Goal: Task Accomplishment & Management: Manage account settings

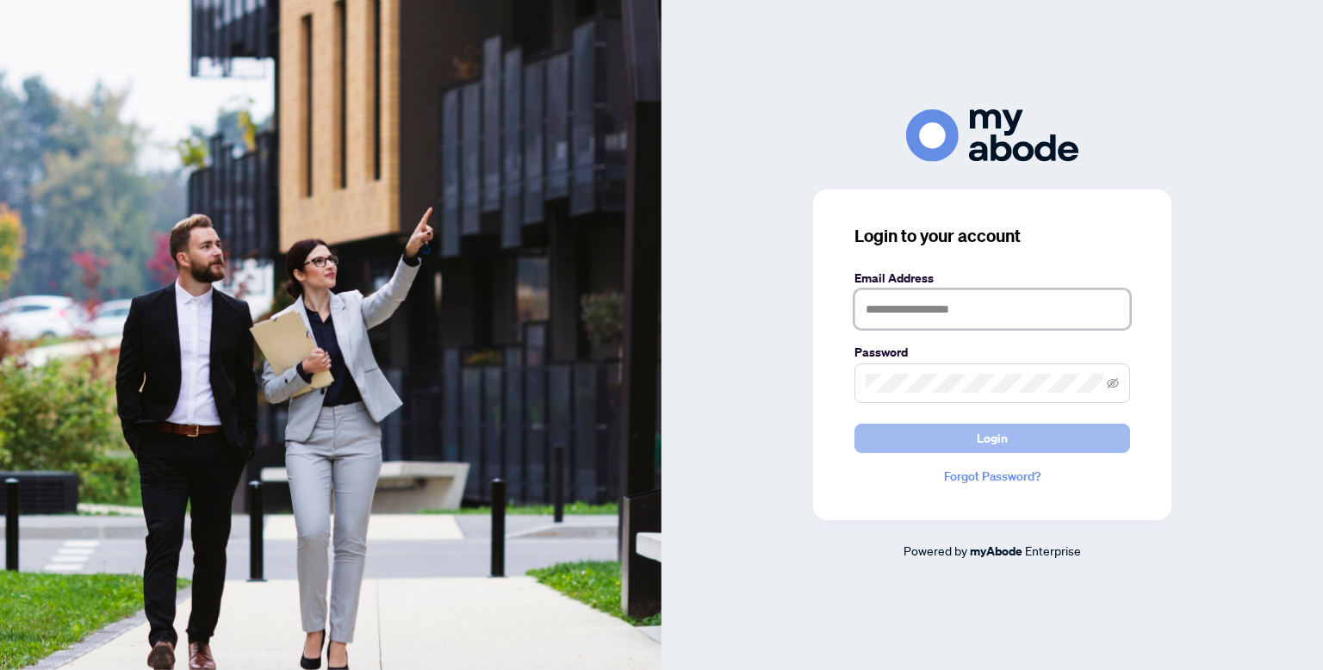
type input "**********"
click at [1000, 437] on span "Login" at bounding box center [992, 439] width 31 height 28
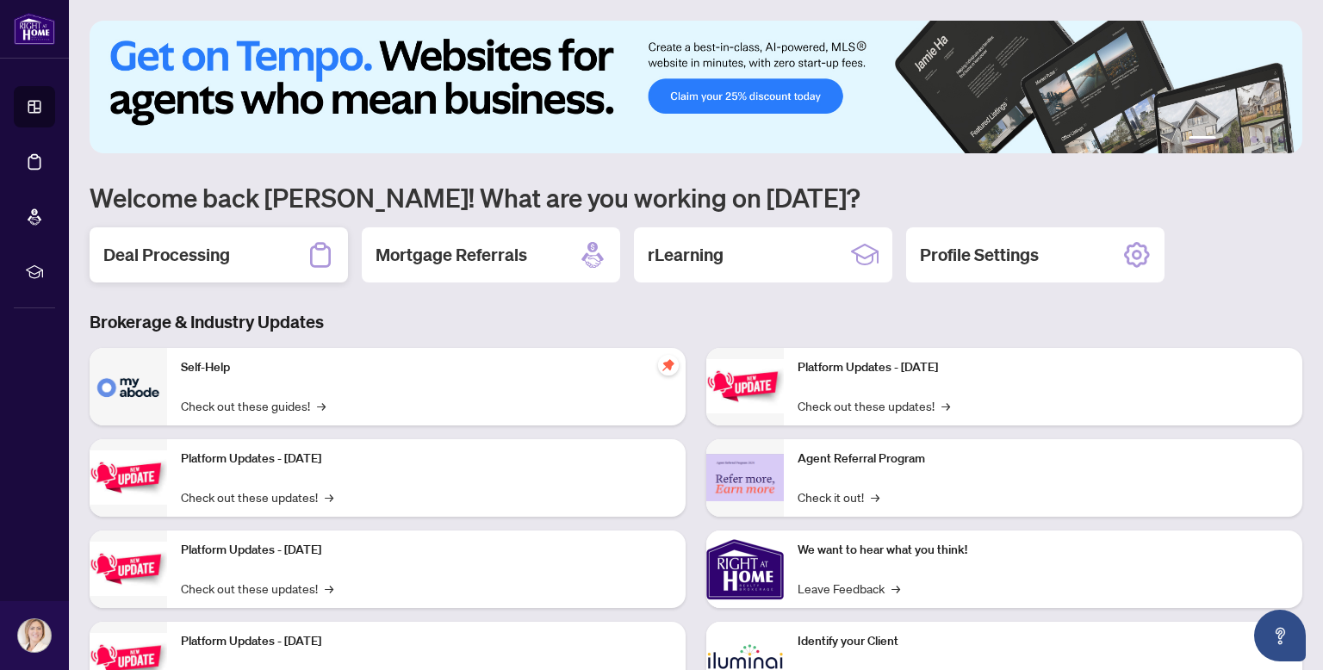
click at [195, 257] on h2 "Deal Processing" at bounding box center [166, 255] width 127 height 24
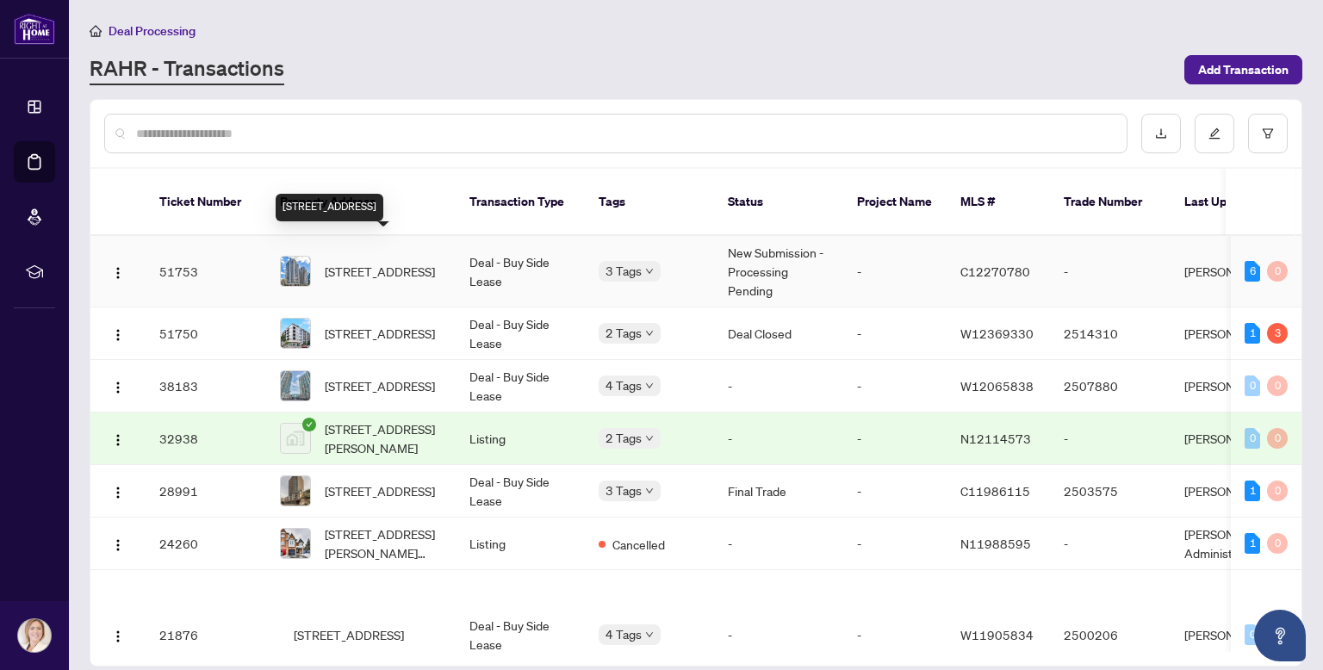
click at [423, 262] on span "[STREET_ADDRESS]" at bounding box center [380, 271] width 110 height 19
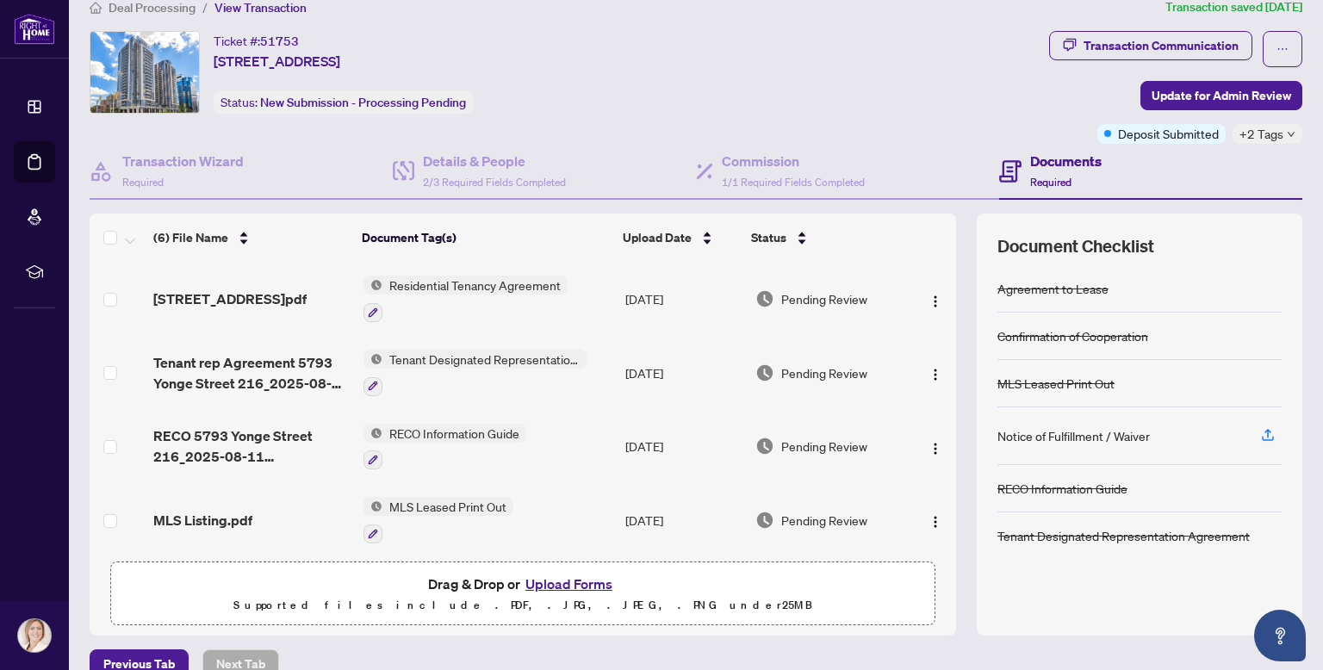
scroll to position [2, 0]
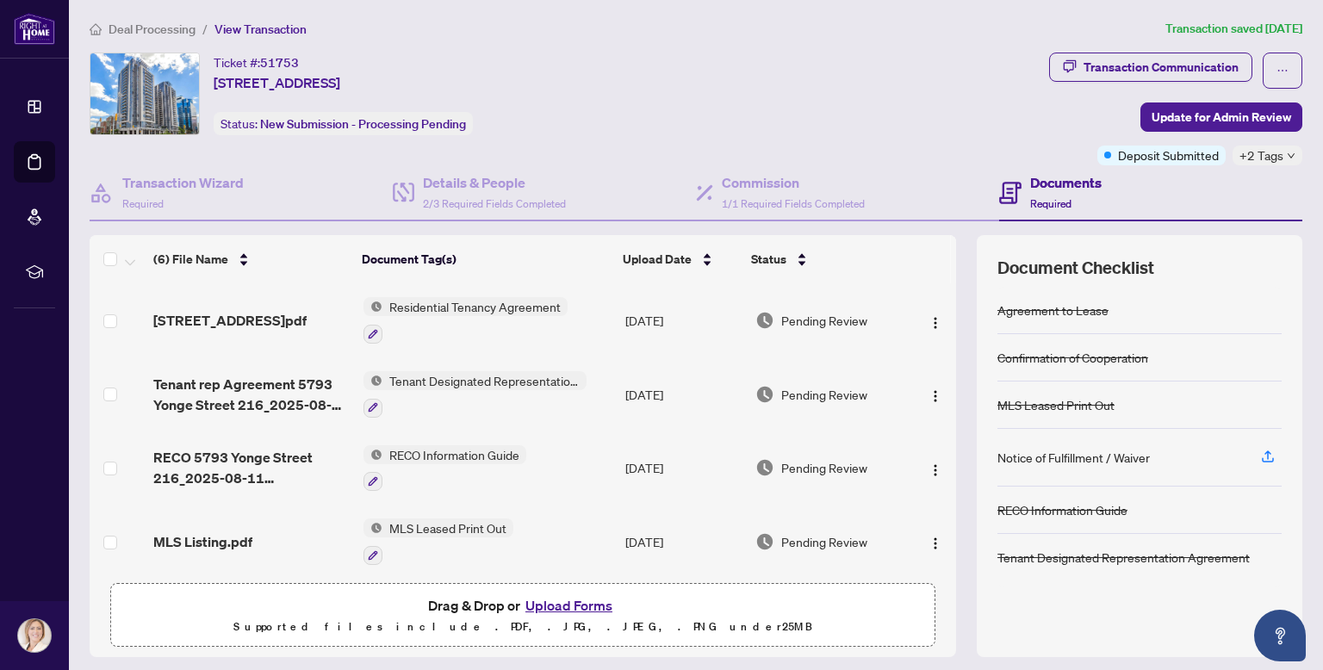
click at [1269, 161] on span "+2 Tags" at bounding box center [1261, 156] width 44 height 20
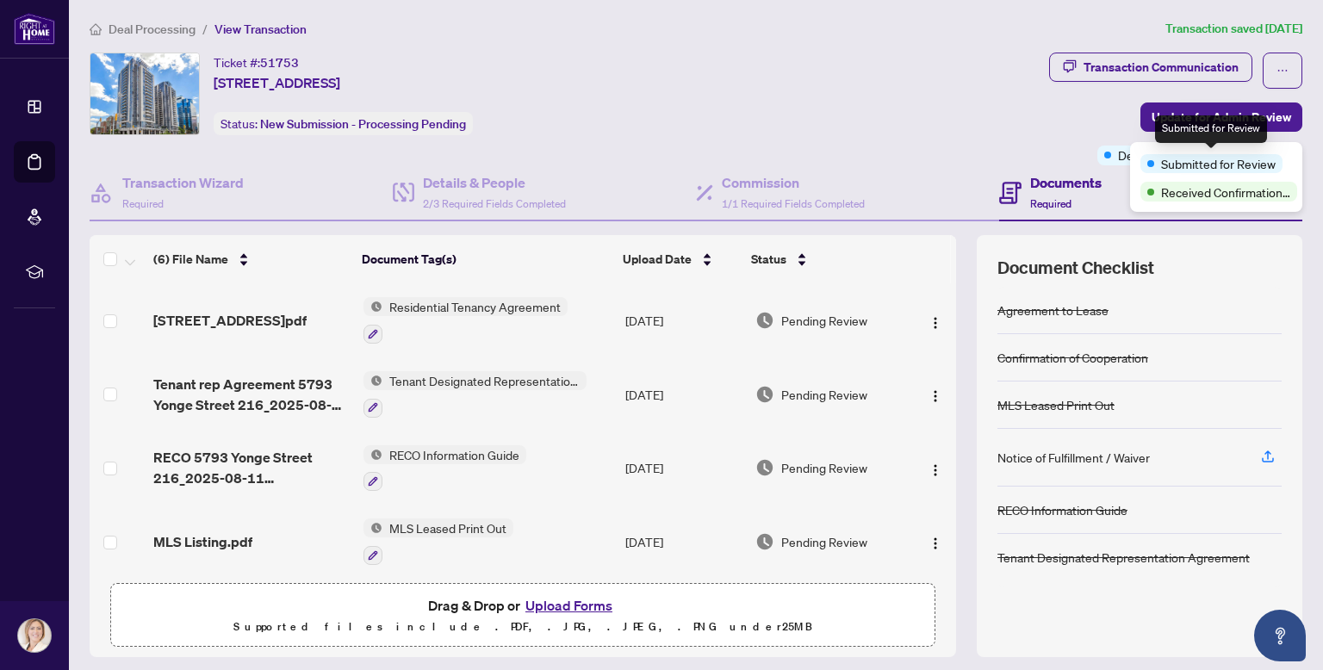
click at [1170, 164] on span "Submitted for Review" at bounding box center [1218, 163] width 115 height 19
click at [1151, 164] on span at bounding box center [1150, 163] width 7 height 7
click at [1152, 189] on span at bounding box center [1150, 192] width 7 height 7
click at [1100, 142] on div "Transaction Communication Update for Admin Review Deposit Submitted +2 Tags" at bounding box center [1175, 109] width 253 height 113
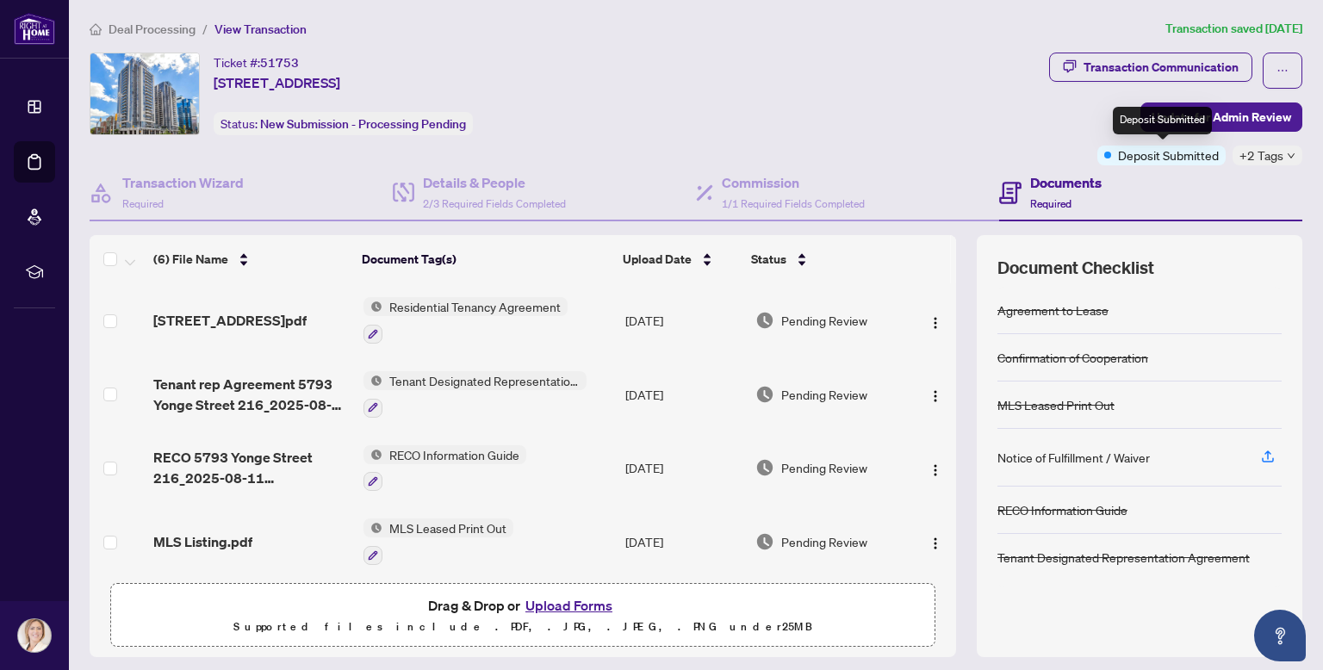
click at [1118, 155] on div "Deposit Submitted" at bounding box center [1161, 156] width 128 height 20
click at [1269, 158] on span "+2 Tags" at bounding box center [1261, 156] width 44 height 20
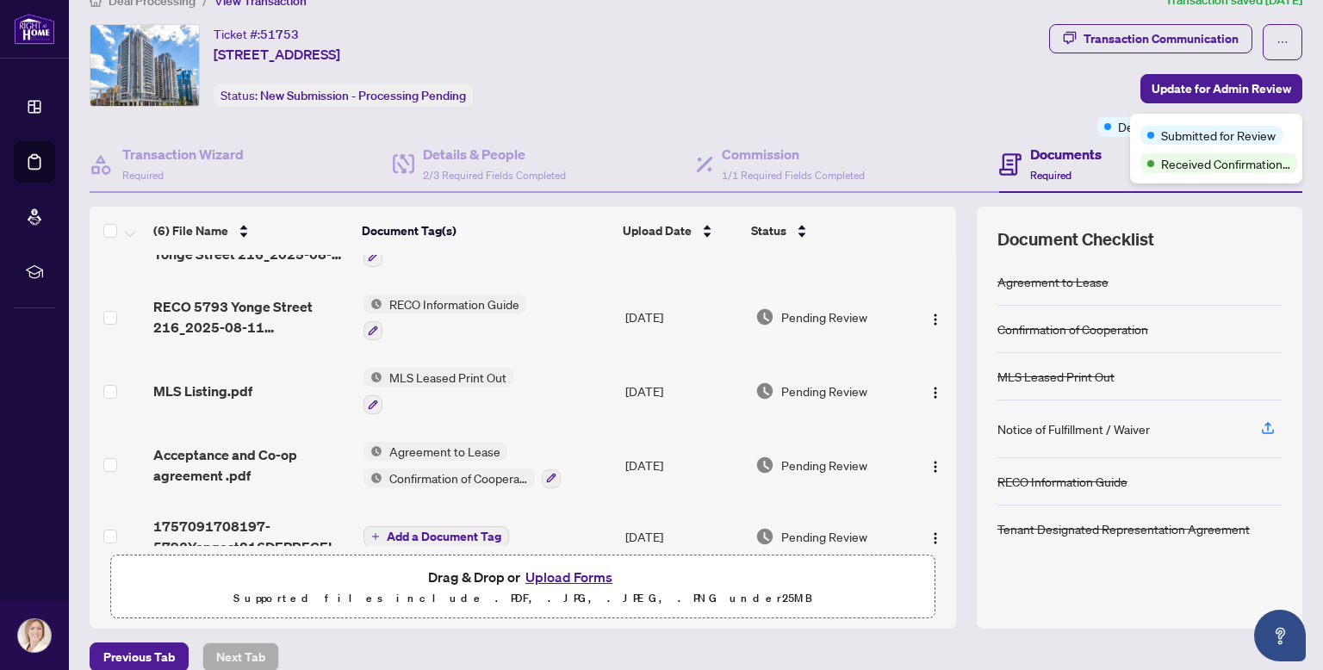
scroll to position [147, 0]
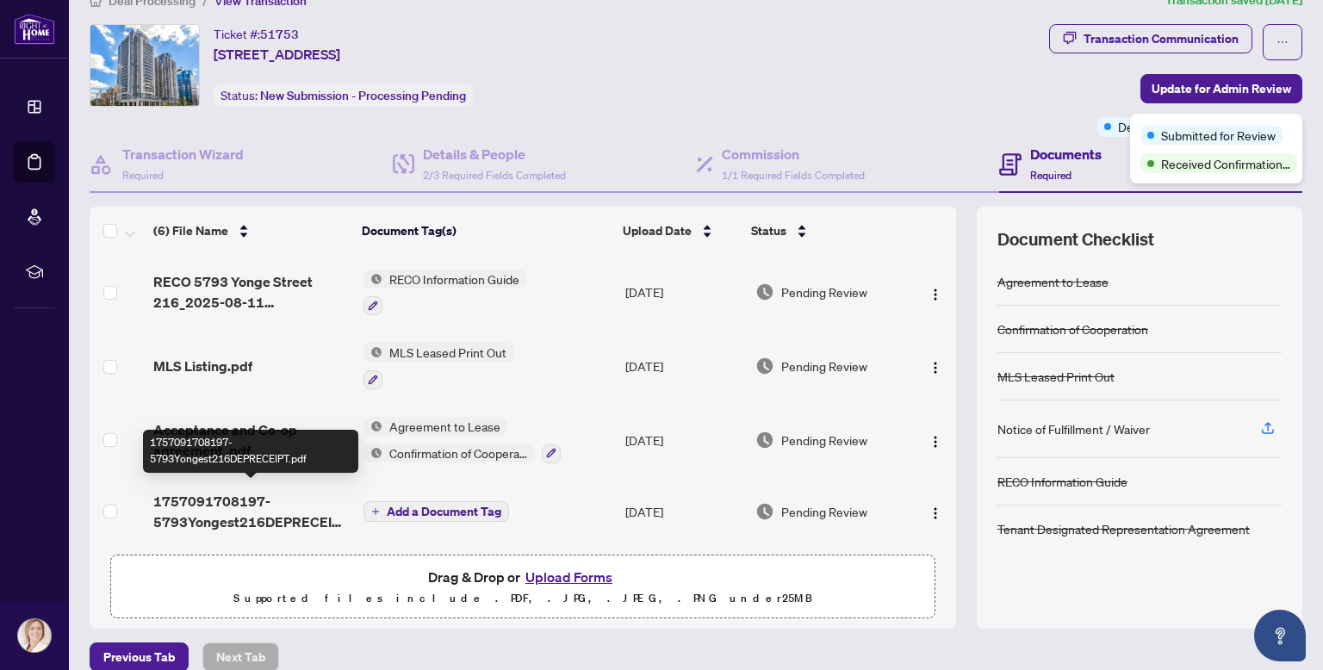
click at [288, 517] on span "1757091708197-5793Yongest216DEPRECEIPT.pdf" at bounding box center [250, 511] width 195 height 41
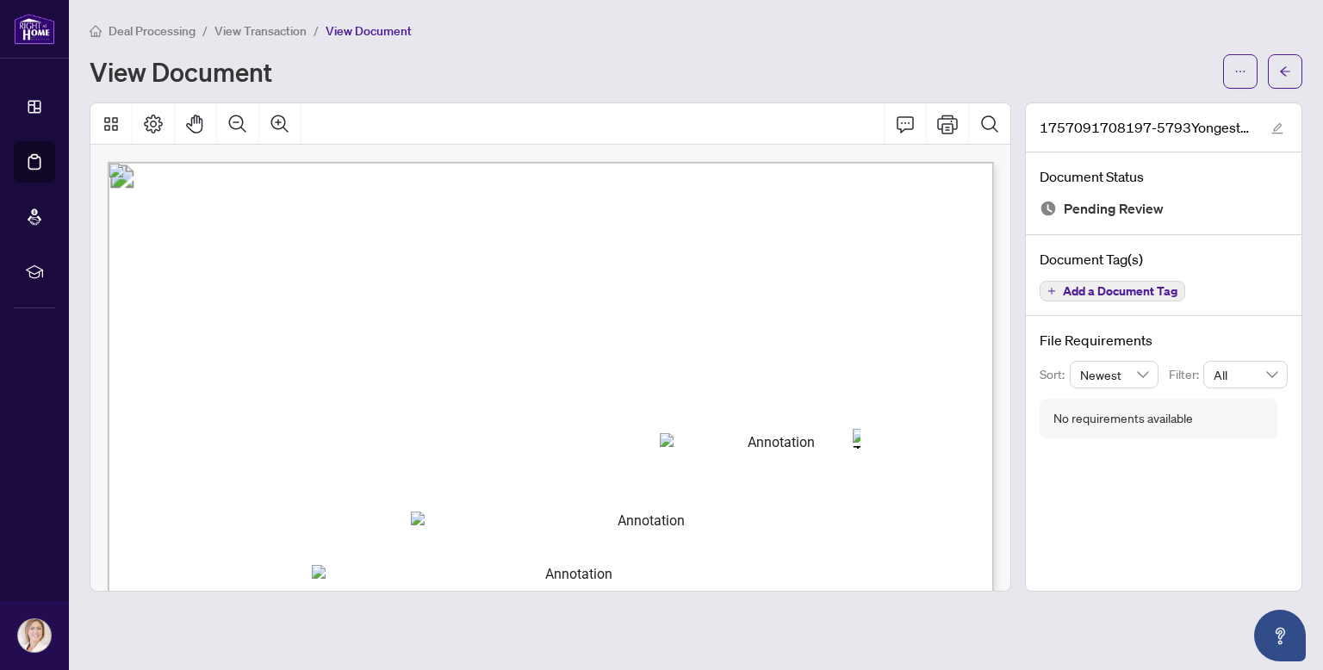
click at [349, 32] on span "View Document" at bounding box center [369, 31] width 86 height 16
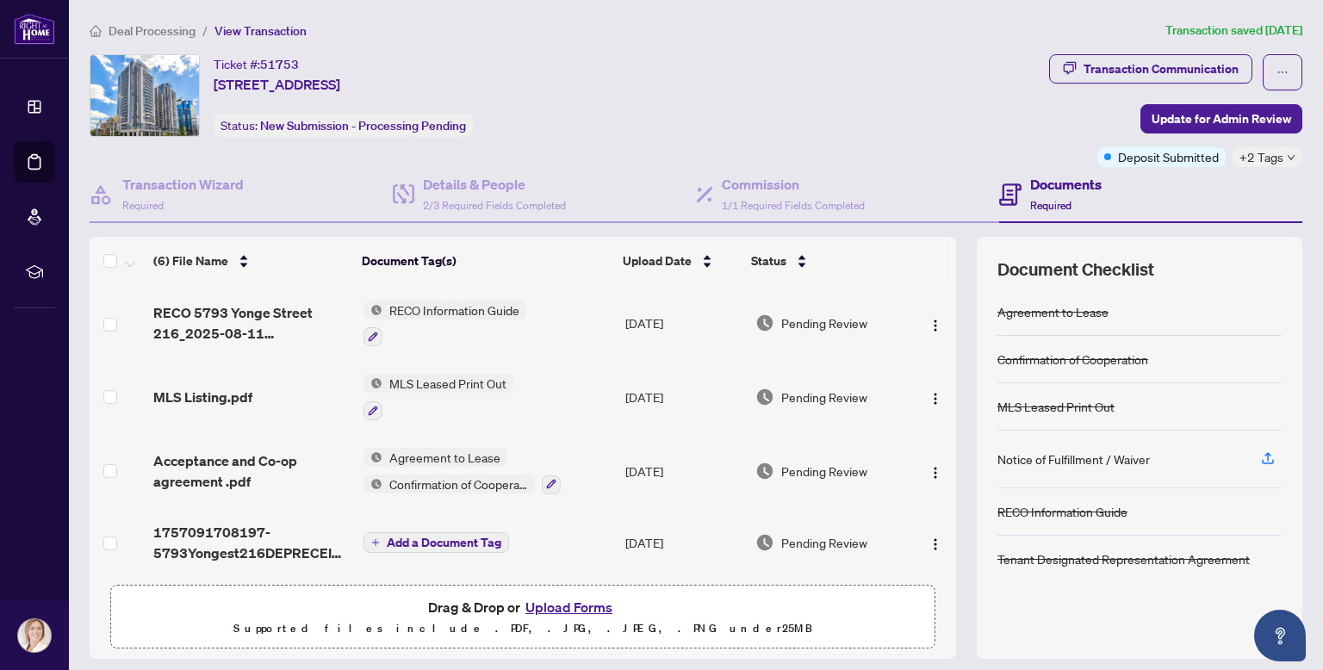
scroll to position [147, 0]
click at [1290, 155] on icon "down" at bounding box center [1291, 157] width 9 height 9
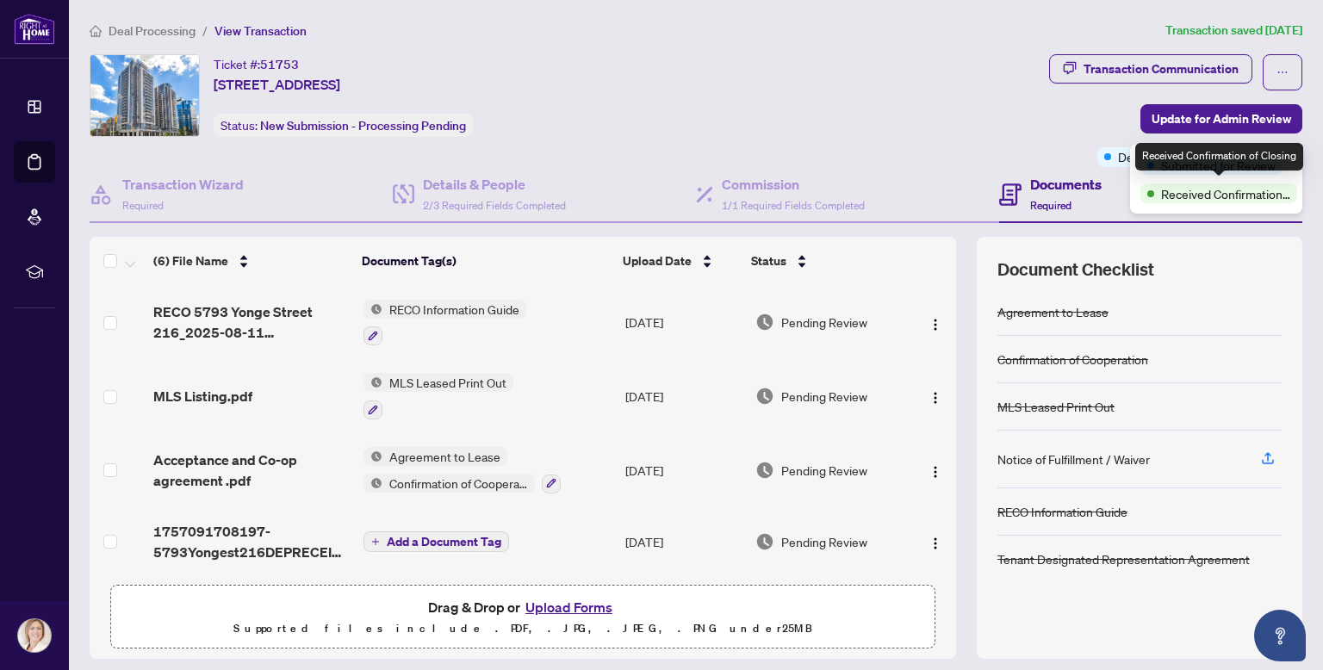
click at [1250, 191] on span "Received Confirmation of Closing" at bounding box center [1225, 193] width 129 height 19
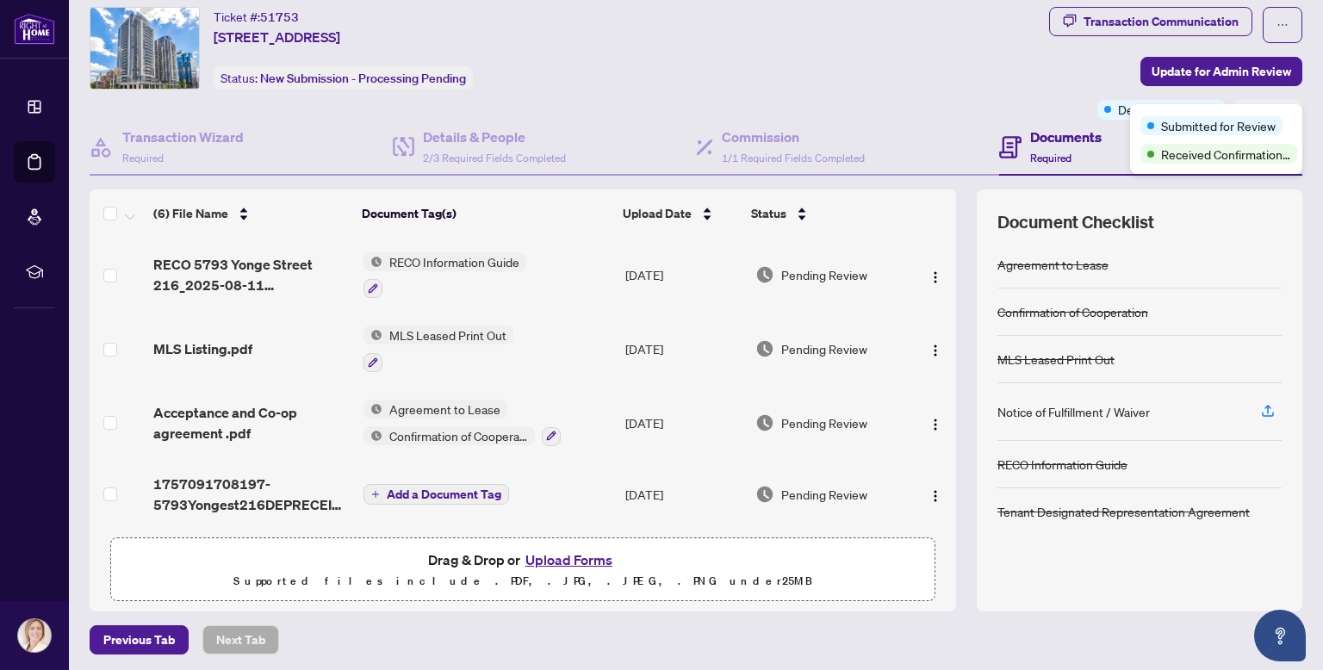
scroll to position [50, 0]
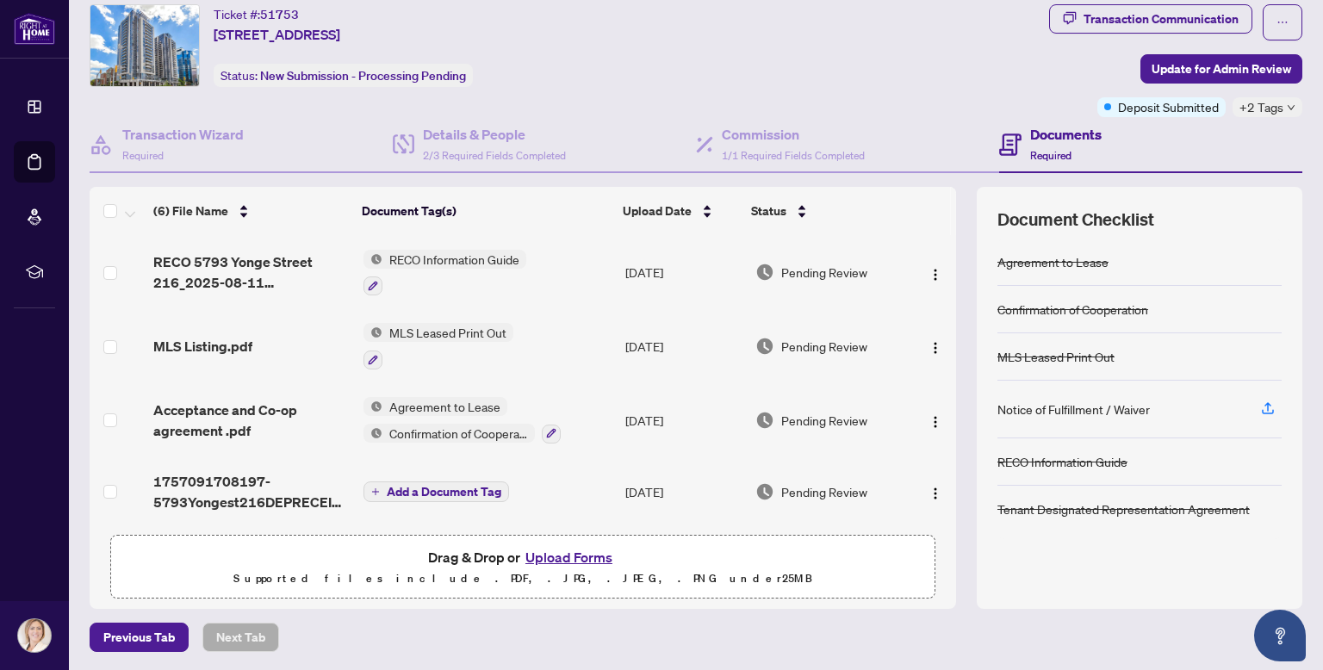
click at [1043, 137] on h4 "Documents" at bounding box center [1065, 134] width 71 height 21
click at [1046, 132] on h4 "Documents" at bounding box center [1065, 134] width 71 height 21
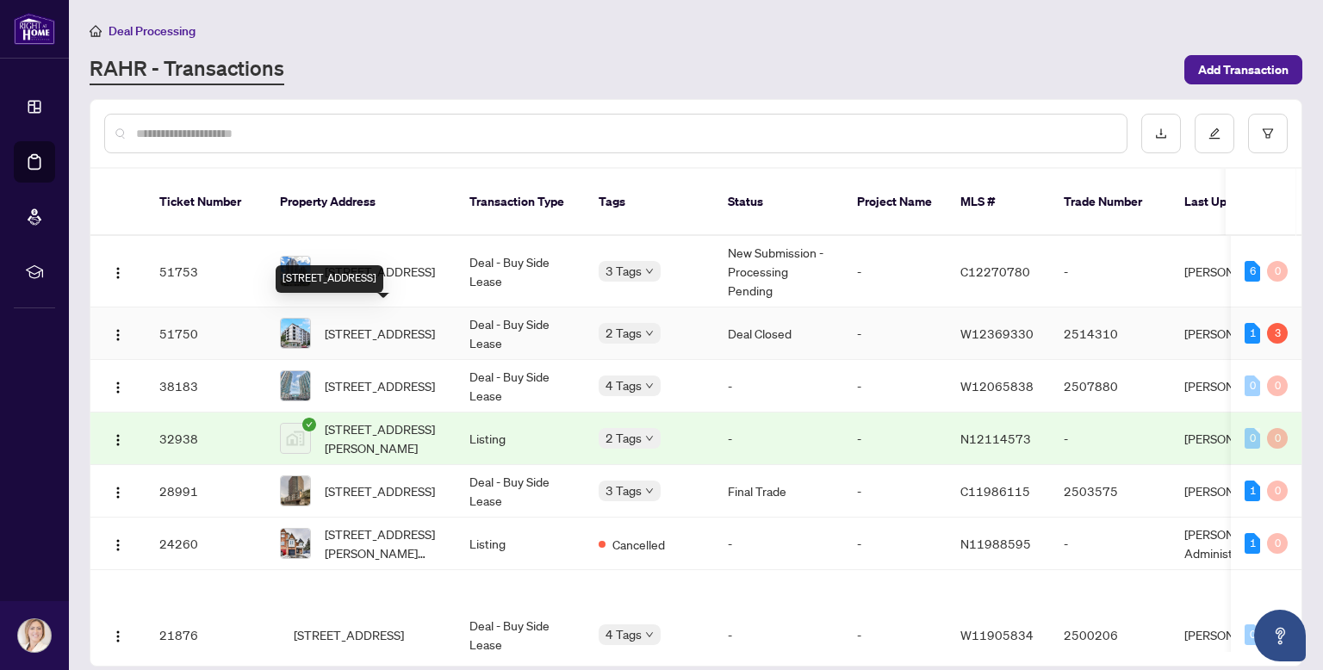
click at [395, 324] on span "[STREET_ADDRESS]" at bounding box center [380, 333] width 110 height 19
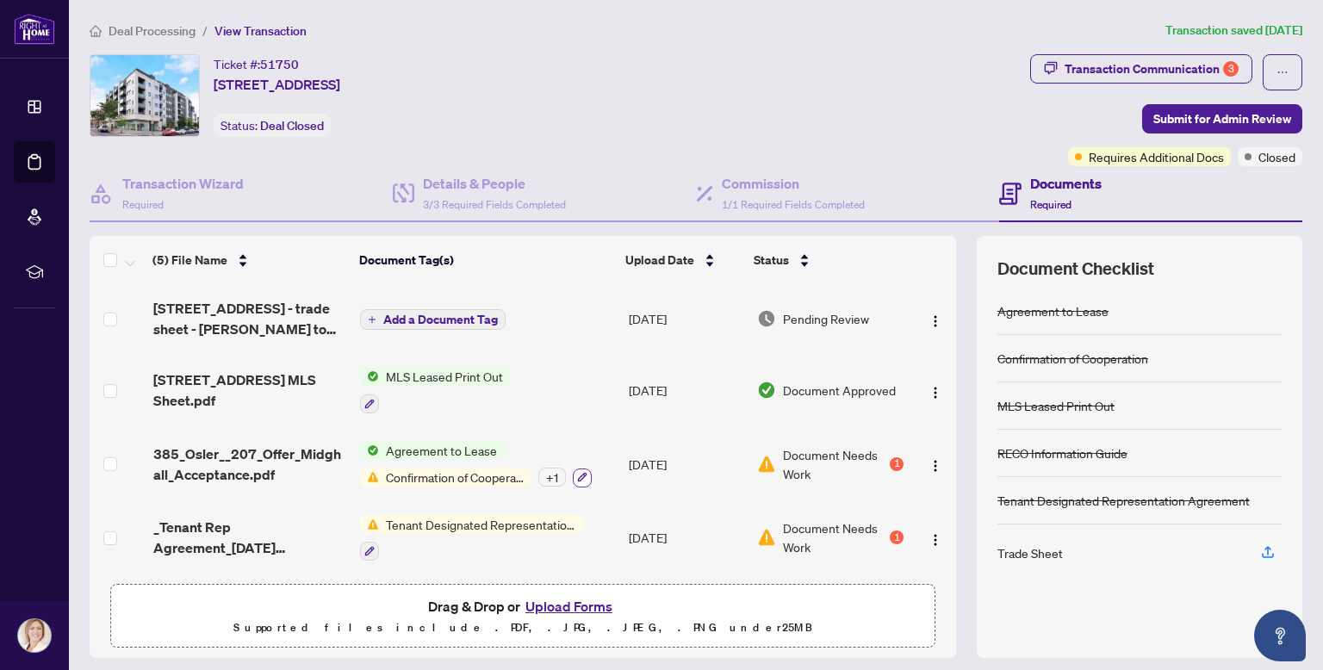
click at [578, 472] on icon "button" at bounding box center [582, 477] width 10 height 10
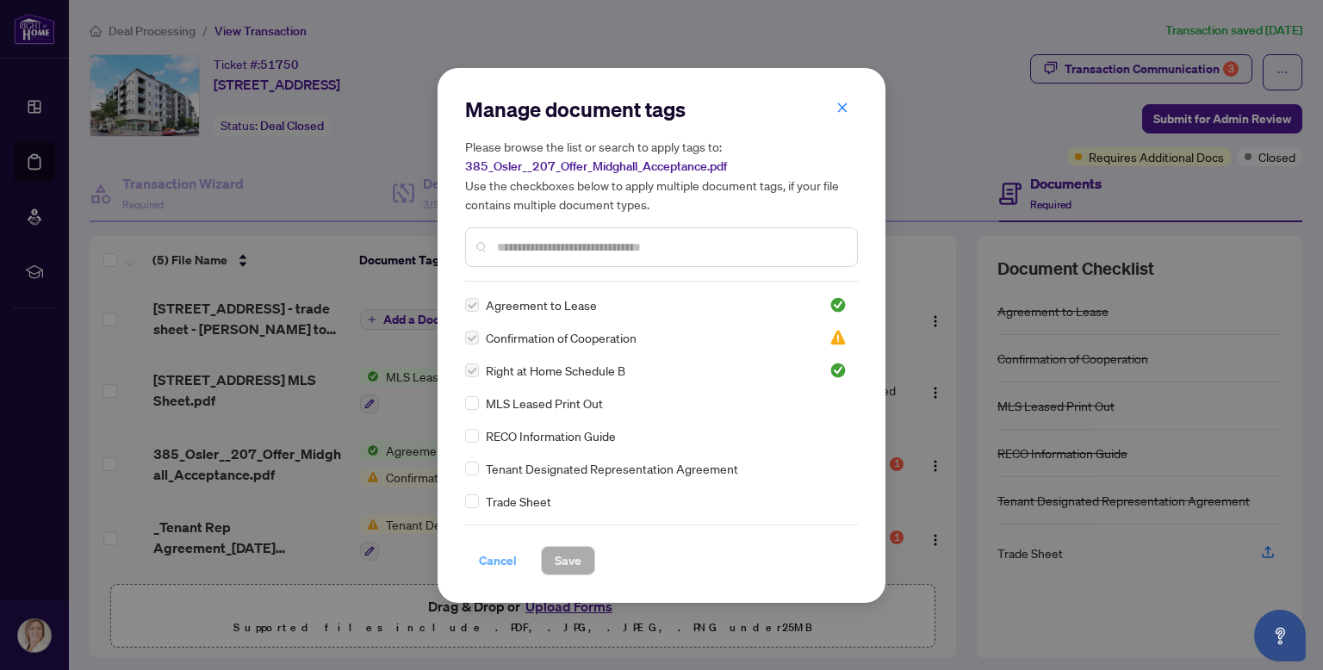
click at [501, 565] on span "Cancel" at bounding box center [498, 561] width 38 height 28
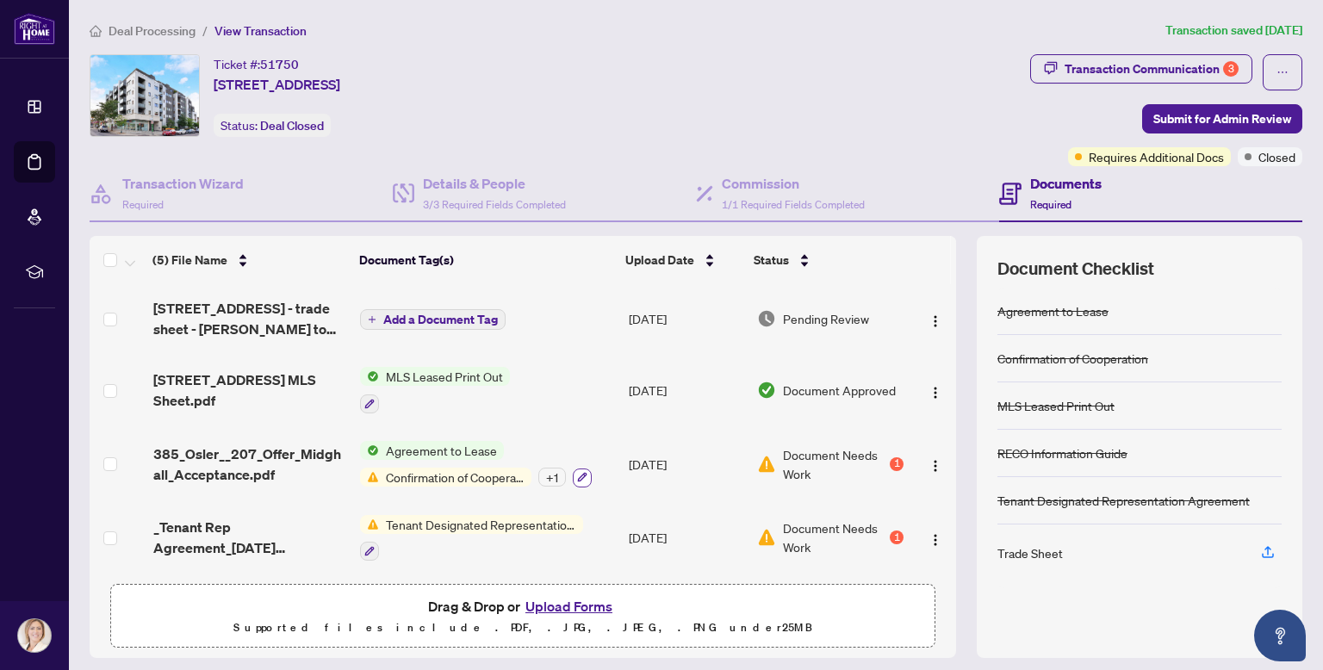
click at [577, 472] on icon "button" at bounding box center [582, 477] width 10 height 10
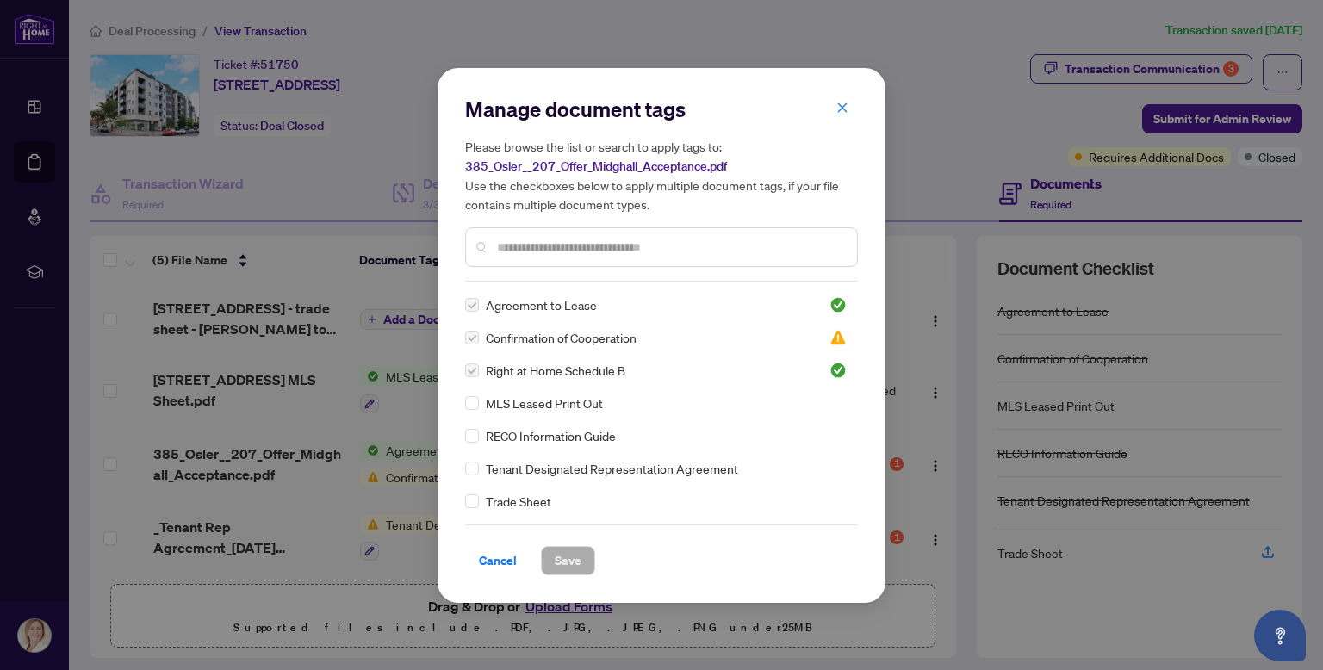
click at [471, 338] on label at bounding box center [472, 337] width 14 height 19
click at [472, 342] on label at bounding box center [472, 337] width 14 height 19
click at [514, 554] on span "Cancel" at bounding box center [498, 561] width 38 height 28
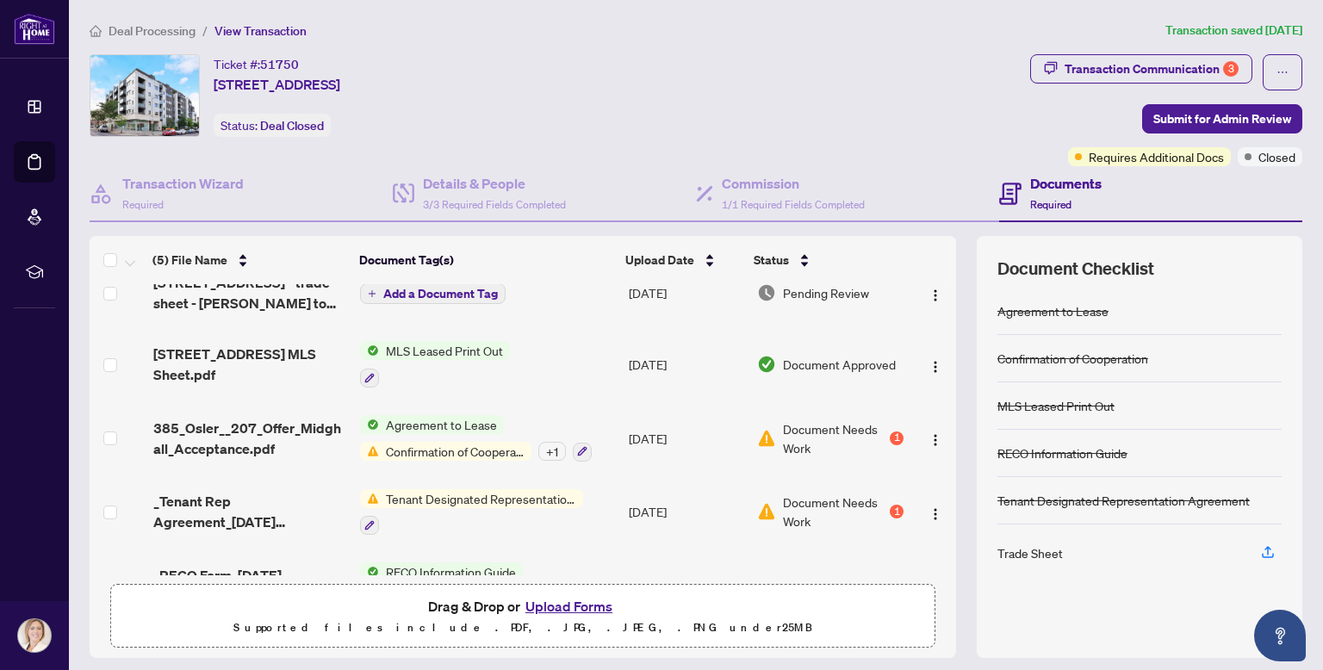
scroll to position [74, 0]
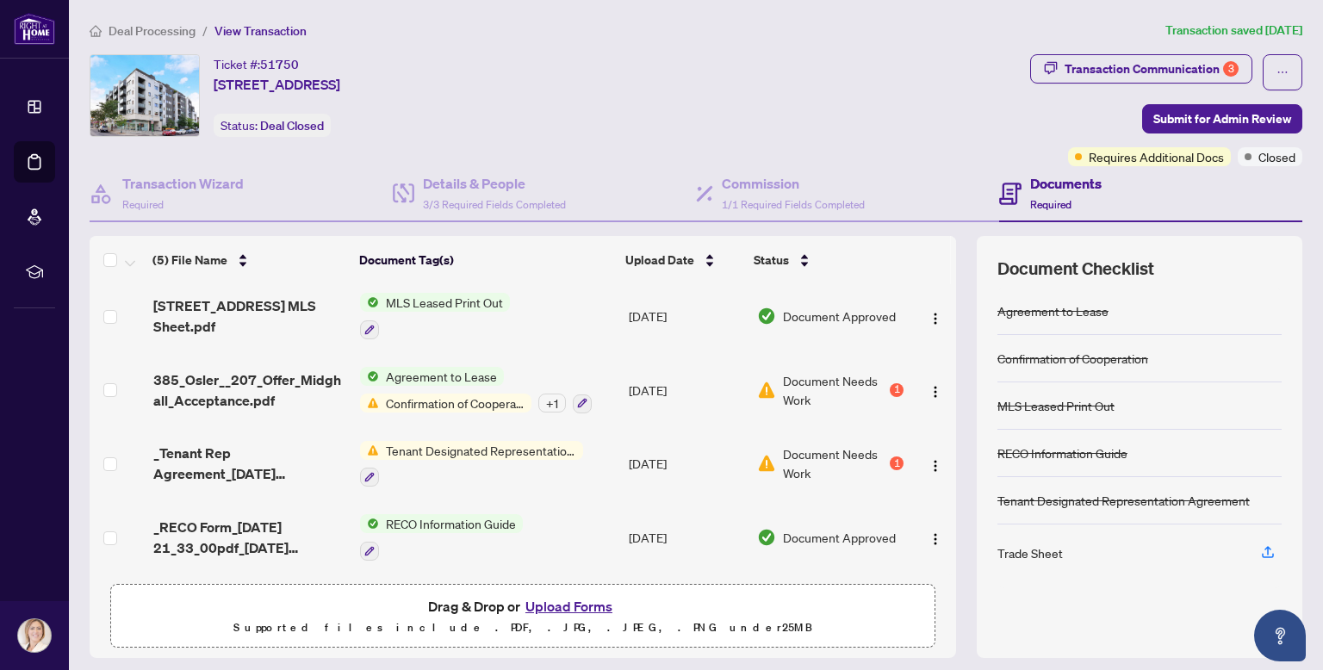
click at [557, 606] on button "Upload Forms" at bounding box center [568, 606] width 97 height 22
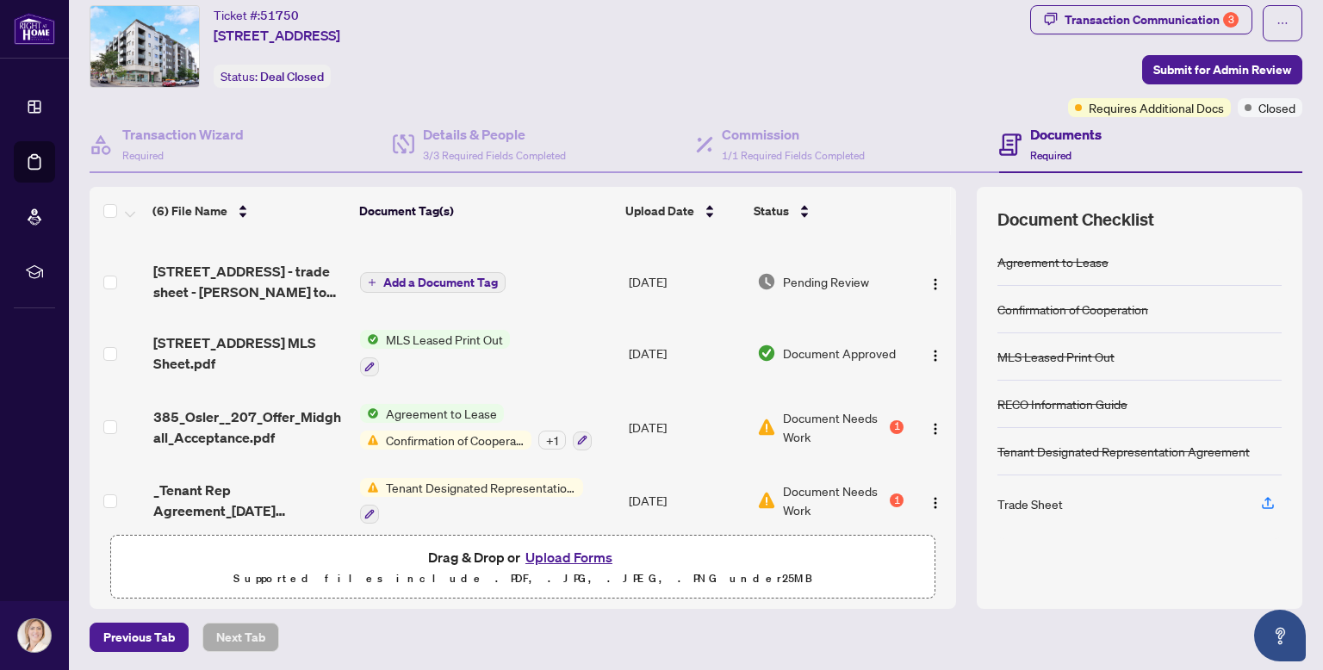
scroll to position [0, 0]
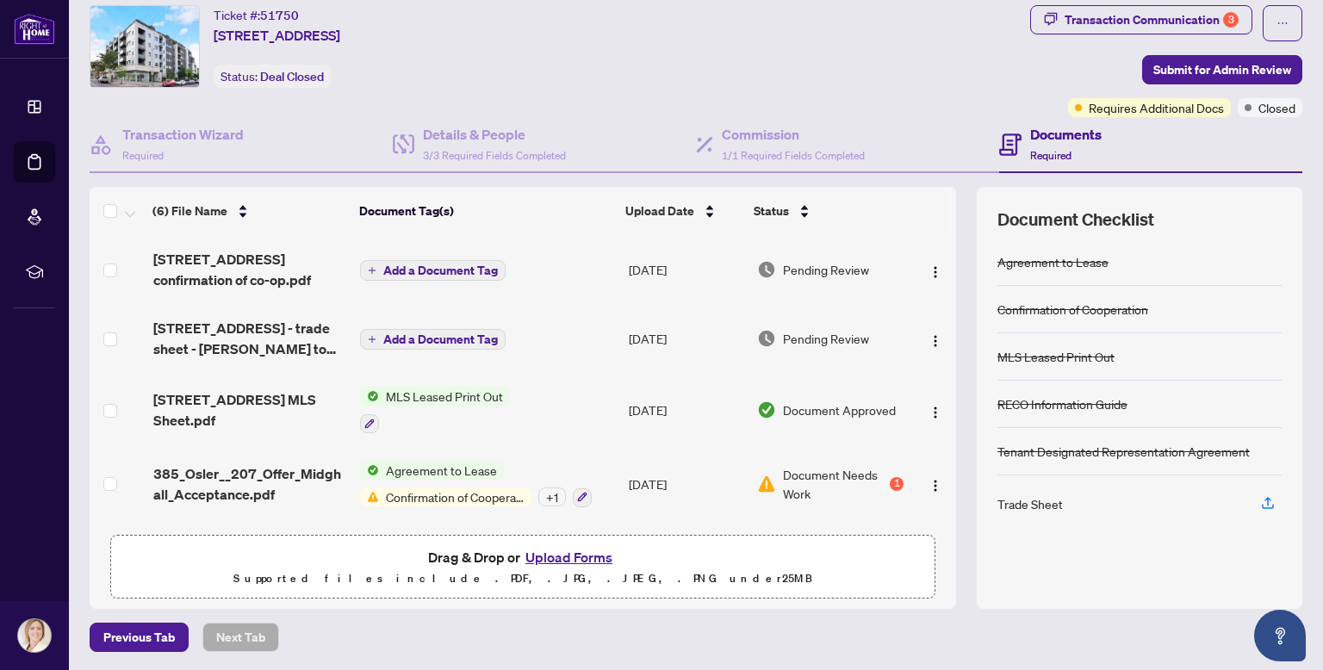
click at [394, 260] on button "Add a Document Tag" at bounding box center [433, 270] width 146 height 21
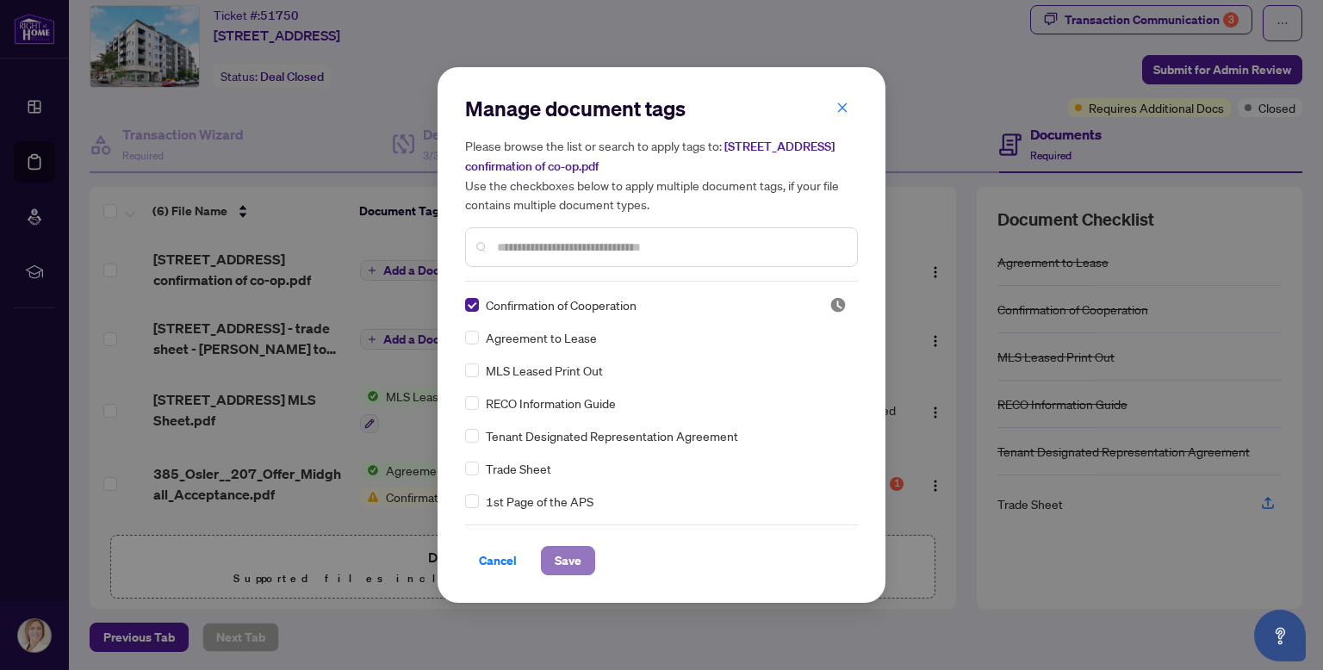
click at [559, 565] on span "Save" at bounding box center [568, 561] width 27 height 28
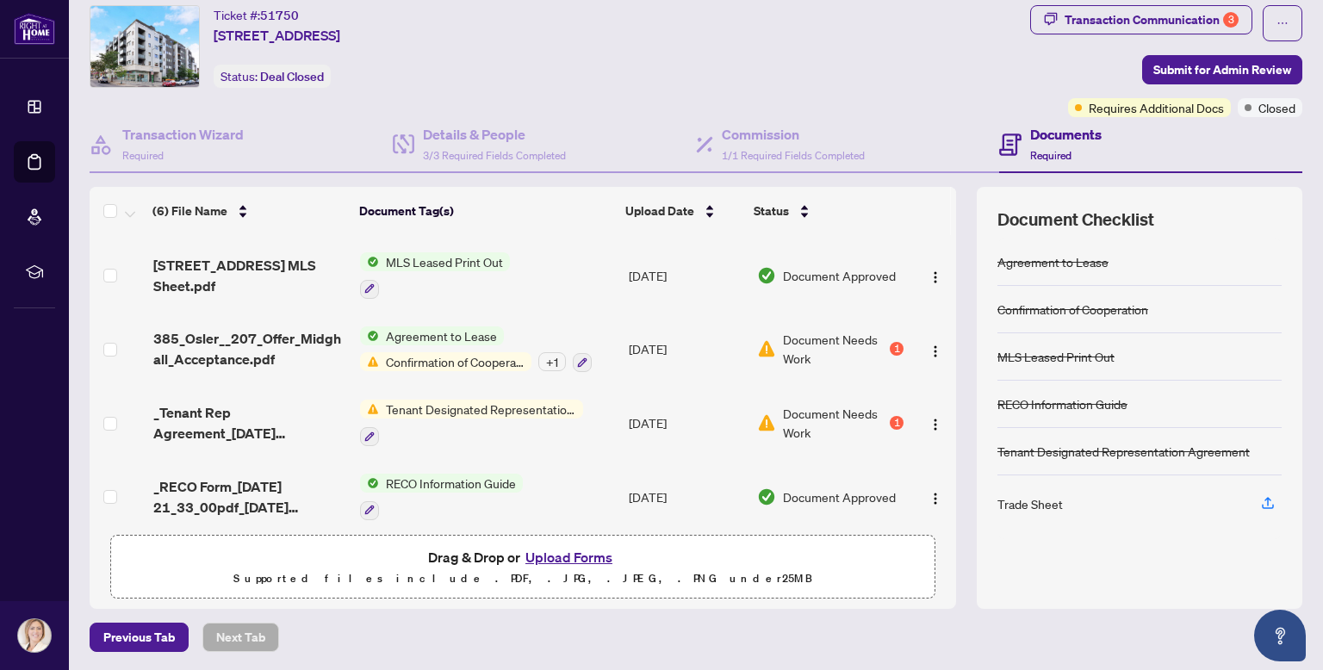
scroll to position [147, 0]
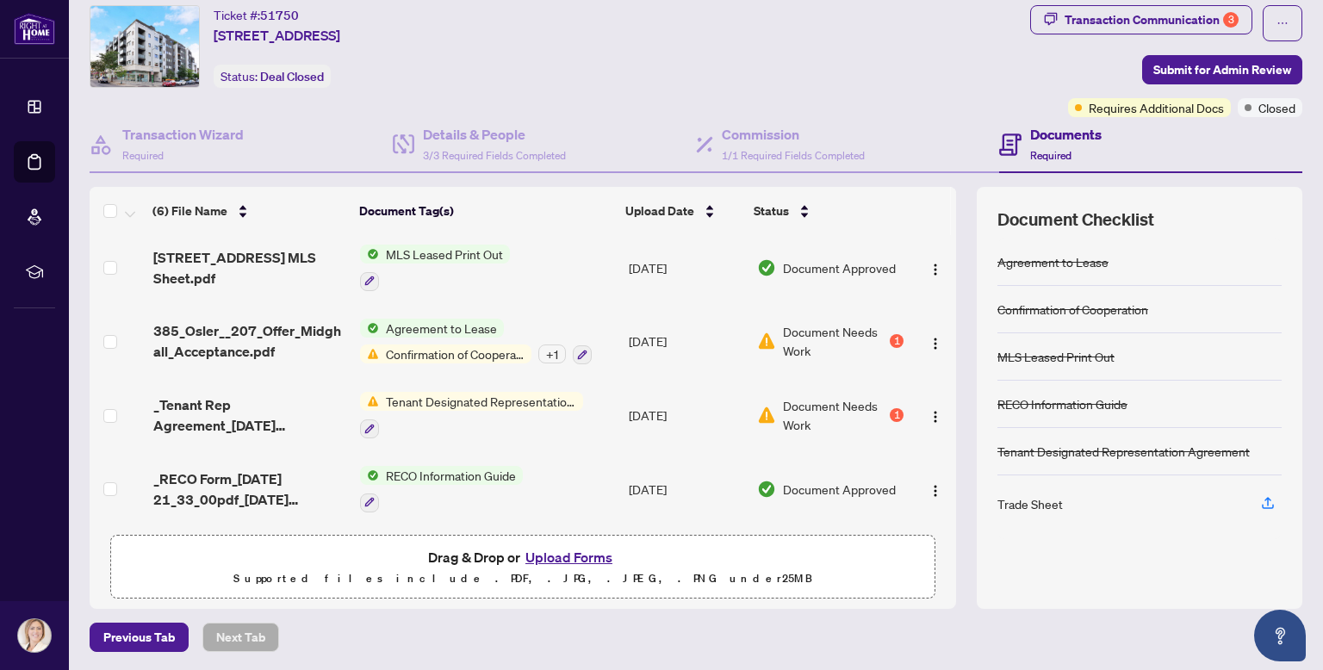
click at [422, 398] on span "Tenant Designated Representation Agreement" at bounding box center [481, 401] width 204 height 19
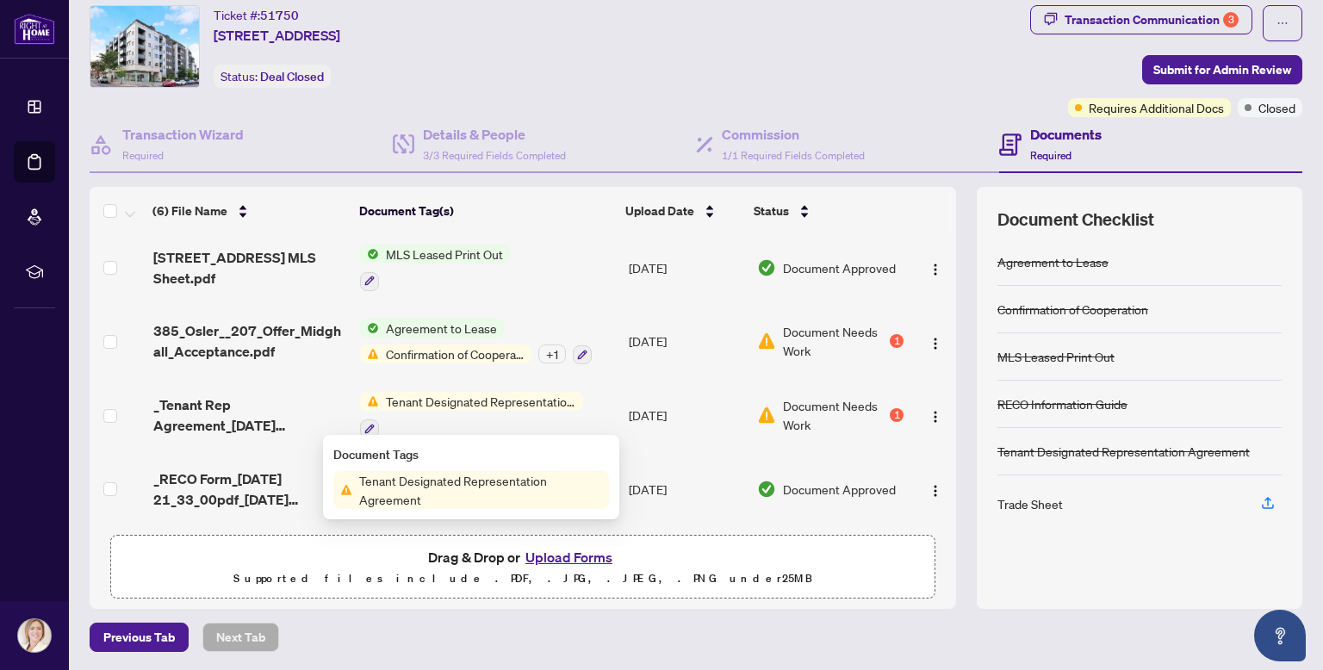
click at [395, 494] on span "Tenant Designated Representation Agreement" at bounding box center [480, 490] width 257 height 38
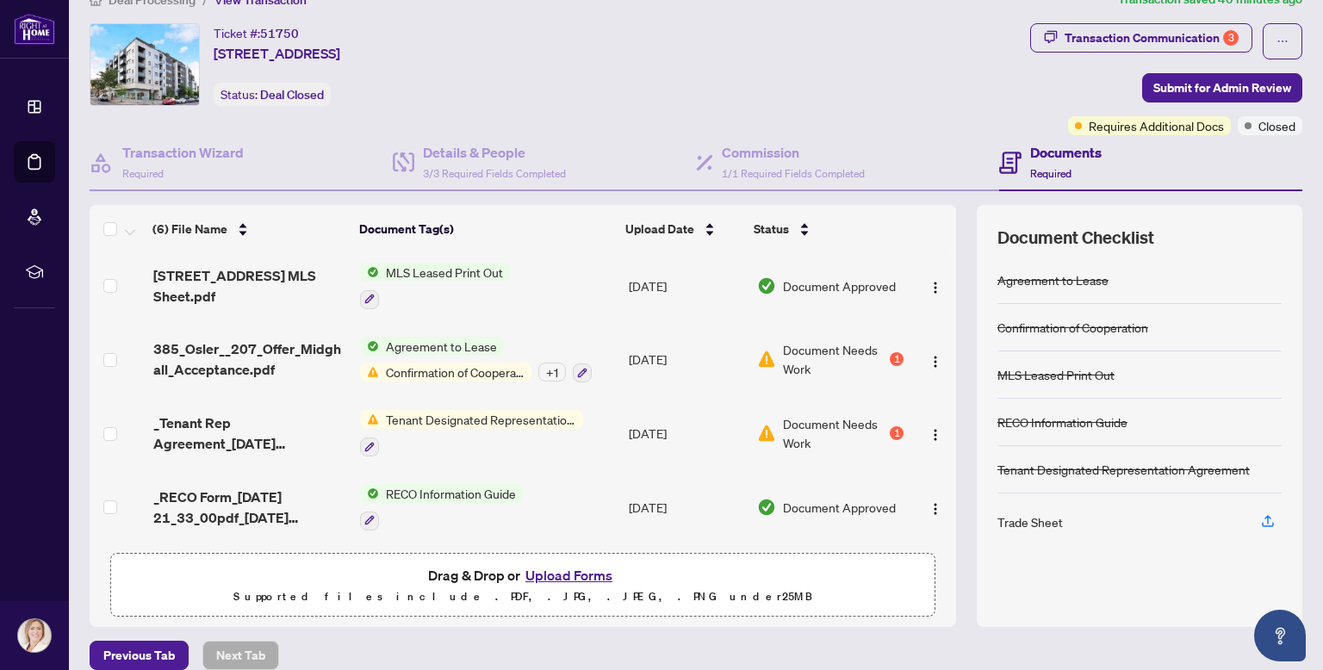
scroll to position [49, 0]
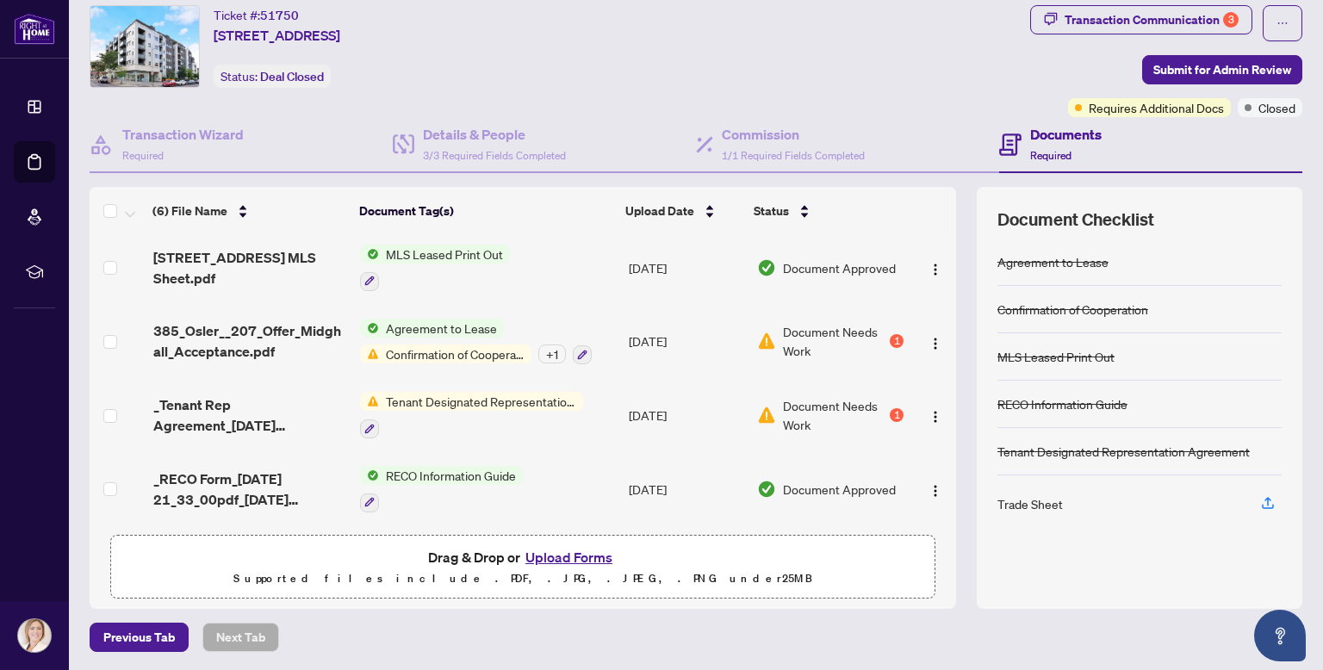
click at [1033, 498] on div "Trade Sheet" at bounding box center [1029, 503] width 65 height 19
click at [1245, 110] on div "Closed" at bounding box center [1269, 107] width 65 height 19
click at [1193, 113] on span "Requires Additional Docs" at bounding box center [1156, 107] width 135 height 19
click at [1091, 21] on div "Transaction Communication 3" at bounding box center [1151, 20] width 174 height 28
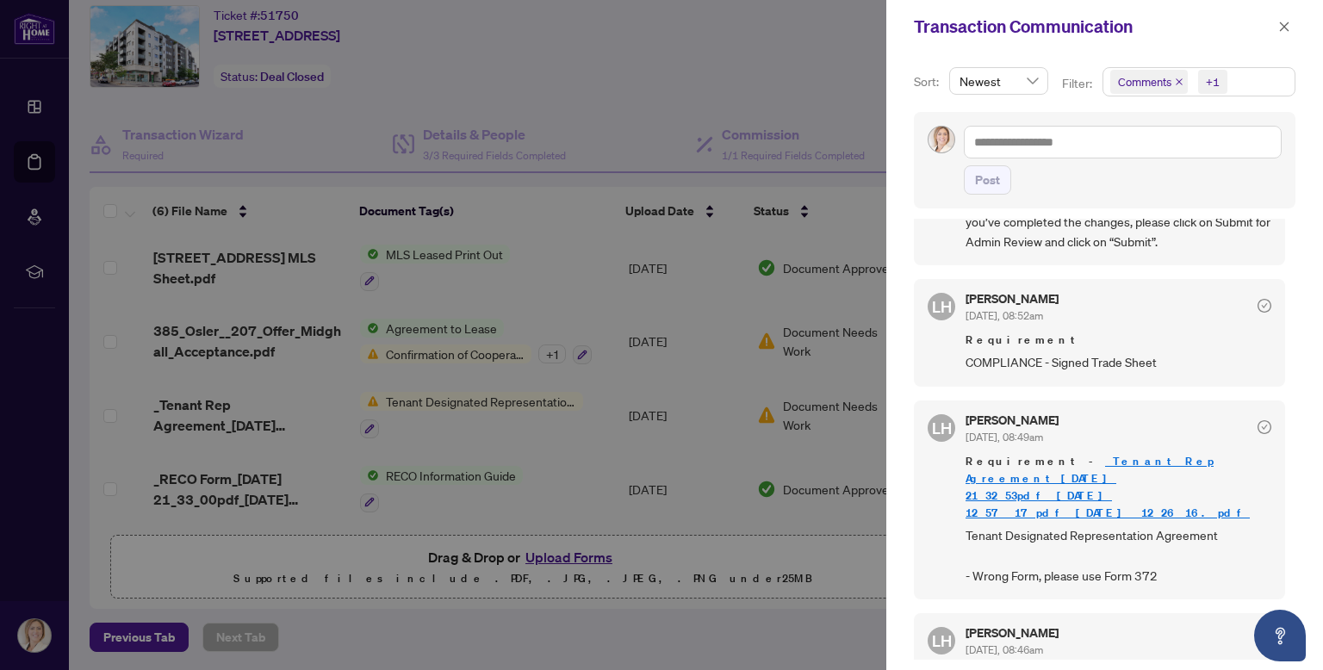
scroll to position [224, 0]
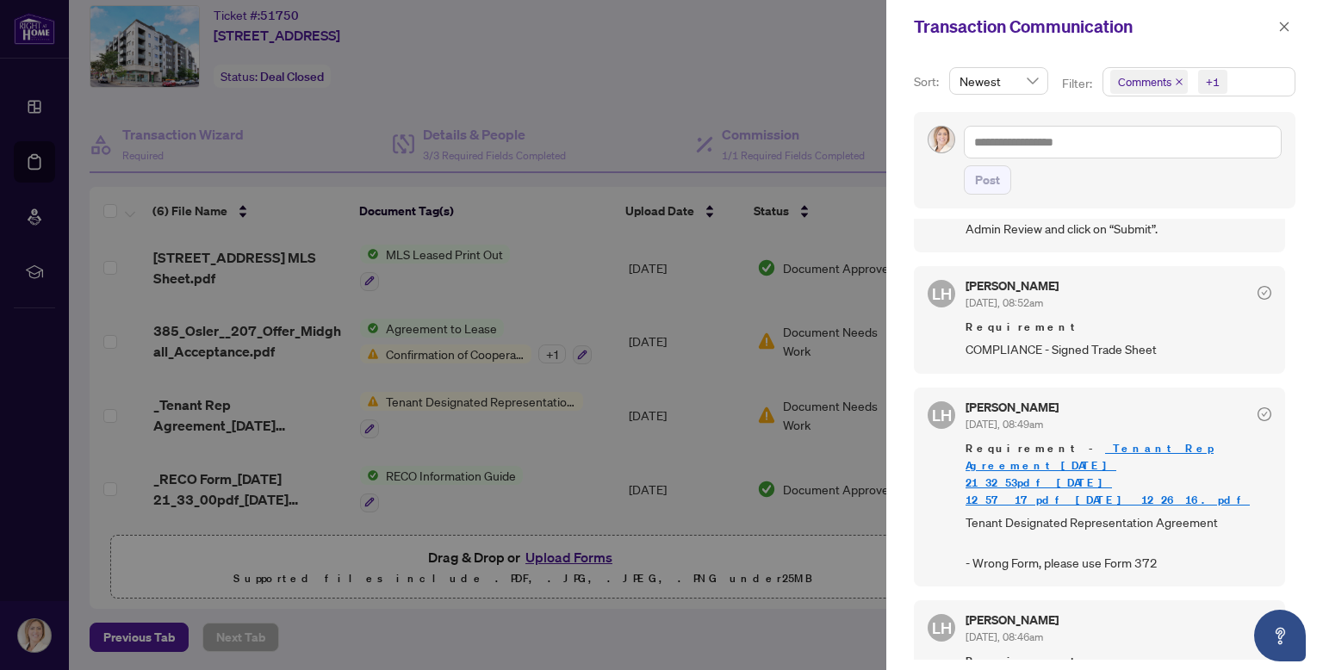
click at [1072, 345] on span "COMPLIANCE - Signed Trade Sheet" at bounding box center [1118, 349] width 306 height 20
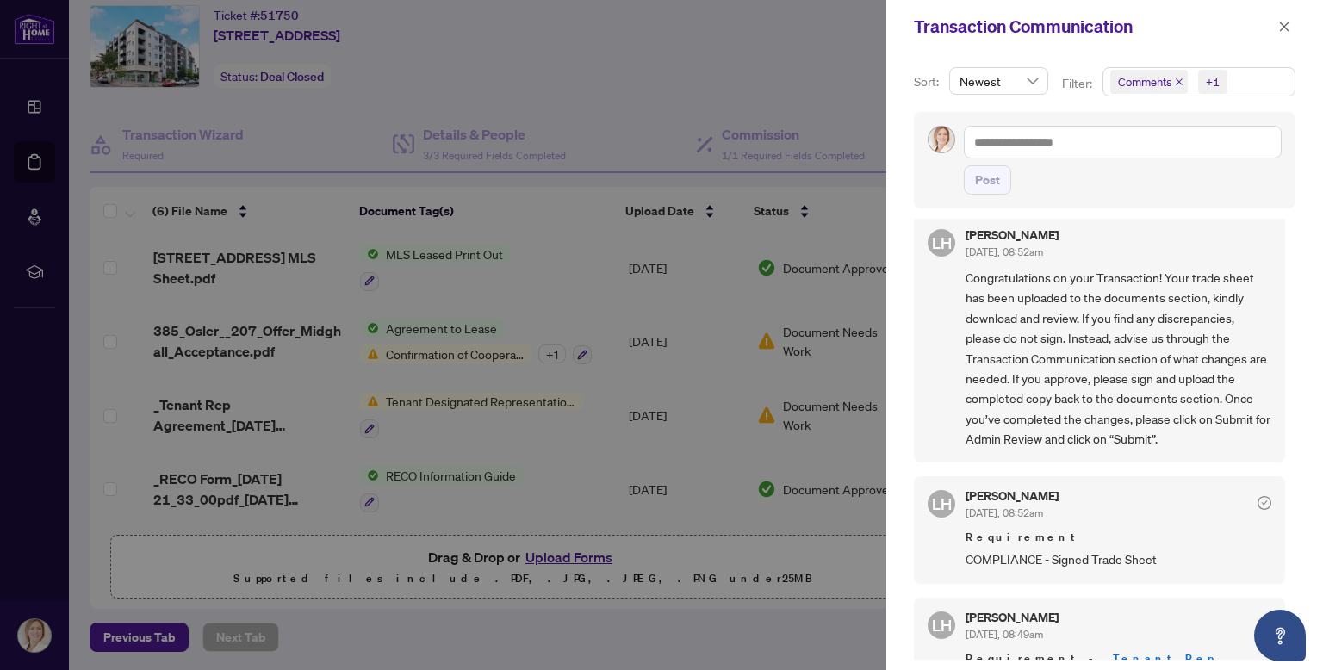
scroll to position [0, 0]
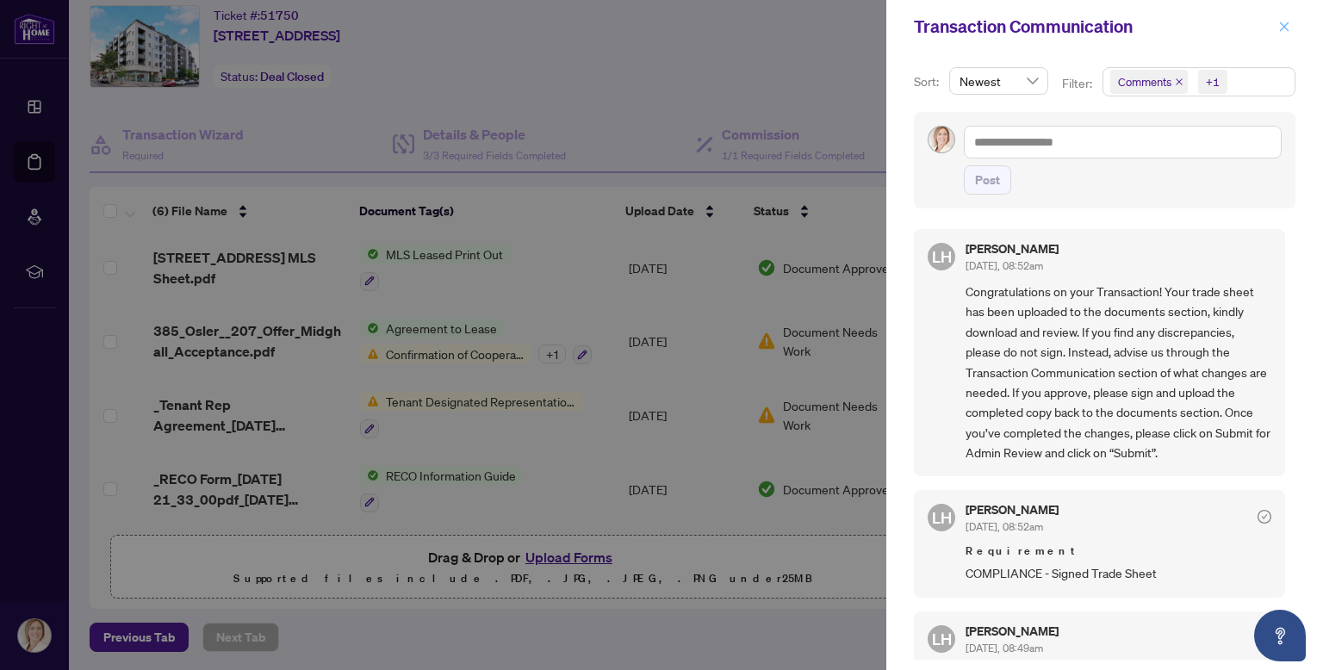
click at [1281, 30] on icon "close" at bounding box center [1284, 26] width 9 height 9
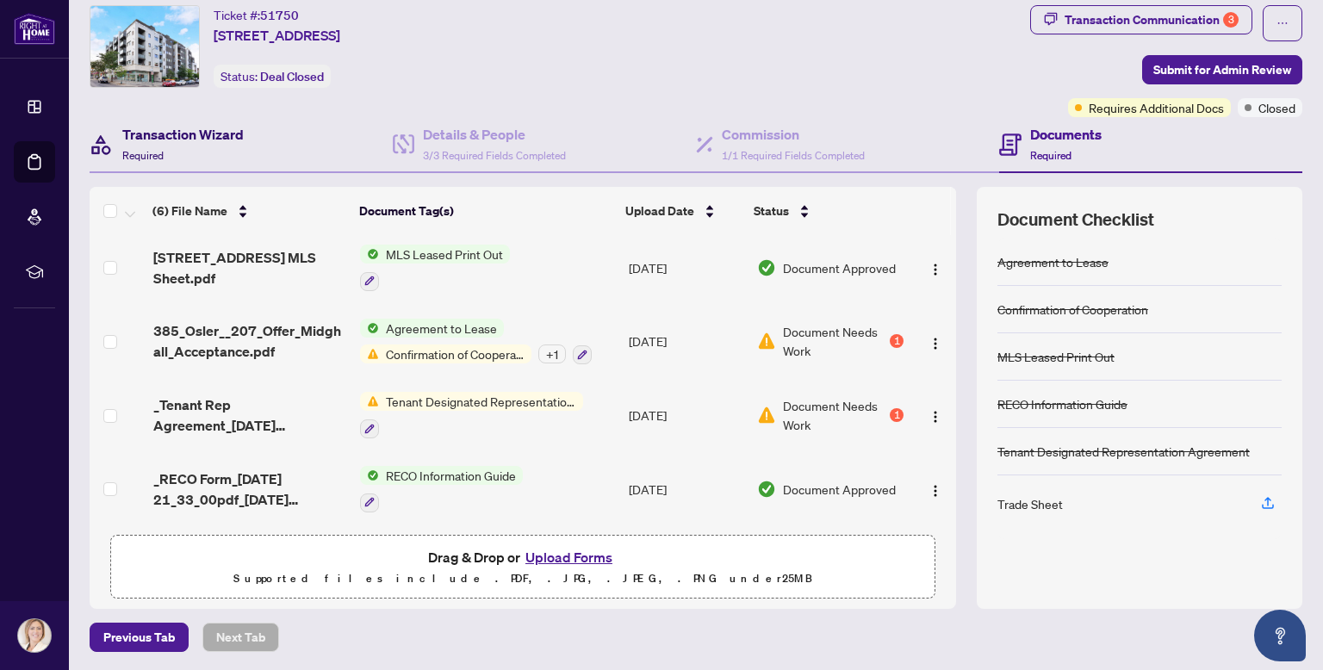
click at [152, 134] on h4 "Transaction Wizard" at bounding box center [182, 134] width 121 height 21
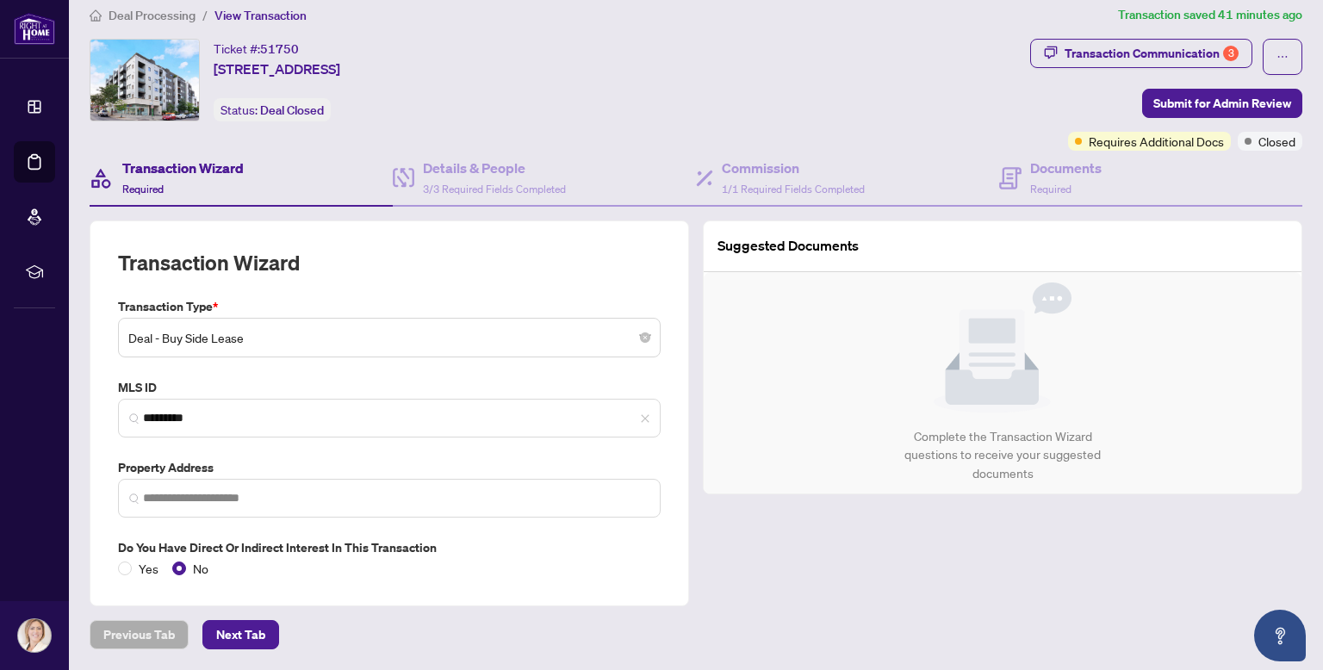
type input "**********"
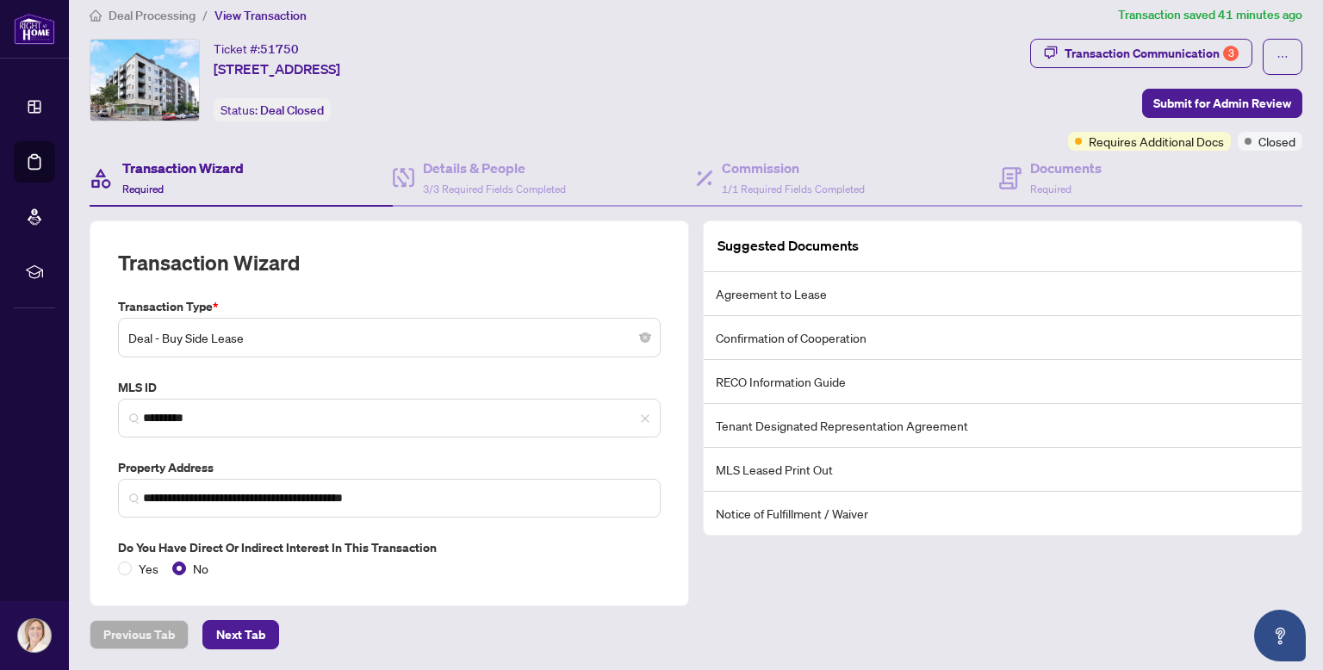
scroll to position [11, 0]
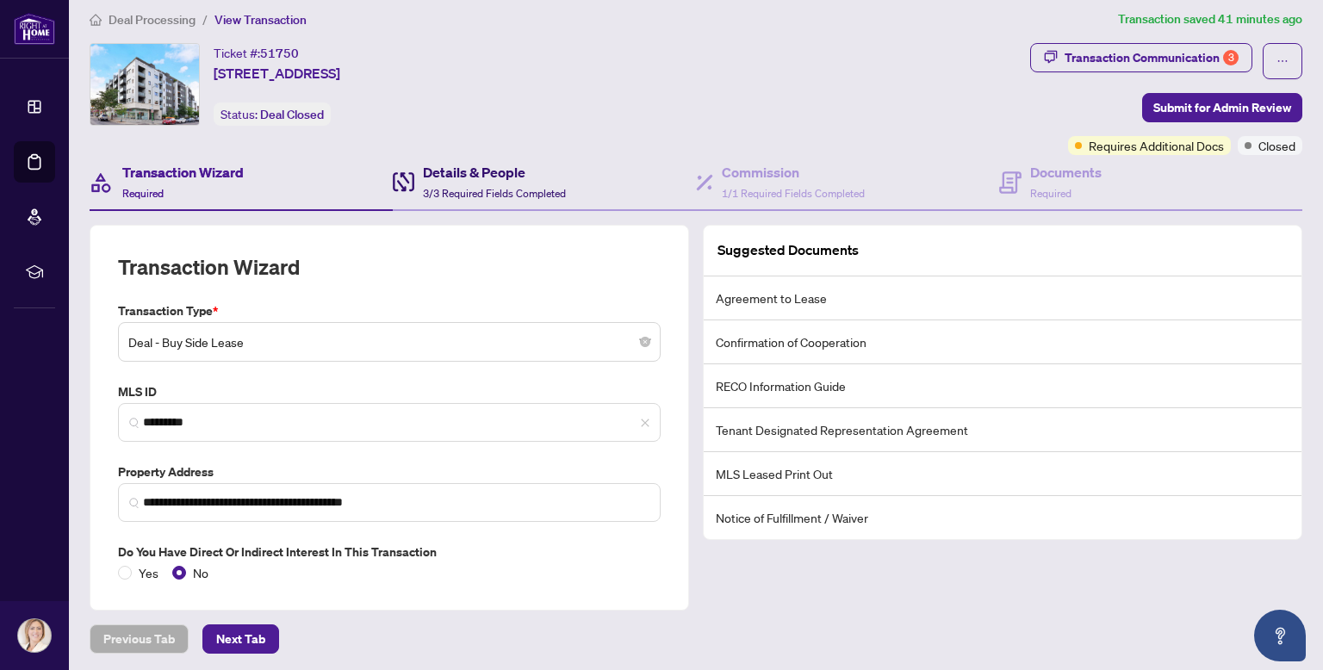
click at [468, 177] on h4 "Details & People" at bounding box center [494, 172] width 143 height 21
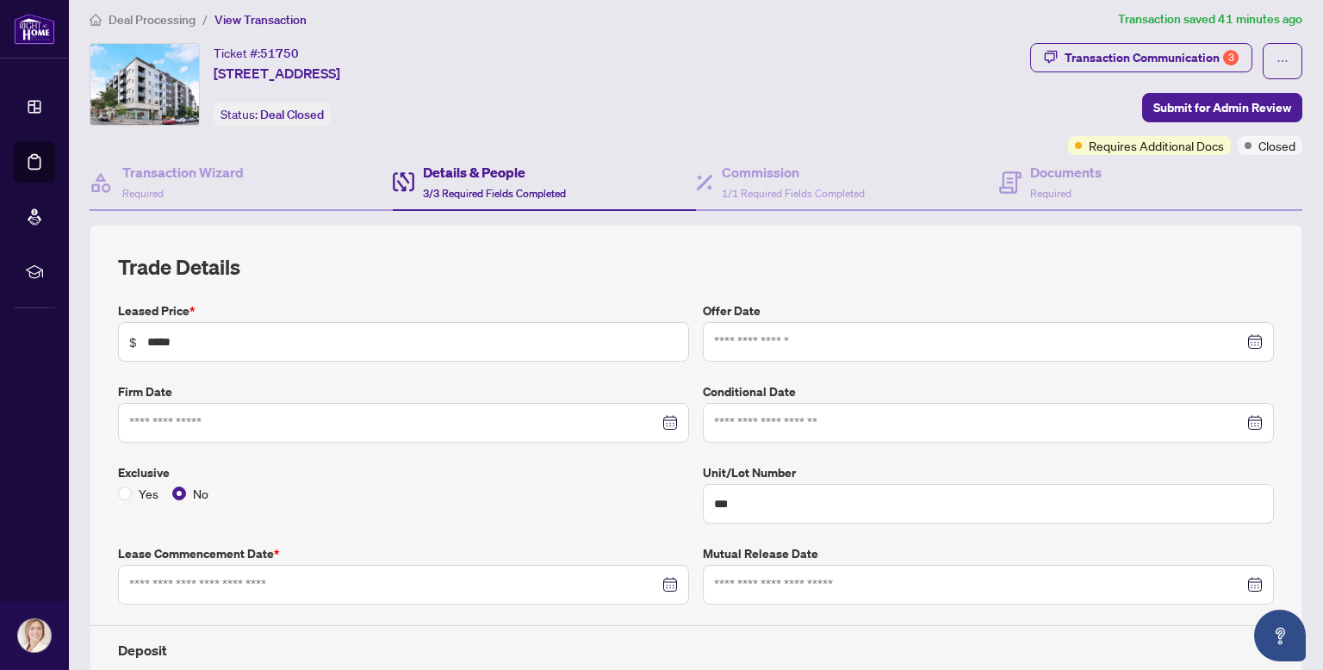
type input "**********"
click at [145, 163] on h4 "Transaction Wizard" at bounding box center [182, 172] width 121 height 21
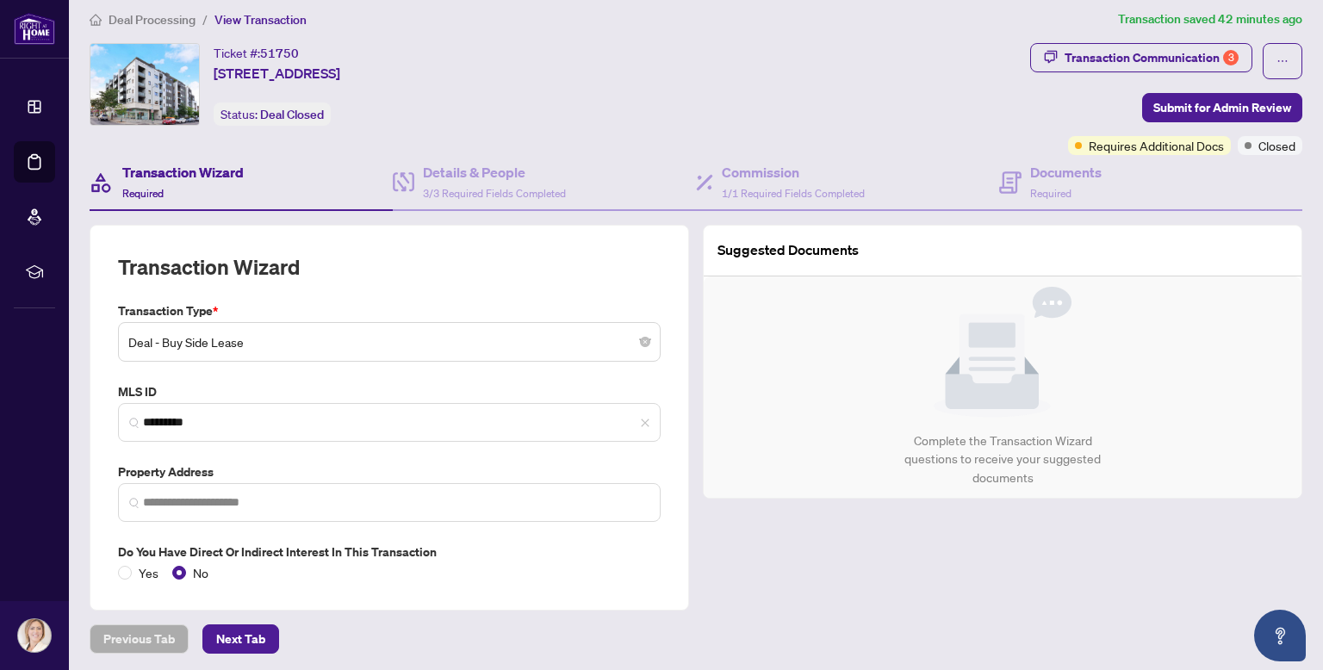
type input "**********"
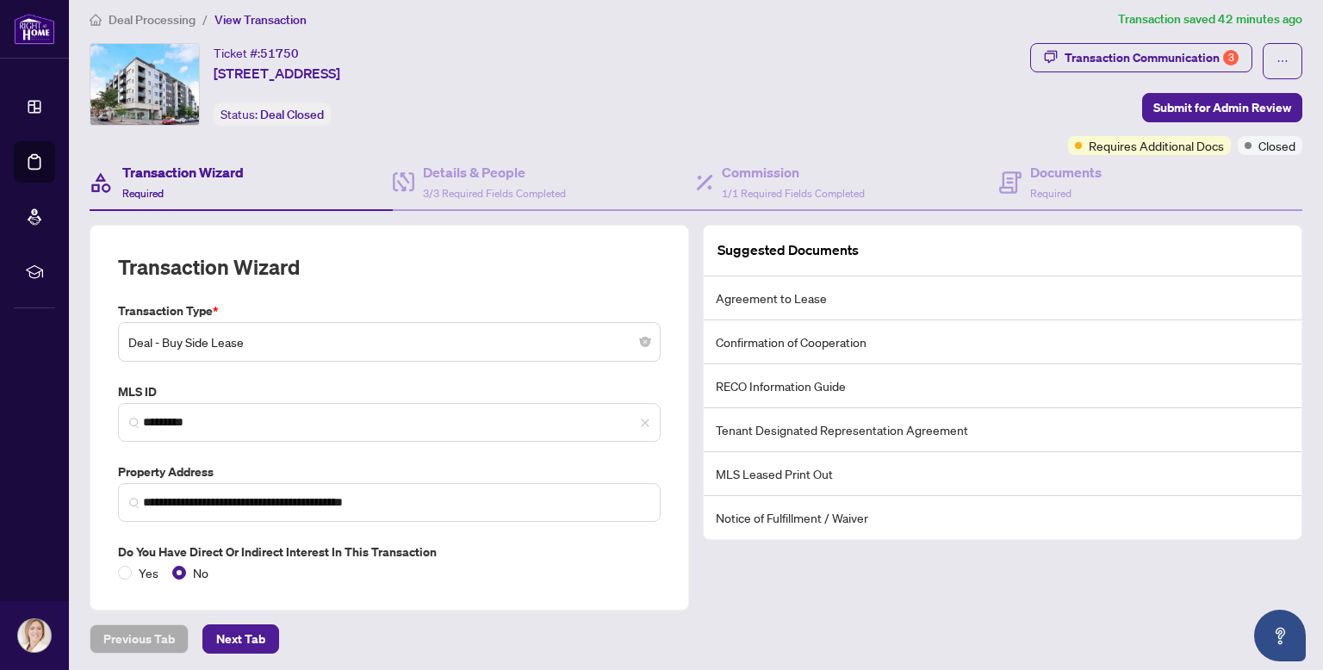
click at [155, 19] on span "Deal Processing" at bounding box center [152, 20] width 87 height 16
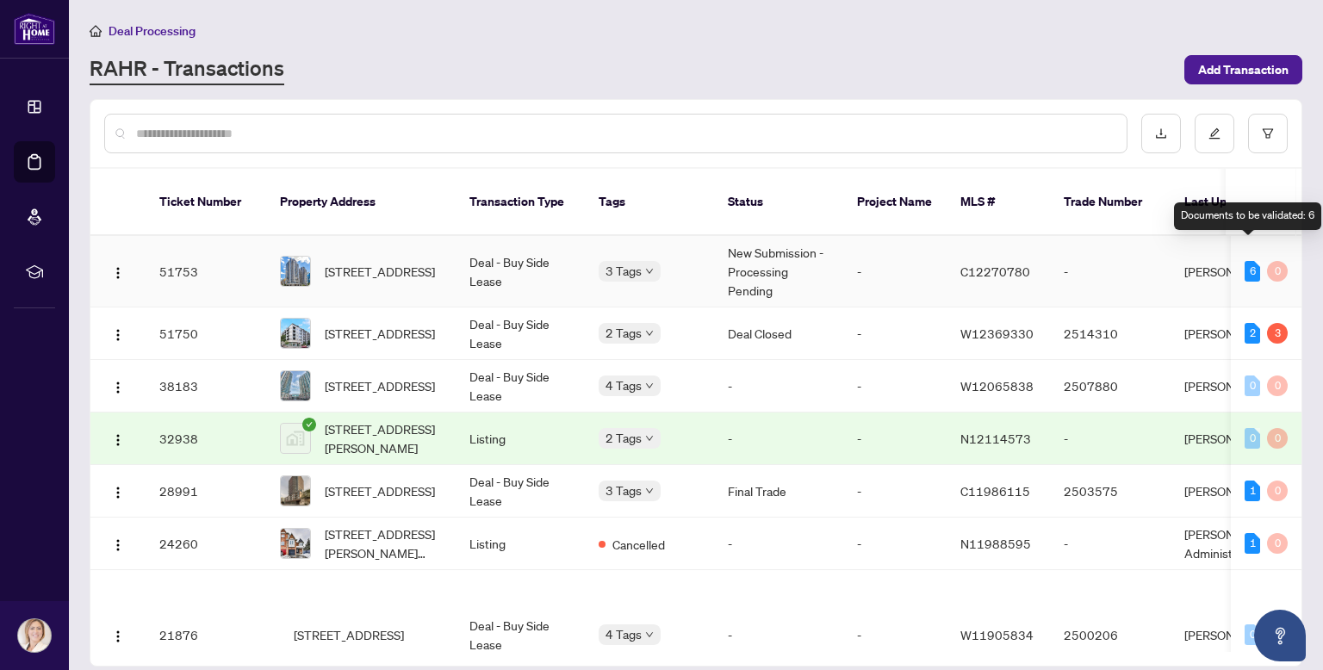
click at [1244, 261] on div "6" at bounding box center [1252, 271] width 16 height 21
click at [754, 252] on td "New Submission - Processing Pending" at bounding box center [778, 271] width 129 height 71
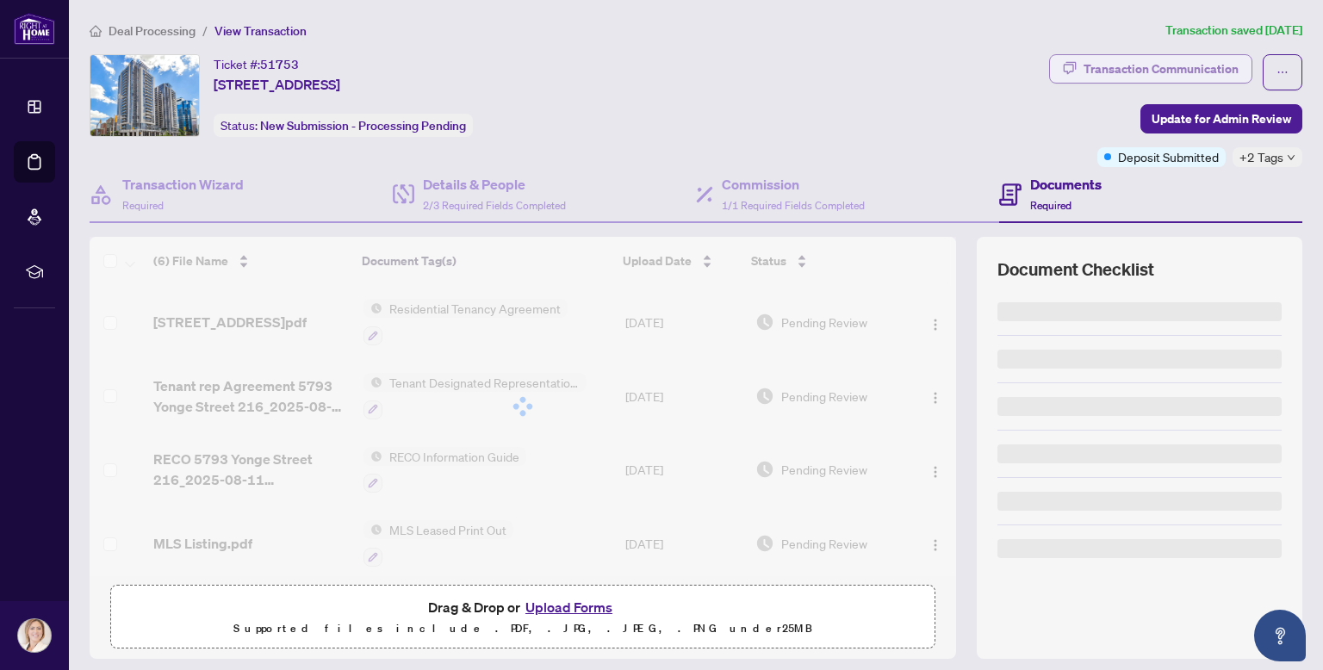
click at [1171, 72] on div "Transaction Communication" at bounding box center [1160, 69] width 155 height 28
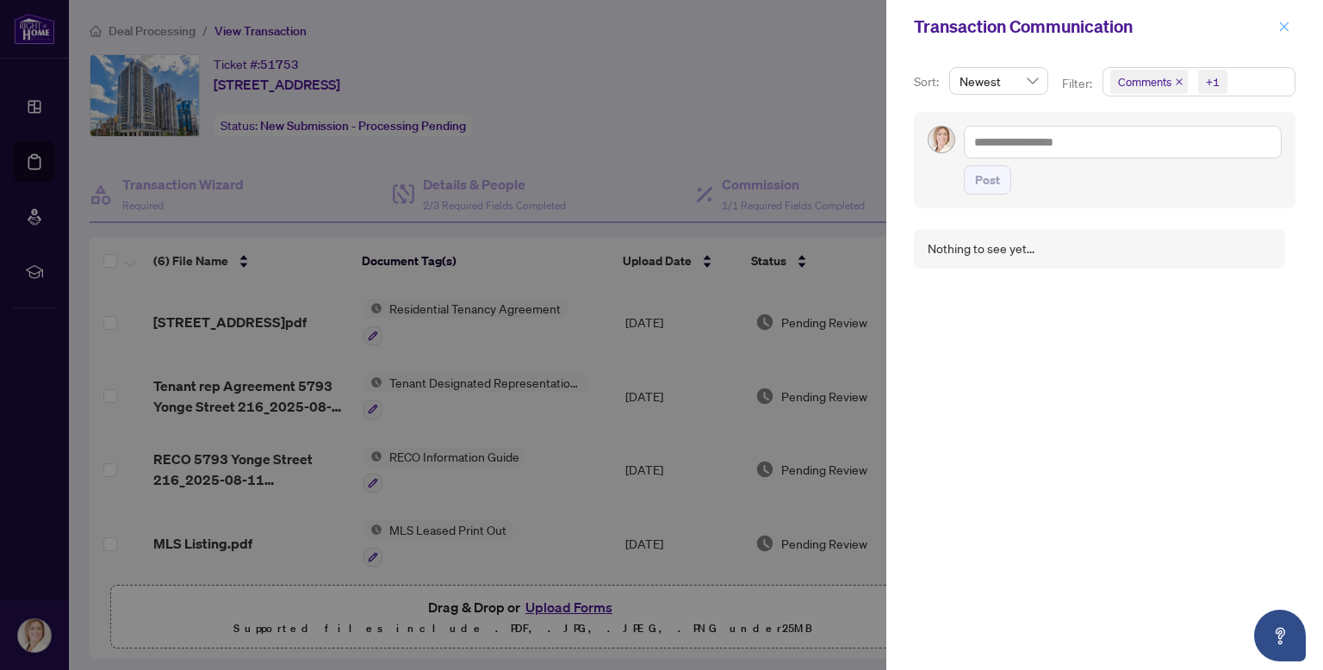
click at [1281, 26] on icon "close" at bounding box center [1284, 27] width 12 height 12
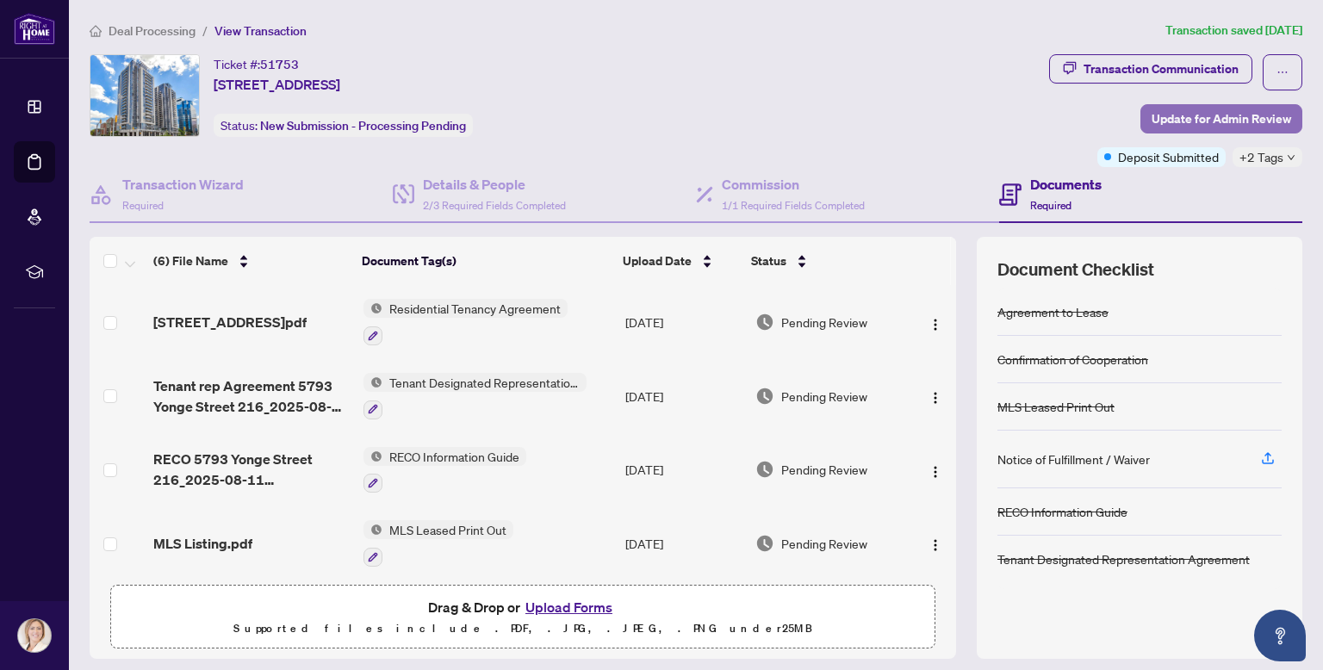
click at [1199, 118] on span "Update for Admin Review" at bounding box center [1221, 119] width 140 height 28
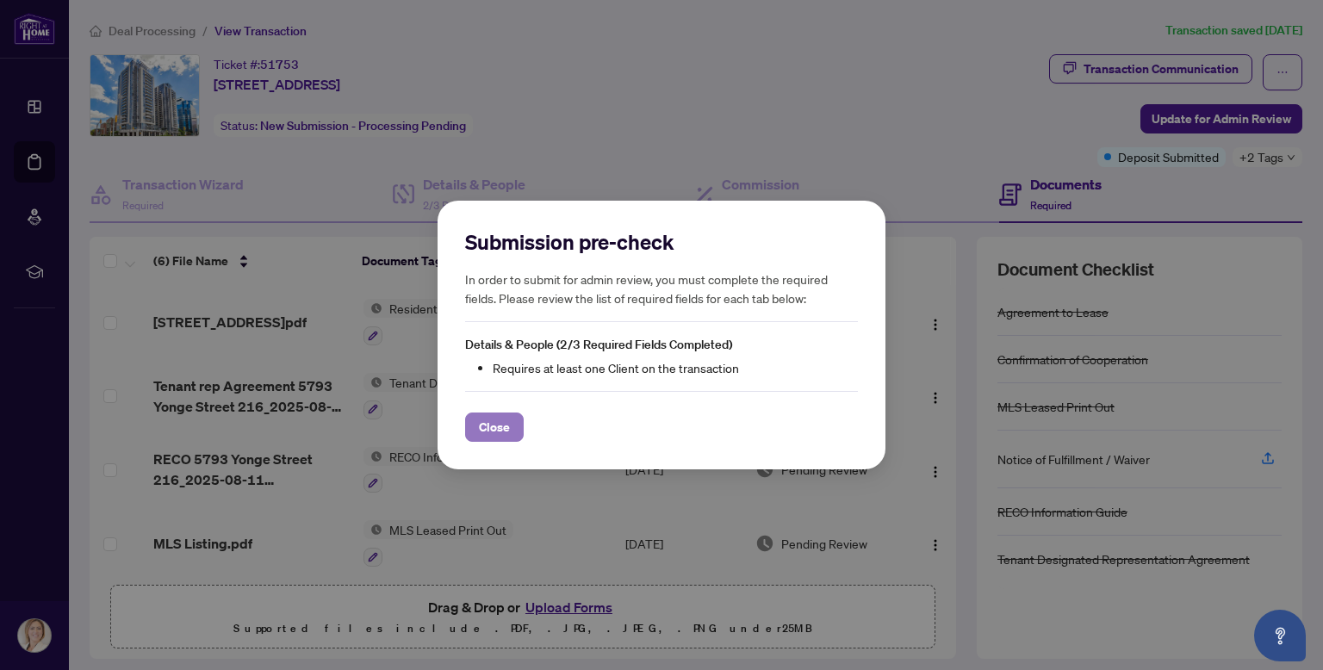
click at [487, 428] on span "Close" at bounding box center [494, 427] width 31 height 28
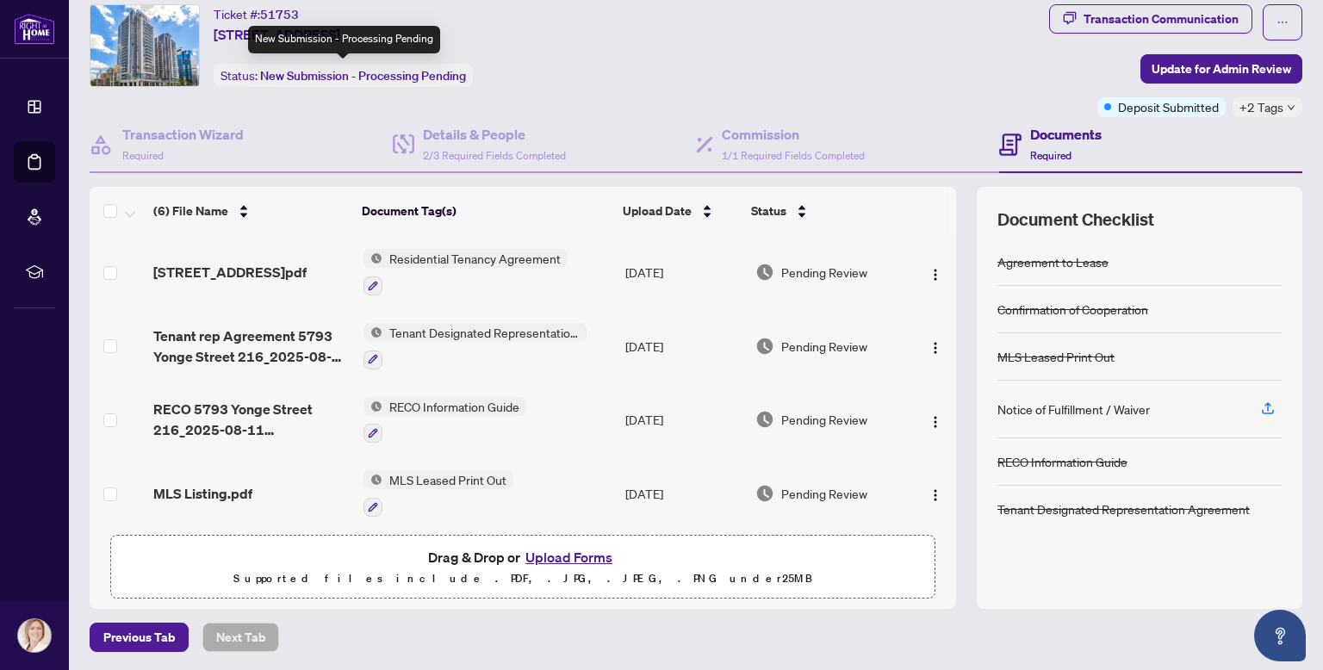
click at [268, 77] on span "New Submission - Processing Pending" at bounding box center [363, 76] width 206 height 16
click at [283, 40] on div "New Submission - Processing Pending" at bounding box center [344, 40] width 192 height 28
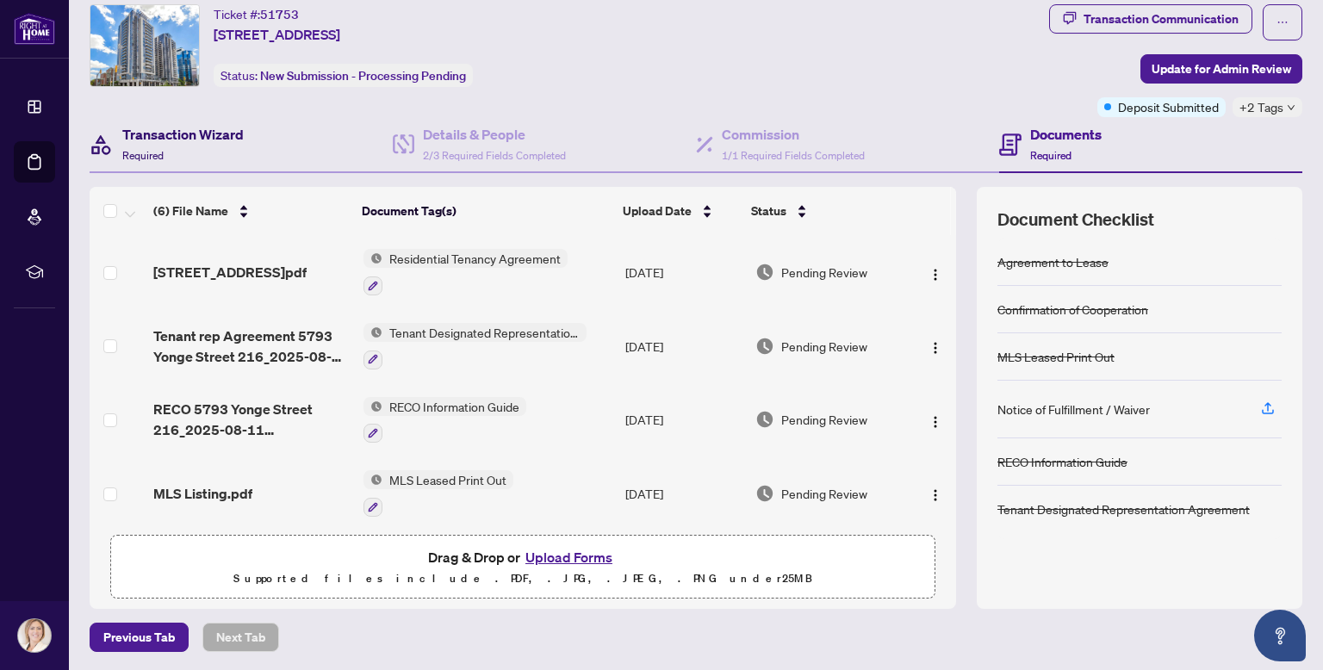
click at [184, 136] on h4 "Transaction Wizard" at bounding box center [182, 134] width 121 height 21
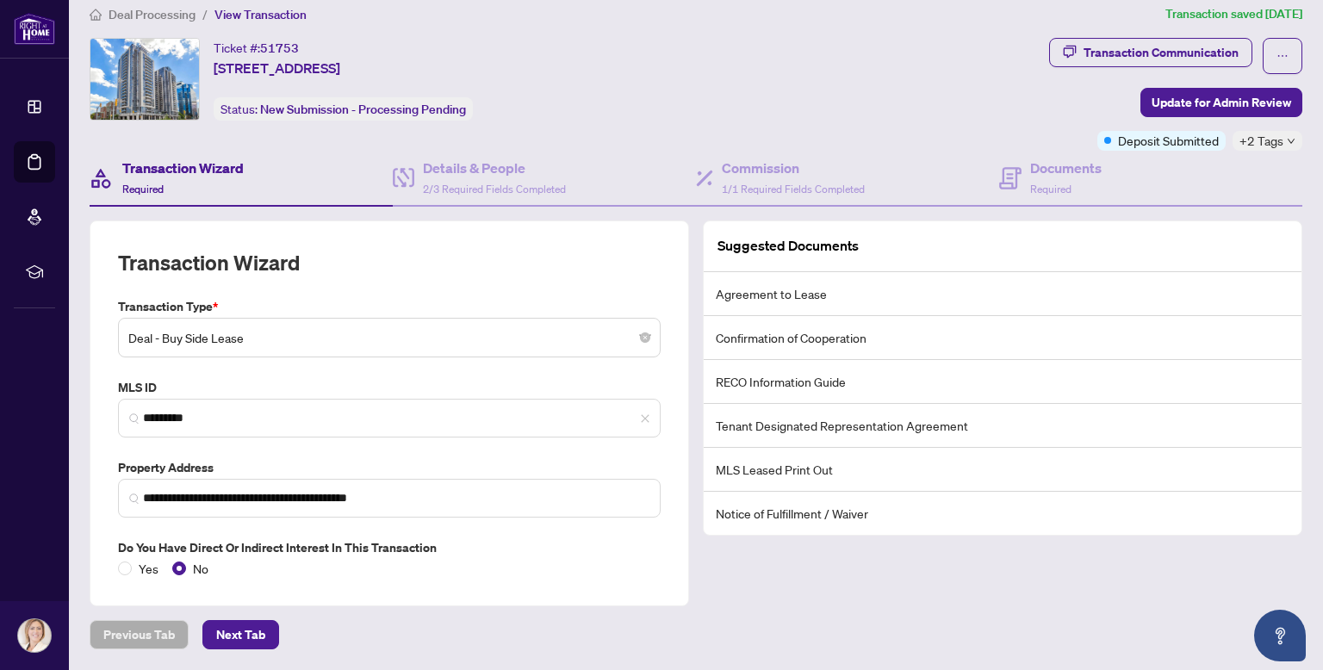
scroll to position [13, 0]
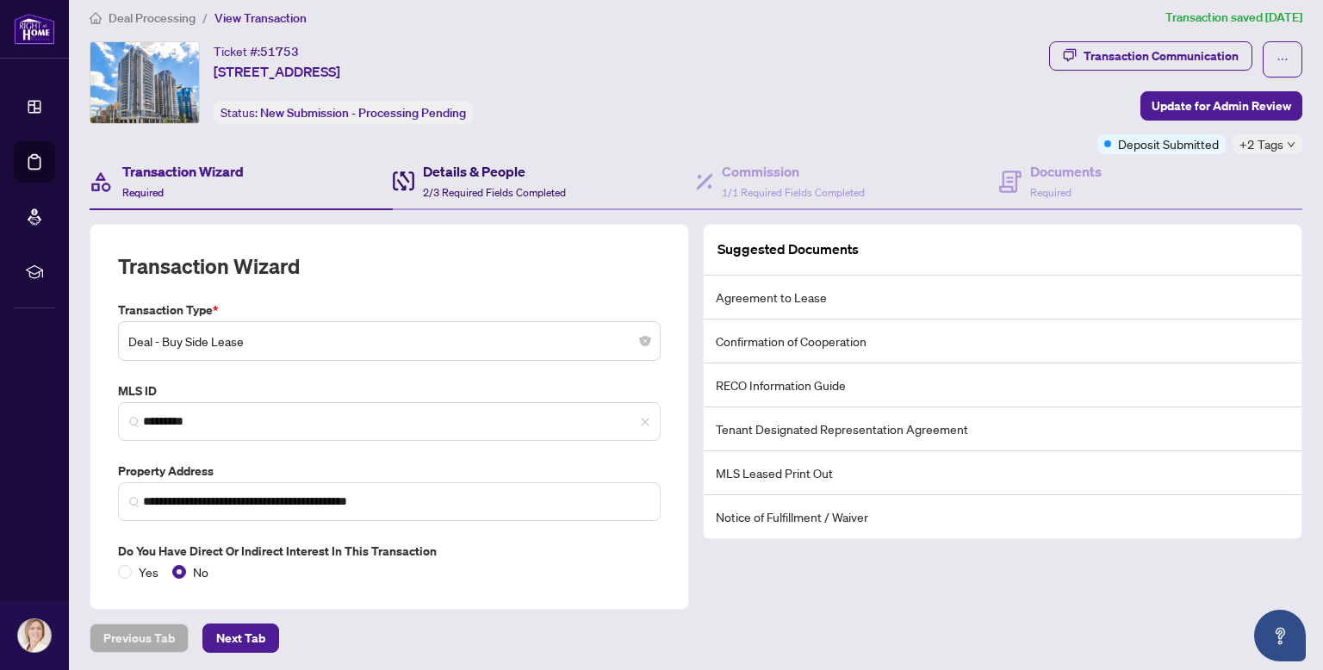
click at [480, 186] on span "2/3 Required Fields Completed" at bounding box center [494, 192] width 143 height 13
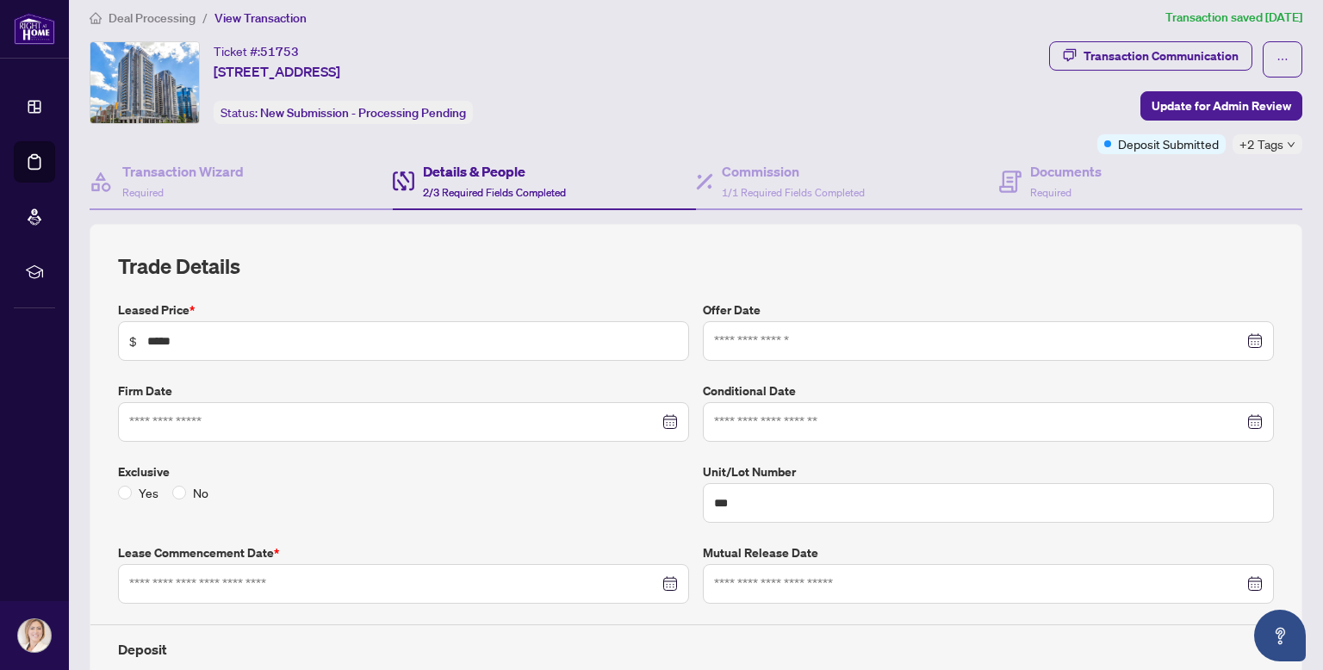
type input "**********"
click at [1150, 57] on div "Transaction Communication" at bounding box center [1160, 56] width 155 height 28
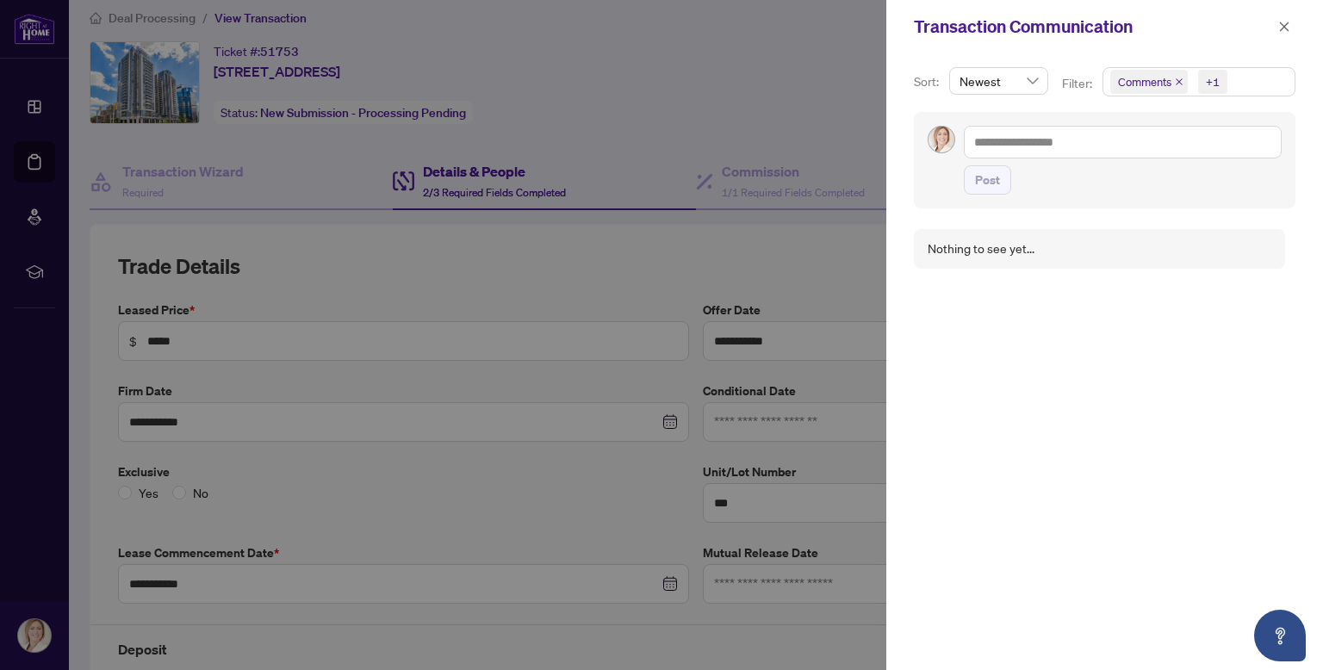
click at [1207, 78] on div "+1" at bounding box center [1213, 81] width 14 height 17
click at [1181, 183] on span "Requirements" at bounding box center [1175, 178] width 77 height 16
click at [1178, 183] on span "Requirements" at bounding box center [1175, 178] width 77 height 16
click at [1282, 28] on icon "close" at bounding box center [1284, 27] width 12 height 12
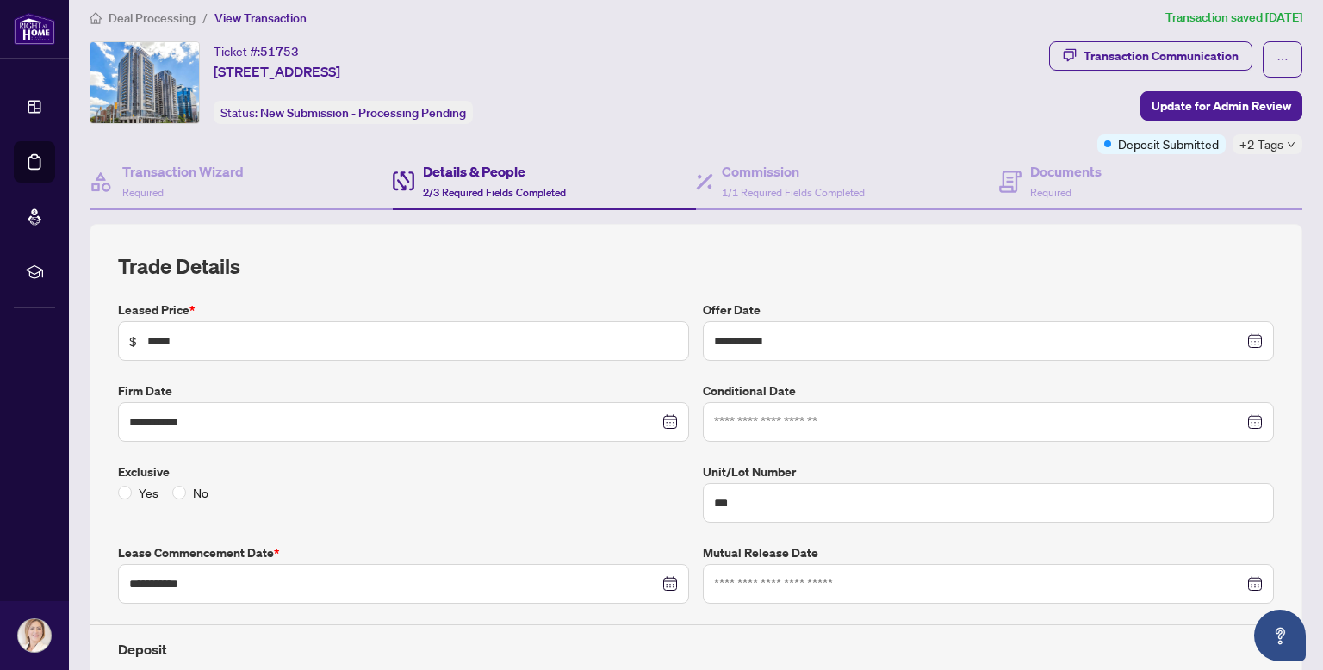
click at [1289, 140] on icon "down" at bounding box center [1291, 144] width 9 height 9
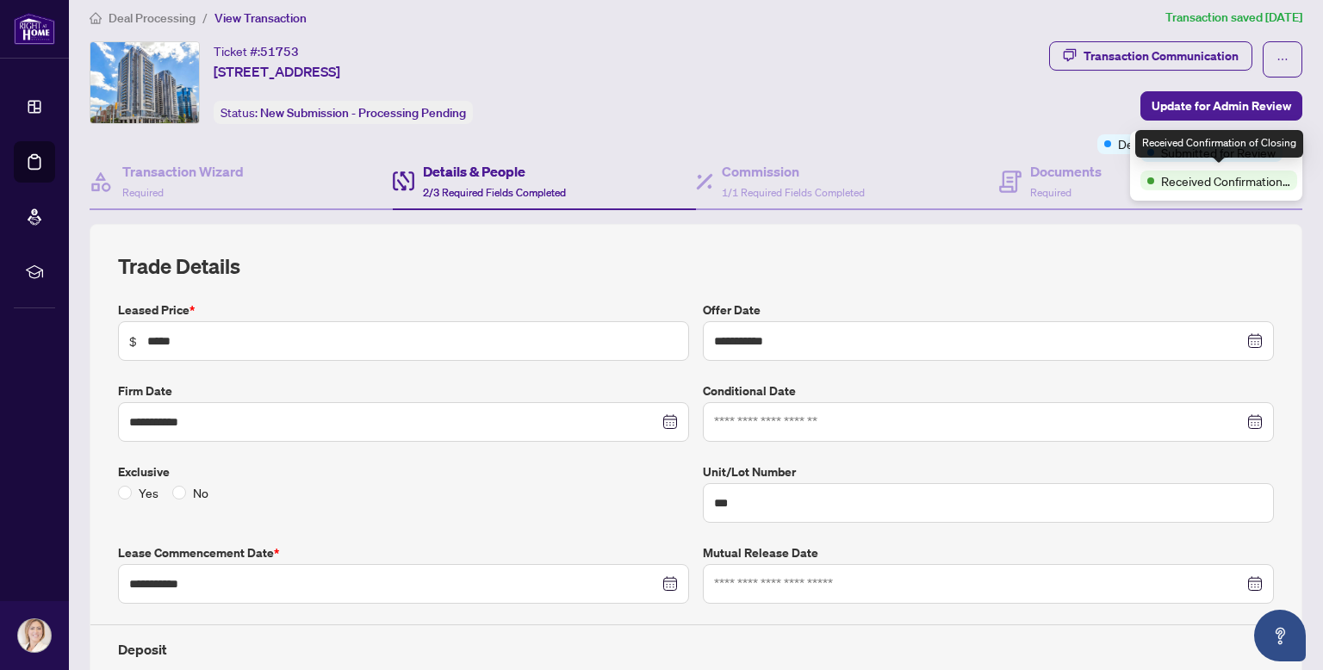
click at [1237, 177] on span "Received Confirmation of Closing" at bounding box center [1225, 180] width 129 height 19
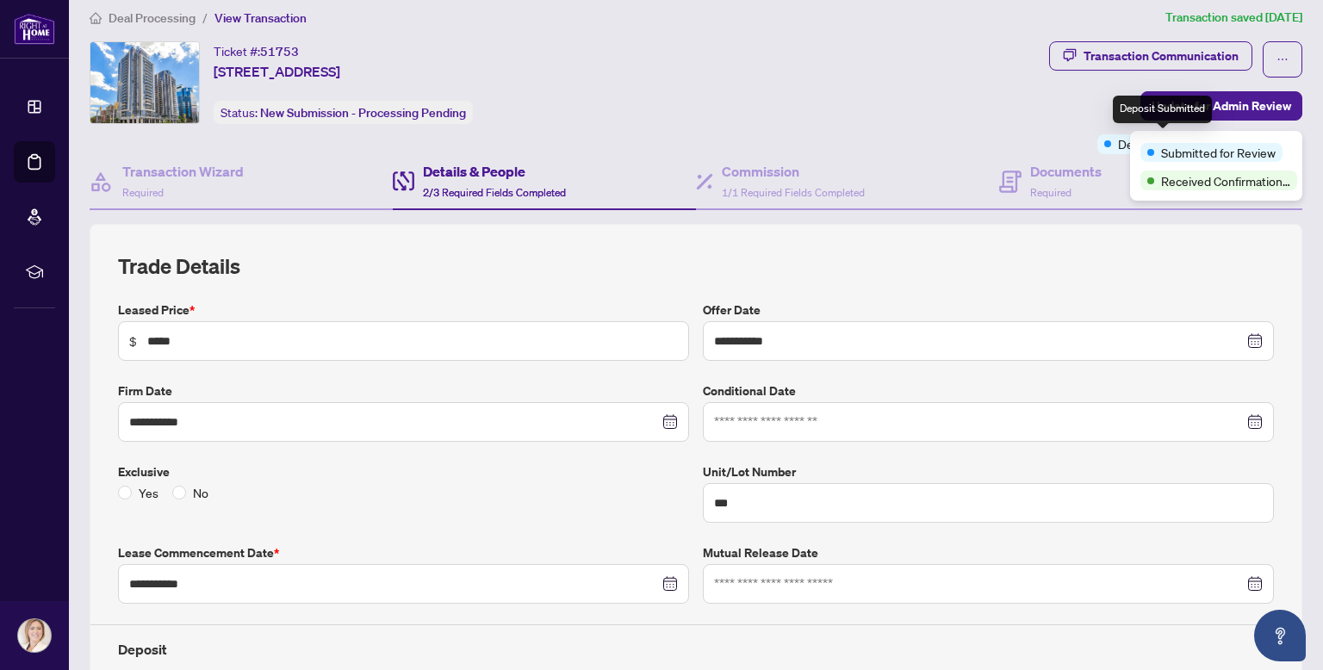
click at [1107, 144] on span at bounding box center [1107, 143] width 7 height 7
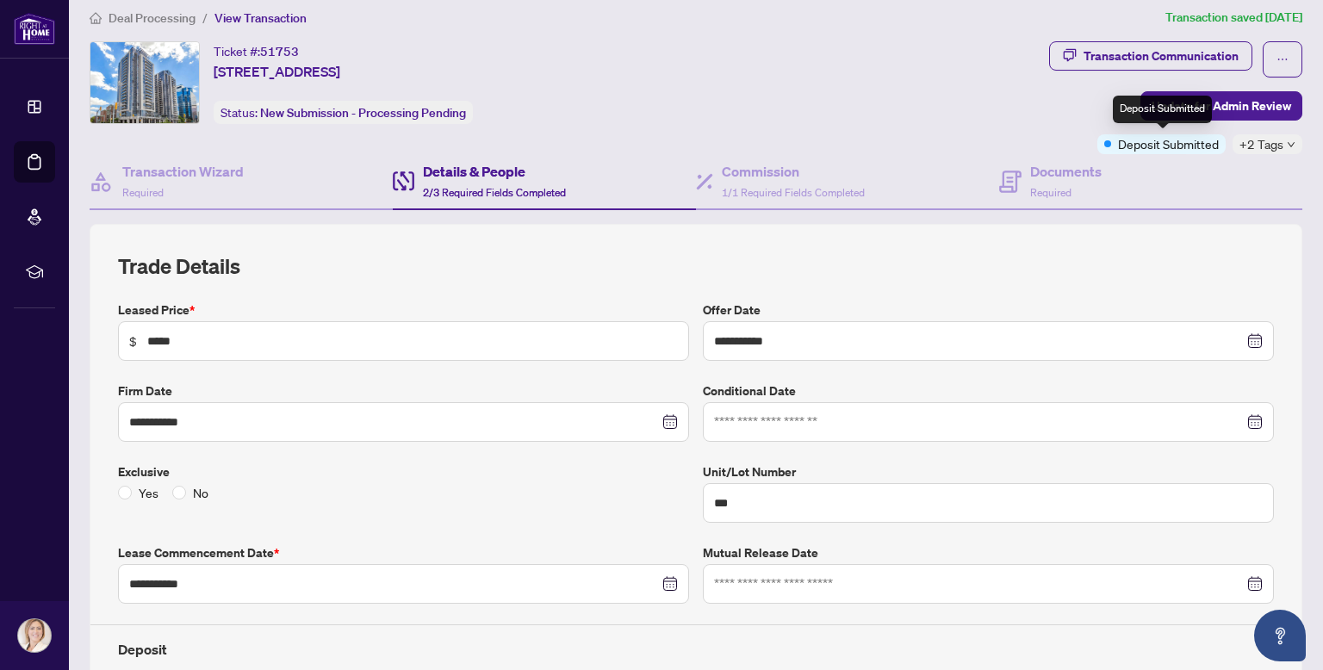
click at [1107, 144] on span at bounding box center [1107, 143] width 7 height 7
click at [1050, 118] on div "Transaction Communication Update for Admin Review Deposit Submitted +2 Tags" at bounding box center [1175, 97] width 253 height 113
click at [743, 189] on span "1/1 Required Fields Completed" at bounding box center [793, 192] width 143 height 13
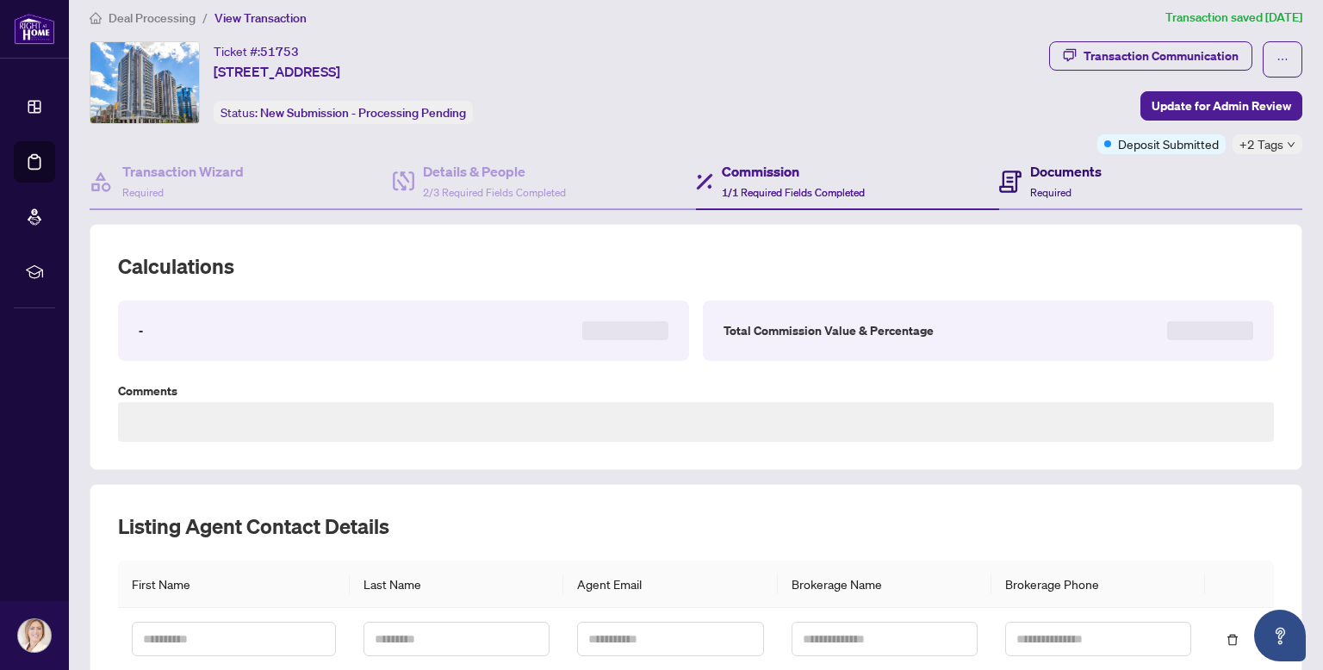
click at [1059, 177] on h4 "Documents" at bounding box center [1065, 171] width 71 height 21
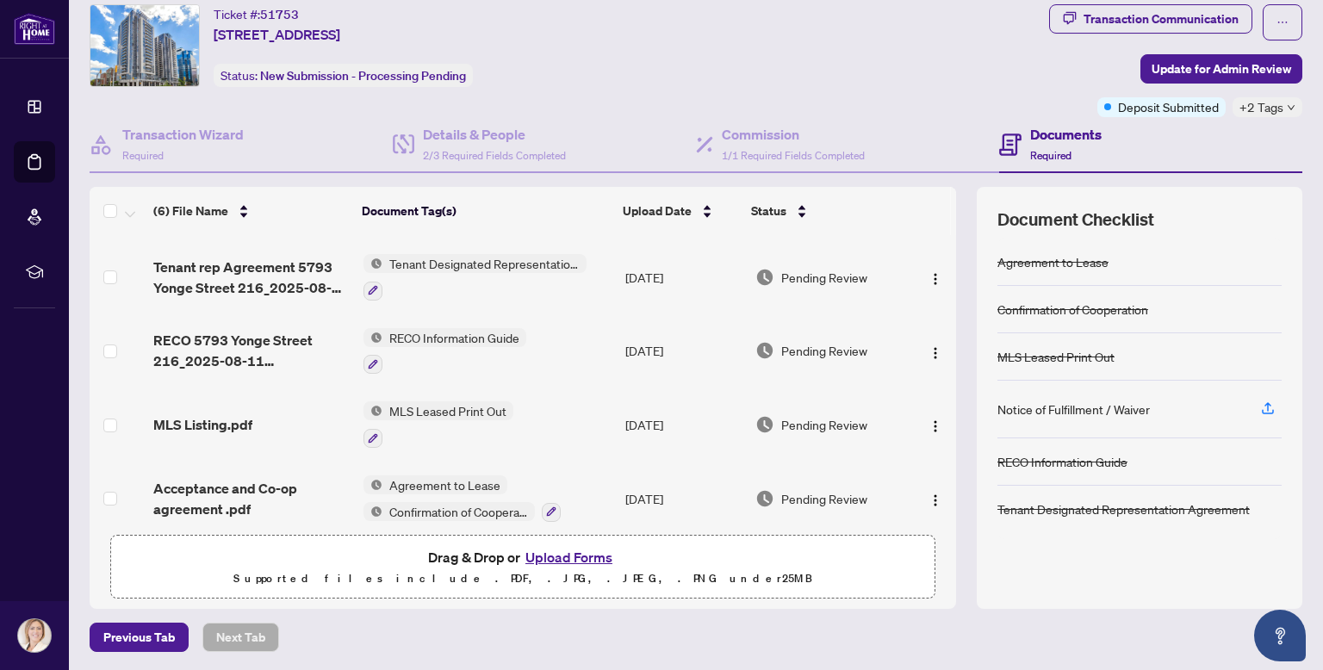
scroll to position [147, 0]
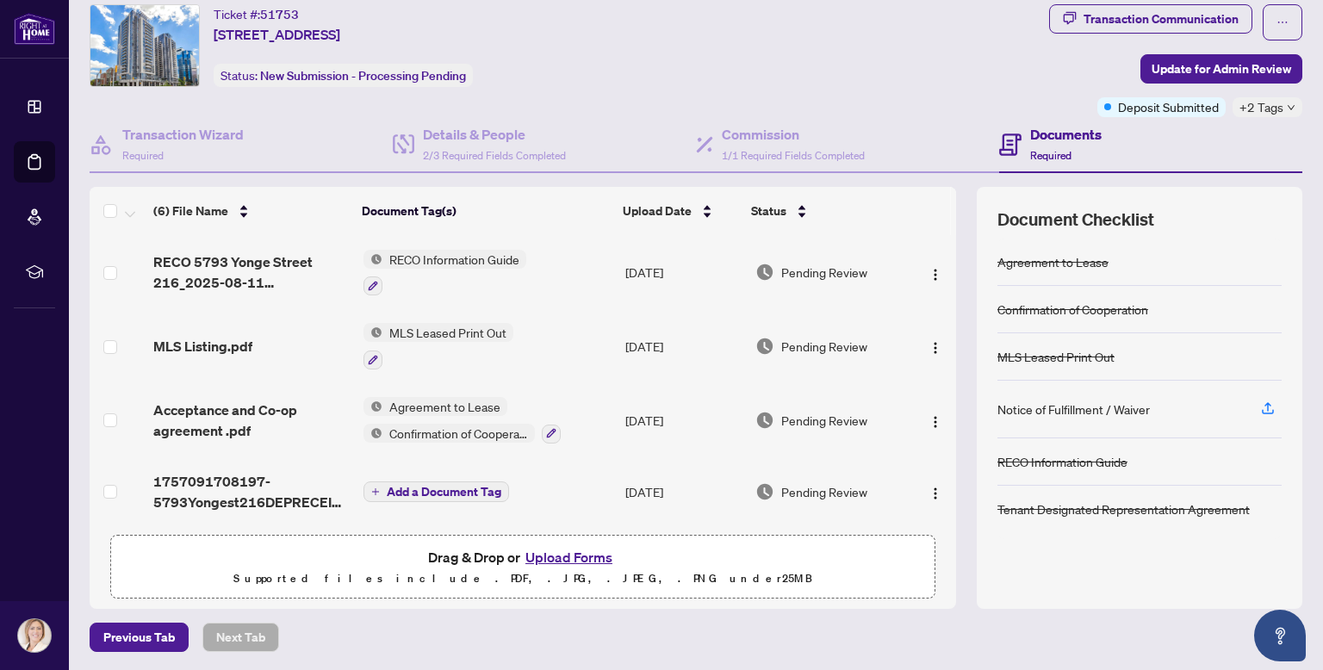
click at [445, 486] on span "Add a Document Tag" at bounding box center [444, 492] width 115 height 12
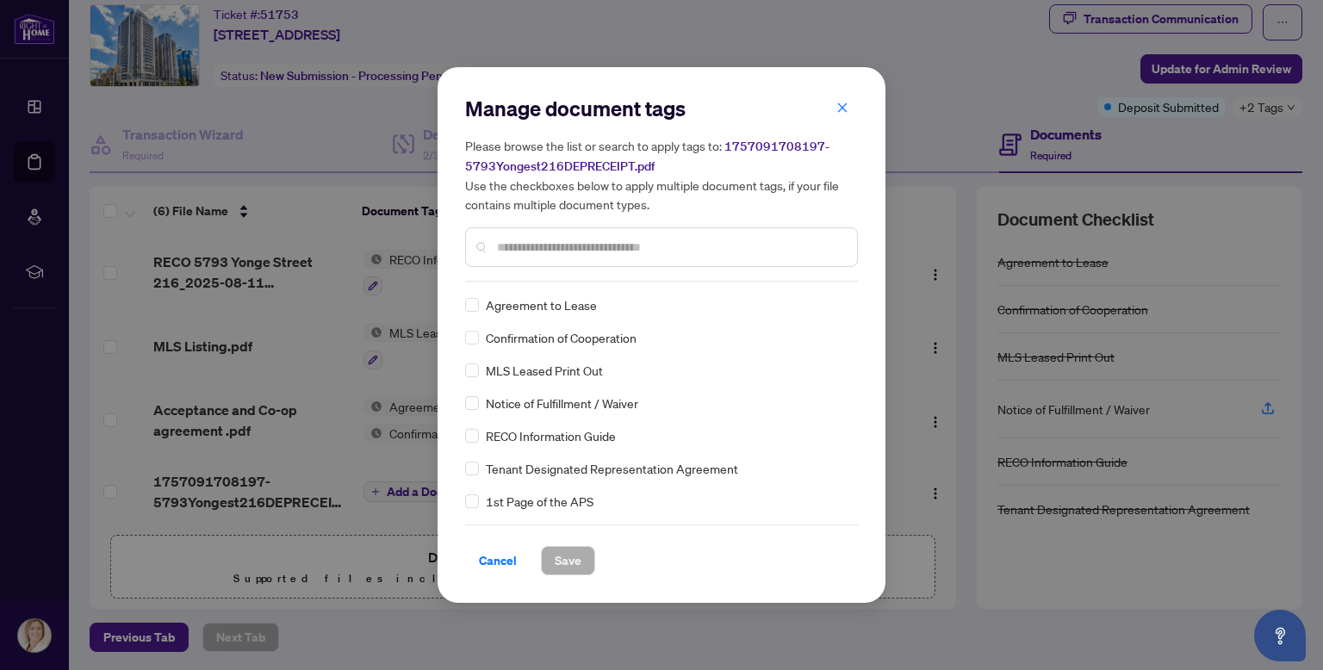
click at [531, 248] on input "text" at bounding box center [670, 247] width 346 height 19
type input "****"
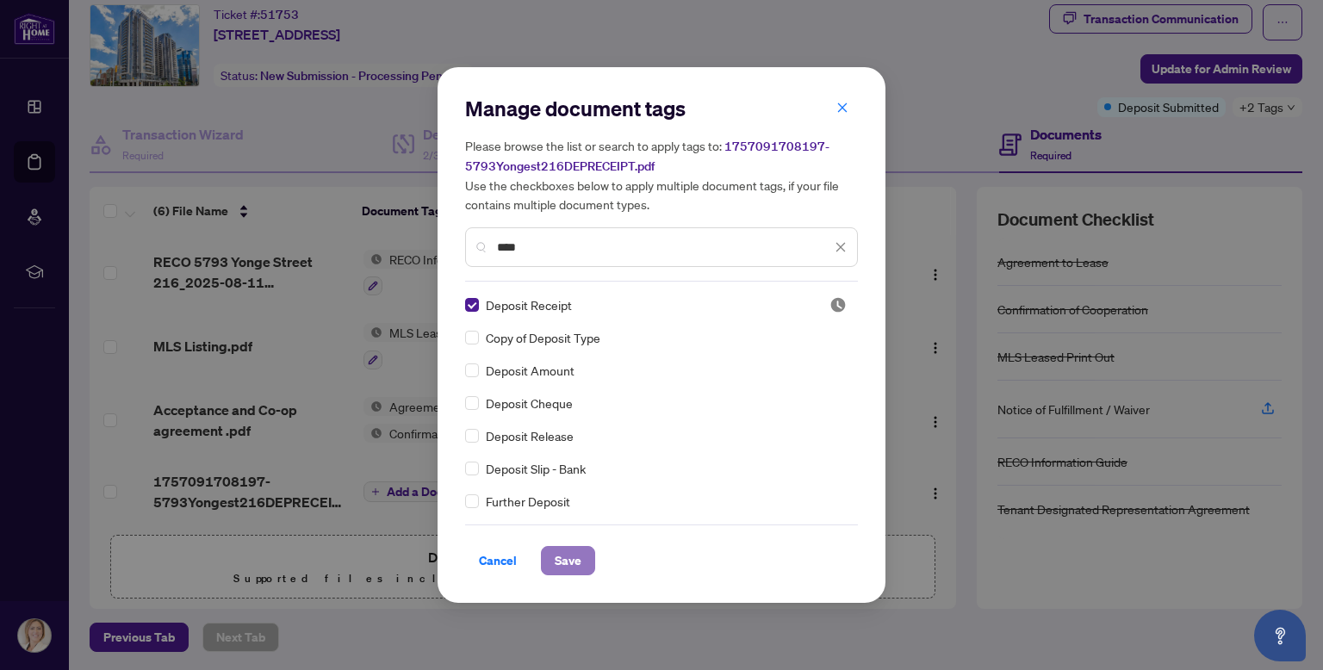
click at [558, 565] on span "Save" at bounding box center [568, 561] width 27 height 28
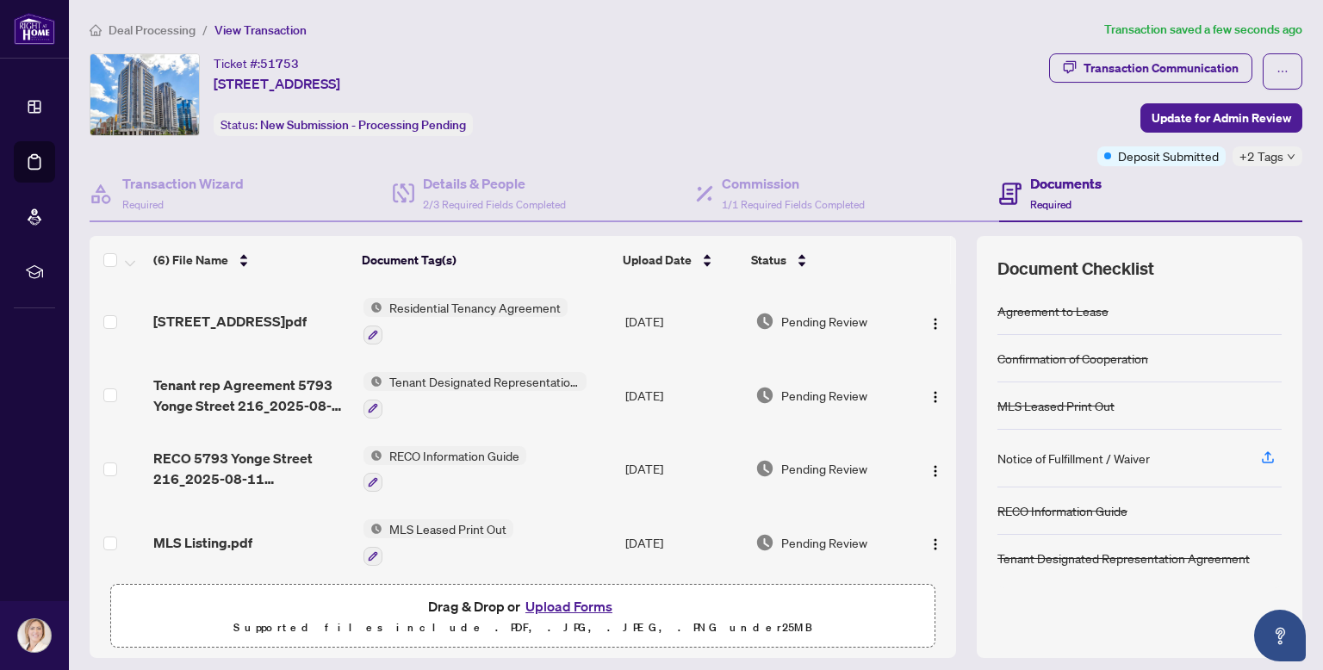
scroll to position [0, 0]
click at [1195, 115] on span "Update for Admin Review" at bounding box center [1221, 119] width 140 height 28
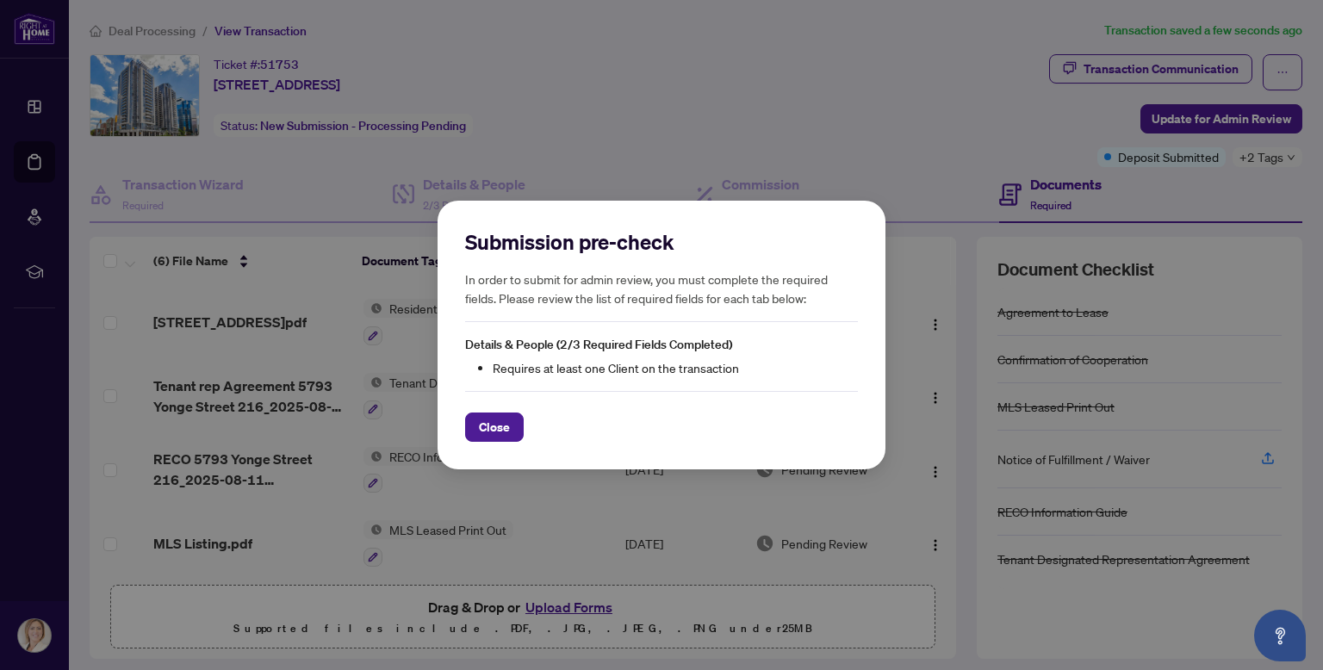
click at [589, 346] on span "Details & People (2/3 Required Fields Completed)" at bounding box center [598, 345] width 267 height 16
click at [499, 422] on span "Close" at bounding box center [494, 427] width 31 height 28
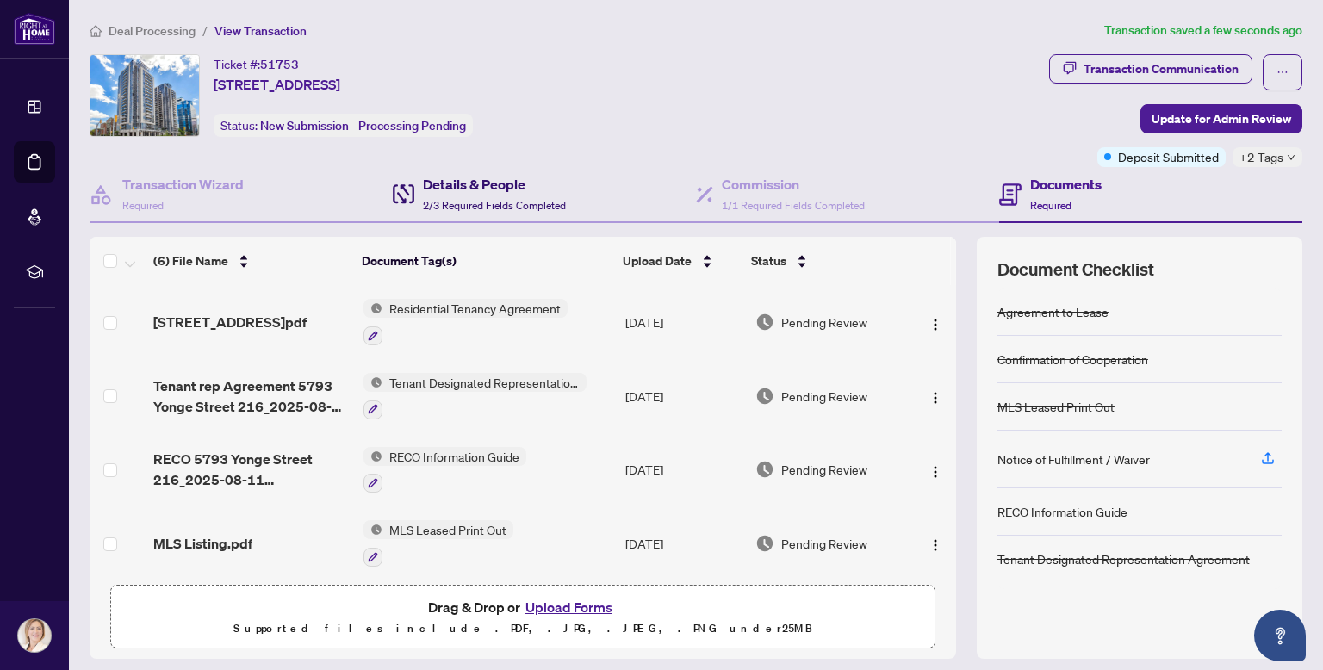
click at [425, 199] on span "2/3 Required Fields Completed" at bounding box center [494, 205] width 143 height 13
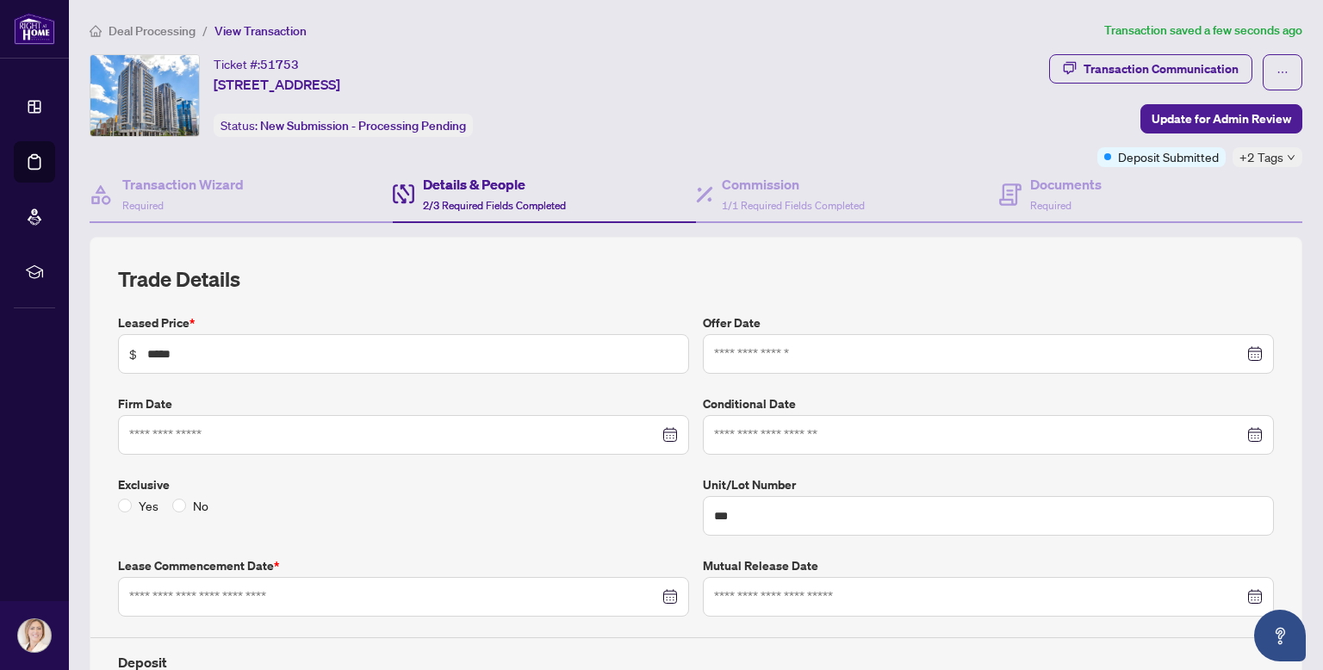
type input "**********"
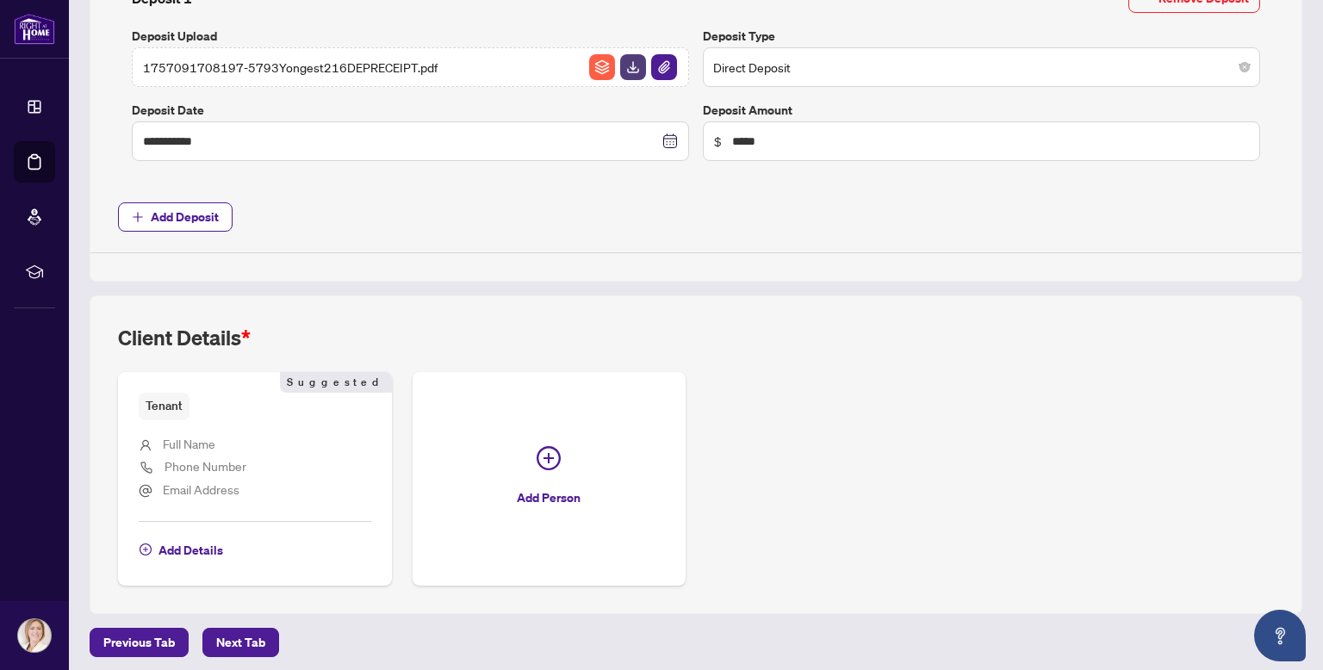
scroll to position [727, 0]
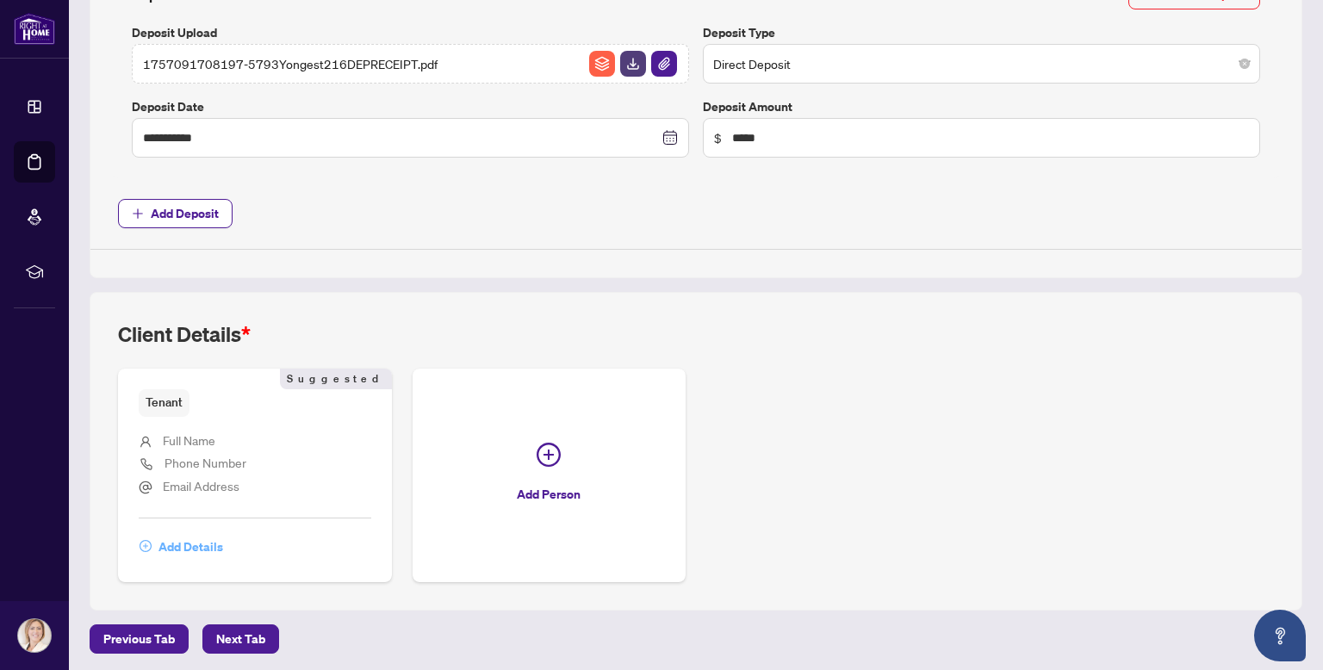
click at [181, 543] on span "Add Details" at bounding box center [190, 547] width 65 height 28
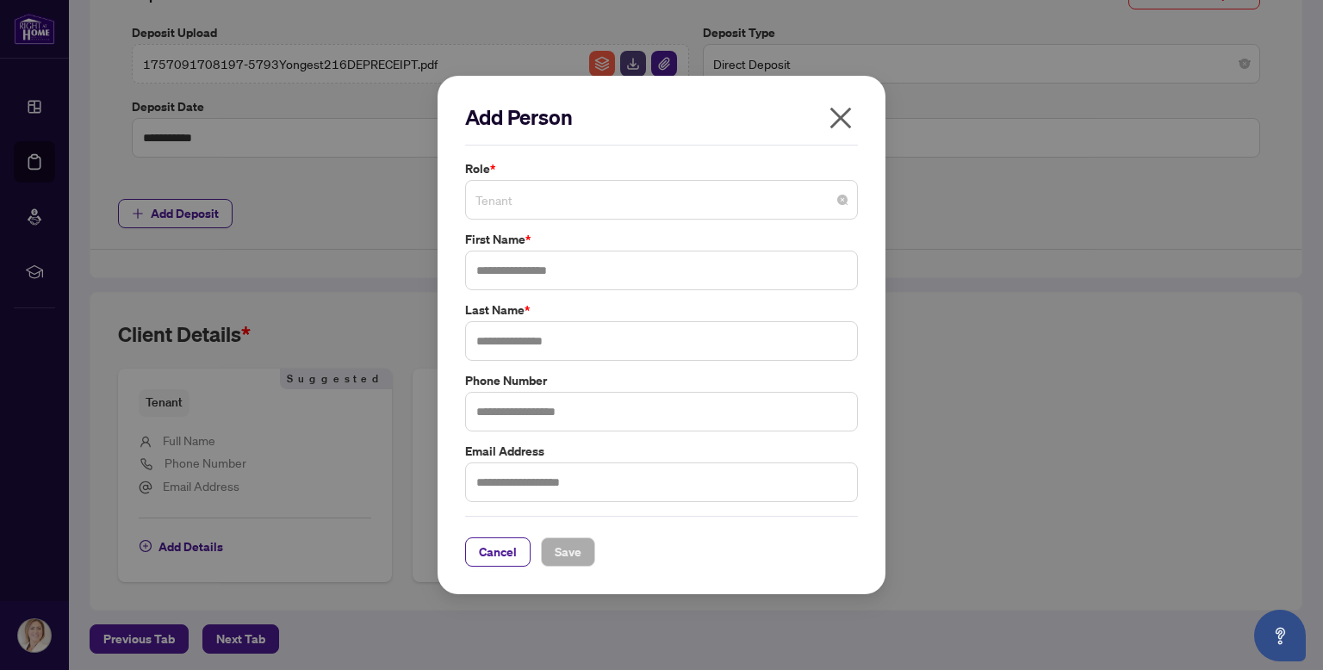
click at [798, 207] on span "Tenant" at bounding box center [661, 199] width 372 height 33
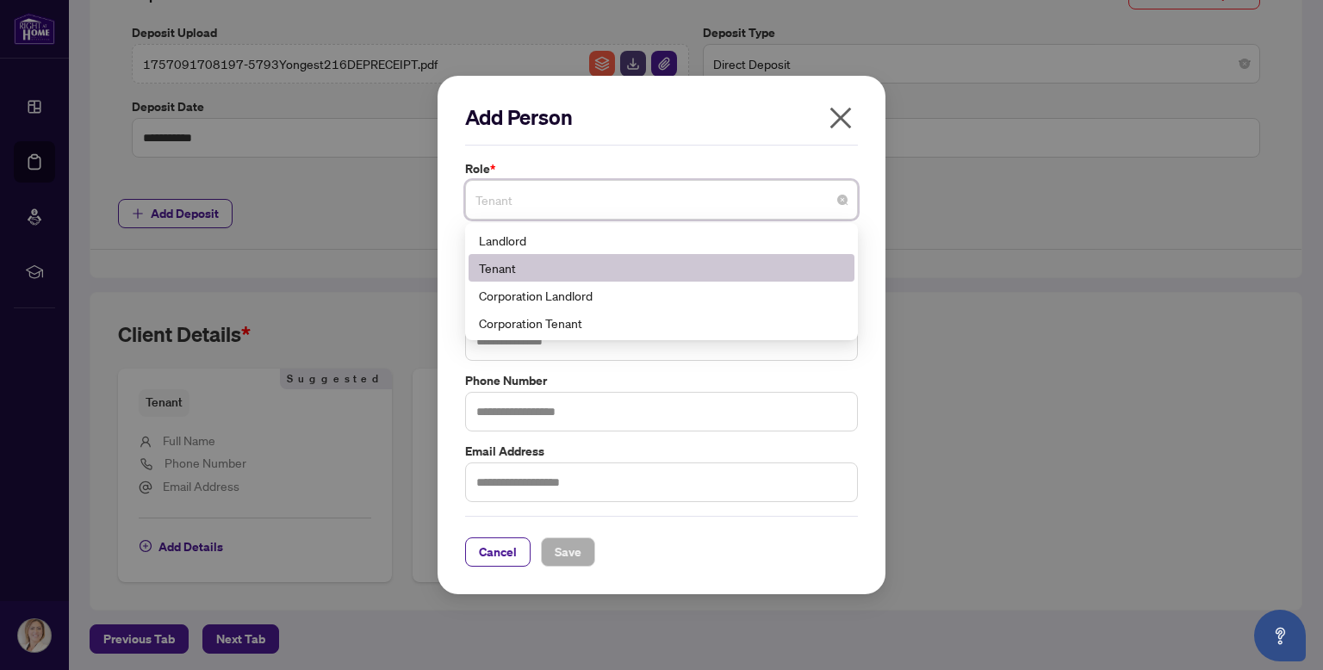
click at [499, 274] on div "Tenant" at bounding box center [661, 267] width 365 height 19
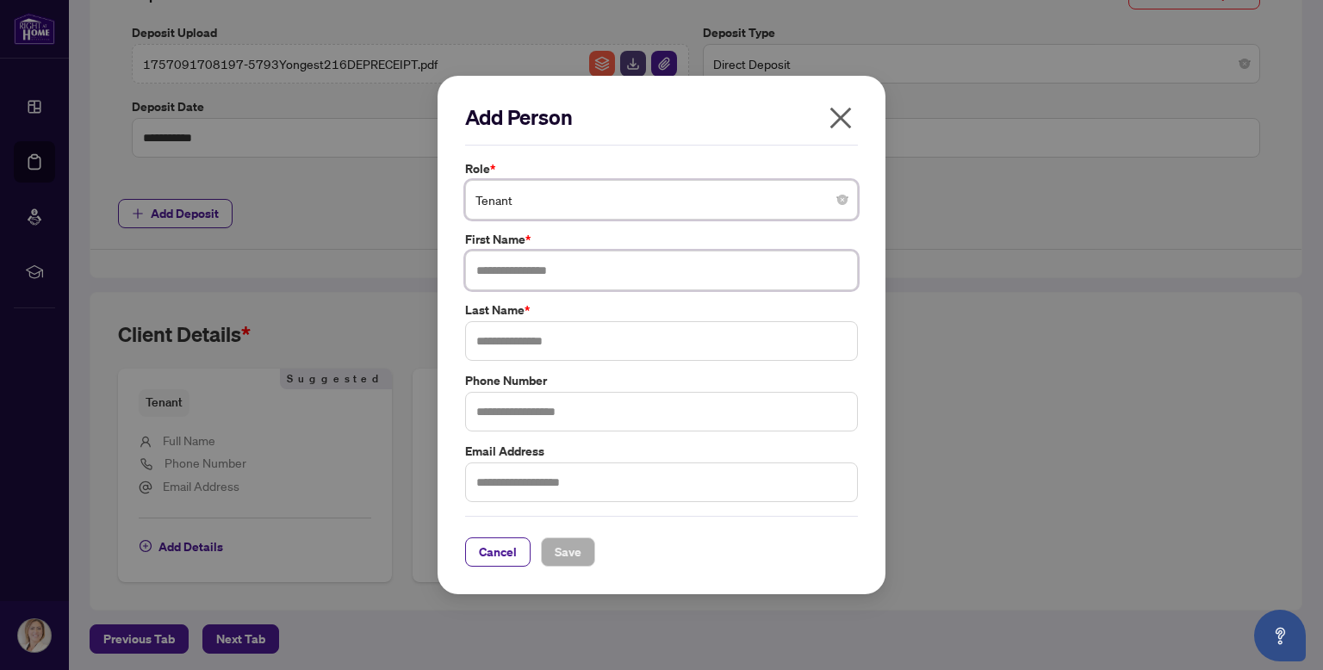
click at [498, 258] on input "text" at bounding box center [661, 271] width 393 height 40
type input "*****"
click at [504, 342] on input "text" at bounding box center [661, 341] width 393 height 40
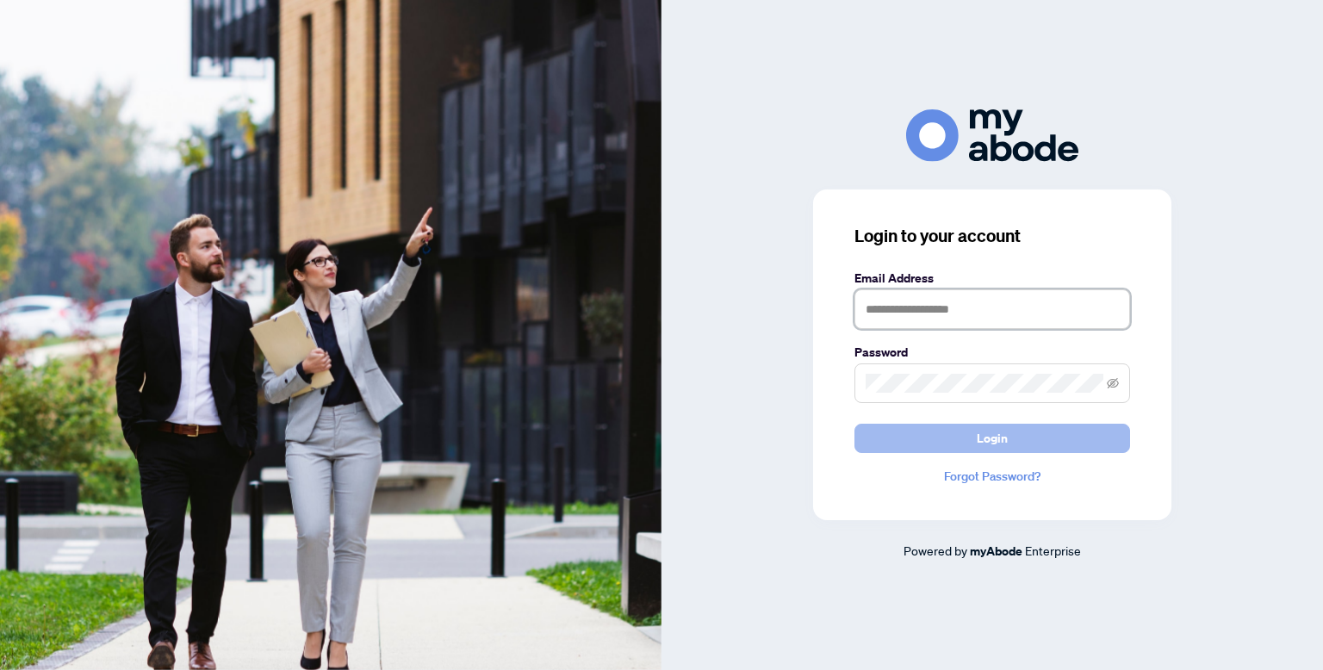
type input "**********"
click at [973, 438] on button "Login" at bounding box center [992, 438] width 276 height 29
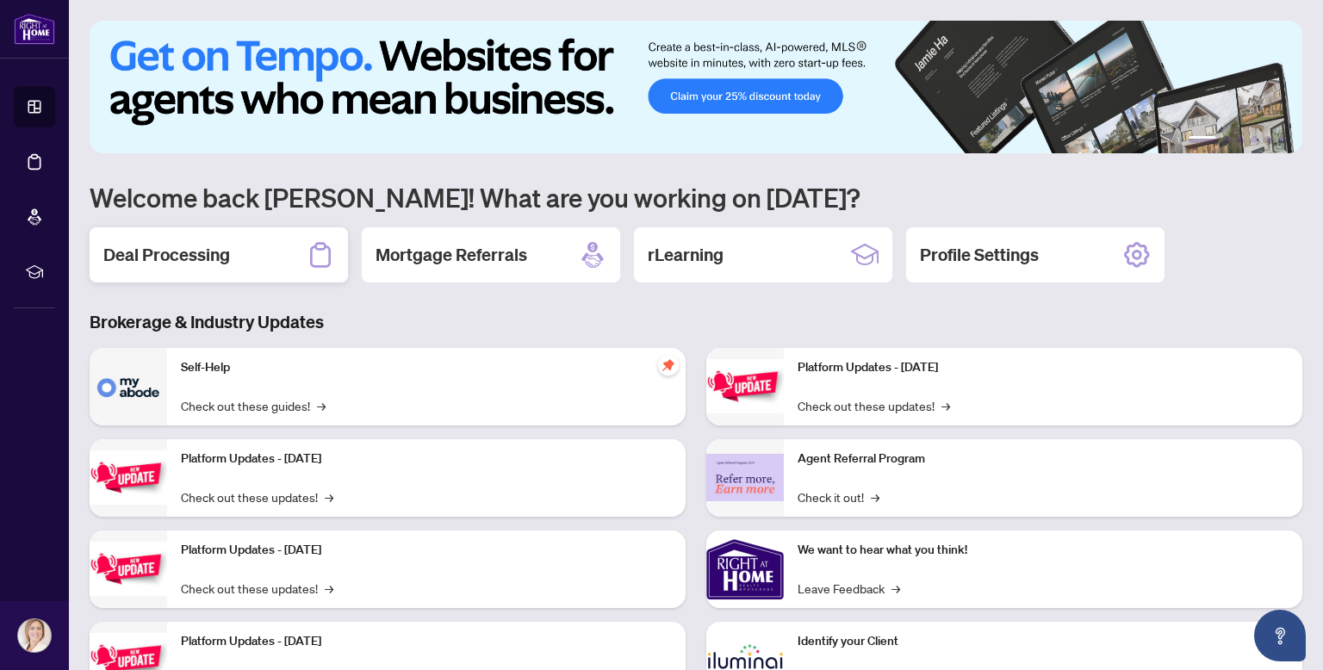
click at [210, 254] on h2 "Deal Processing" at bounding box center [166, 255] width 127 height 24
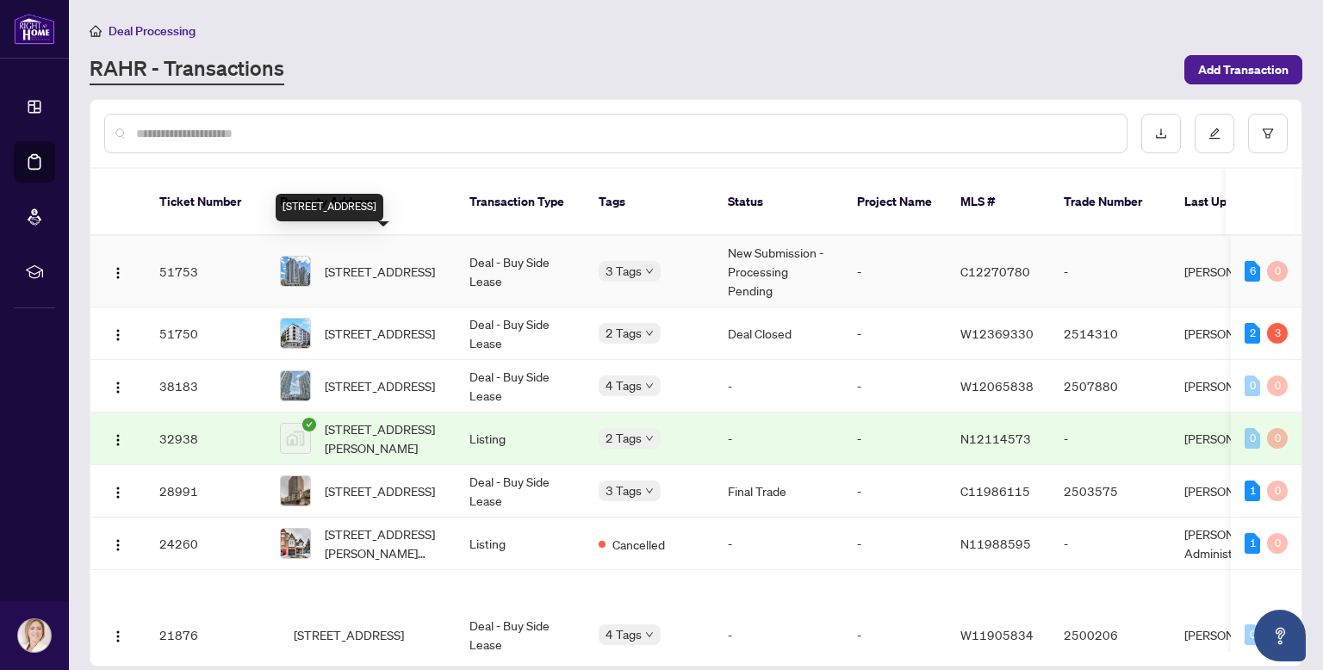
click at [376, 262] on span "216-5793 Yonge St, Toronto, Ontario M2M 0A9, Canada" at bounding box center [380, 271] width 110 height 19
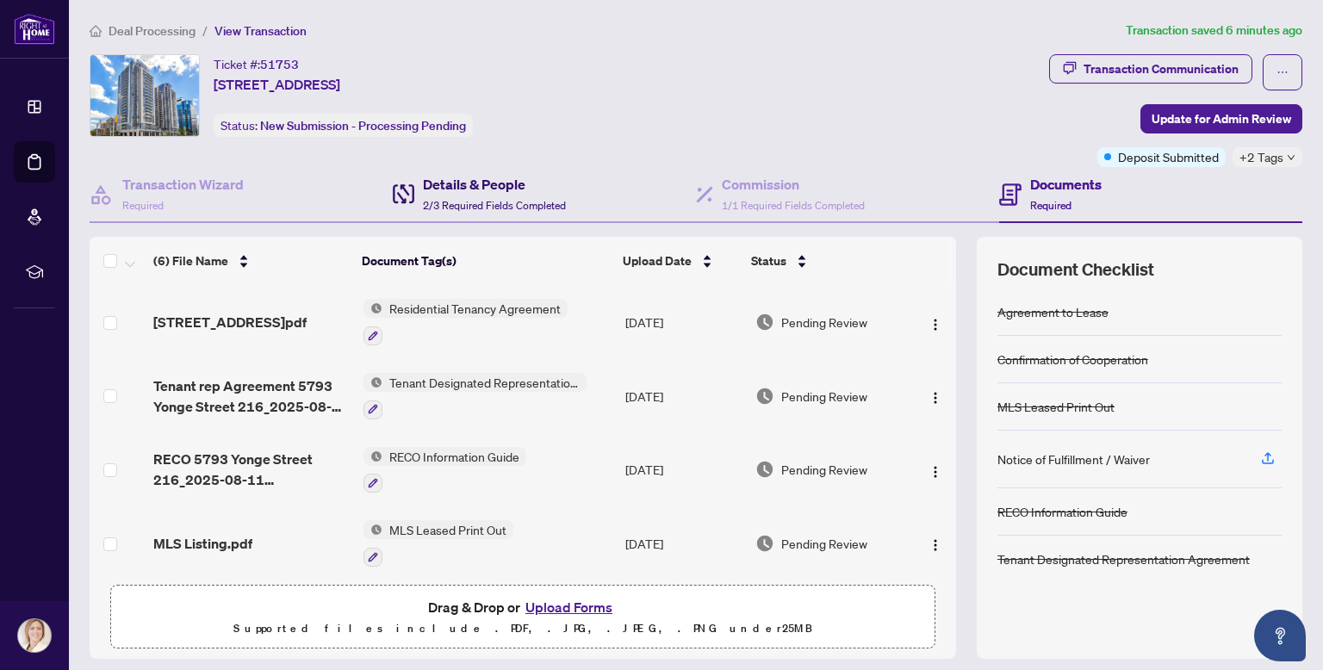
click at [455, 193] on div "Details & People 2/3 Required Fields Completed" at bounding box center [494, 194] width 143 height 40
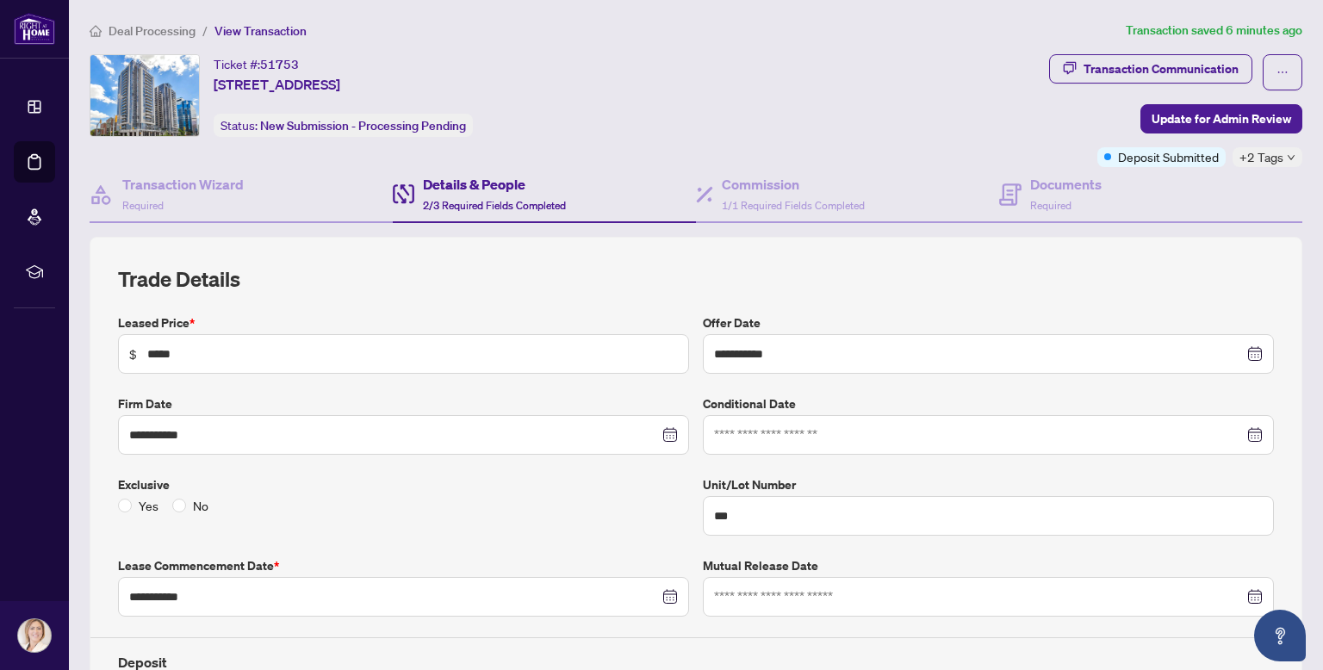
type input "**********"
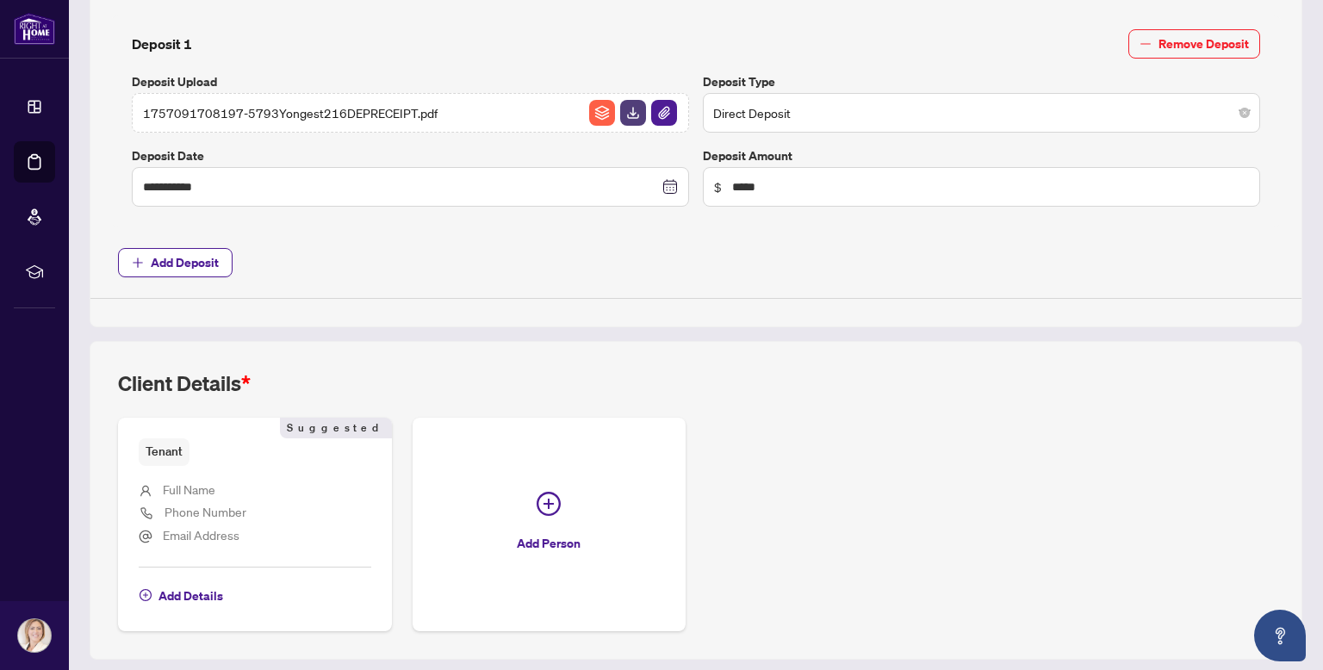
scroll to position [727, 0]
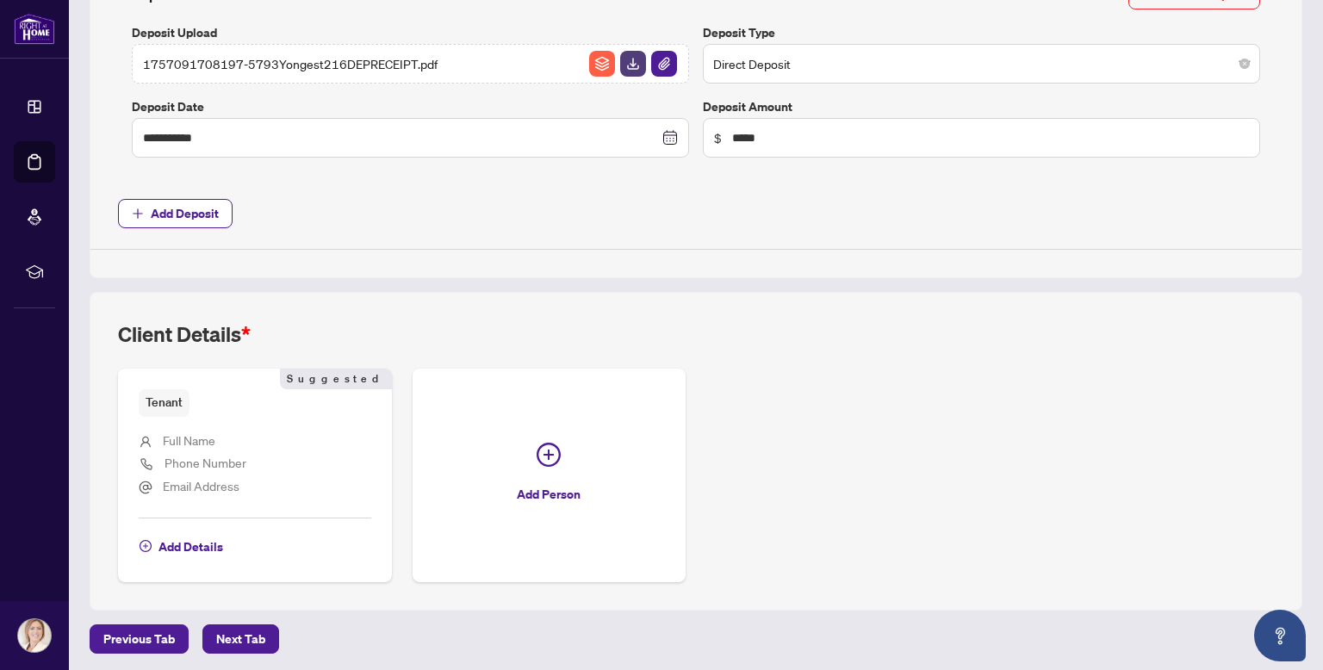
click at [206, 442] on span "Full Name" at bounding box center [189, 441] width 53 height 20
click at [163, 545] on span "Add Details" at bounding box center [190, 547] width 65 height 28
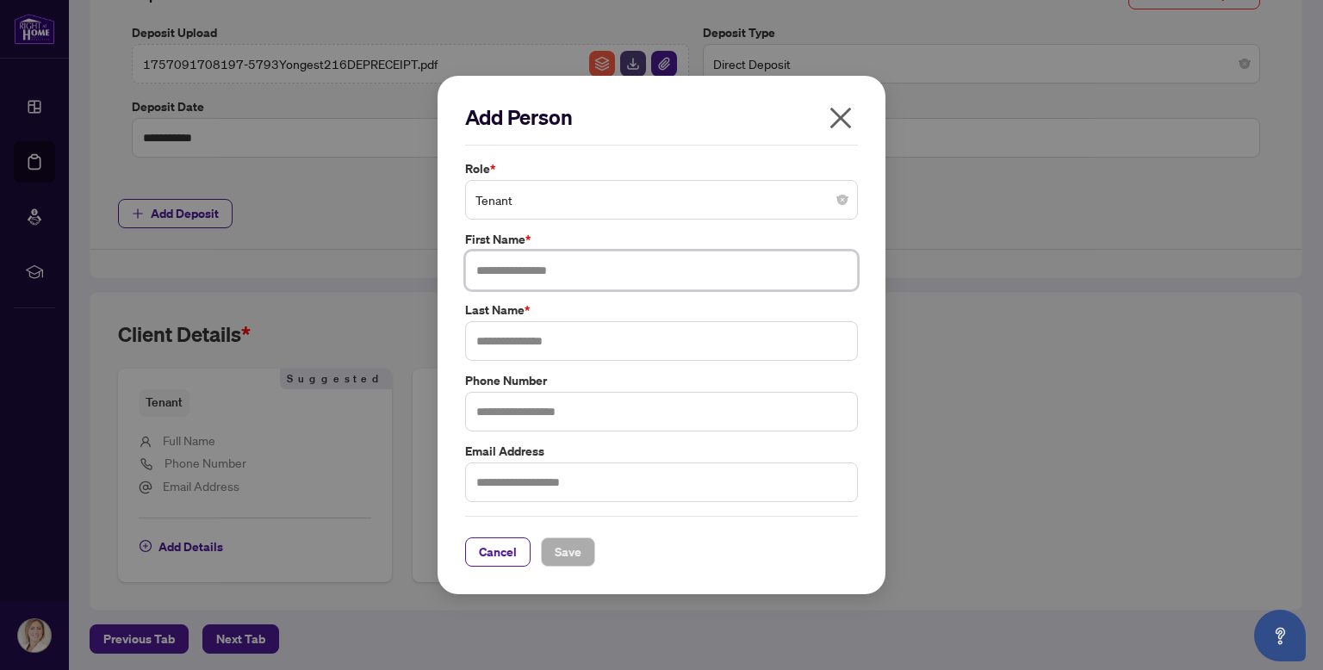
click at [537, 264] on input "text" at bounding box center [661, 271] width 393 height 40
type input "*****"
click at [512, 338] on input "text" at bounding box center [661, 341] width 393 height 40
type input "*********"
click at [487, 402] on input "text" at bounding box center [661, 412] width 393 height 40
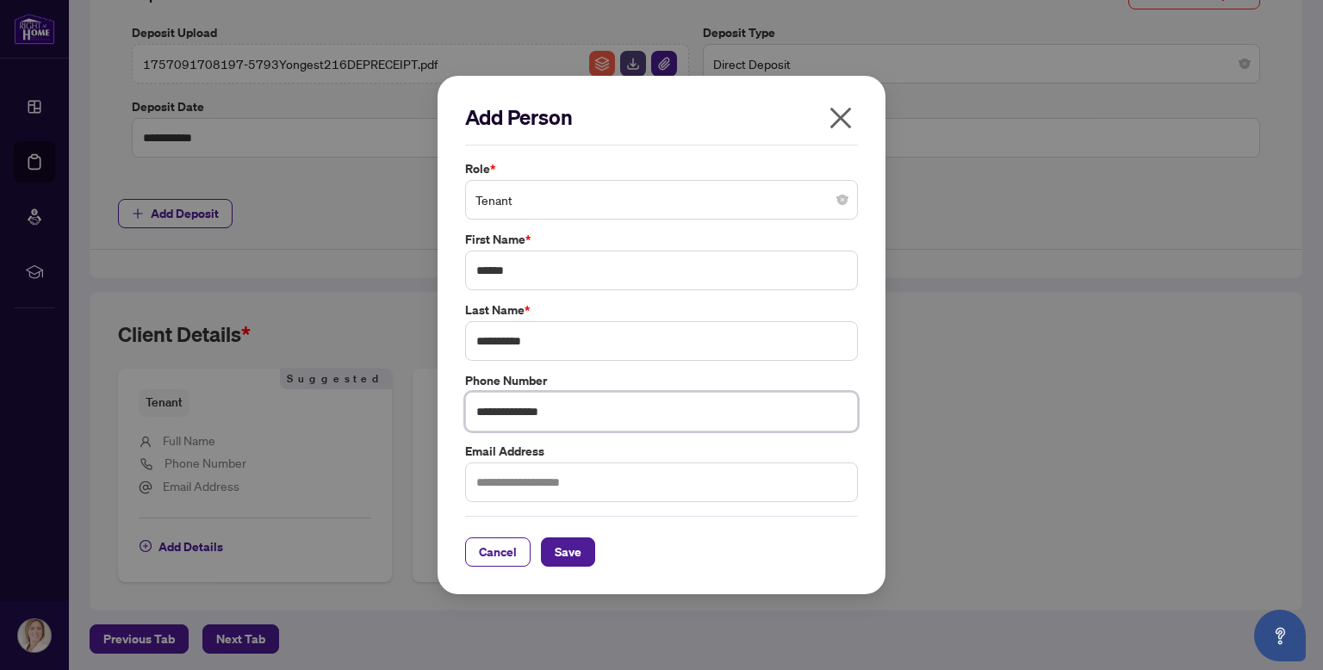
type input "**********"
click at [555, 481] on input "text" at bounding box center [661, 482] width 393 height 40
type input "**********"
click at [568, 552] on span "Save" at bounding box center [568, 552] width 27 height 28
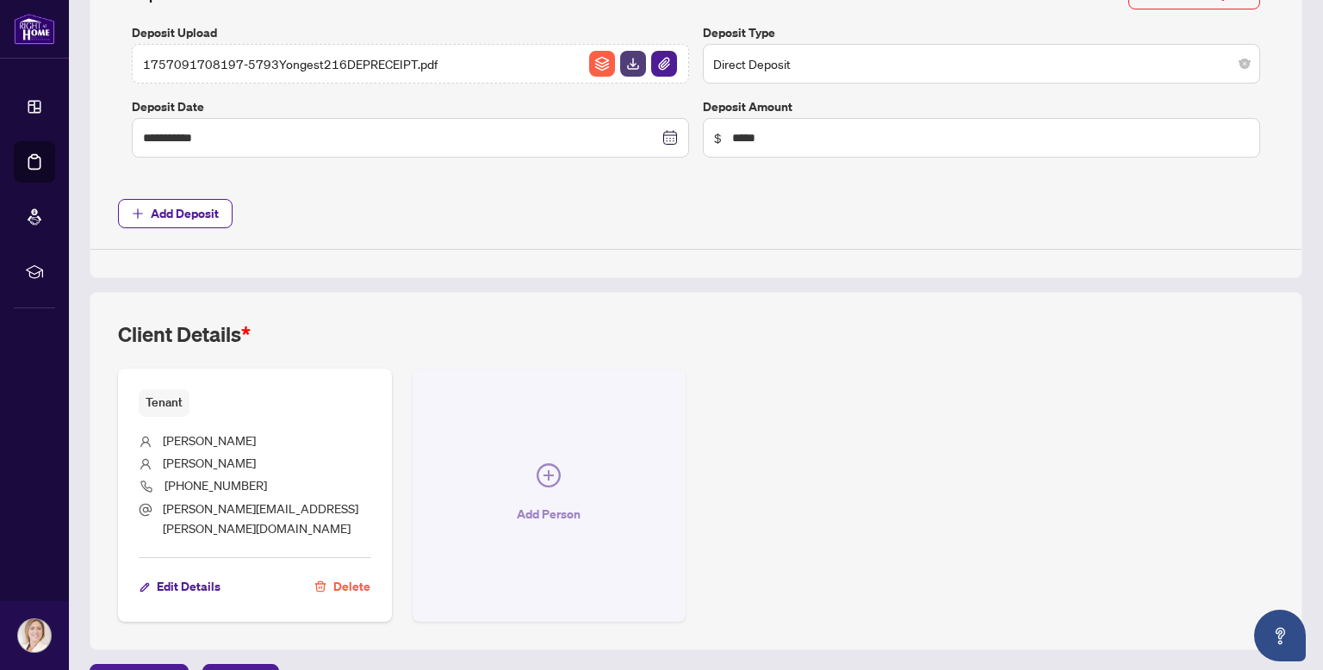
click at [553, 472] on icon "plus-circle" at bounding box center [549, 475] width 24 height 24
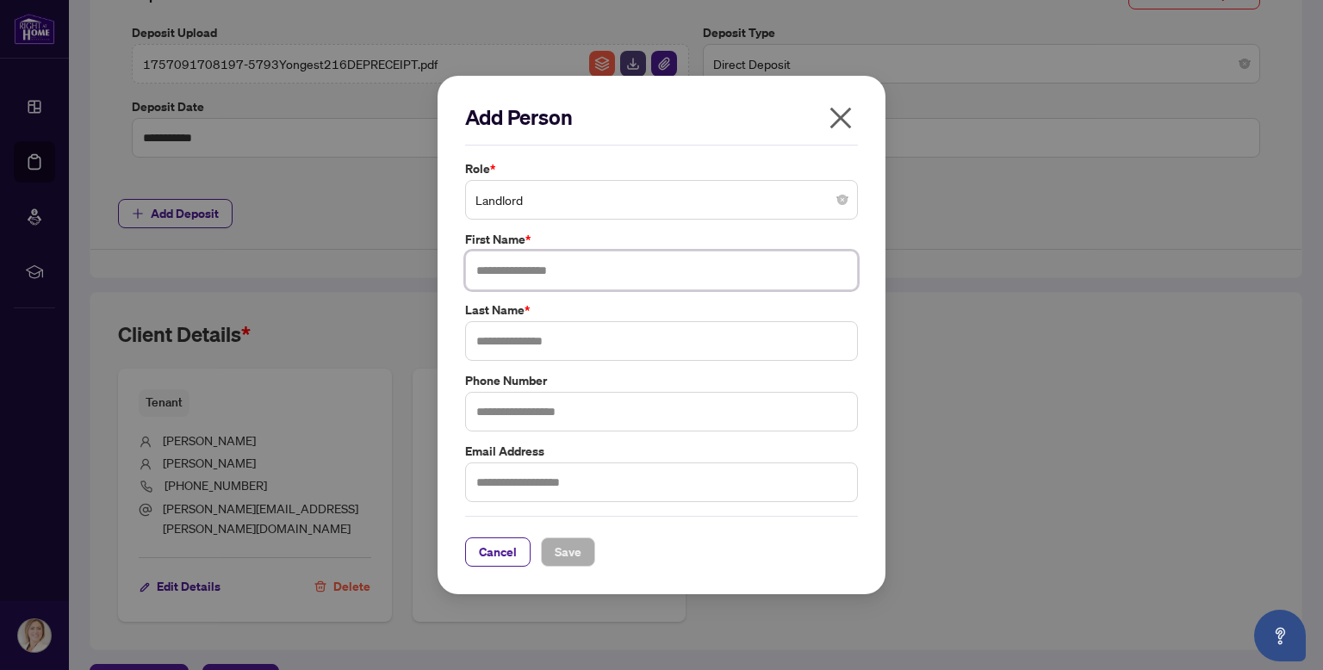
click at [504, 264] on input "text" at bounding box center [661, 271] width 393 height 40
type input "*****"
click at [517, 344] on input "text" at bounding box center [661, 341] width 393 height 40
type input "*******"
click at [517, 485] on input "text" at bounding box center [661, 482] width 393 height 40
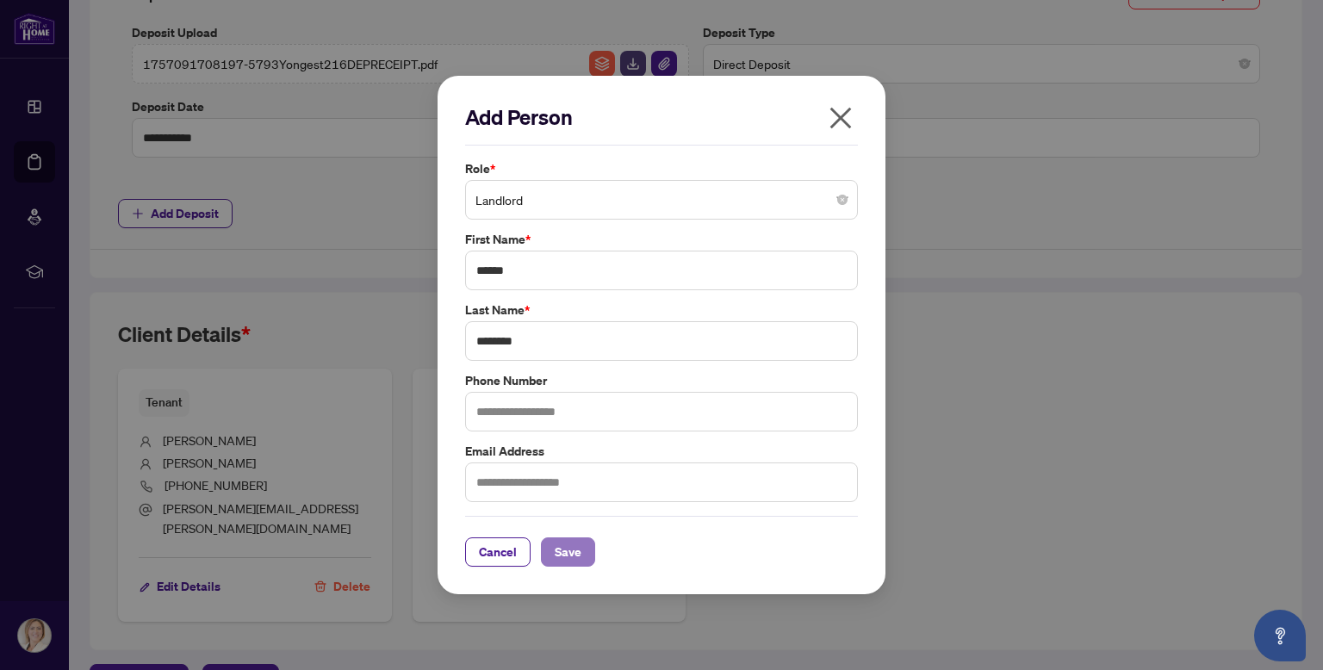
click at [570, 548] on span "Save" at bounding box center [568, 552] width 27 height 28
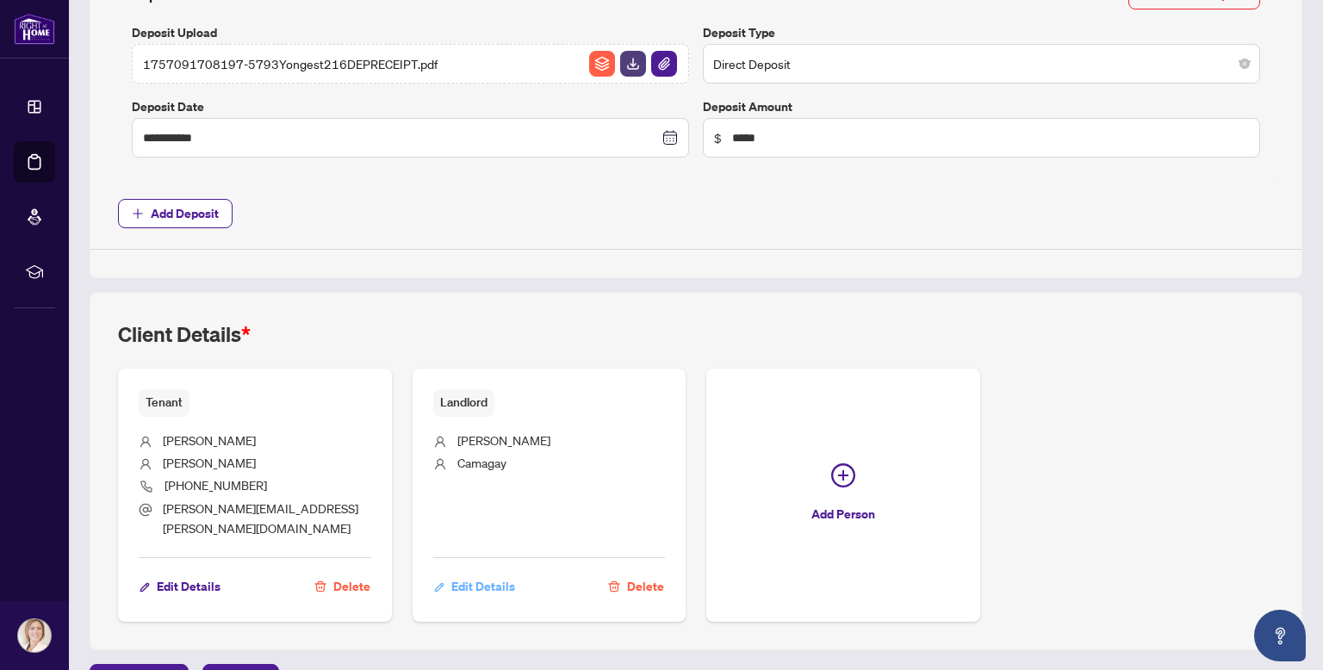
click at [494, 573] on span "Edit Details" at bounding box center [483, 587] width 64 height 28
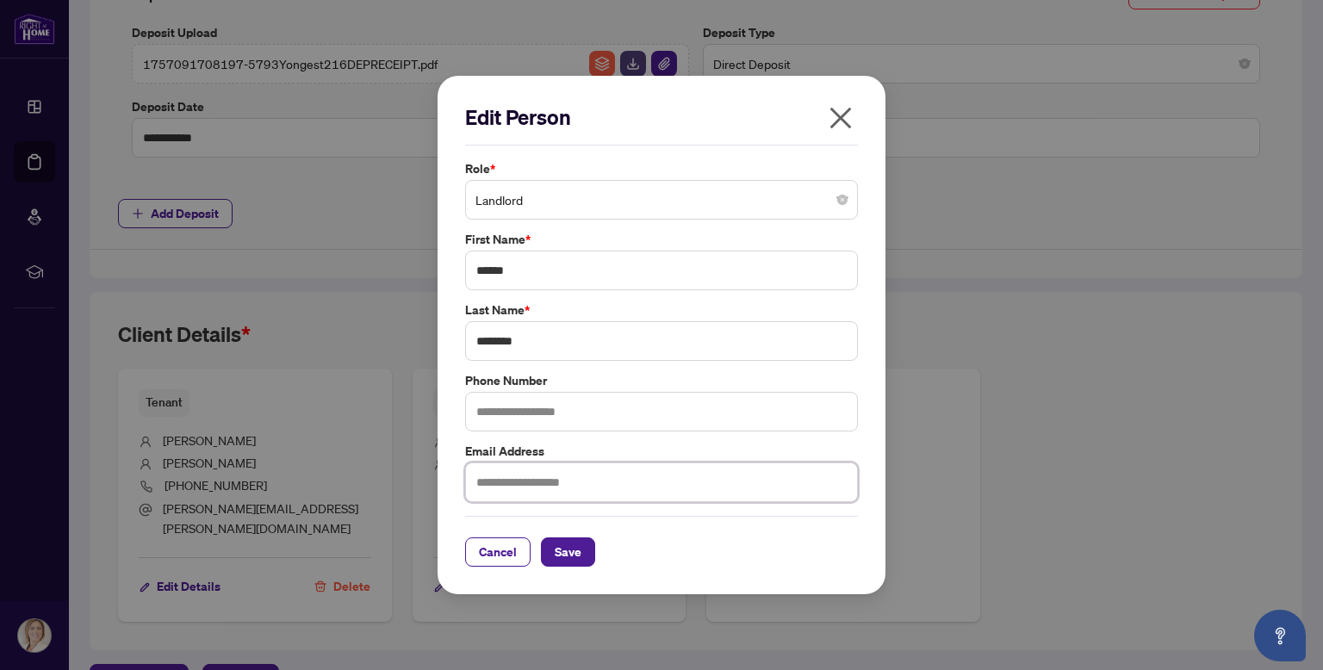
click at [490, 480] on input "text" at bounding box center [661, 482] width 393 height 40
type input "**********"
click at [562, 552] on span "Save" at bounding box center [568, 552] width 27 height 28
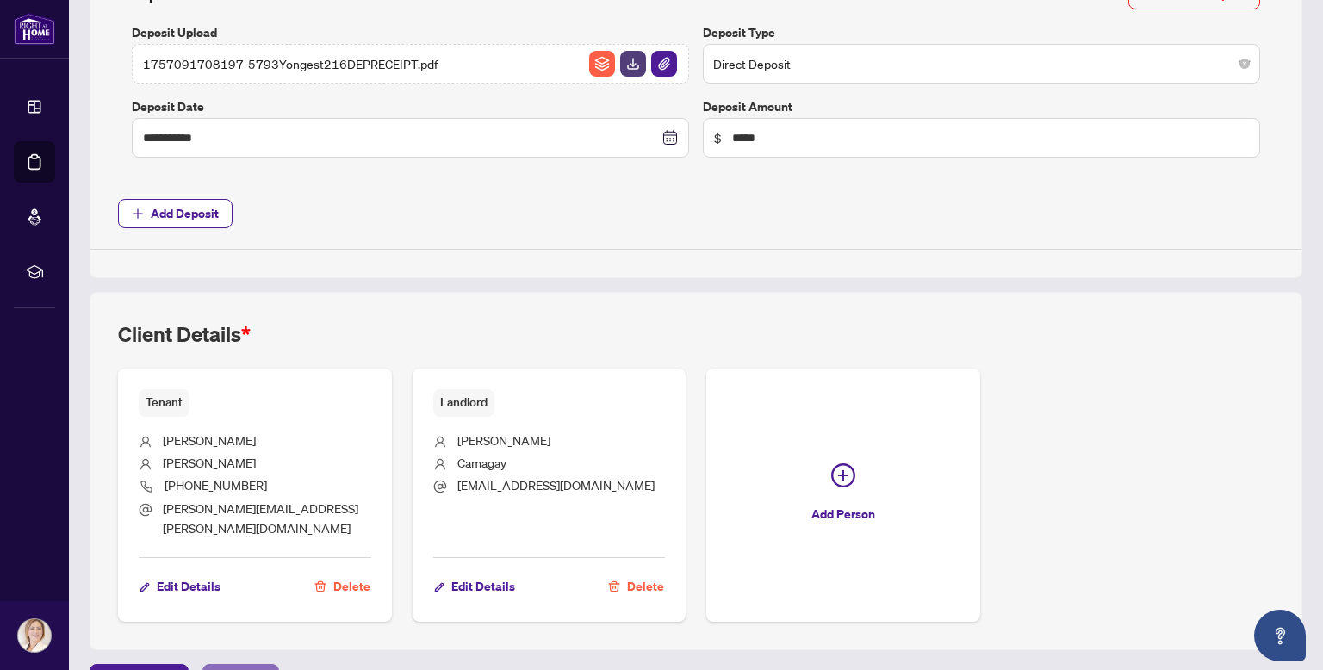
click at [252, 665] on span "Next Tab" at bounding box center [240, 679] width 49 height 28
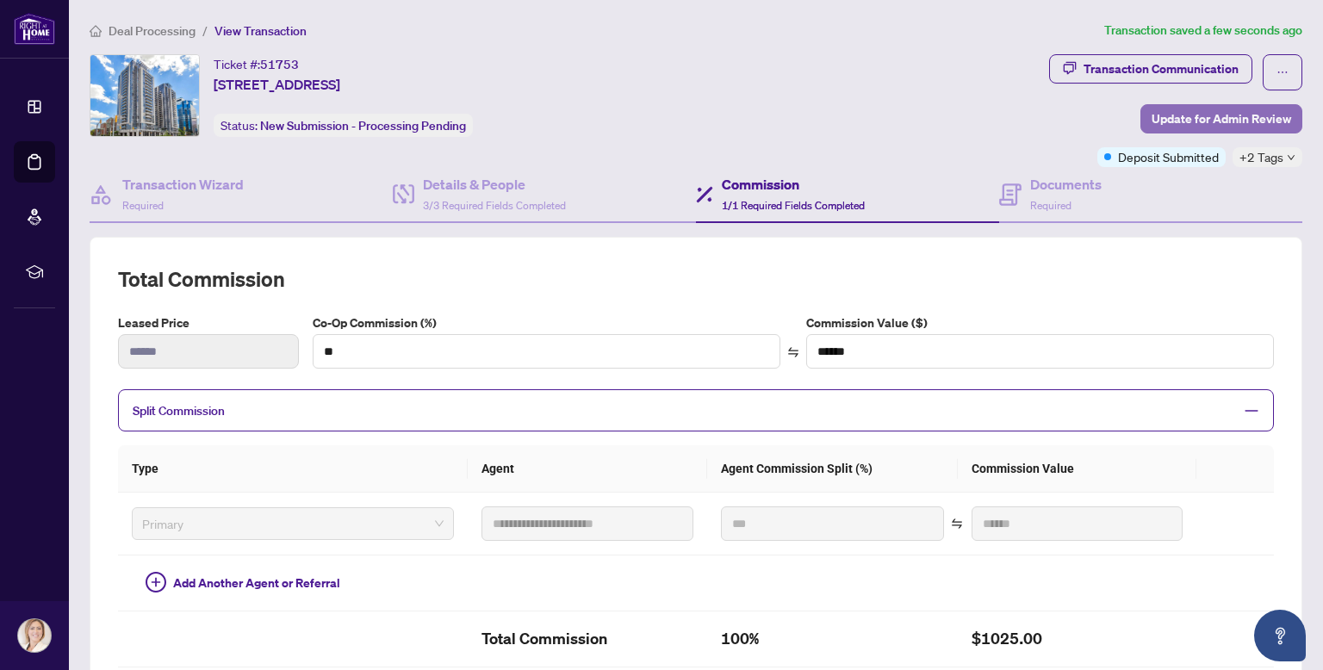
click at [1180, 120] on span "Update for Admin Review" at bounding box center [1221, 119] width 140 height 28
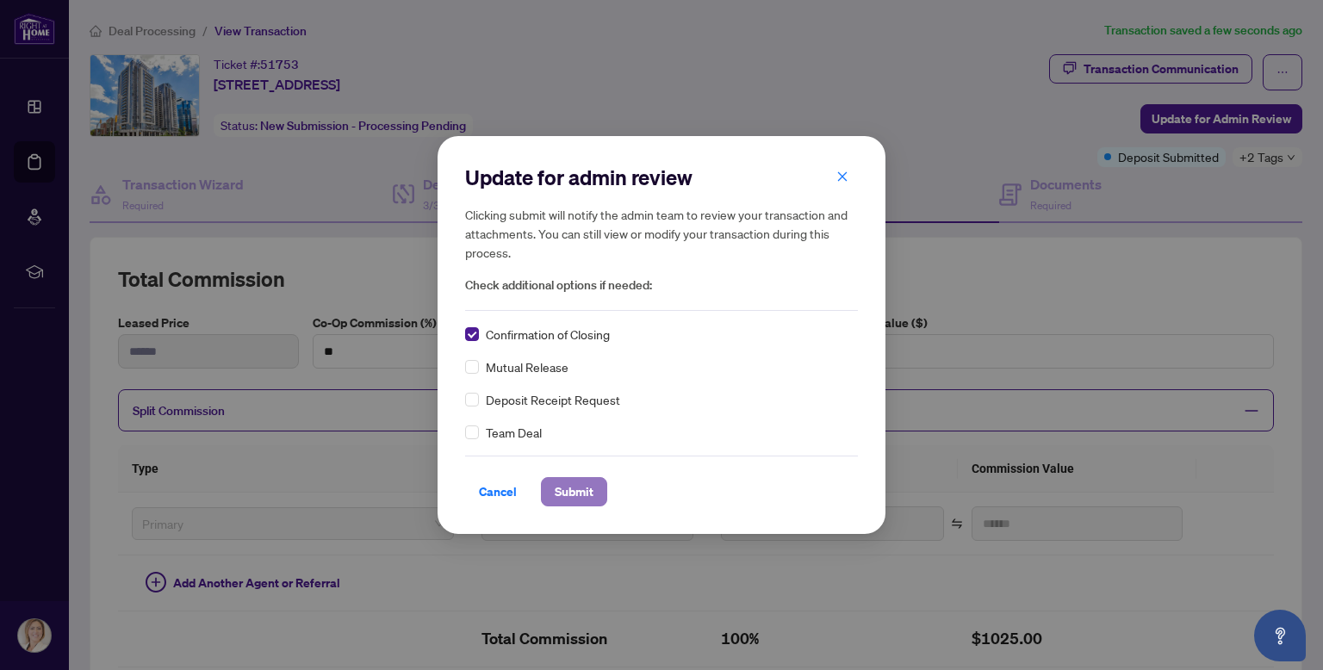
click at [580, 500] on span "Submit" at bounding box center [574, 492] width 39 height 28
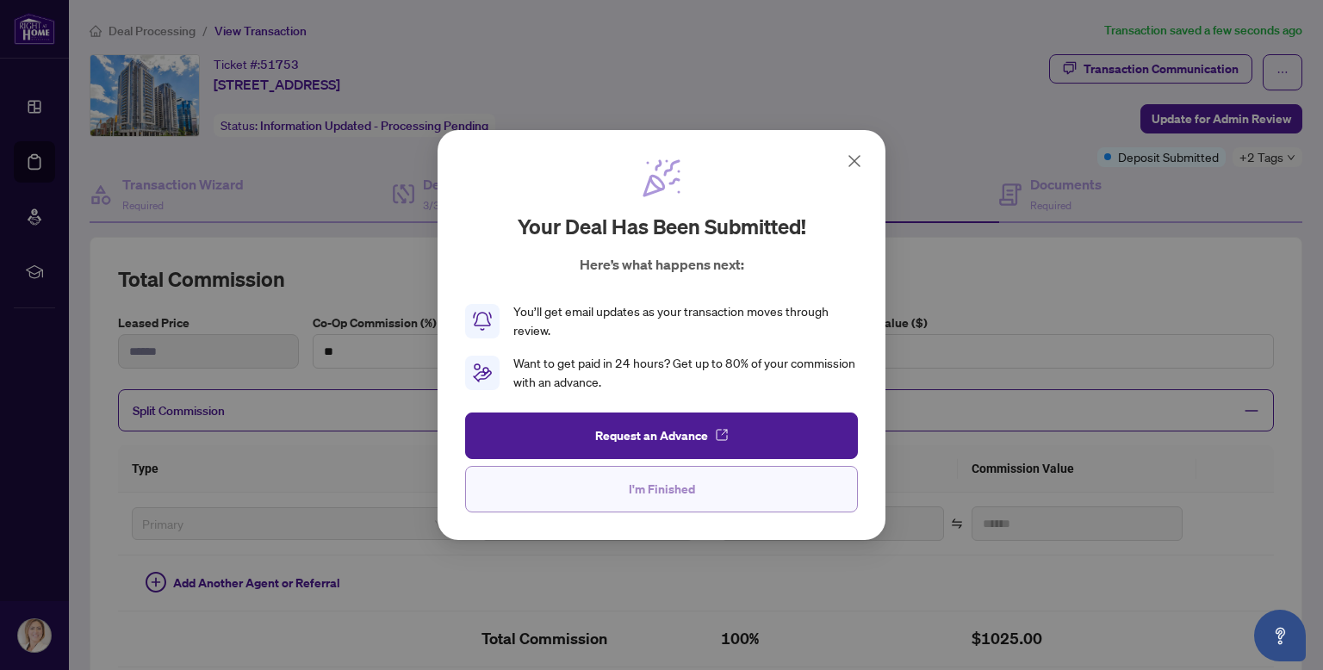
click at [623, 486] on button "I'm Finished" at bounding box center [661, 489] width 393 height 47
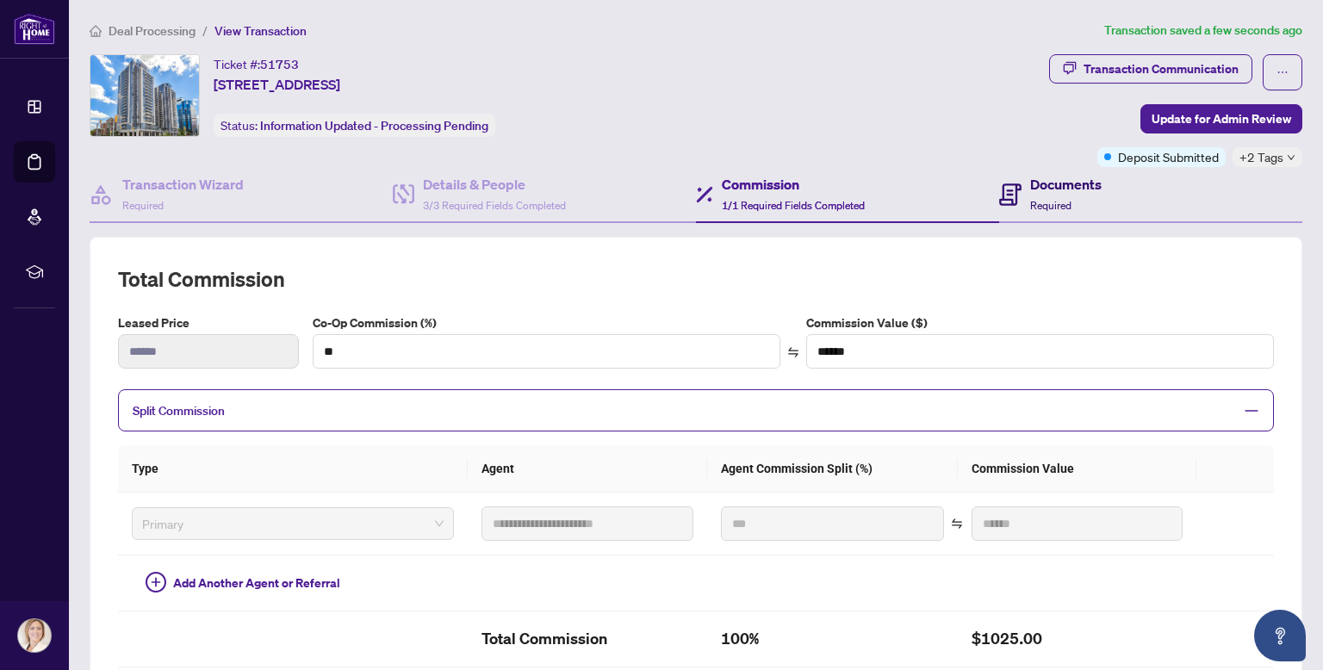
click at [1033, 204] on span "Required" at bounding box center [1050, 205] width 41 height 13
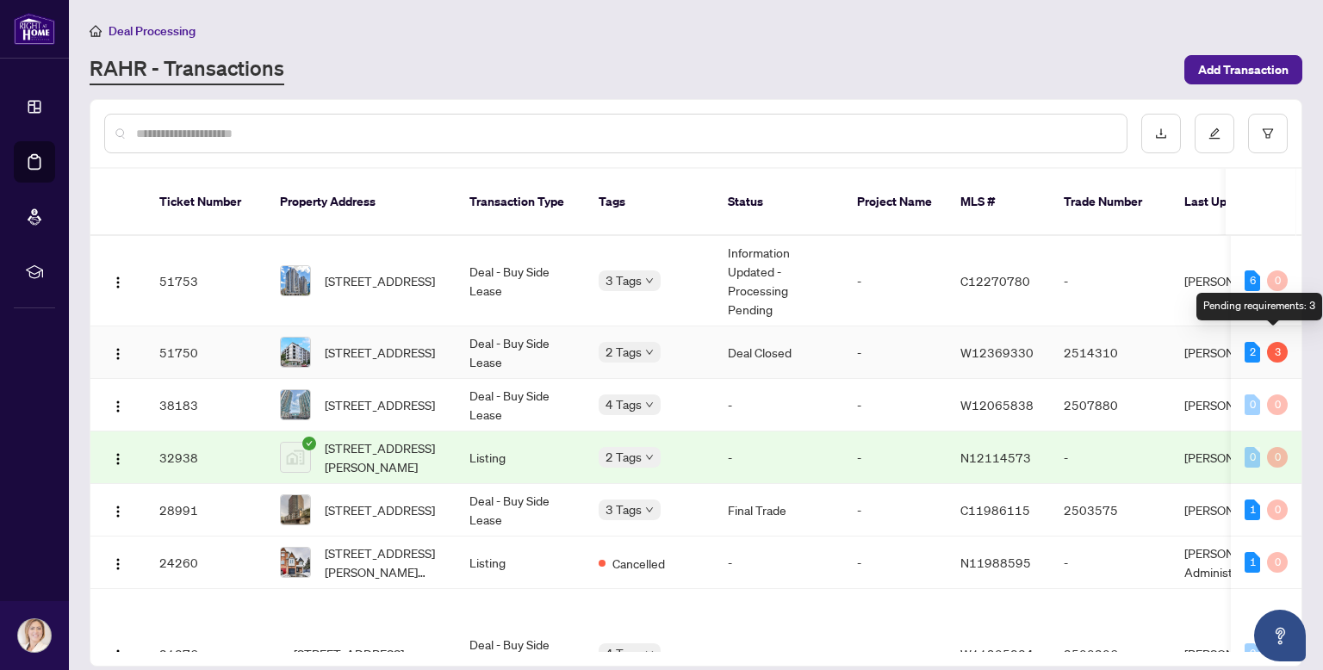
click at [1275, 346] on div "3" at bounding box center [1277, 352] width 21 height 21
click at [1273, 344] on div "3" at bounding box center [1277, 352] width 21 height 21
click at [120, 348] on span "button" at bounding box center [118, 352] width 14 height 19
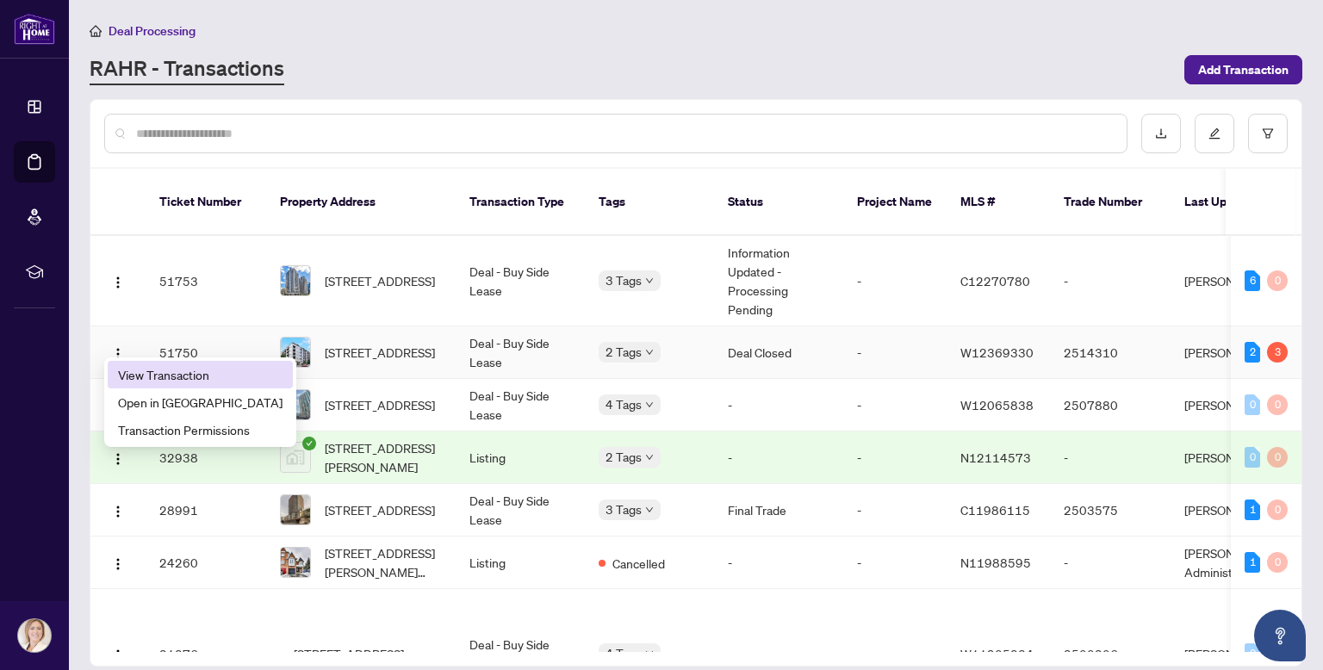
click at [163, 373] on span "View Transaction" at bounding box center [200, 374] width 164 height 19
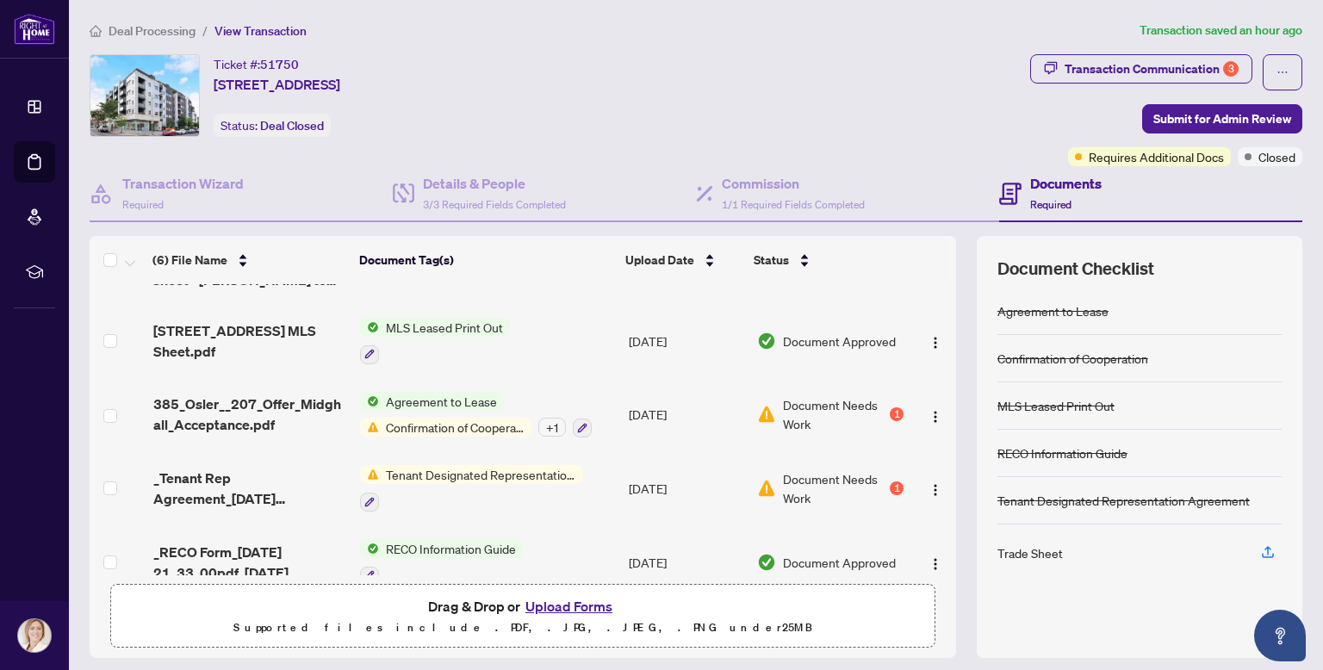
scroll to position [147, 0]
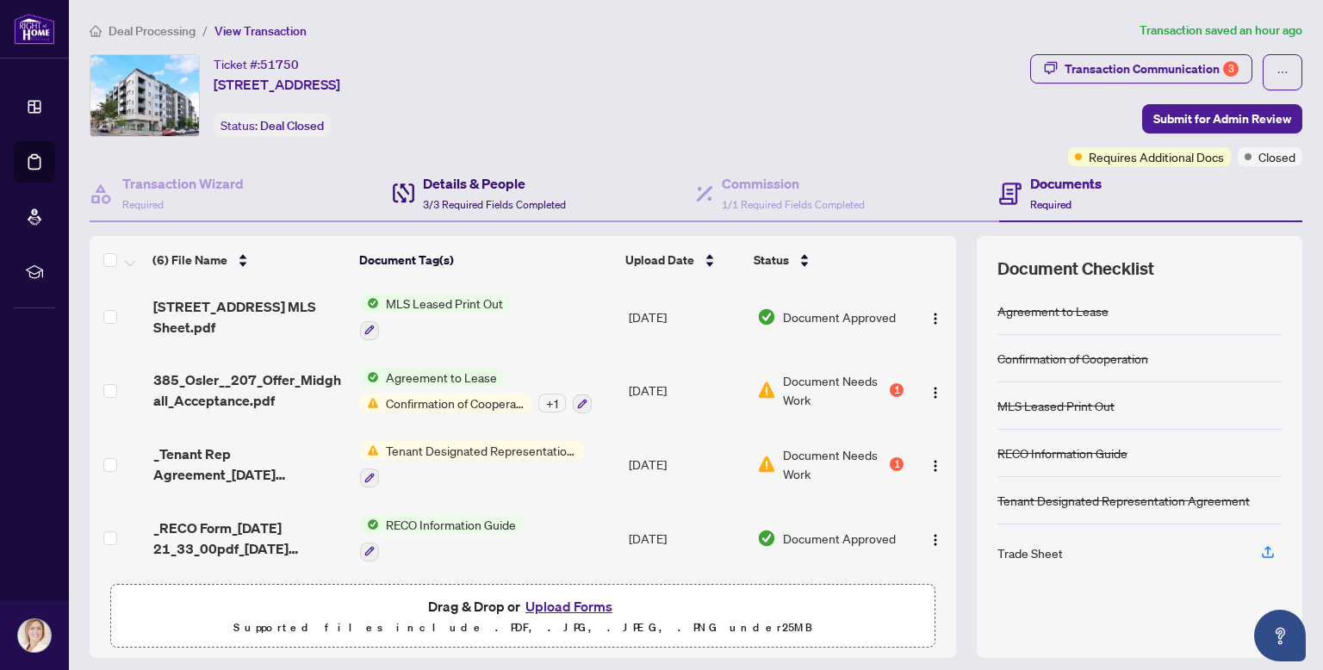
click at [446, 186] on h4 "Details & People" at bounding box center [494, 183] width 143 height 21
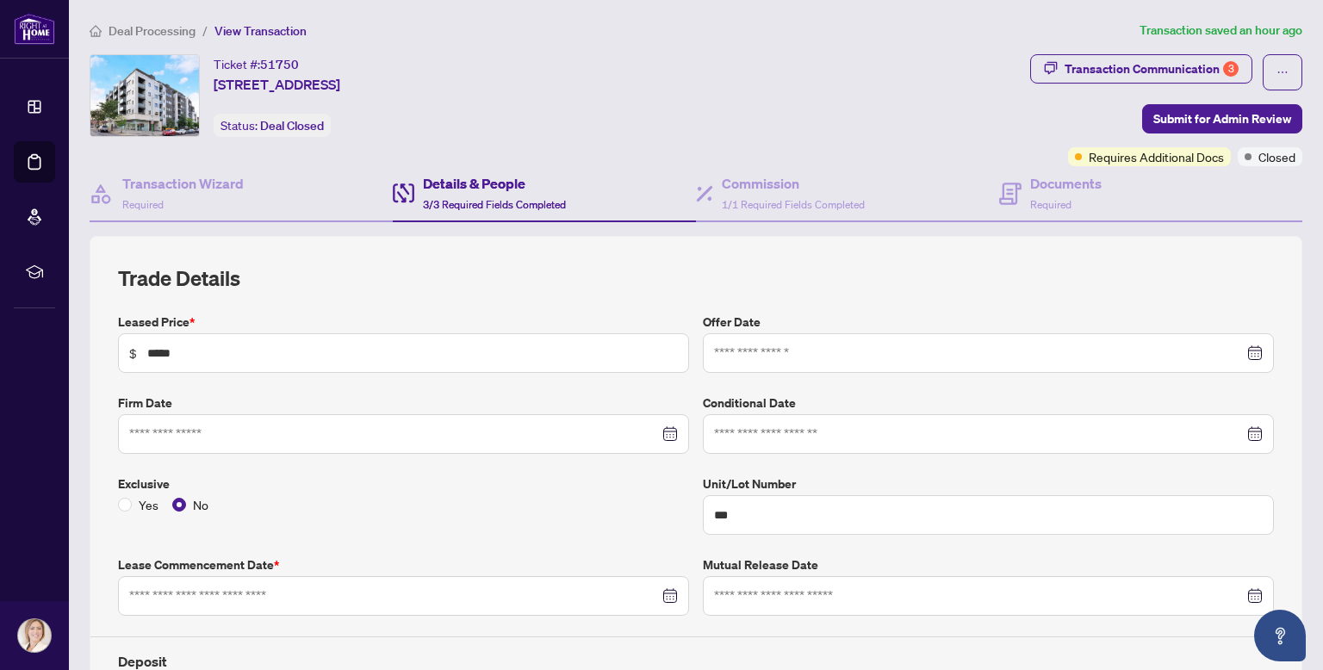
type input "**********"
click at [1028, 197] on div "Documents Required" at bounding box center [1050, 193] width 102 height 40
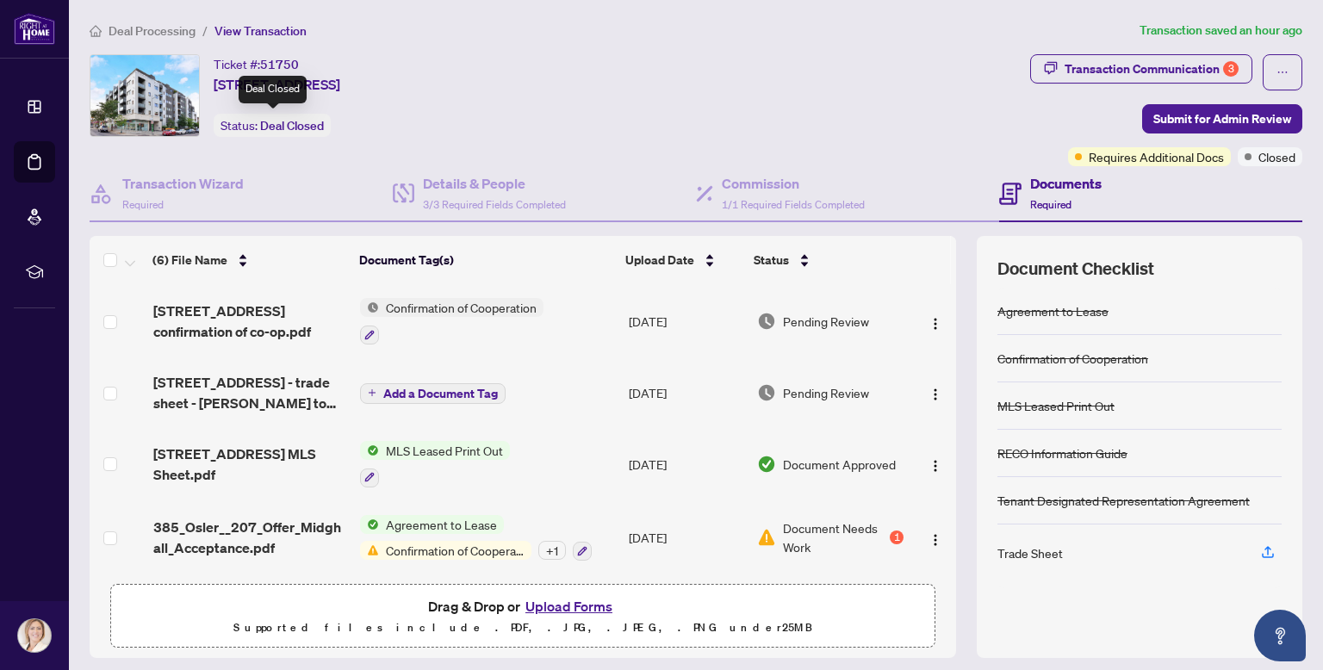
click at [288, 126] on span "Deal Closed" at bounding box center [292, 126] width 64 height 16
click at [270, 85] on div "Deal Closed" at bounding box center [273, 90] width 68 height 28
click at [257, 30] on span "View Transaction" at bounding box center [260, 31] width 92 height 16
click at [1132, 71] on div "Transaction Communication 3" at bounding box center [1151, 69] width 174 height 28
type textarea "**********"
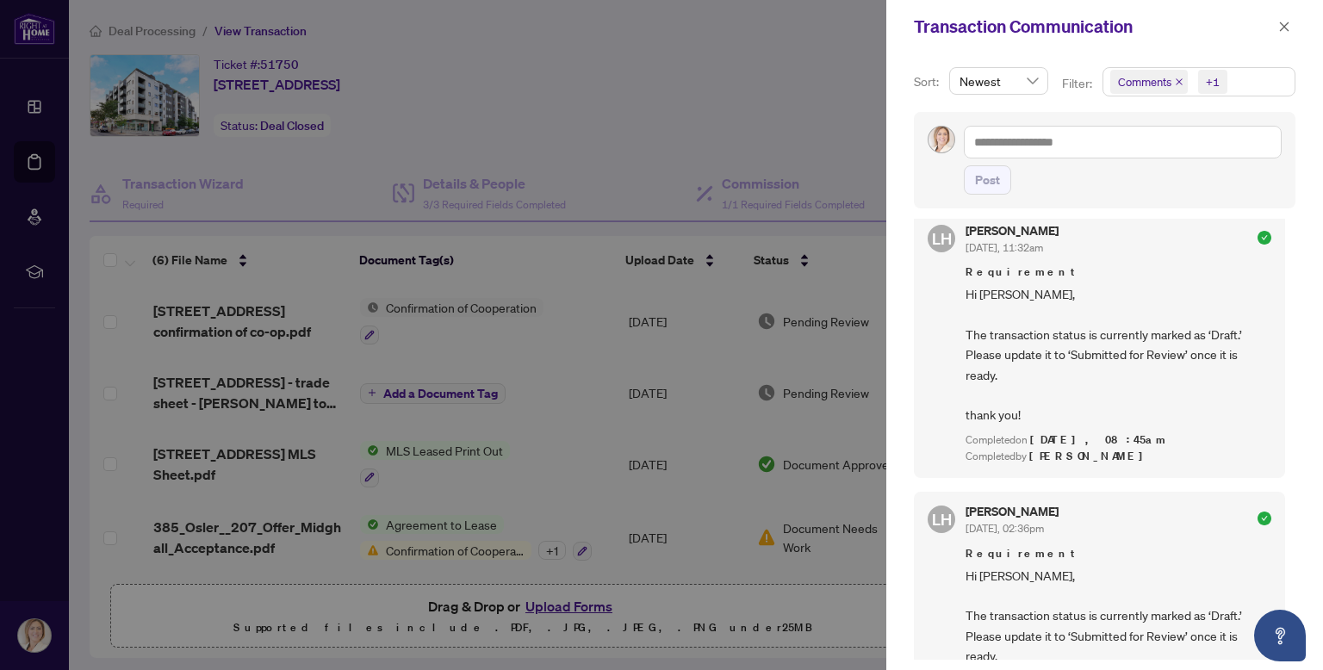
scroll to position [909, 0]
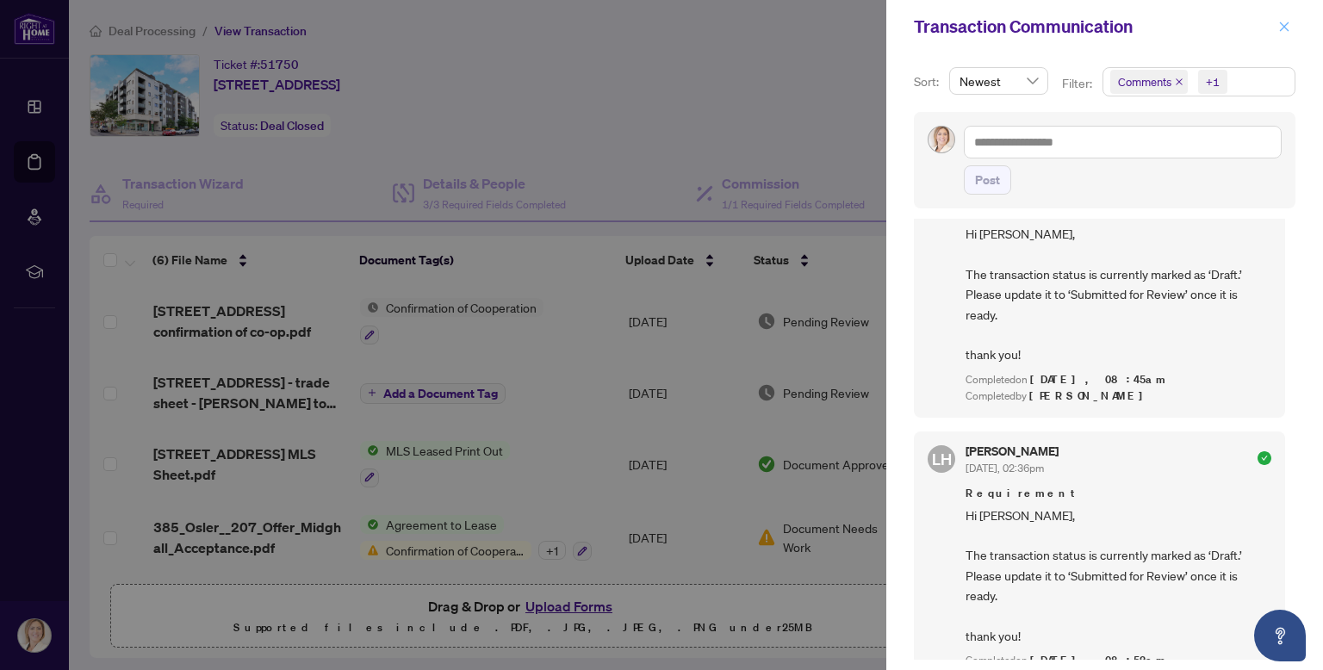
click at [1283, 26] on icon "close" at bounding box center [1284, 26] width 9 height 9
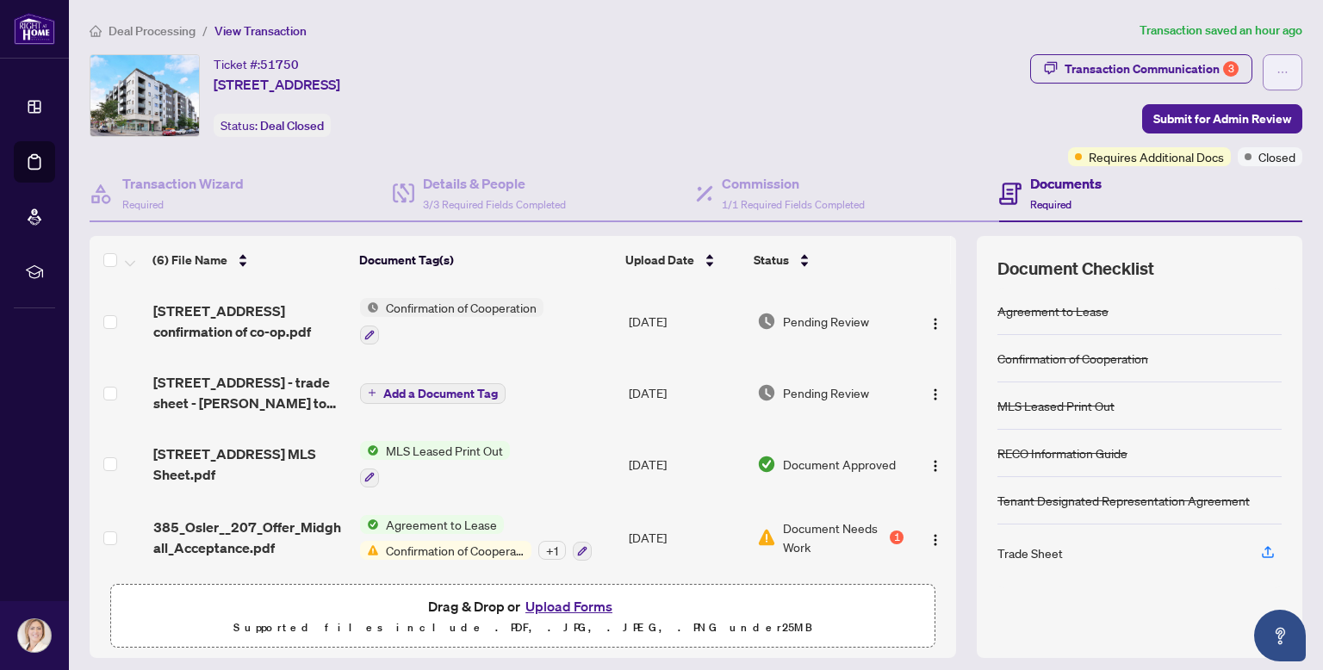
click at [1277, 71] on icon "ellipsis" at bounding box center [1282, 72] width 12 height 12
click at [251, 129] on div "Status: Deal Closed" at bounding box center [272, 125] width 117 height 23
click at [265, 84] on div "Deal Closed" at bounding box center [273, 90] width 68 height 28
click at [125, 182] on h4 "Transaction Wizard" at bounding box center [182, 183] width 121 height 21
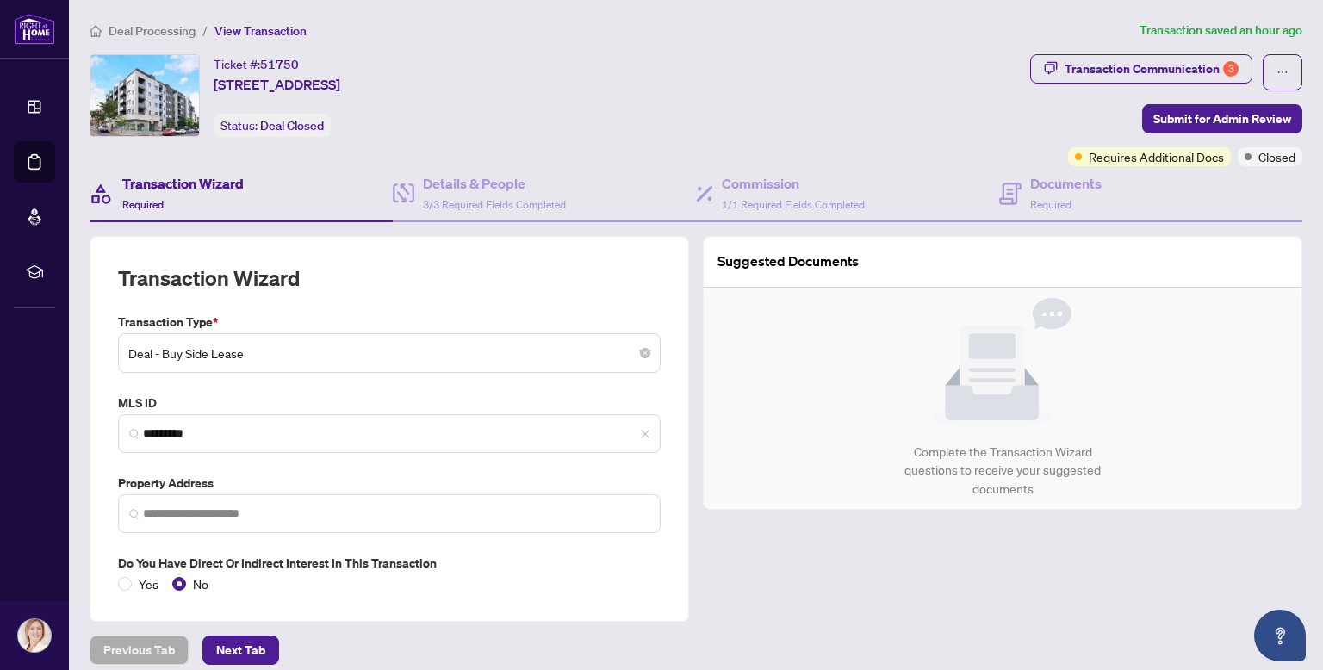
type input "**********"
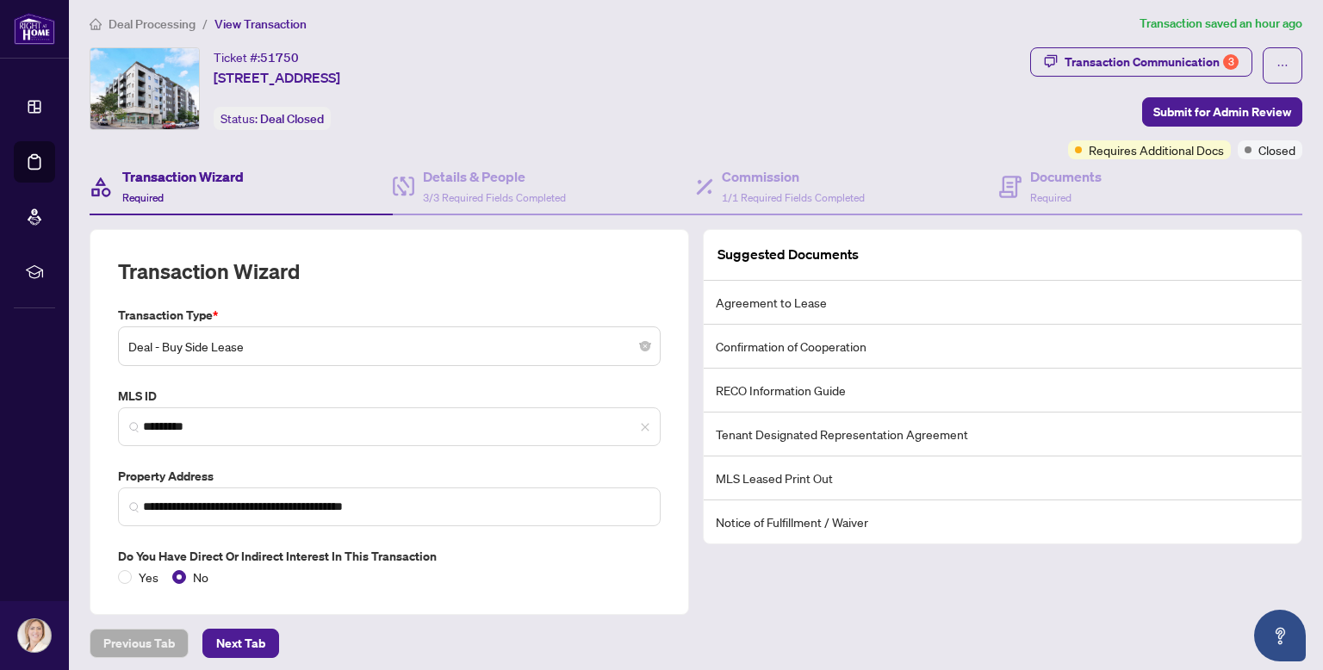
scroll to position [11, 0]
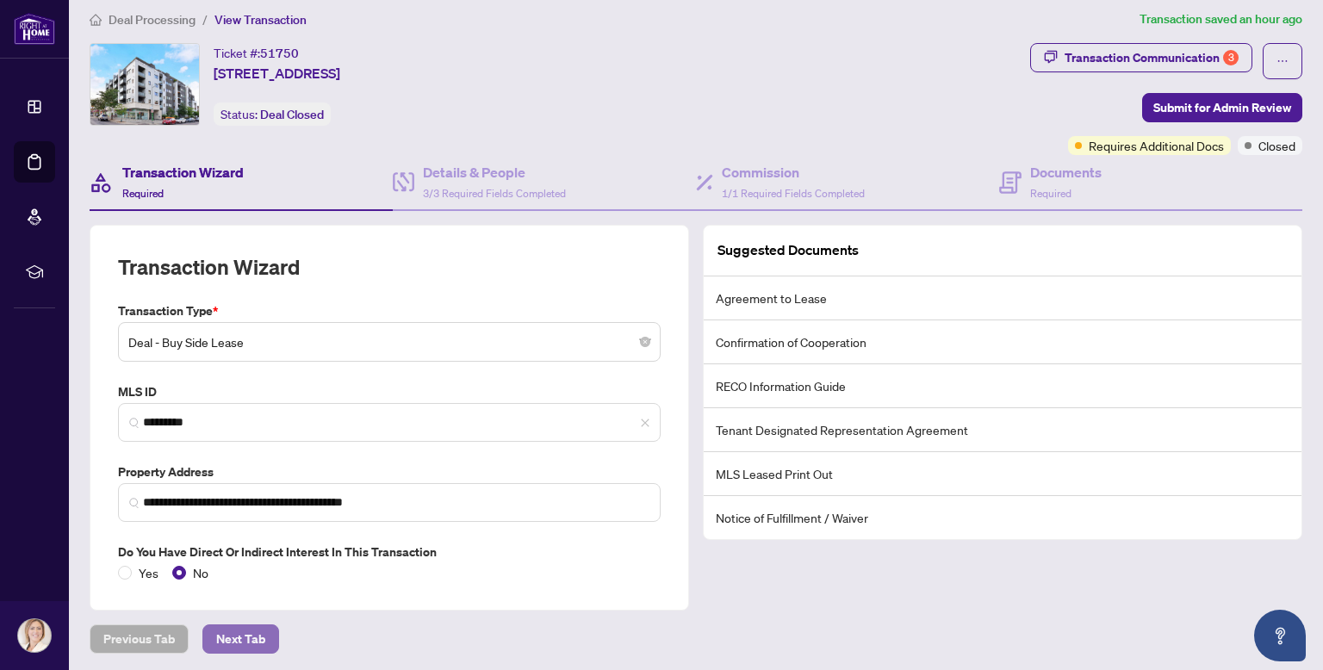
click at [238, 633] on span "Next Tab" at bounding box center [240, 639] width 49 height 28
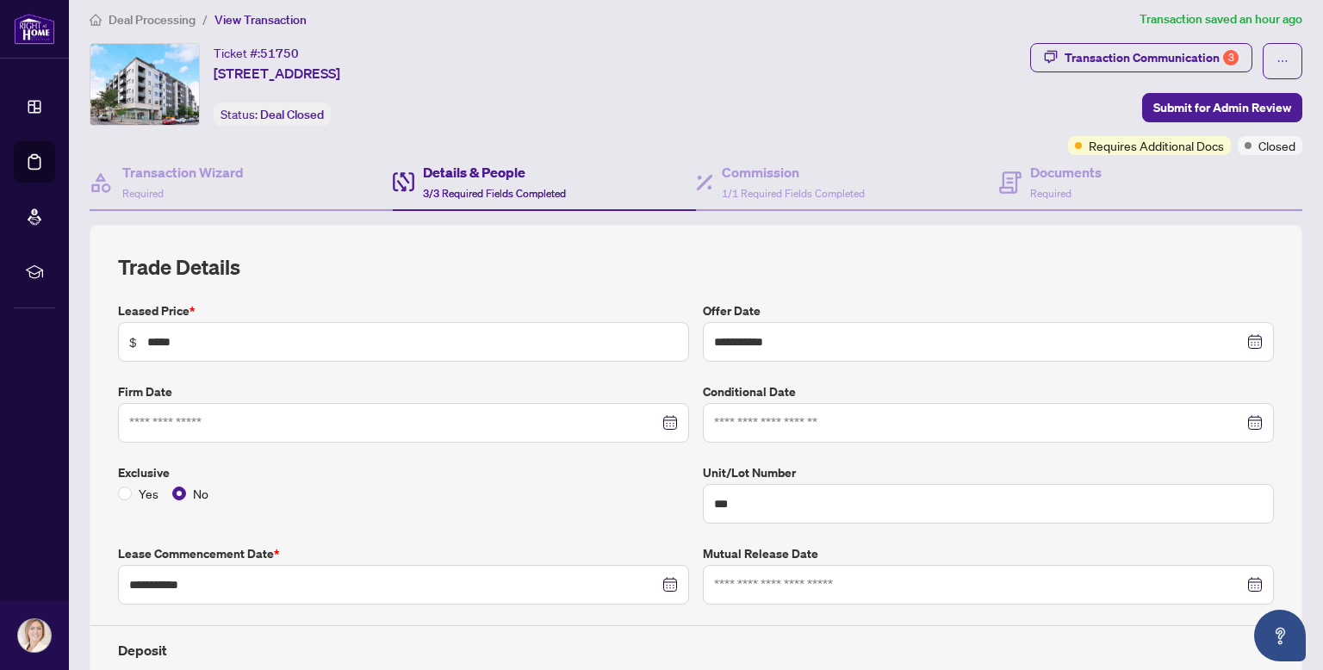
type input "**********"
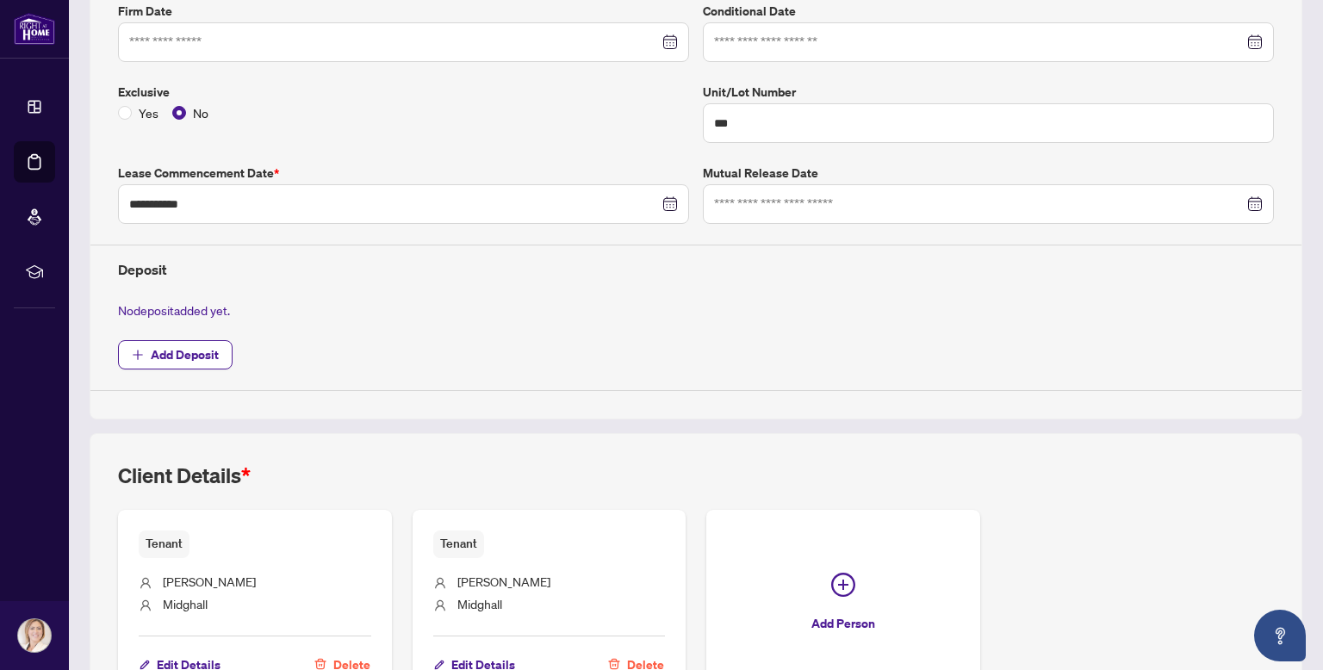
scroll to position [509, 0]
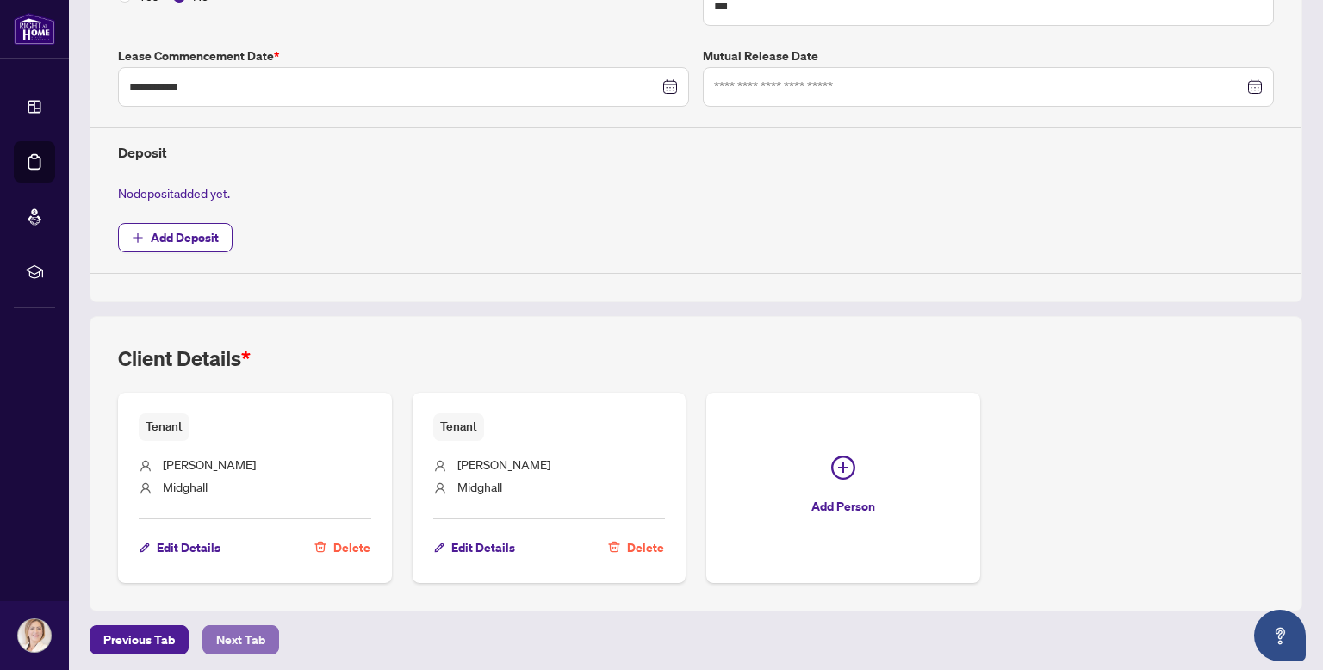
click at [245, 633] on span "Next Tab" at bounding box center [240, 640] width 49 height 28
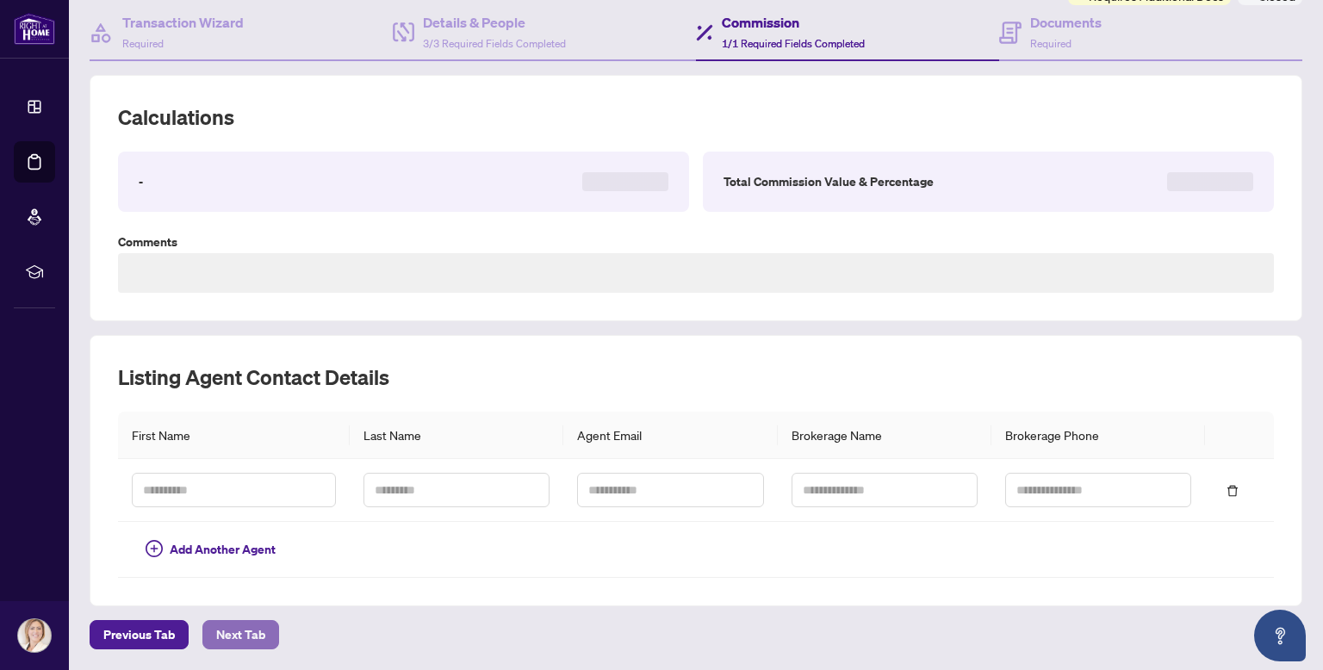
scroll to position [157, 0]
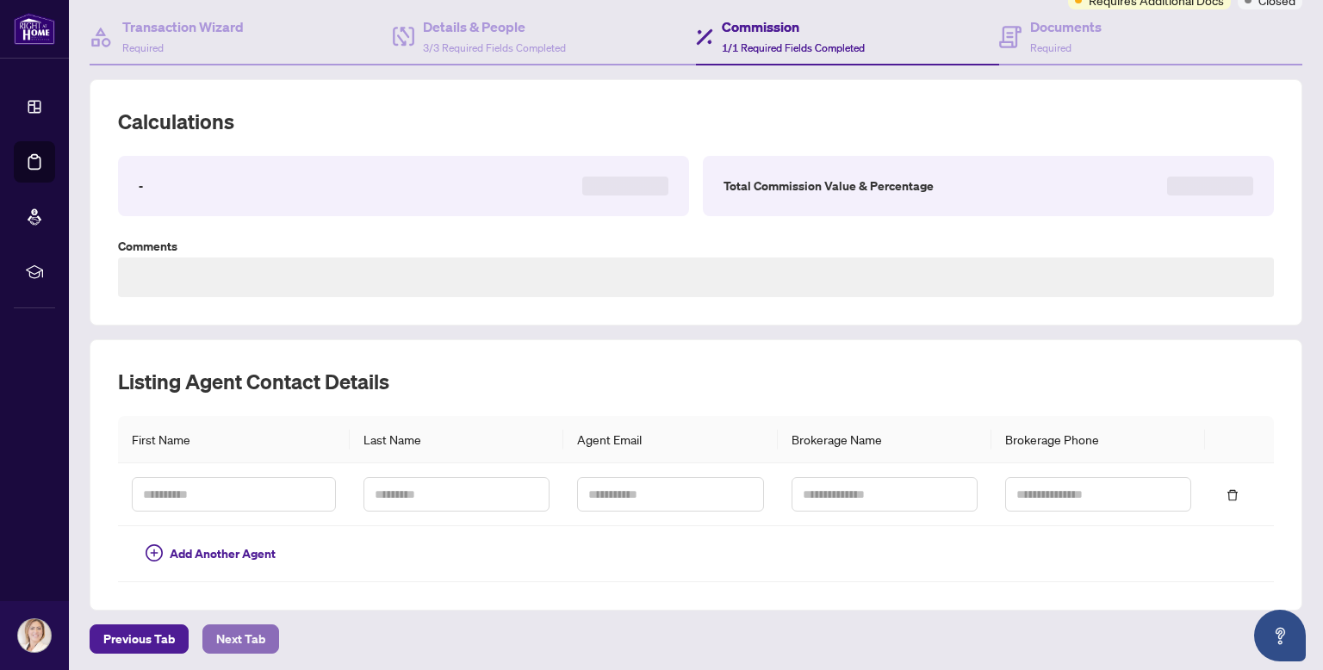
type textarea "**********"
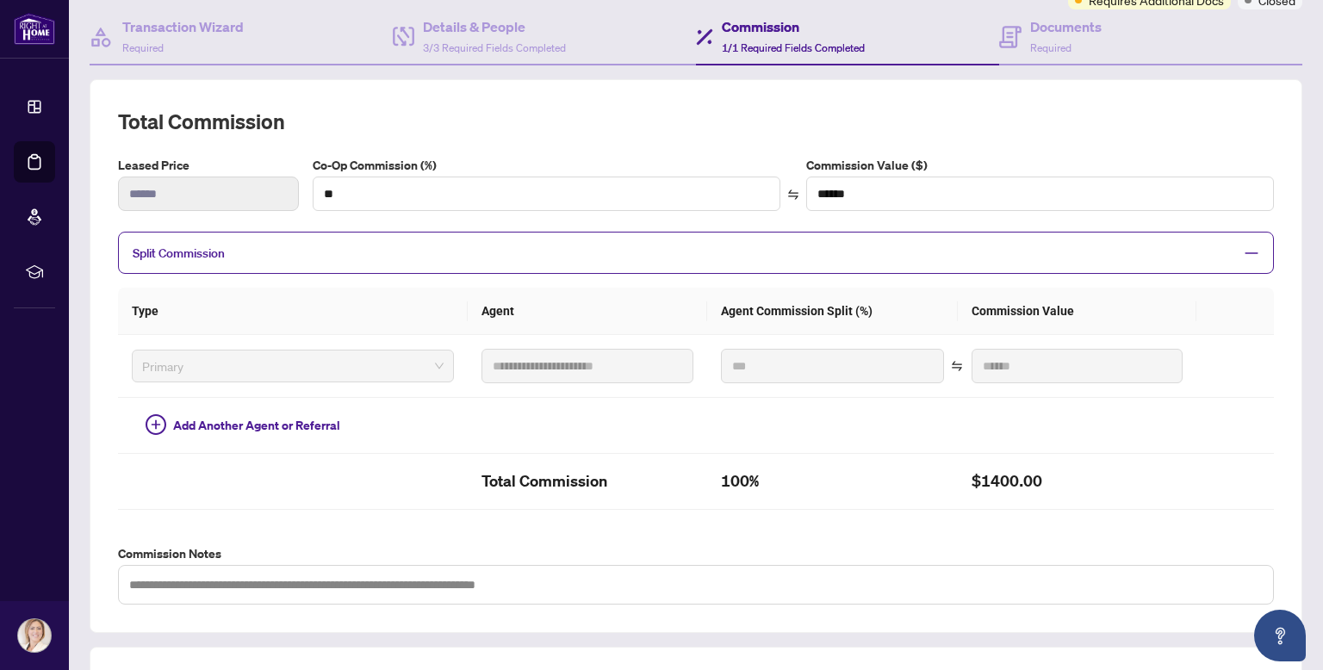
scroll to position [462, 0]
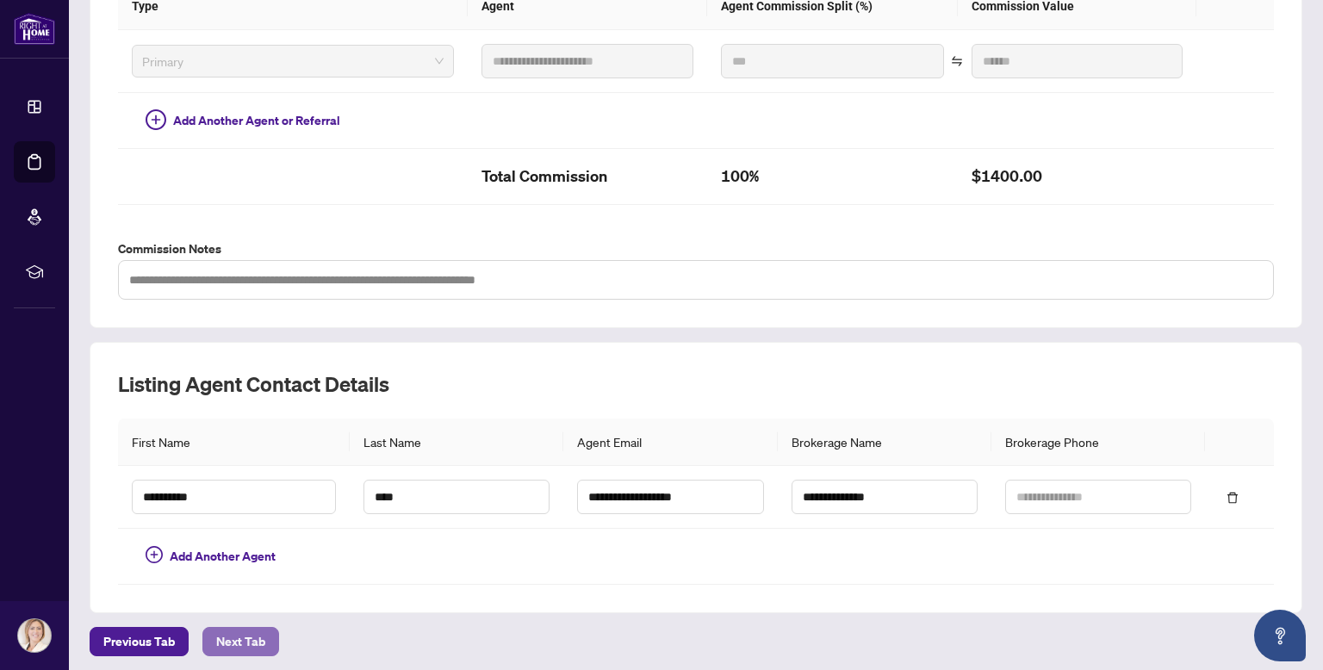
click at [232, 636] on span "Next Tab" at bounding box center [240, 642] width 49 height 28
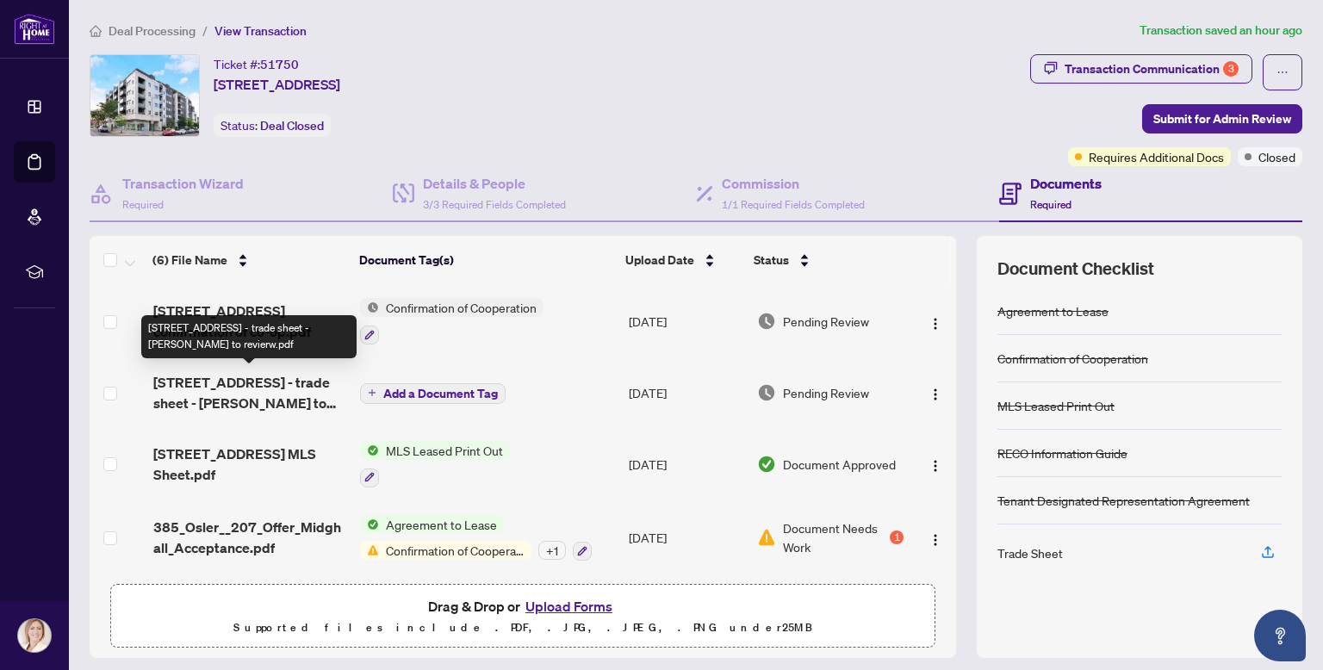
click at [236, 392] on span "[STREET_ADDRESS] - trade sheet - [PERSON_NAME] to revierw.pdf" at bounding box center [250, 392] width 194 height 41
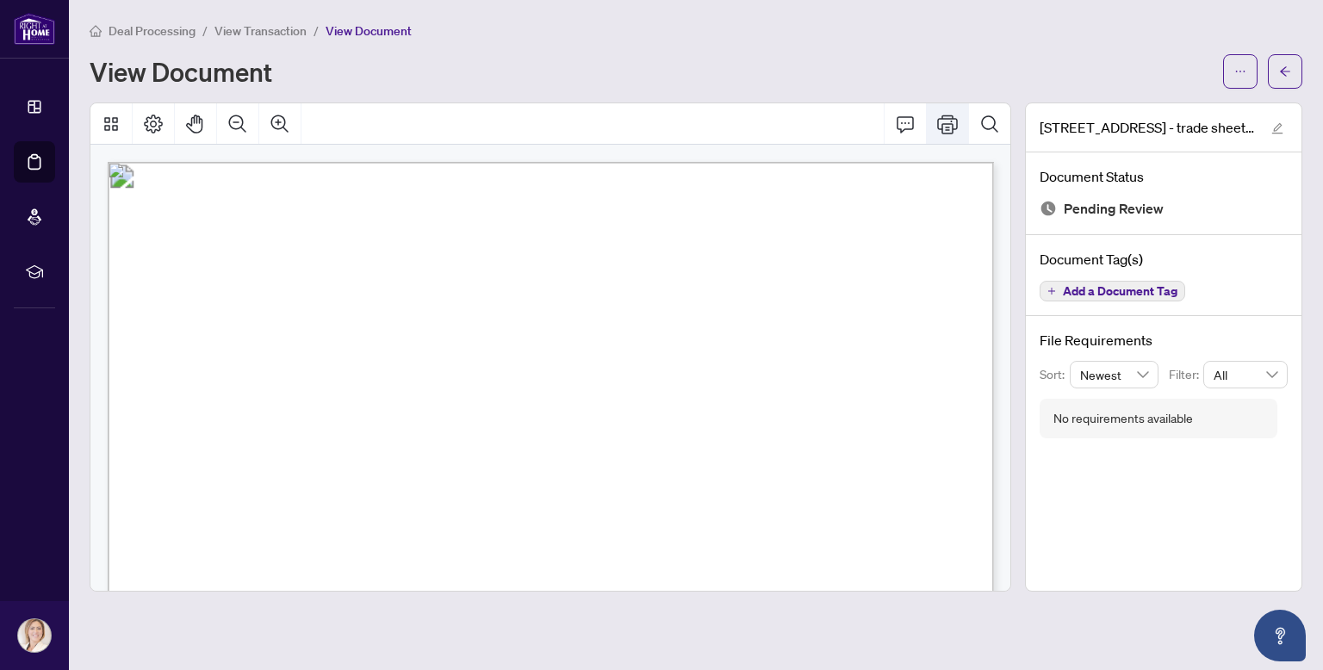
click at [951, 121] on icon "Print" at bounding box center [947, 124] width 21 height 19
click at [908, 126] on icon "Comment" at bounding box center [905, 124] width 21 height 21
click at [957, 127] on icon "Print" at bounding box center [947, 124] width 21 height 19
click at [1279, 74] on icon "arrow-left" at bounding box center [1285, 71] width 12 height 12
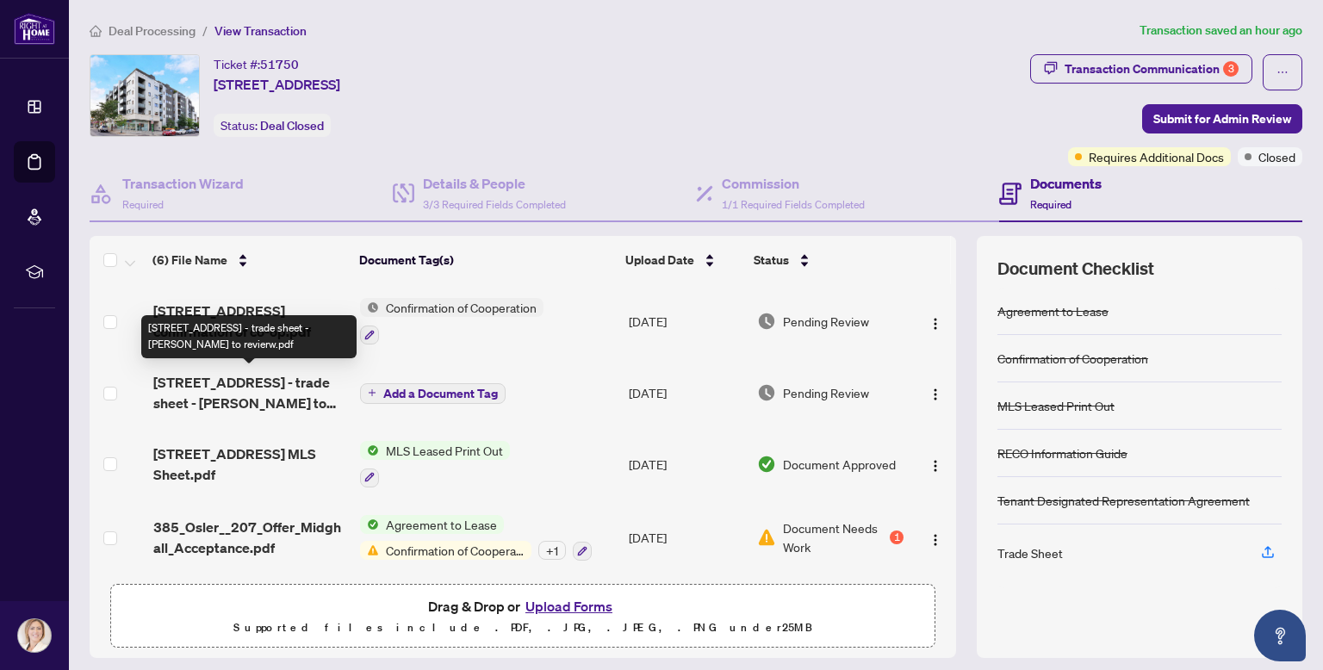
click at [298, 390] on span "[STREET_ADDRESS] - trade sheet - [PERSON_NAME] to revierw.pdf" at bounding box center [250, 392] width 194 height 41
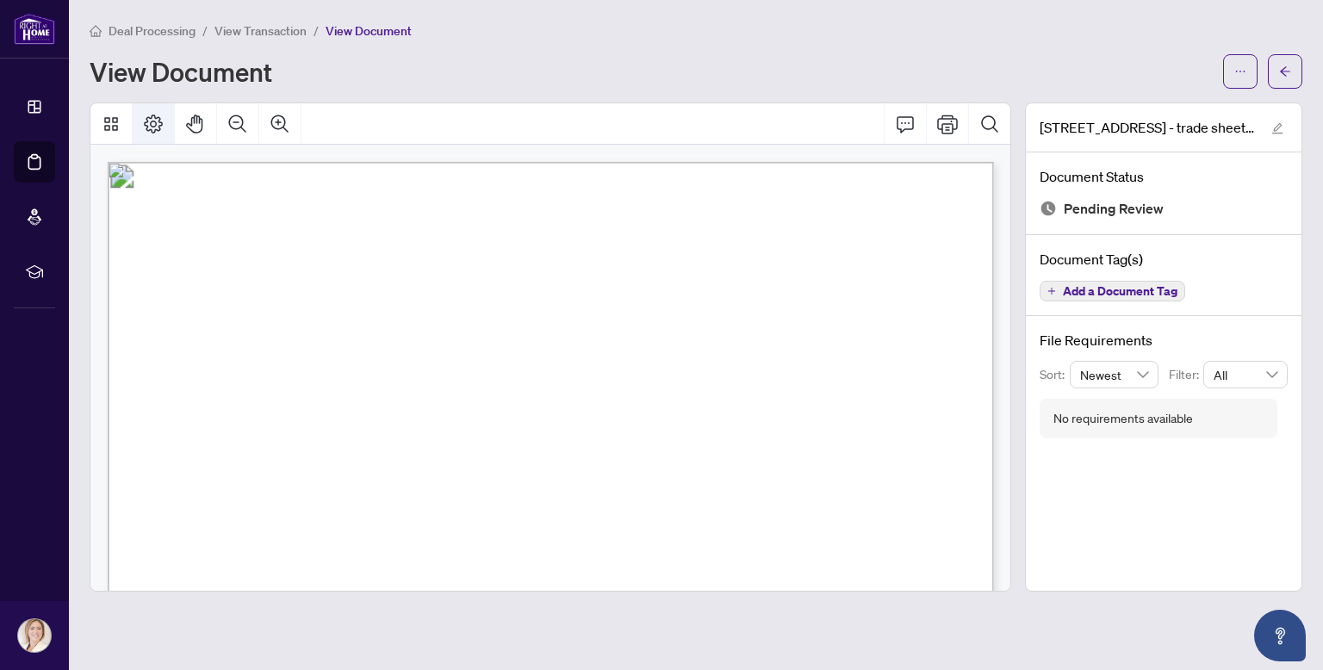
click at [156, 120] on icon "Page Layout" at bounding box center [153, 124] width 21 height 21
click at [109, 121] on icon "Thumbnails" at bounding box center [111, 124] width 21 height 21
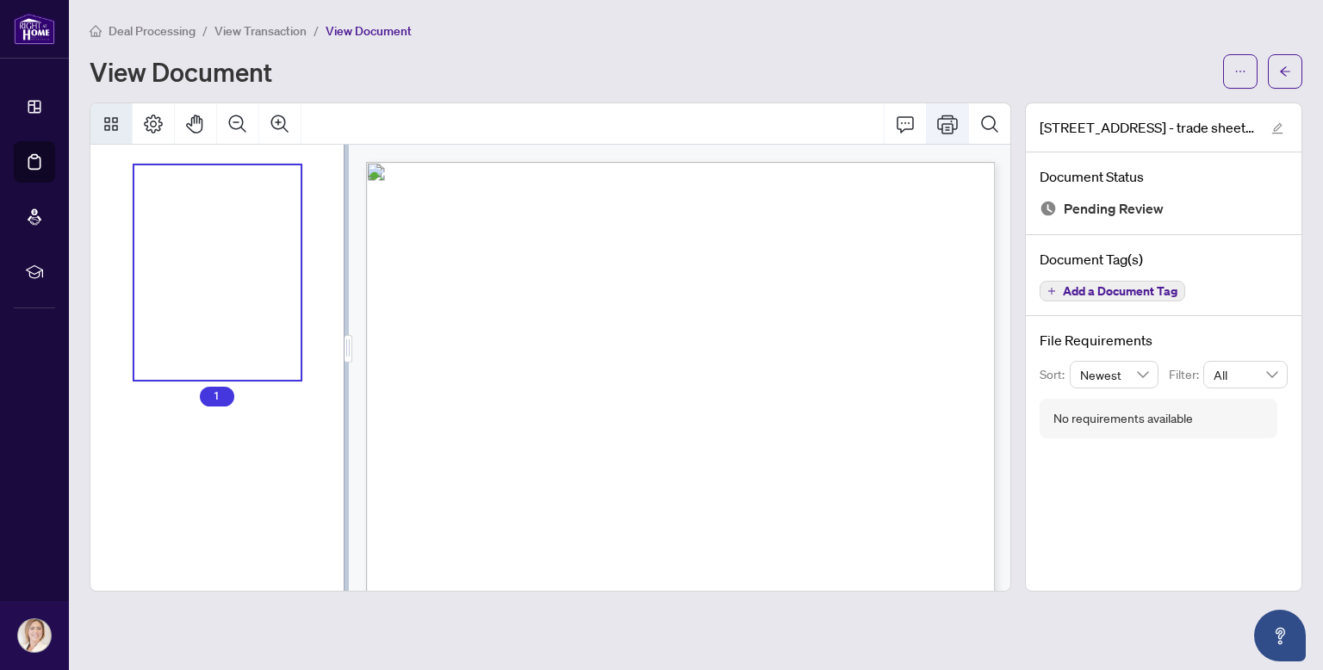
click at [946, 122] on icon "Print" at bounding box center [947, 124] width 21 height 19
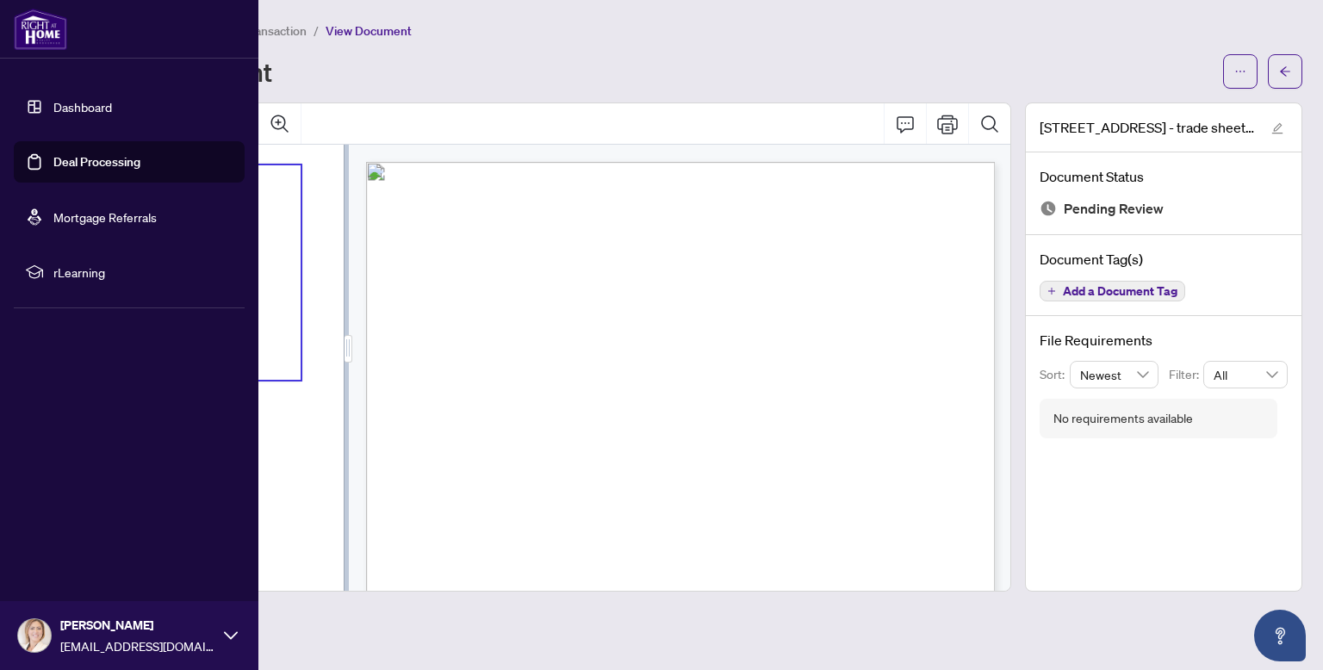
click at [78, 109] on link "Dashboard" at bounding box center [82, 107] width 59 height 16
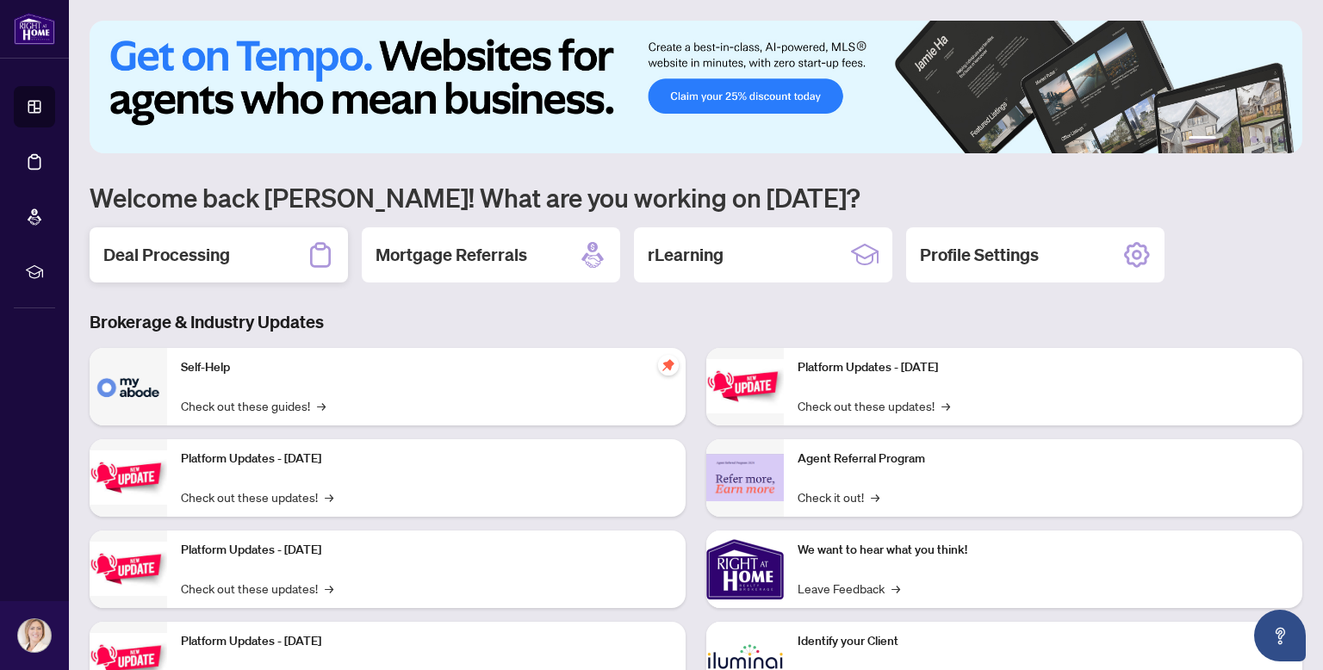
click at [231, 255] on div "Deal Processing" at bounding box center [219, 254] width 258 height 55
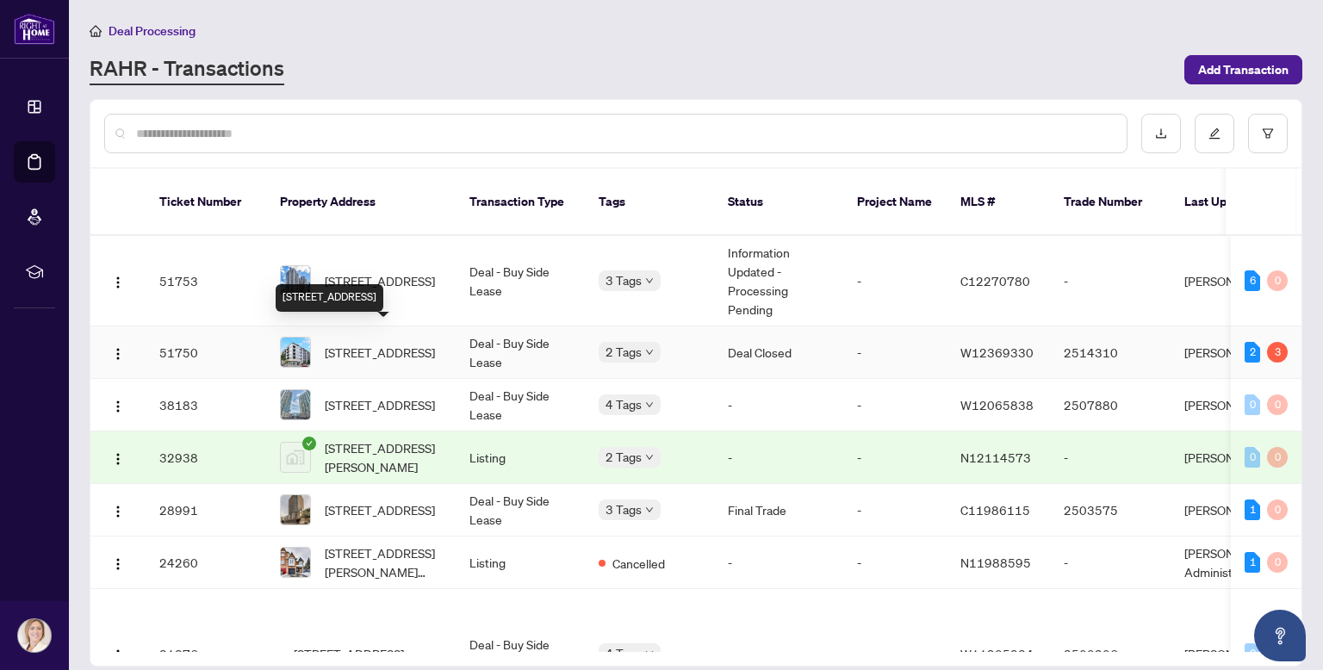
click at [388, 343] on span "[STREET_ADDRESS]" at bounding box center [380, 352] width 110 height 19
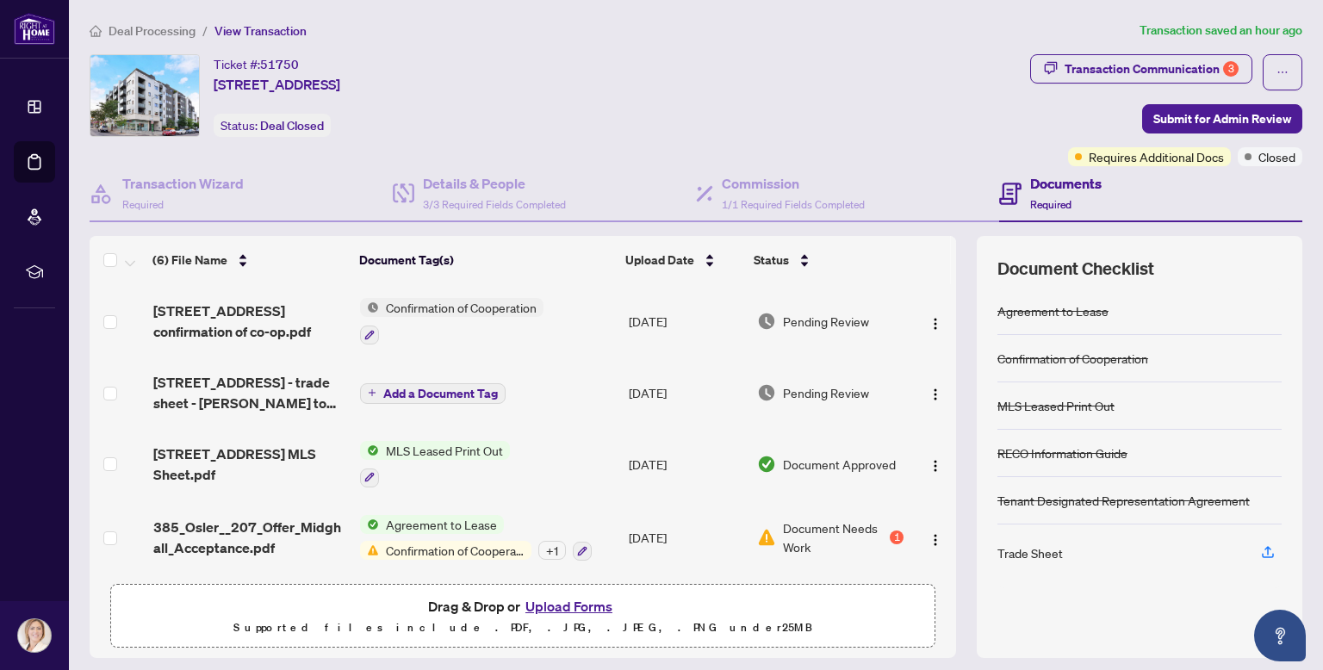
click at [375, 388] on button "Add a Document Tag" at bounding box center [433, 393] width 146 height 21
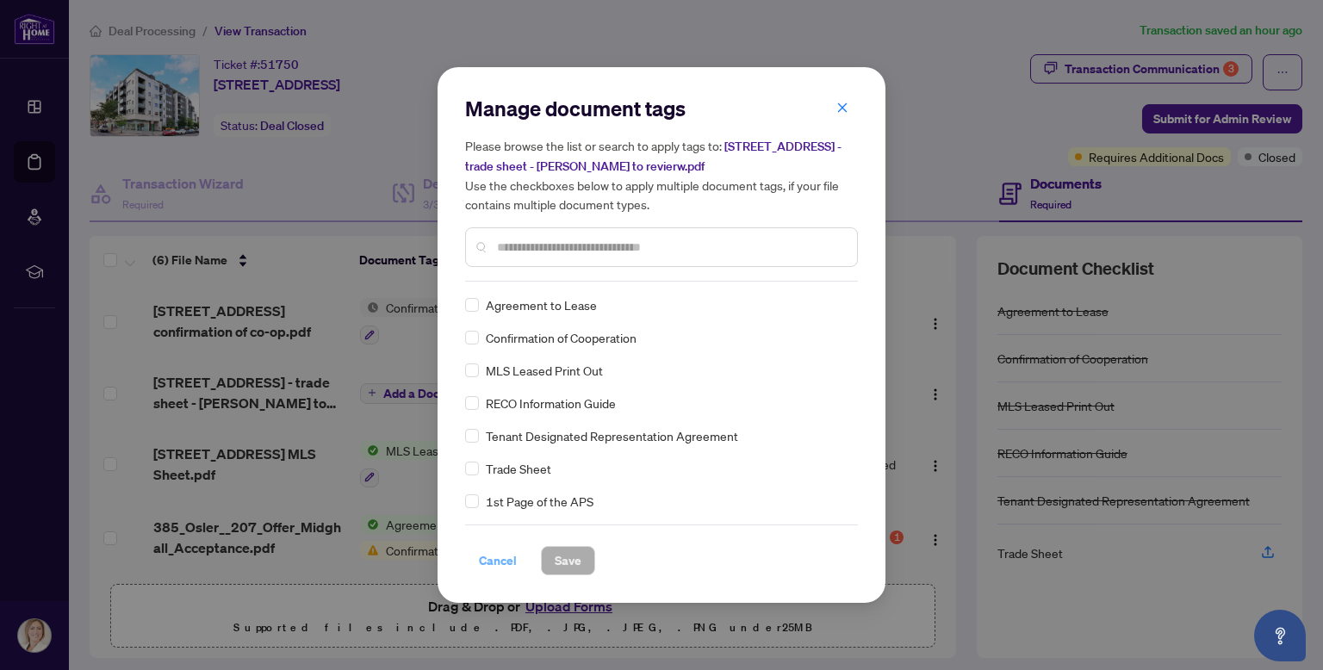
click at [496, 561] on span "Cancel" at bounding box center [498, 561] width 38 height 28
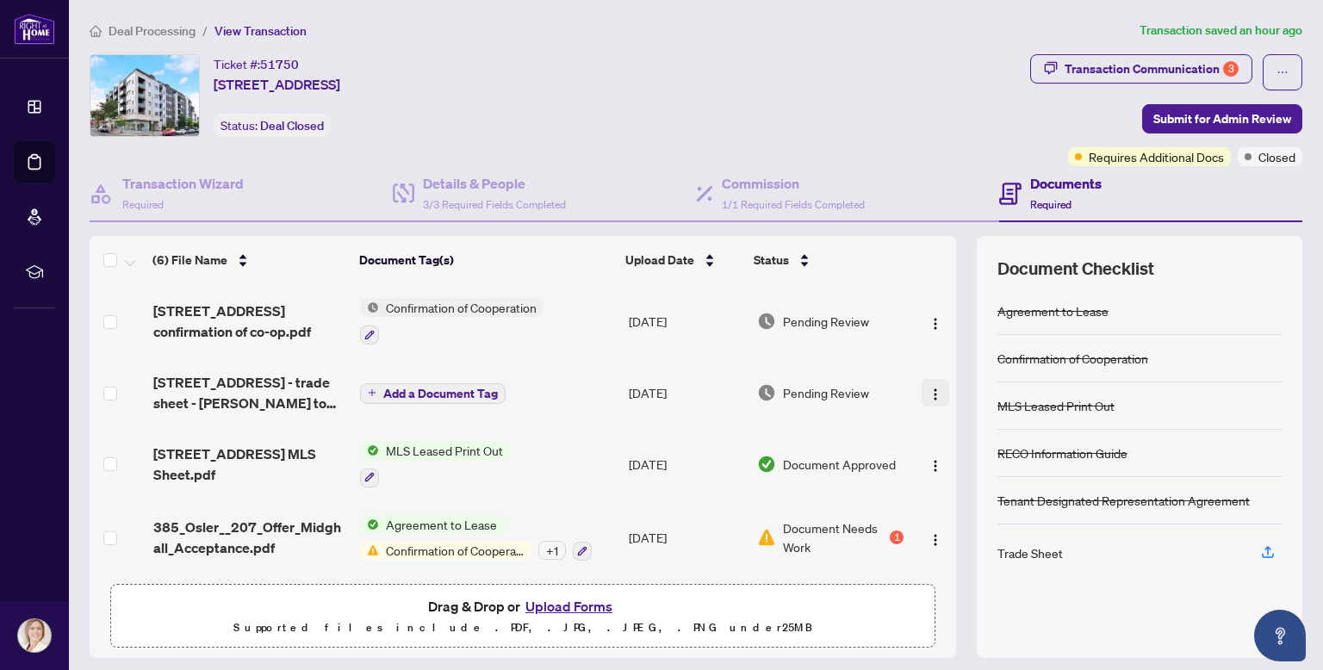
click at [929, 396] on img "button" at bounding box center [935, 395] width 14 height 14
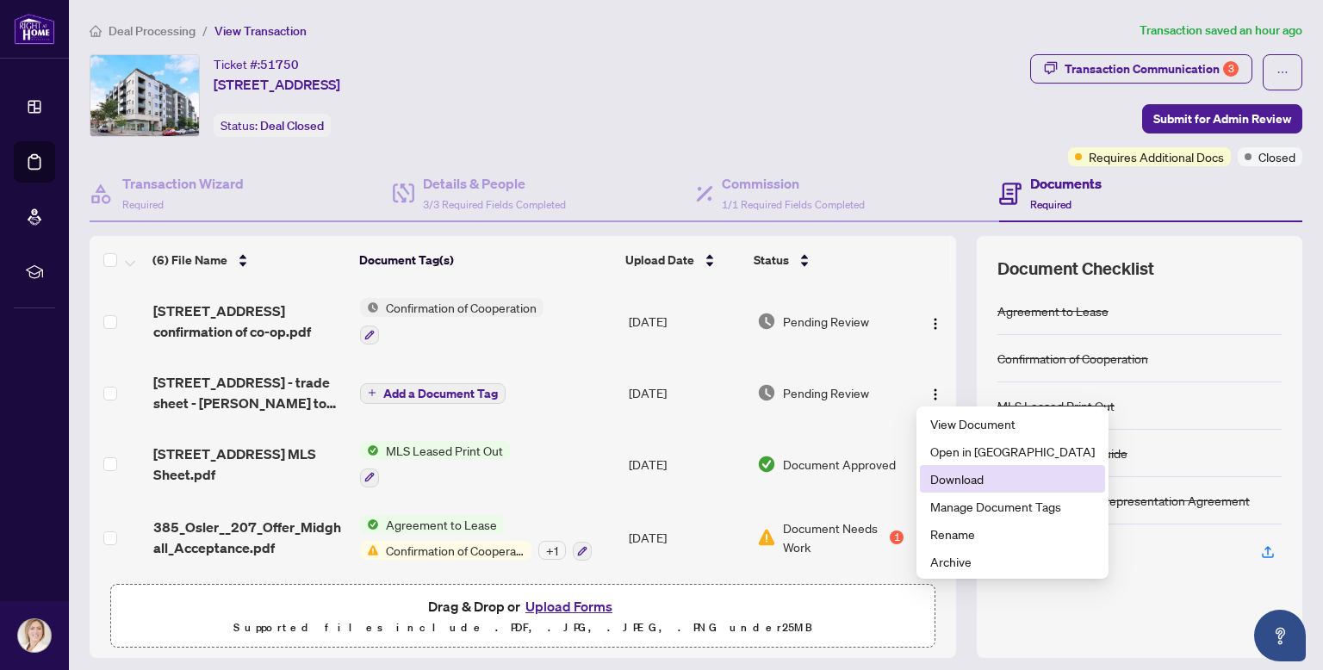
click at [942, 476] on span "Download" at bounding box center [1012, 478] width 164 height 19
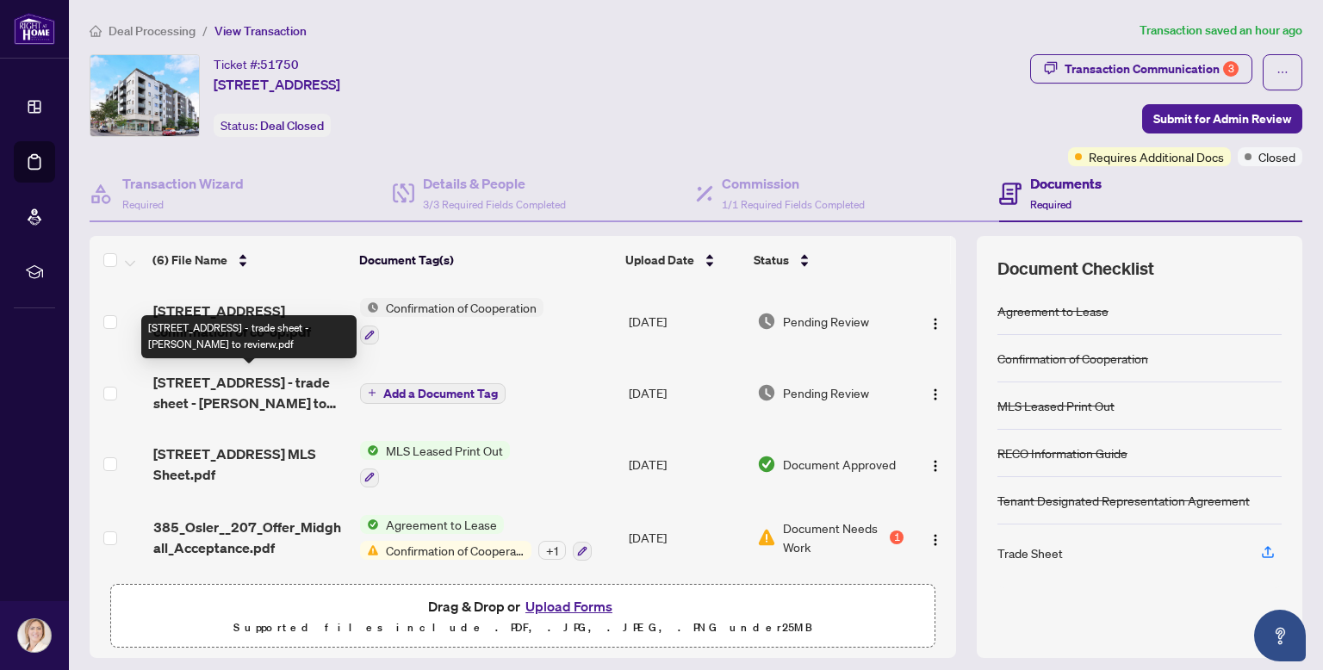
click at [245, 381] on span "[STREET_ADDRESS] - trade sheet - [PERSON_NAME] to revierw.pdf" at bounding box center [250, 392] width 194 height 41
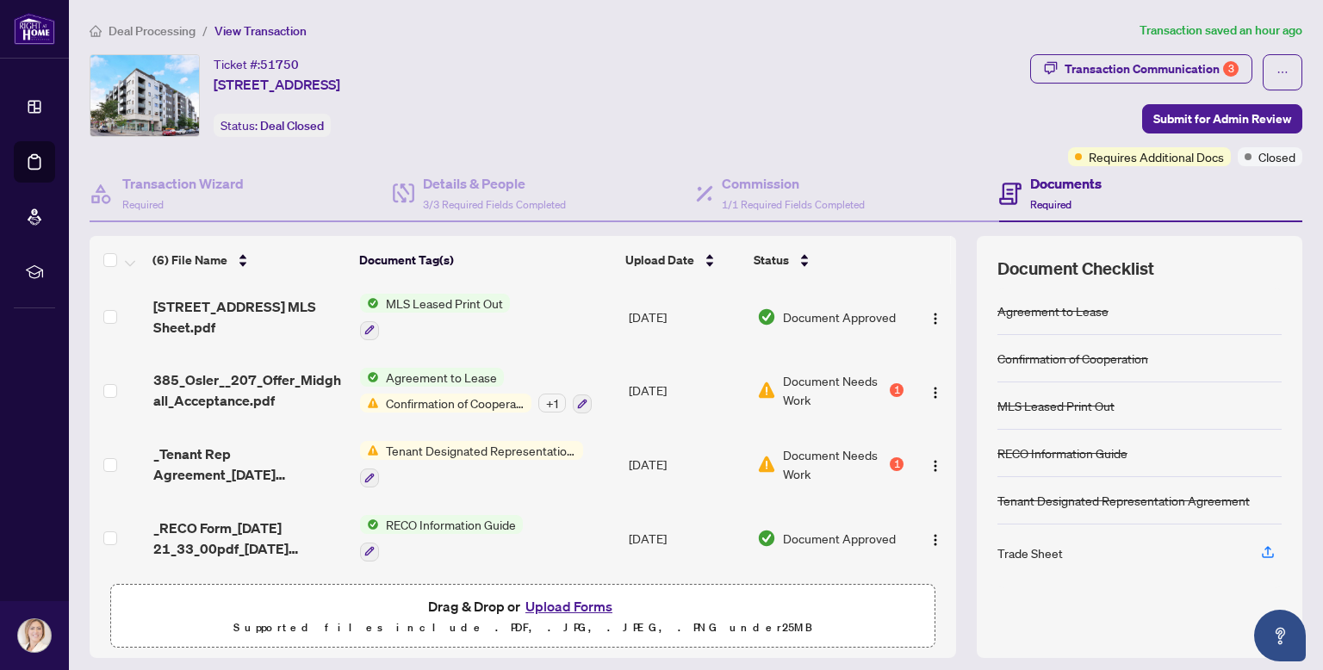
scroll to position [10, 0]
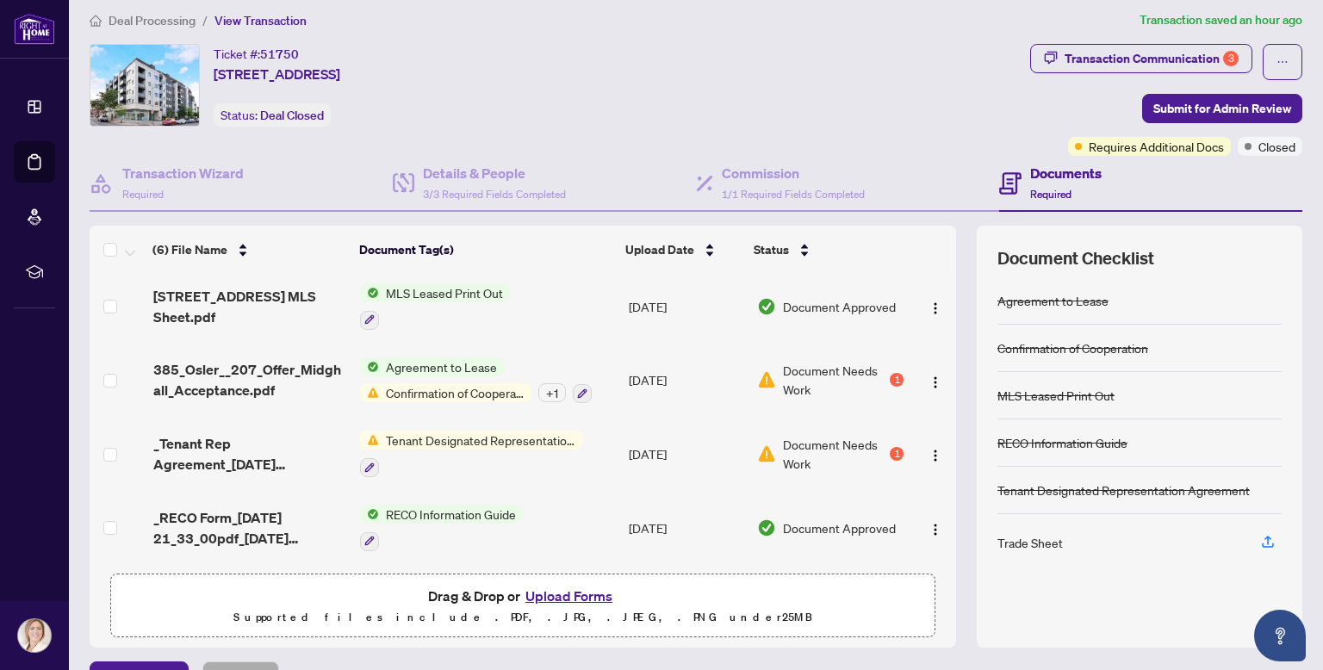
click at [561, 592] on button "Upload Forms" at bounding box center [568, 596] width 97 height 22
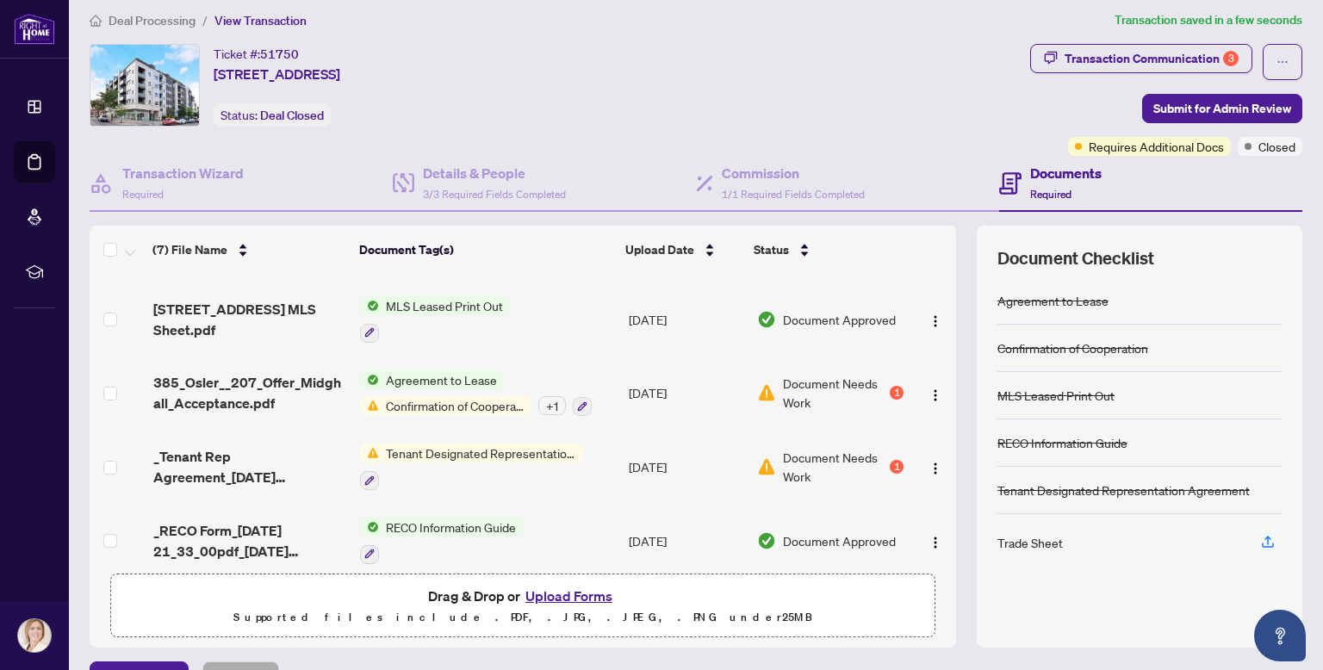
scroll to position [216, 0]
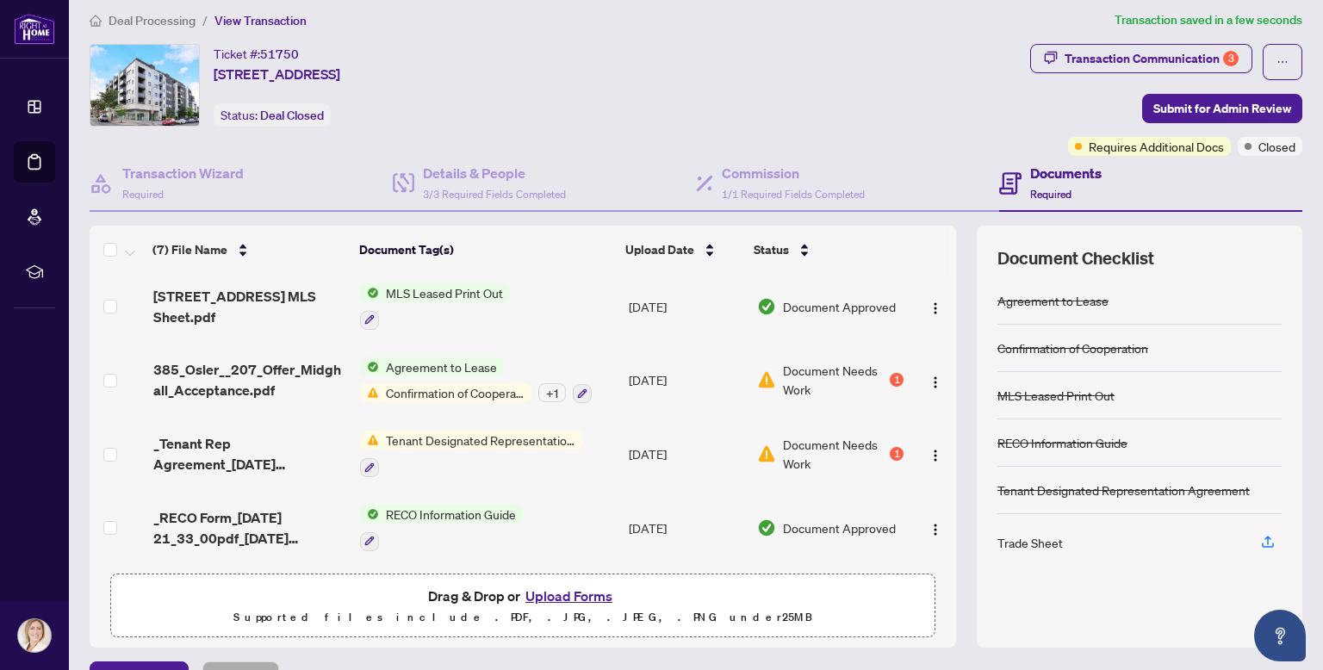
click at [448, 506] on span "RECO Information Guide" at bounding box center [451, 514] width 144 height 19
click at [427, 592] on span "RECO Information Guide" at bounding box center [437, 592] width 144 height 19
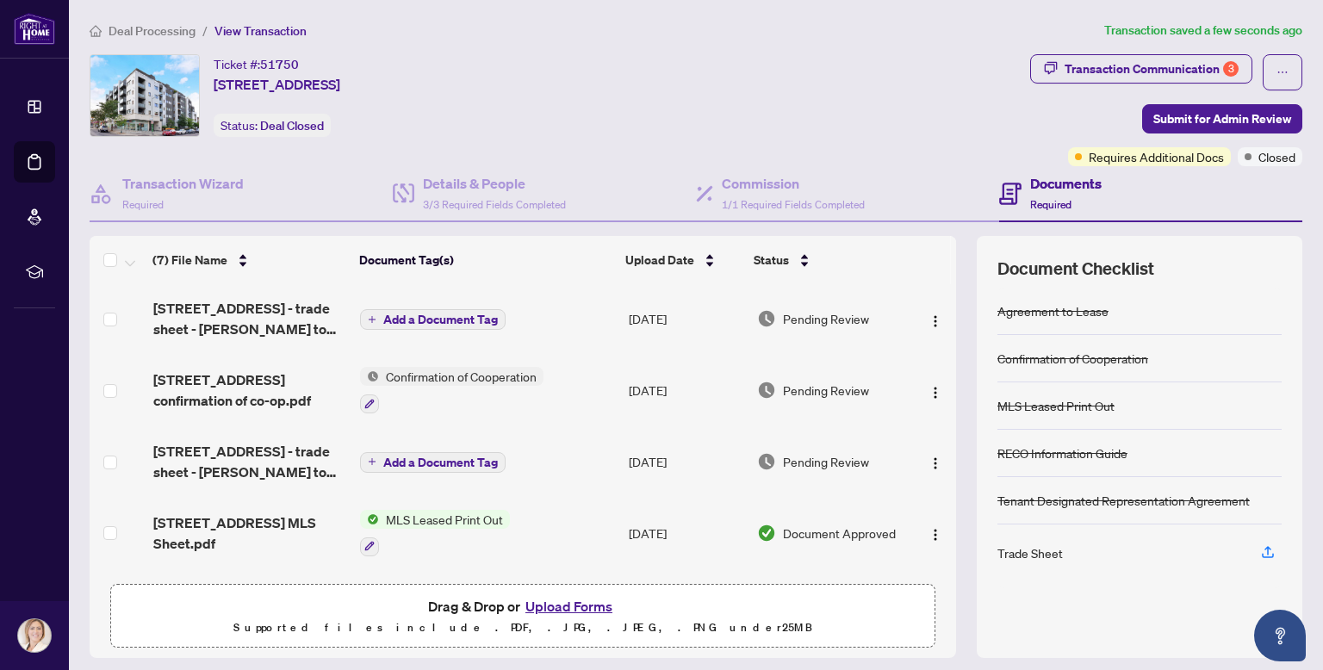
click at [374, 315] on icon "plus" at bounding box center [372, 319] width 9 height 9
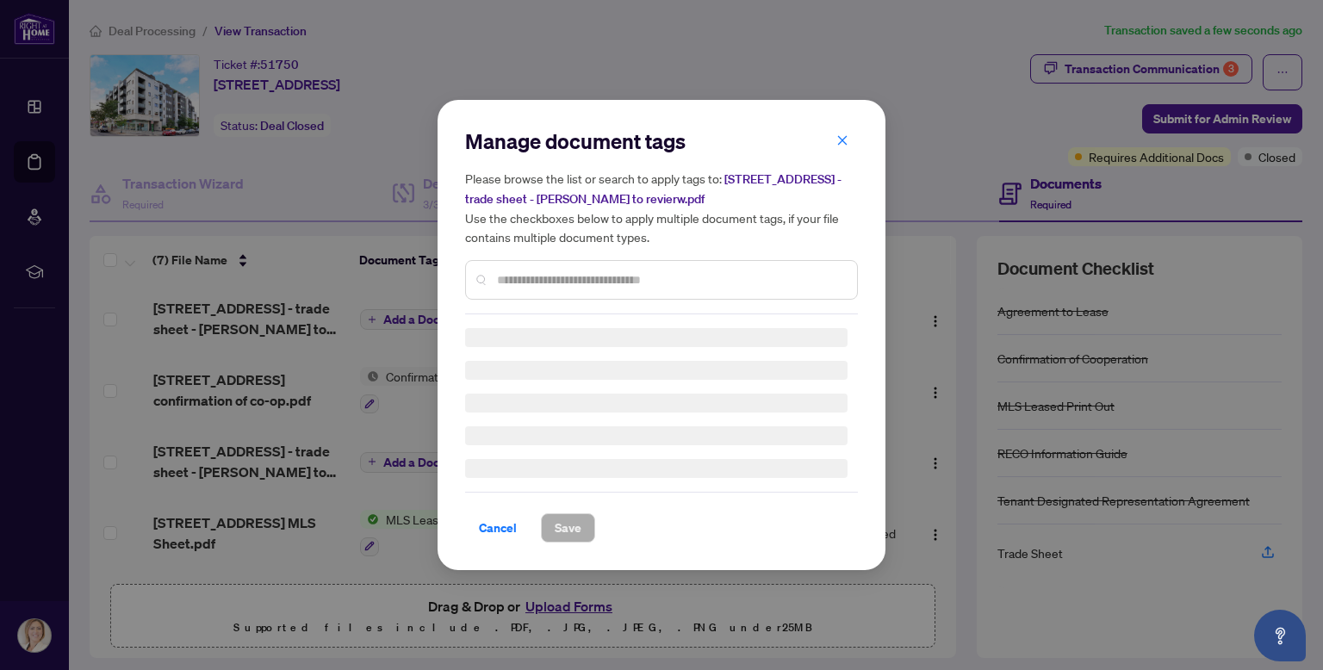
click at [515, 275] on div "Manage document tags Please browse the list or search to apply tags to: 385 Osl…" at bounding box center [661, 220] width 393 height 187
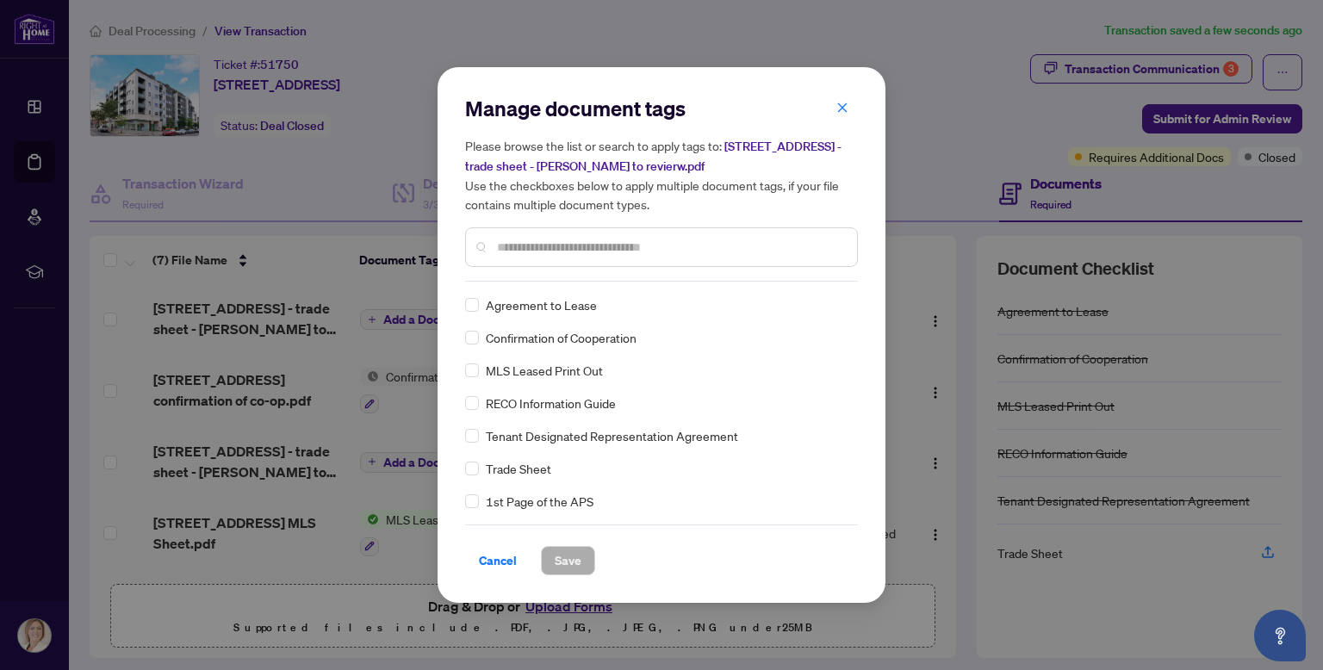
click at [515, 251] on input "text" at bounding box center [670, 247] width 346 height 19
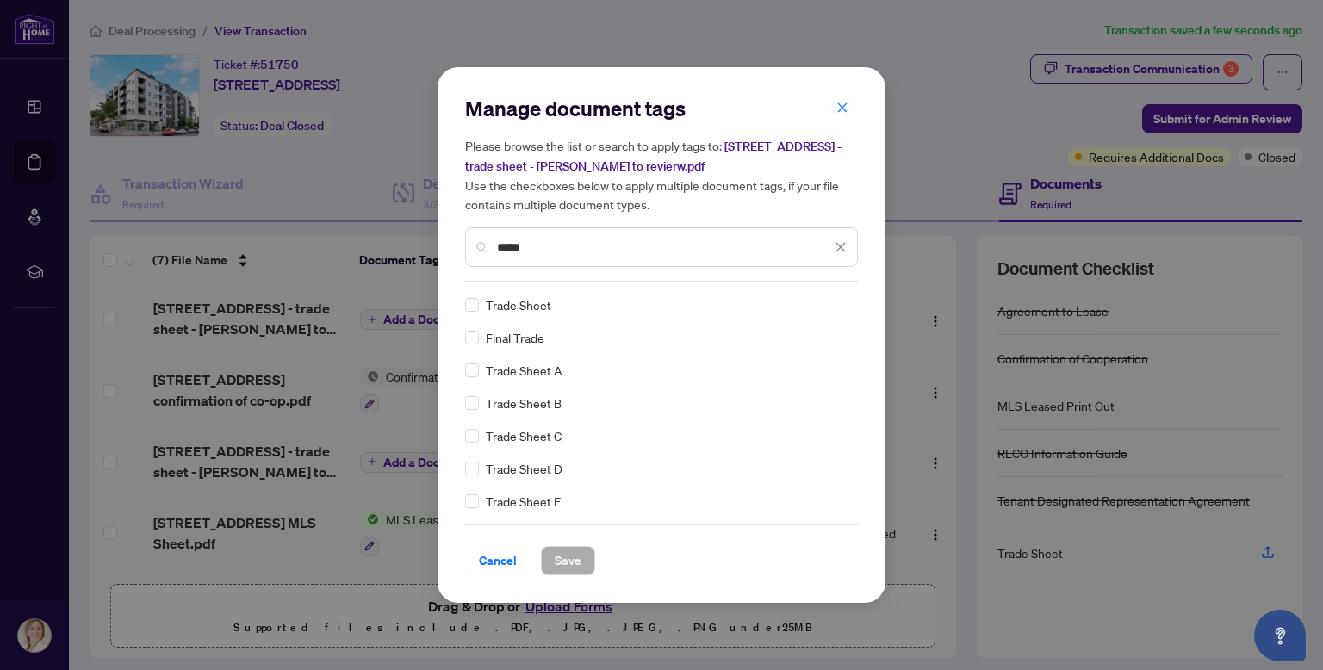
type input "*****"
click at [552, 556] on button "Save" at bounding box center [568, 560] width 54 height 29
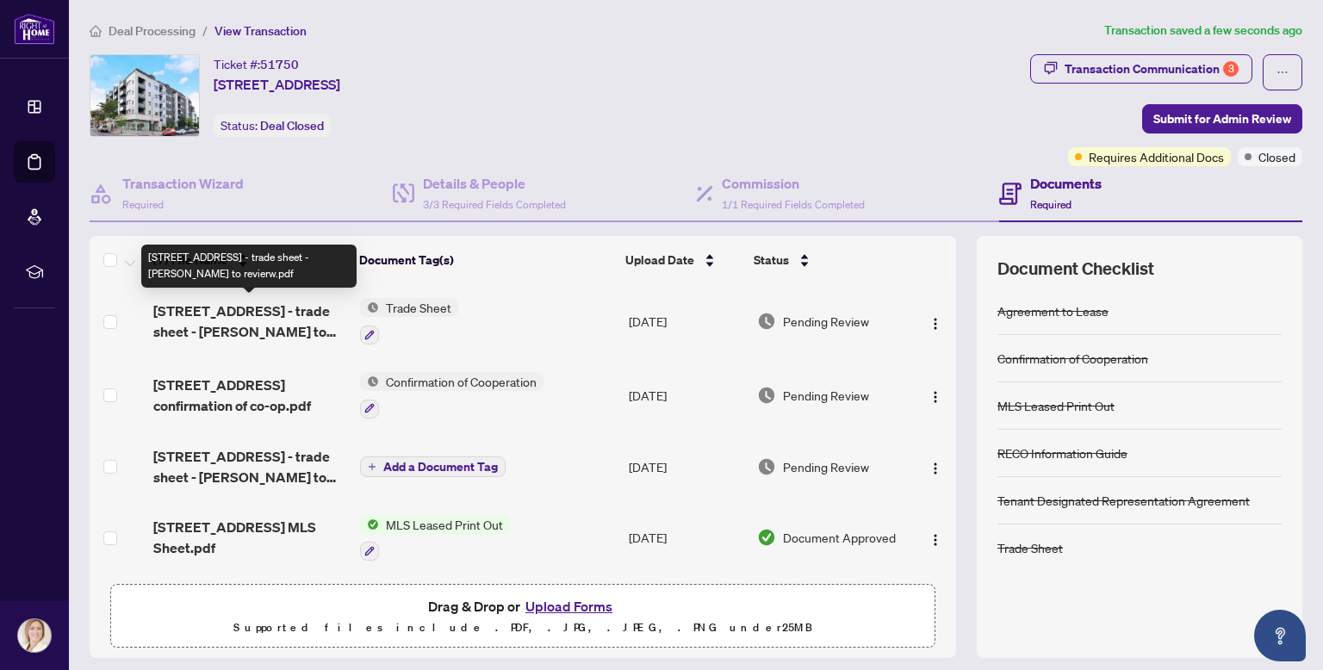
click at [242, 306] on span "[STREET_ADDRESS] - trade sheet - [PERSON_NAME] to revierw.pdf" at bounding box center [250, 321] width 194 height 41
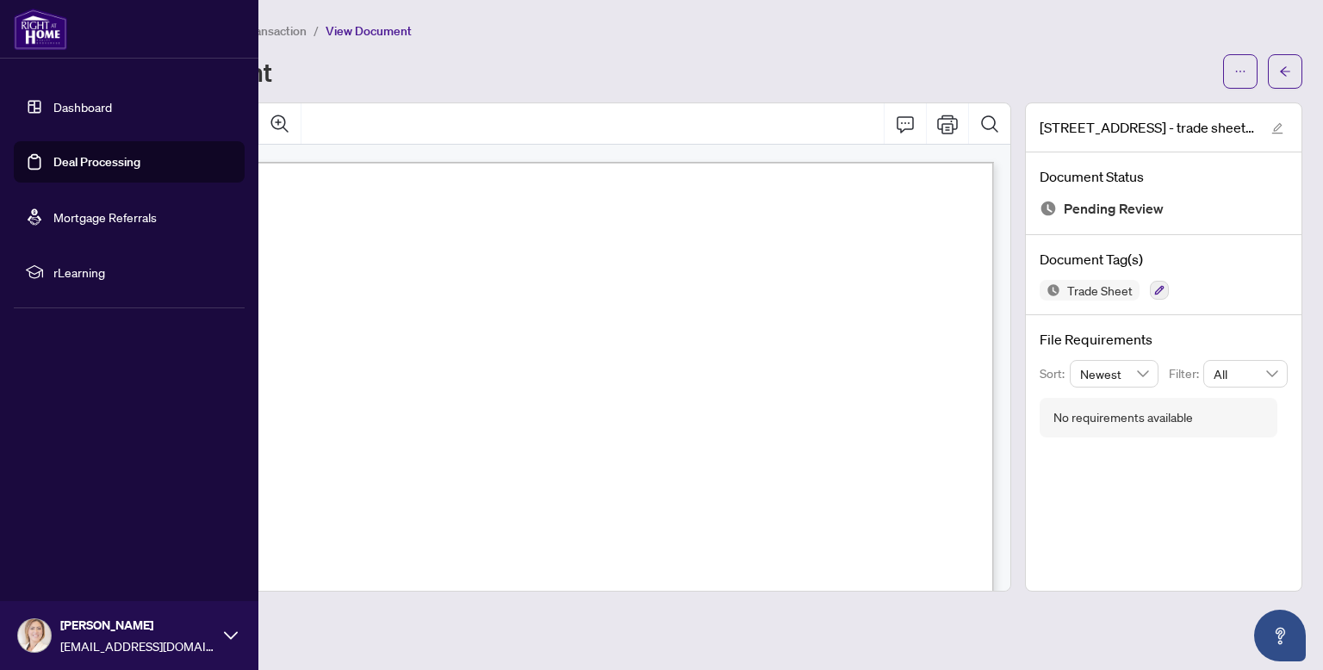
click at [78, 103] on link "Dashboard" at bounding box center [82, 107] width 59 height 16
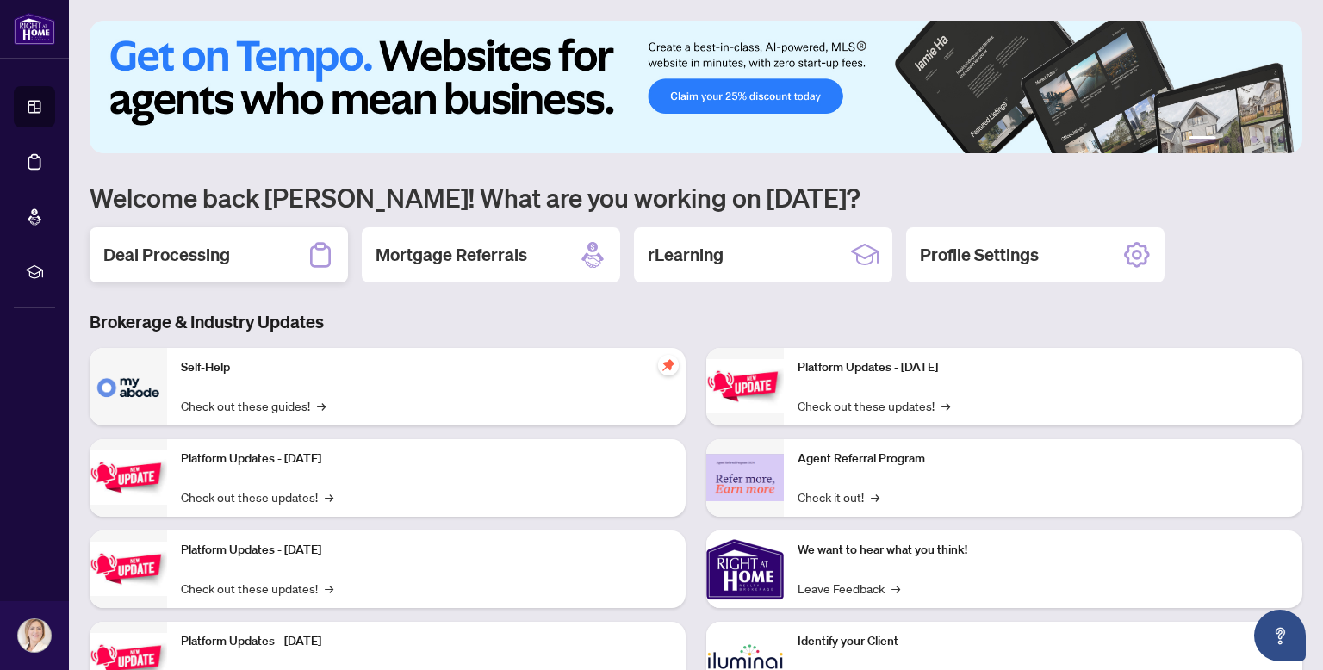
click at [245, 262] on div "Deal Processing" at bounding box center [219, 254] width 258 height 55
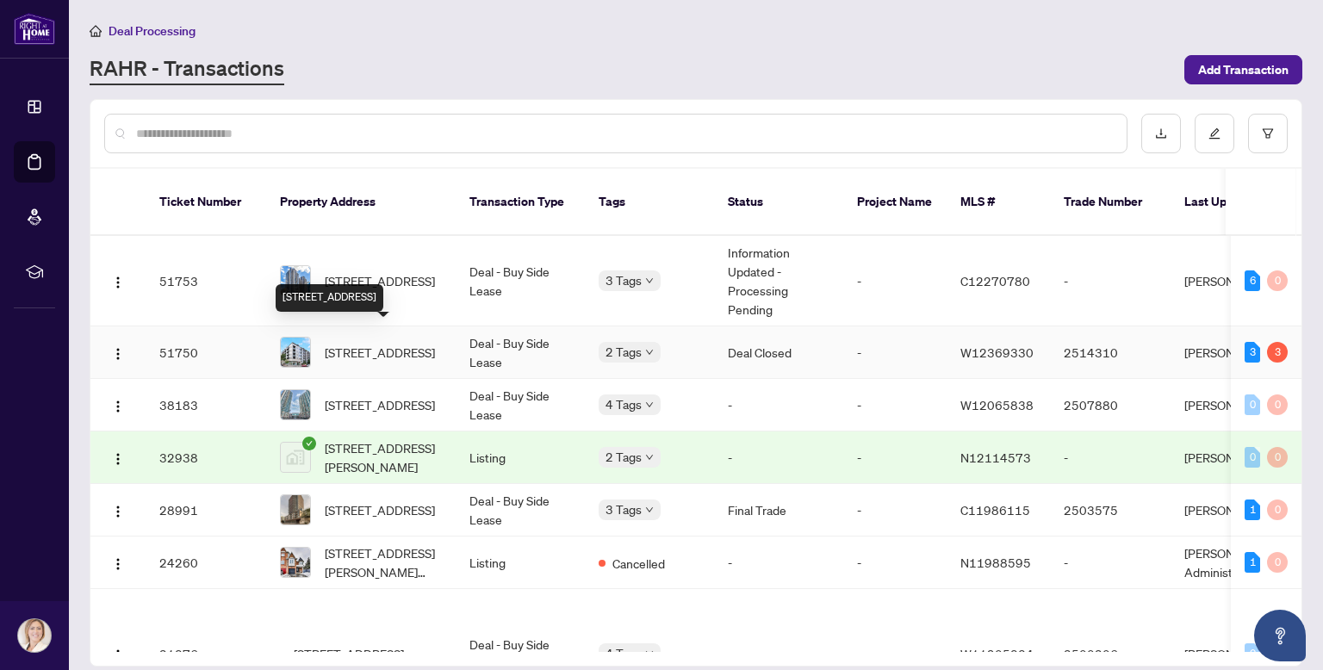
click at [381, 343] on span "[STREET_ADDRESS]" at bounding box center [380, 352] width 110 height 19
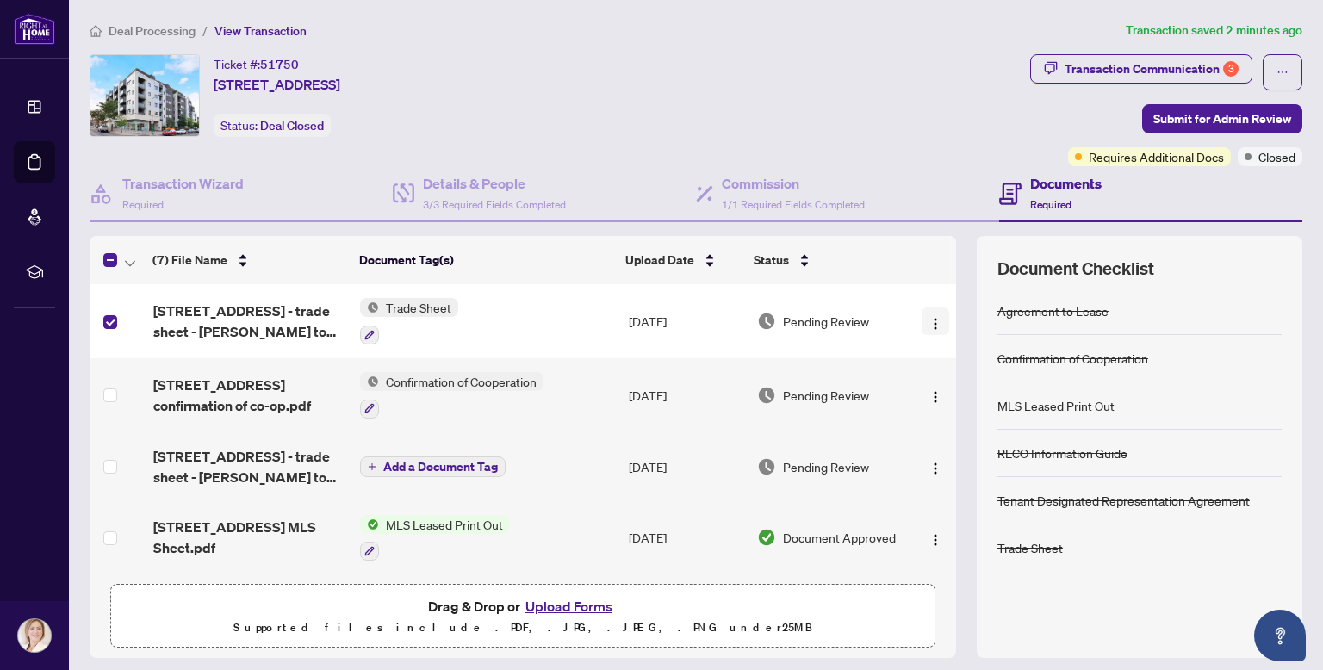
click at [931, 325] on img "button" at bounding box center [935, 324] width 14 height 14
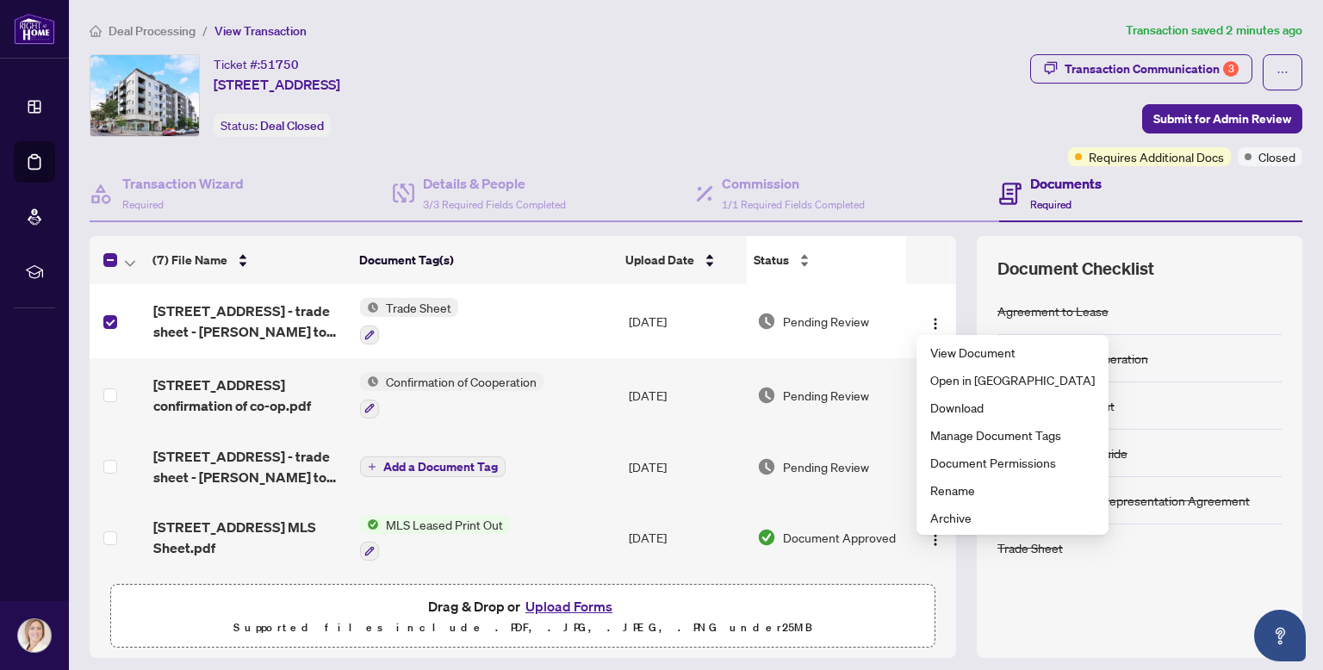
click at [847, 259] on div "Status" at bounding box center [827, 260] width 146 height 19
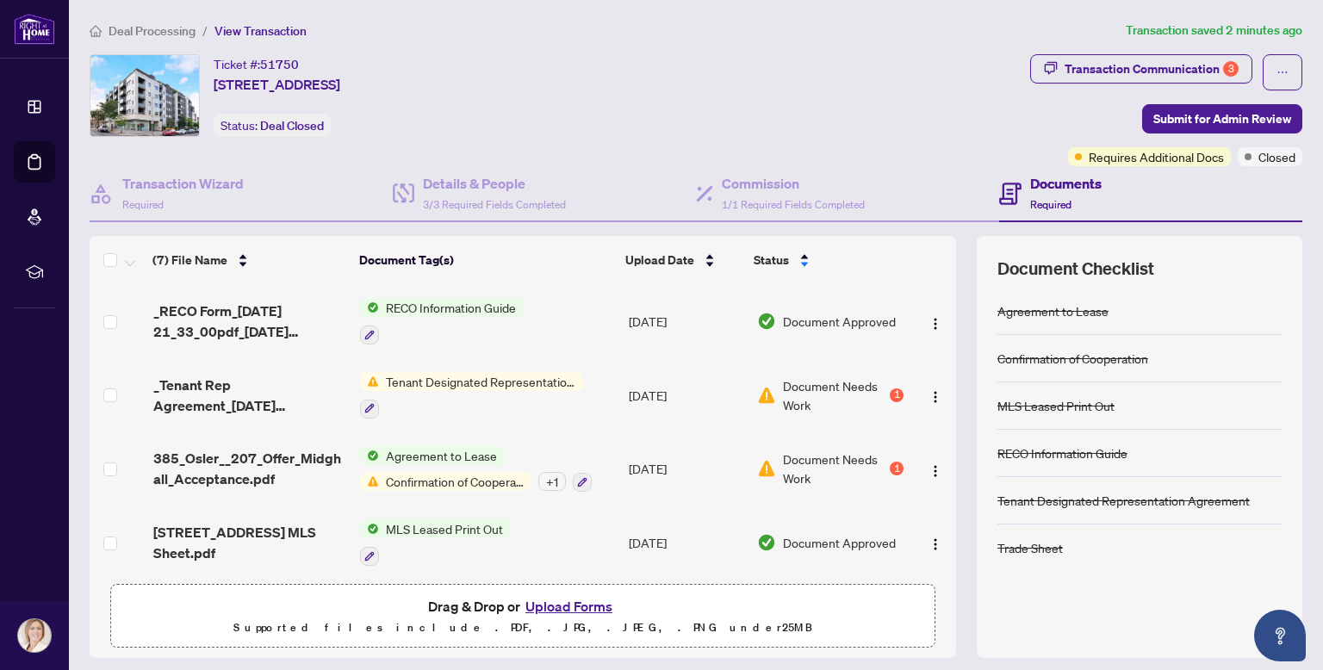
scroll to position [220, 0]
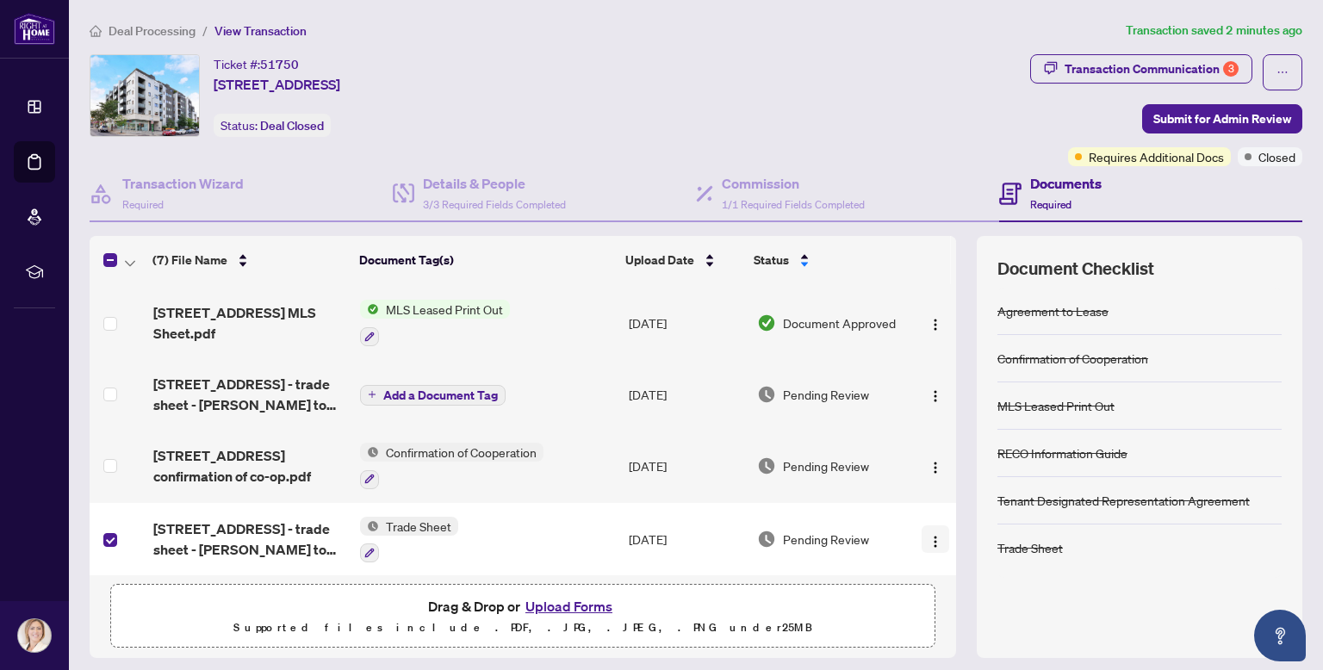
click at [929, 535] on img "button" at bounding box center [935, 542] width 14 height 14
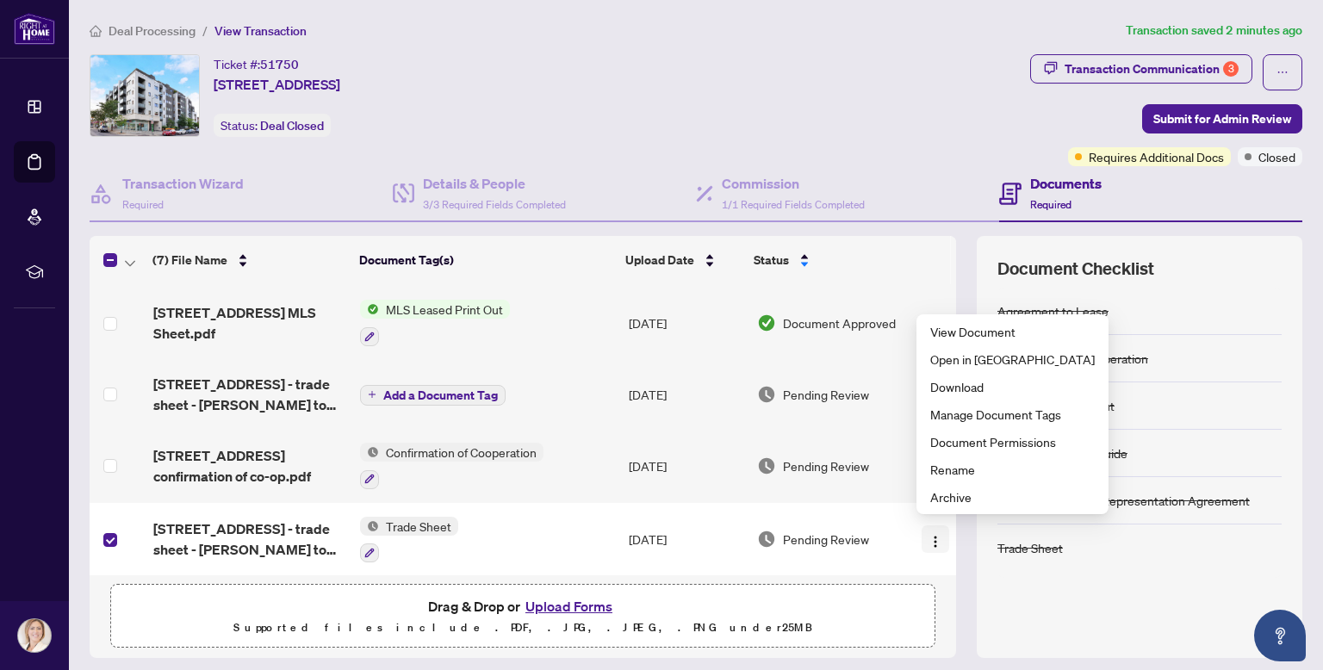
click at [928, 535] on img "button" at bounding box center [935, 542] width 14 height 14
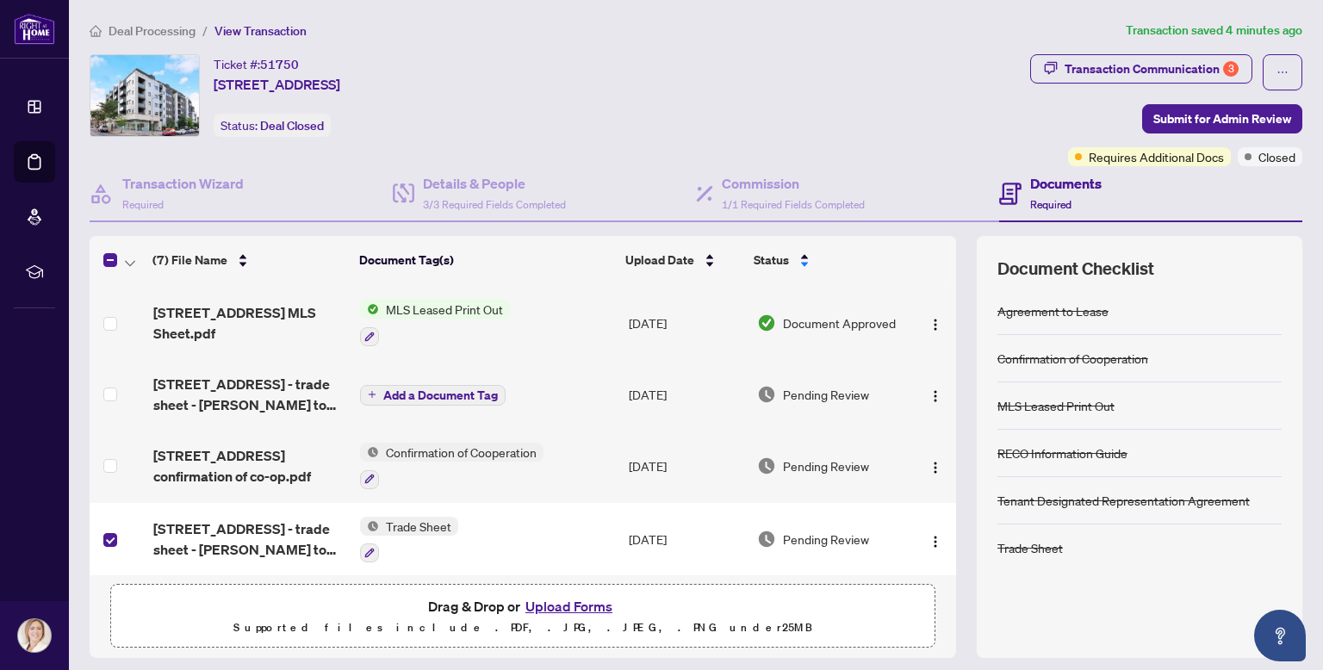
click at [171, 555] on tr "385 Osler St 207 - trade sheet - Cristina to revierw.pdf Trade Sheet Sep/22/202…" at bounding box center [523, 540] width 866 height 74
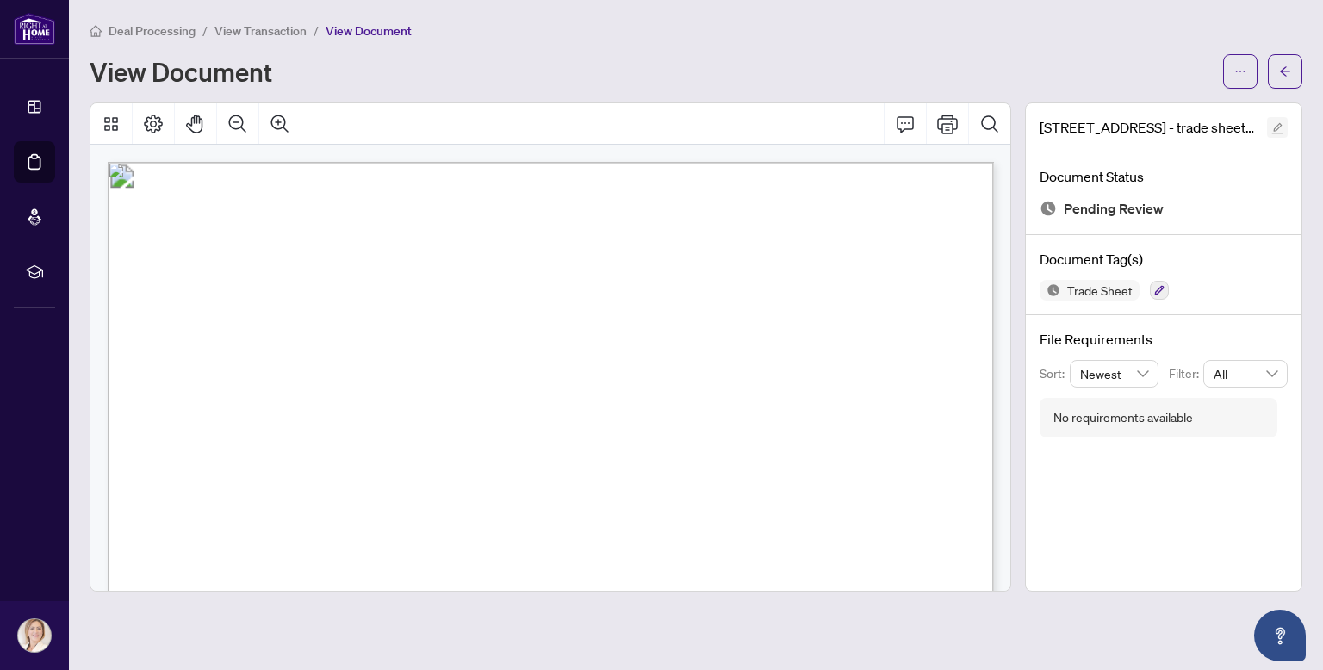
click at [1276, 126] on icon "edit" at bounding box center [1277, 128] width 12 height 12
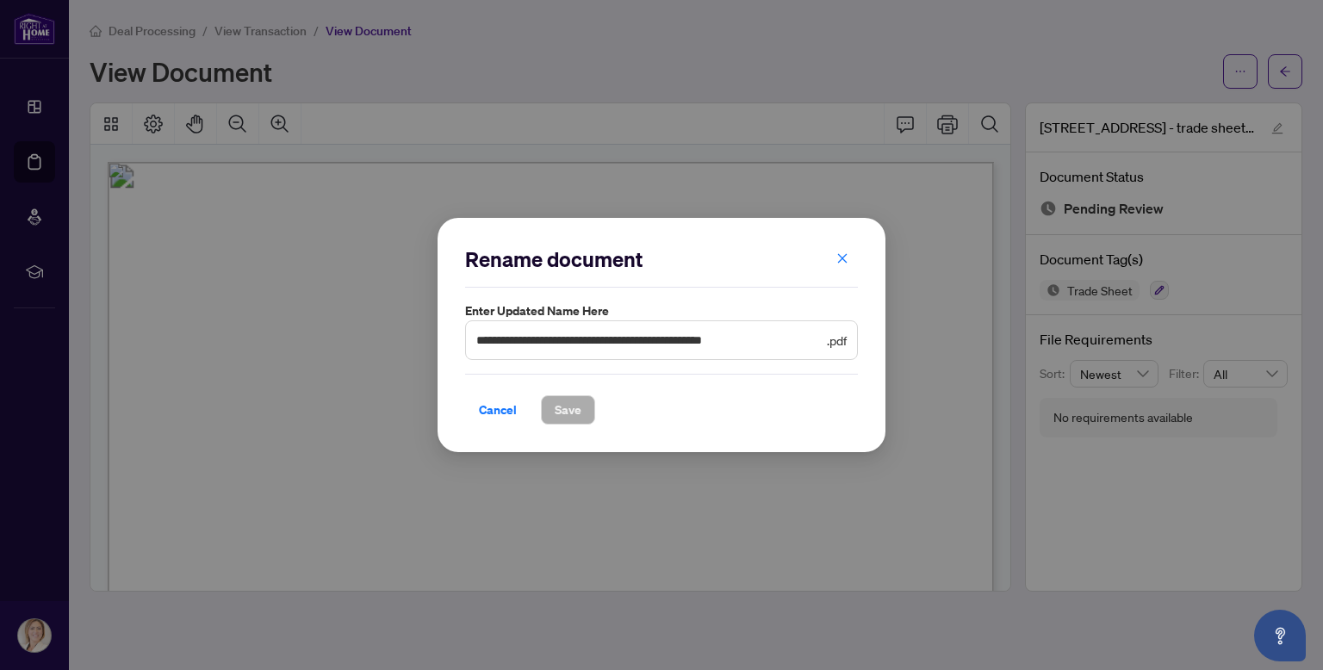
click at [838, 346] on span ".pdf" at bounding box center [837, 340] width 20 height 19
click at [847, 256] on icon "close" at bounding box center [842, 258] width 12 height 12
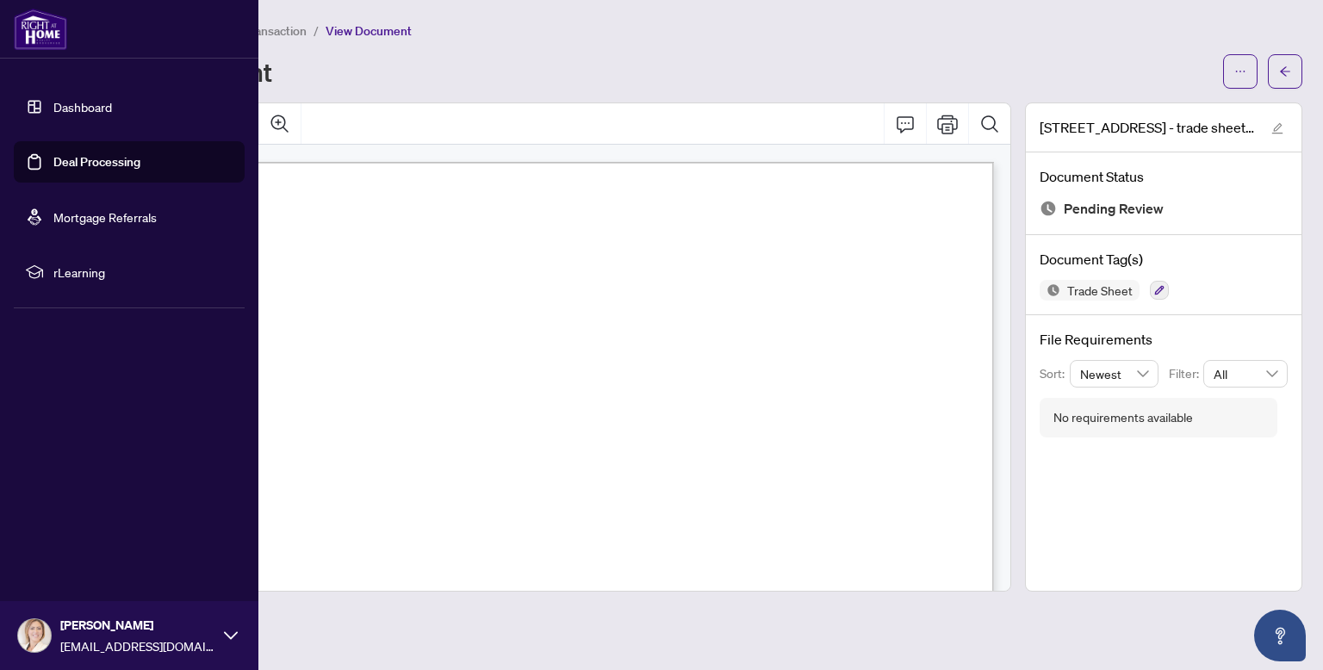
click at [60, 108] on link "Dashboard" at bounding box center [82, 107] width 59 height 16
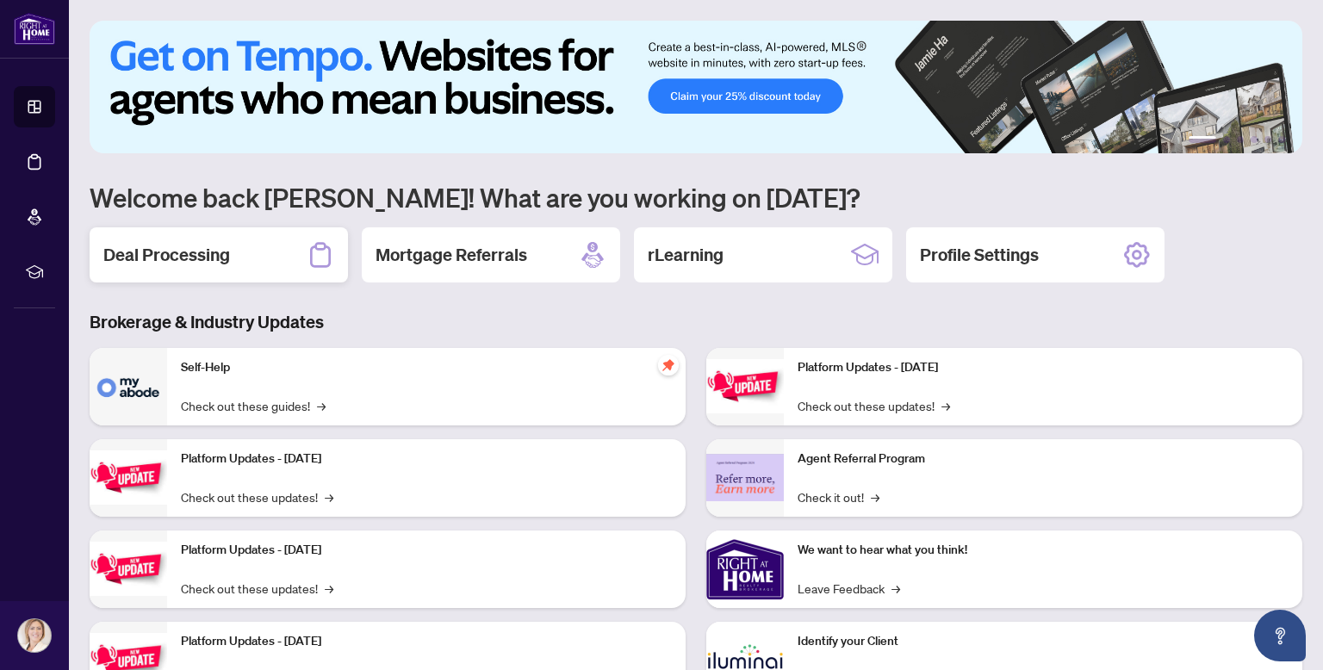
click at [199, 257] on h2 "Deal Processing" at bounding box center [166, 255] width 127 height 24
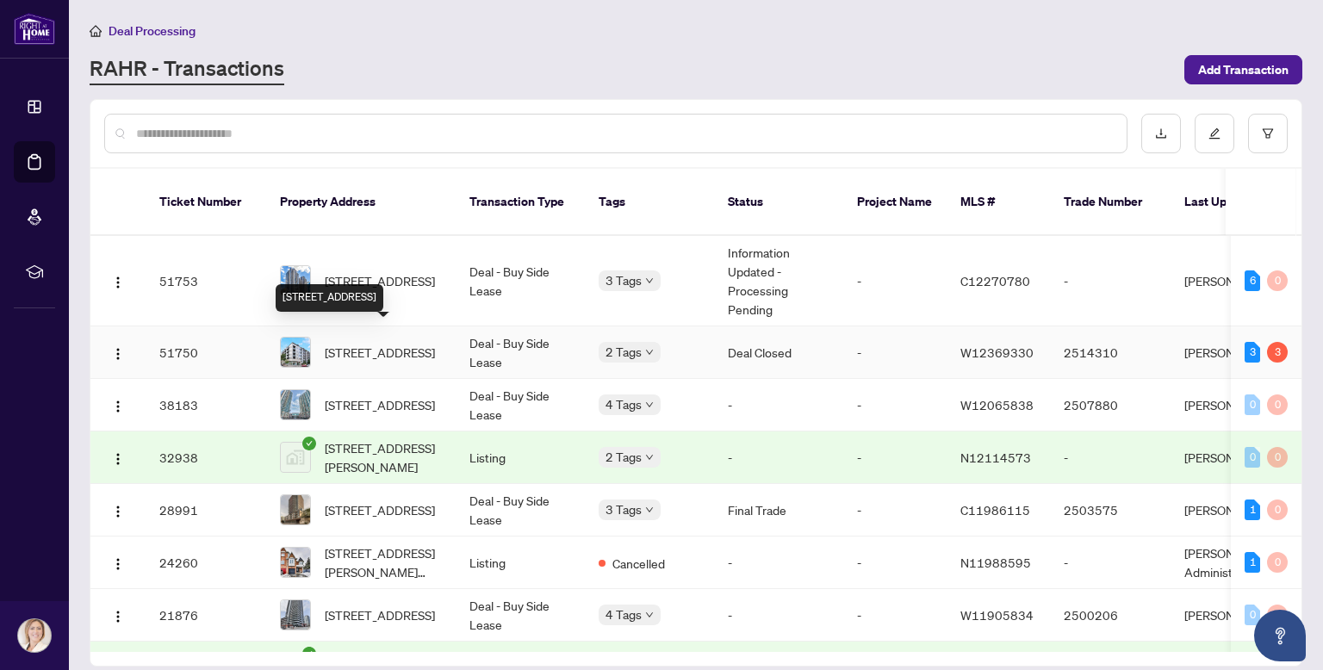
click at [391, 345] on span "[STREET_ADDRESS]" at bounding box center [380, 352] width 110 height 19
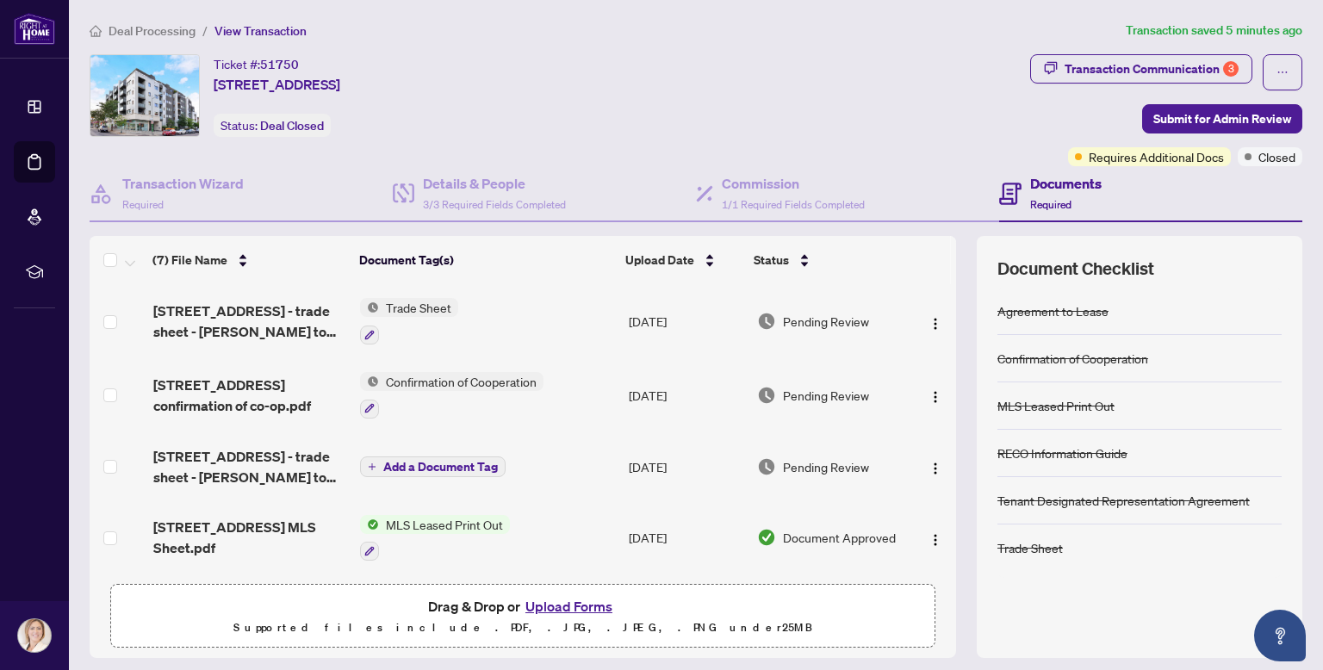
click at [578, 605] on button "Upload Forms" at bounding box center [568, 606] width 97 height 22
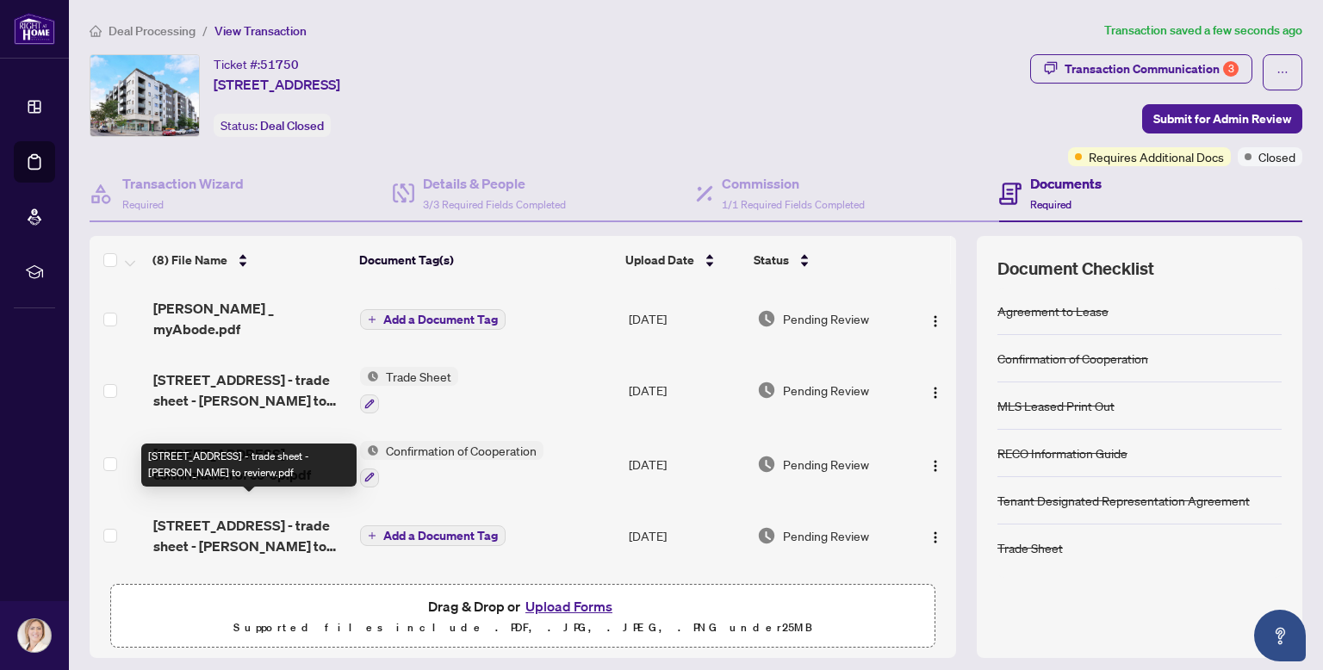
click at [279, 516] on span "[STREET_ADDRESS] - trade sheet - [PERSON_NAME] to revierw.pdf" at bounding box center [250, 535] width 194 height 41
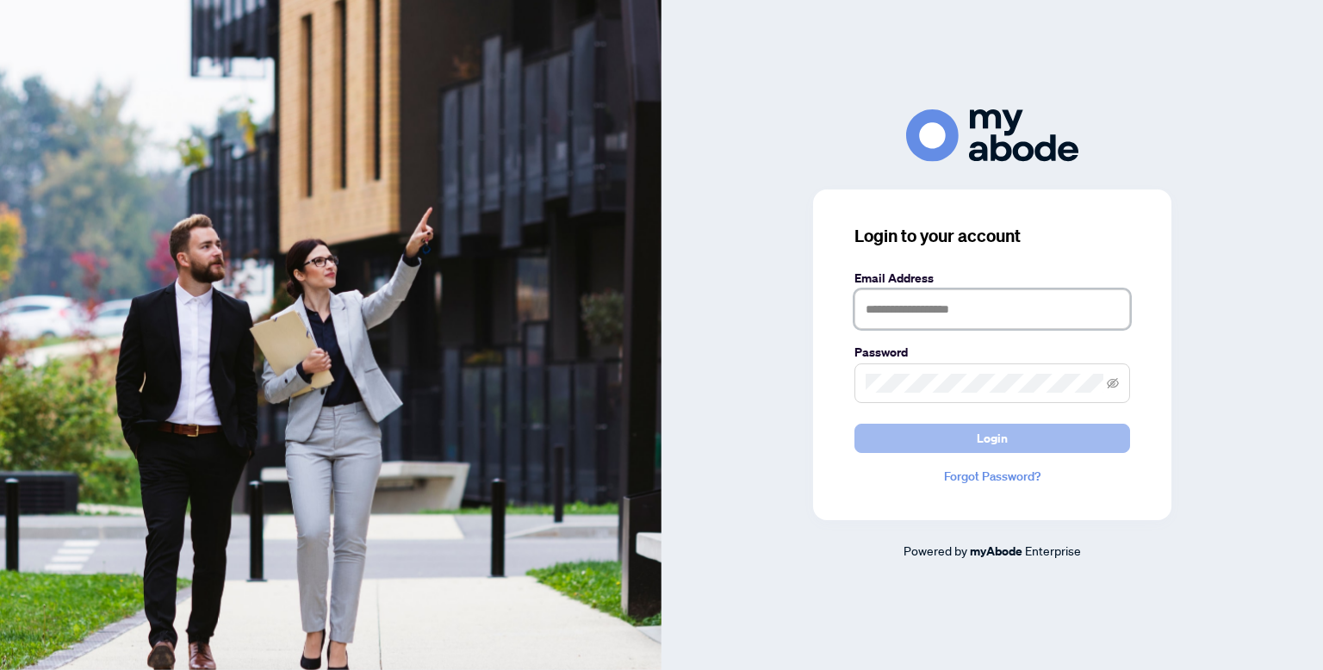
type input "**********"
click at [874, 437] on button "Login" at bounding box center [992, 438] width 276 height 29
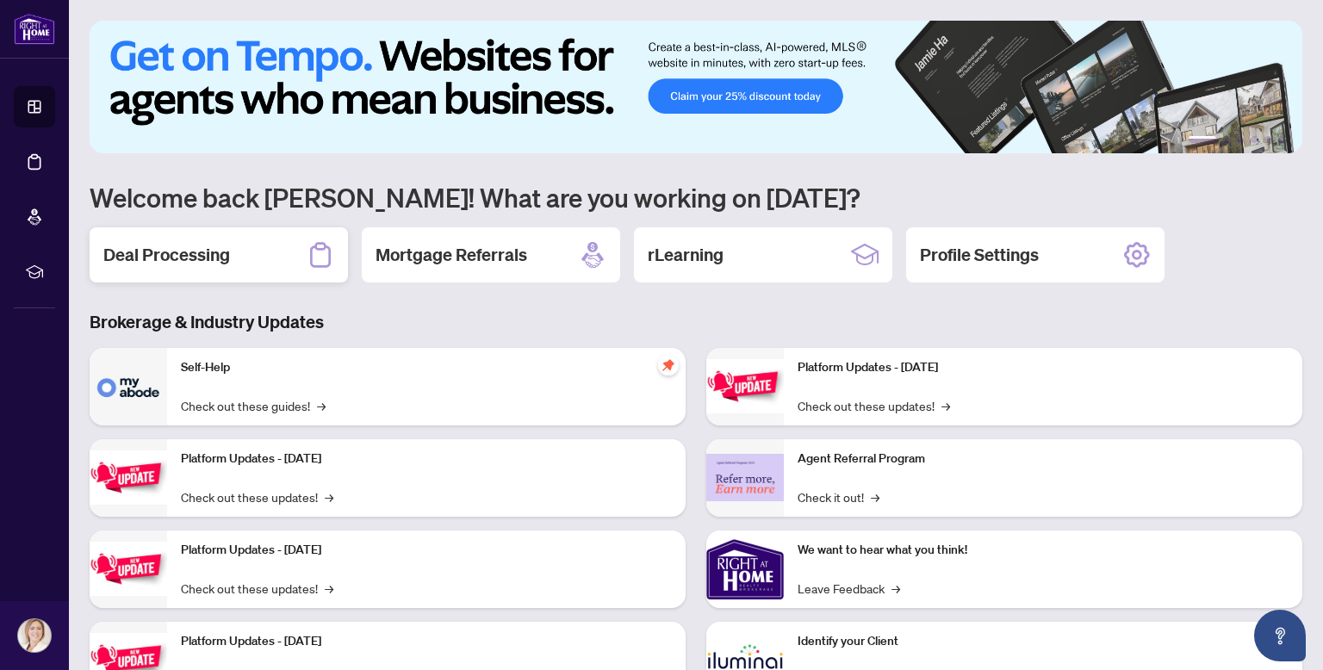
click at [262, 248] on div "Deal Processing" at bounding box center [219, 254] width 258 height 55
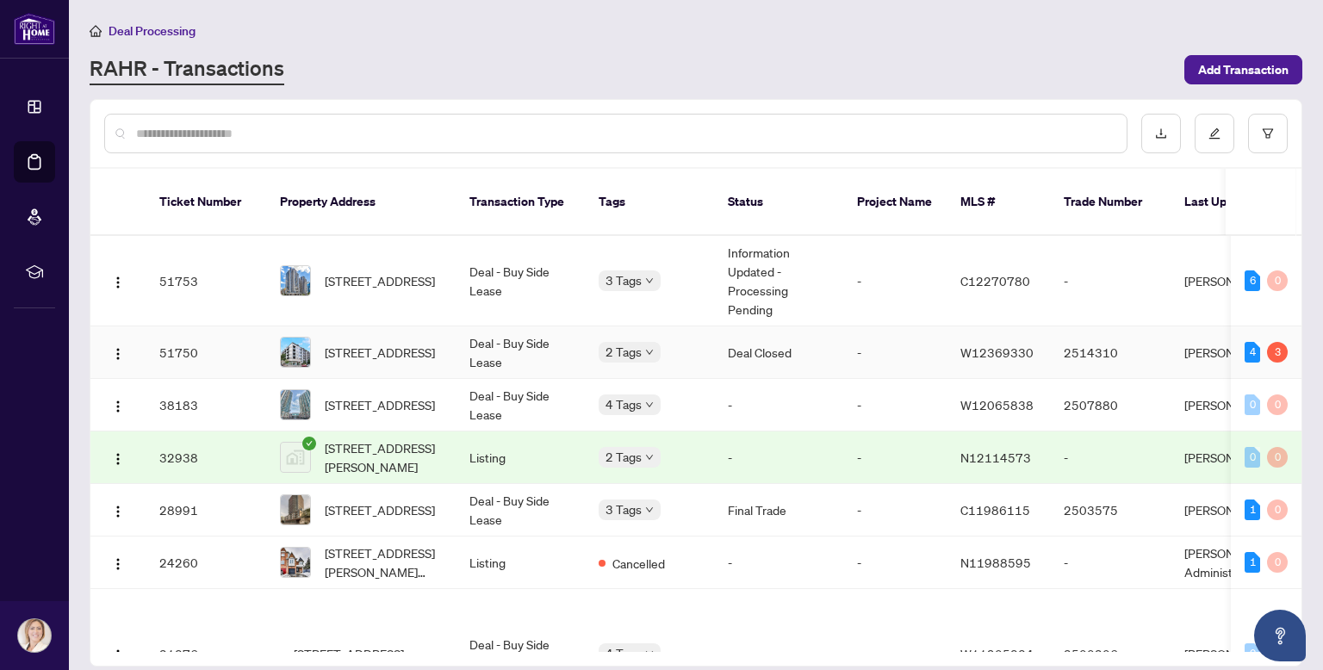
click at [382, 343] on span "[STREET_ADDRESS]" at bounding box center [380, 352] width 110 height 19
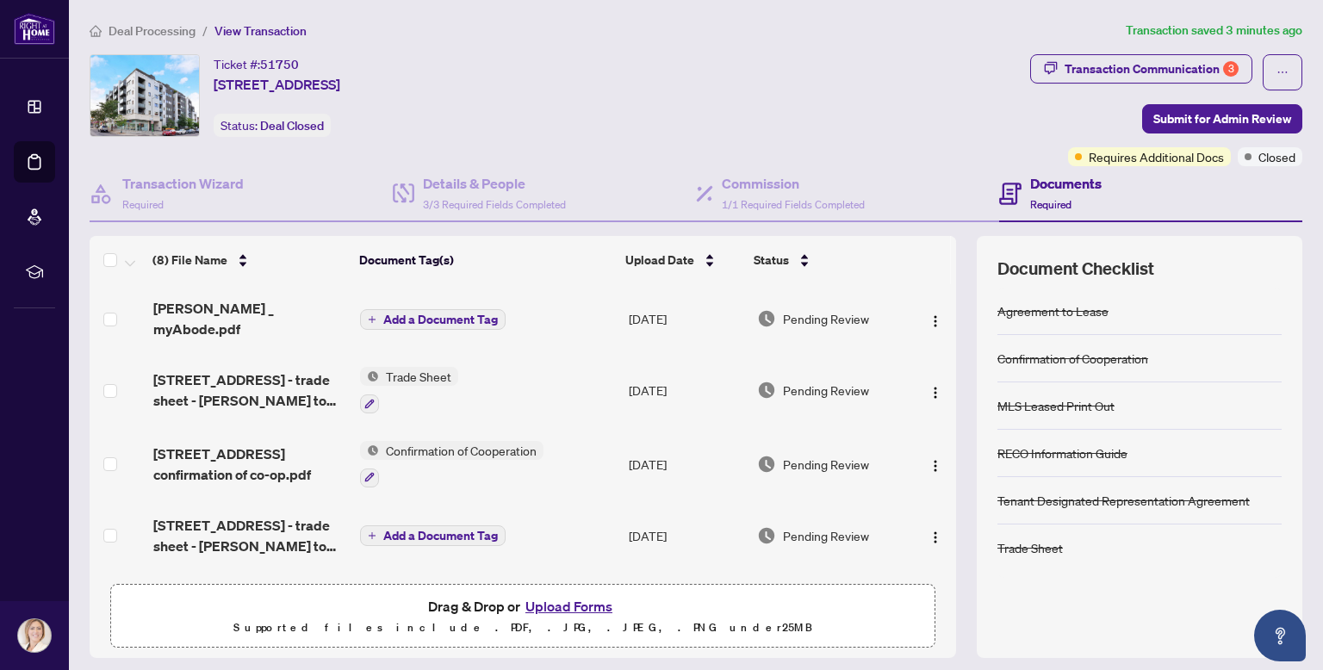
click at [554, 605] on button "Upload Forms" at bounding box center [568, 606] width 97 height 22
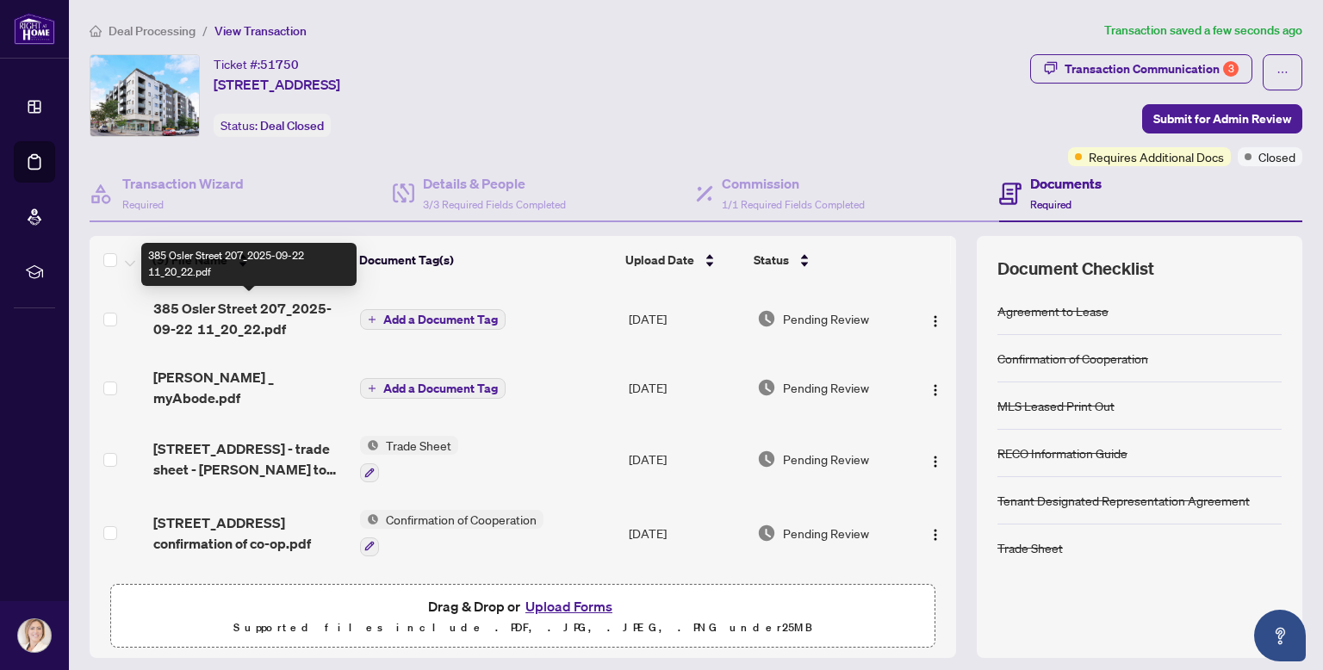
click at [229, 316] on span "385 Osler Street 207_2025-09-22 11_20_22.pdf" at bounding box center [250, 318] width 194 height 41
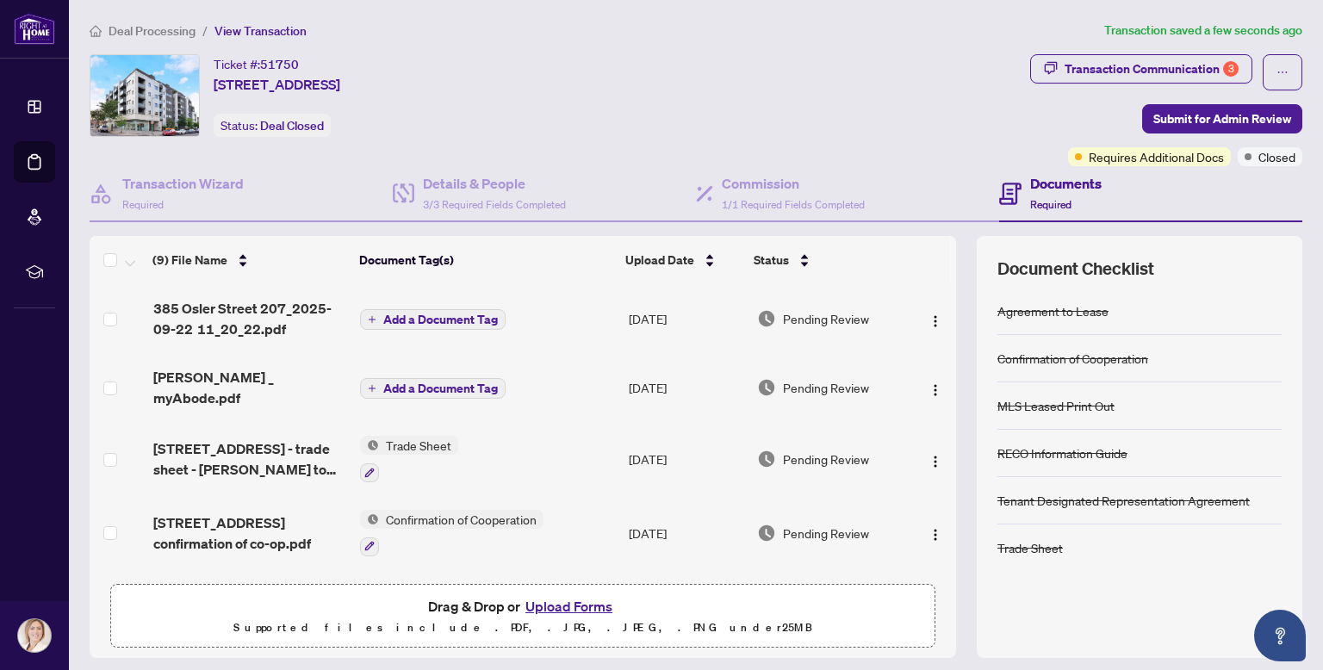
click at [436, 314] on span "Add a Document Tag" at bounding box center [440, 319] width 115 height 12
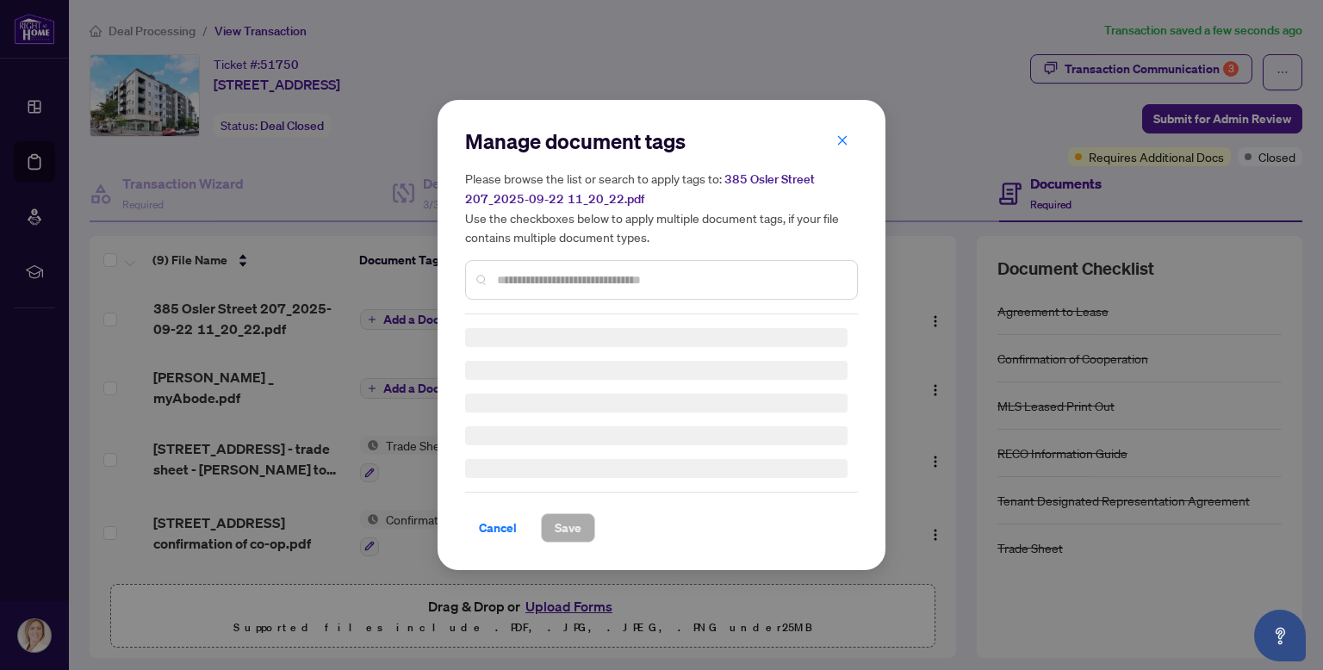
click at [547, 278] on div "Manage document tags Please browse the list or search to apply tags to: [STREET…" at bounding box center [661, 220] width 393 height 187
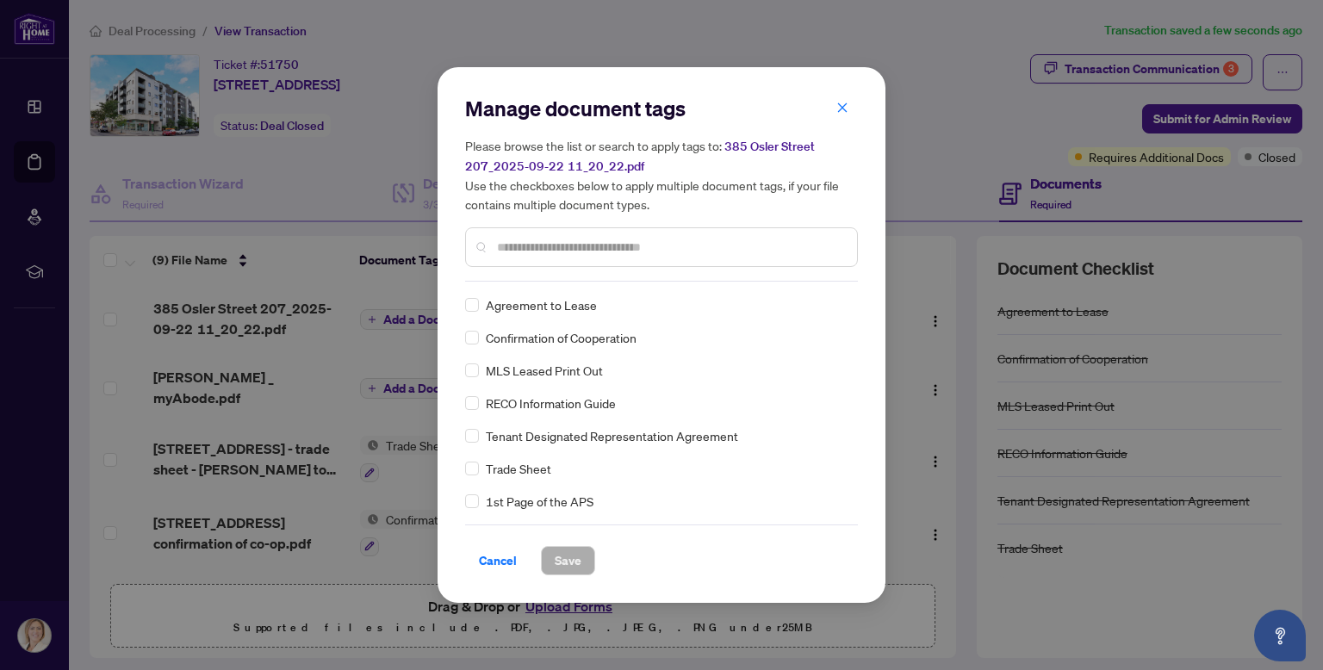
click at [538, 247] on input "text" at bounding box center [670, 247] width 346 height 19
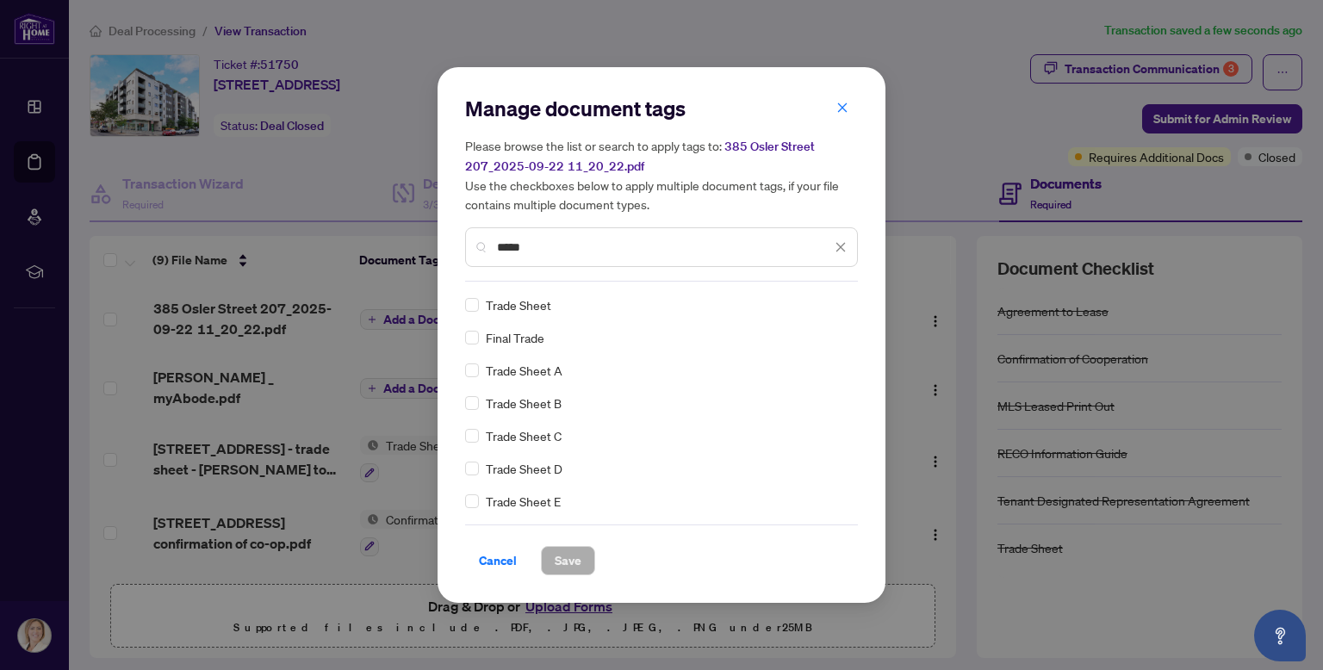
type input "*****"
click at [513, 304] on span "Trade Sheet" at bounding box center [518, 304] width 65 height 19
click at [563, 556] on span "Save" at bounding box center [568, 561] width 27 height 28
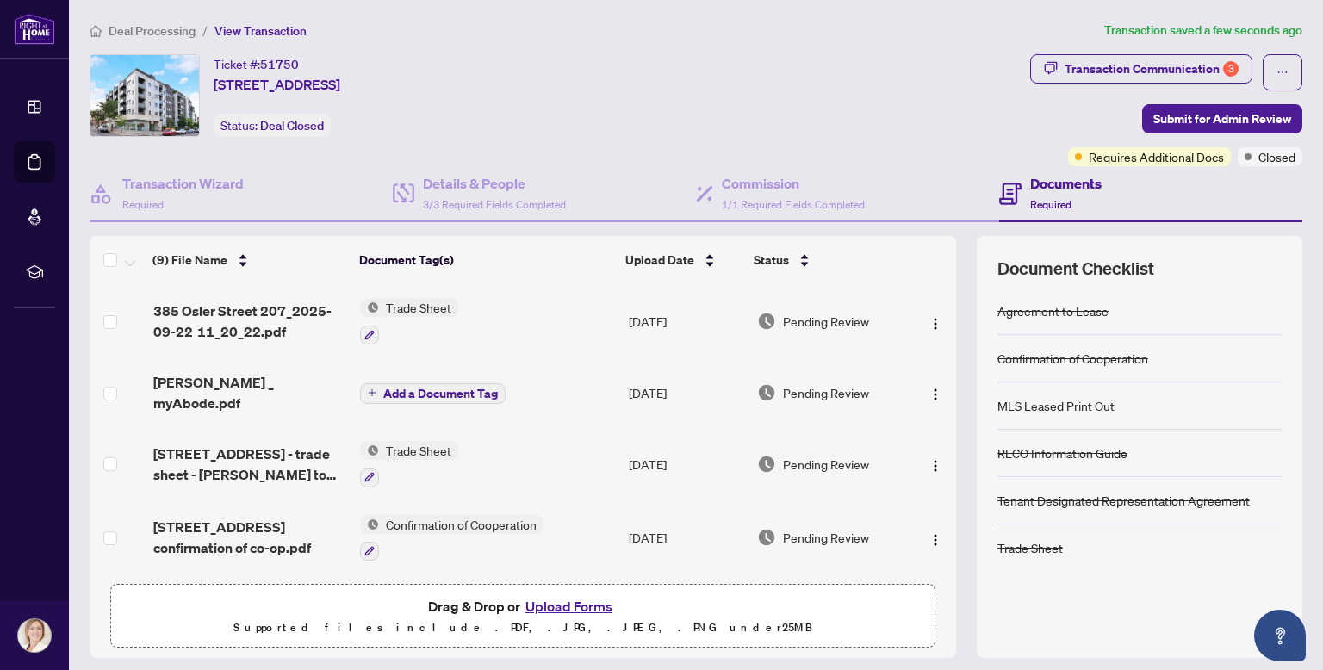
click at [372, 441] on img at bounding box center [369, 450] width 19 height 19
drag, startPoint x: 389, startPoint y: 442, endPoint x: 401, endPoint y: 446, distance: 12.8
click at [401, 445] on div "Trade Sheet" at bounding box center [409, 464] width 98 height 47
click at [118, 453] on td at bounding box center [118, 464] width 57 height 74
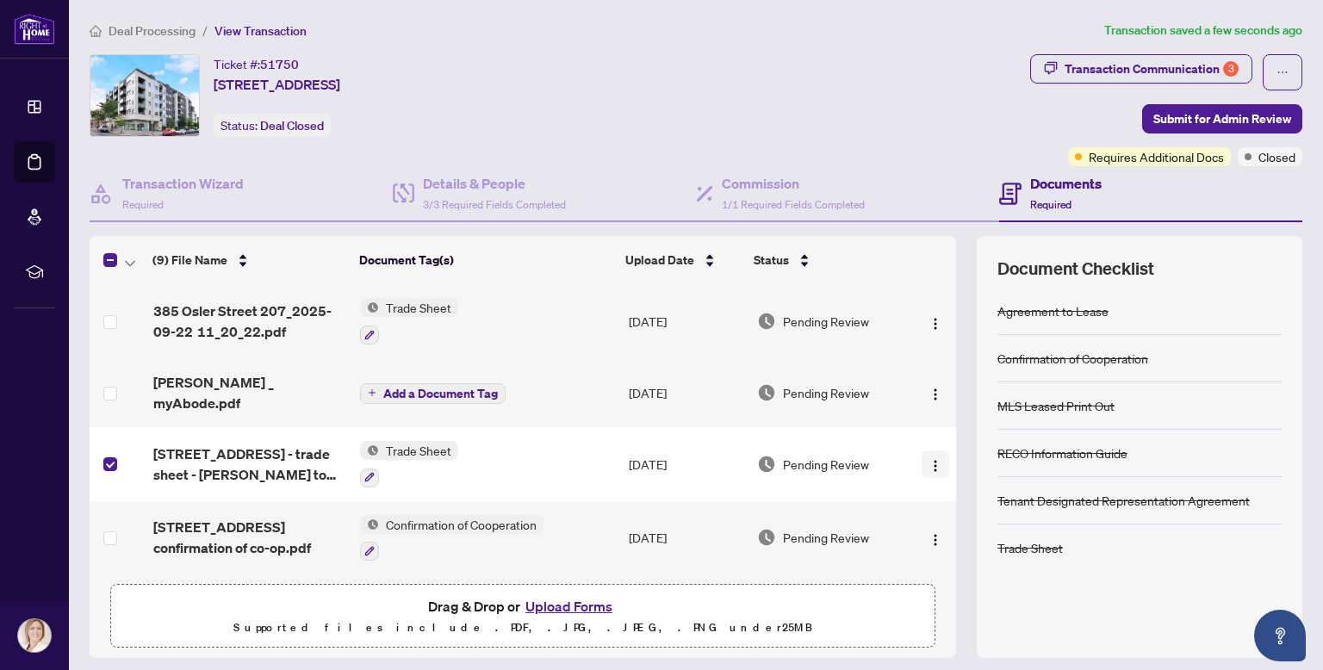
click at [930, 456] on button "button" at bounding box center [935, 464] width 28 height 28
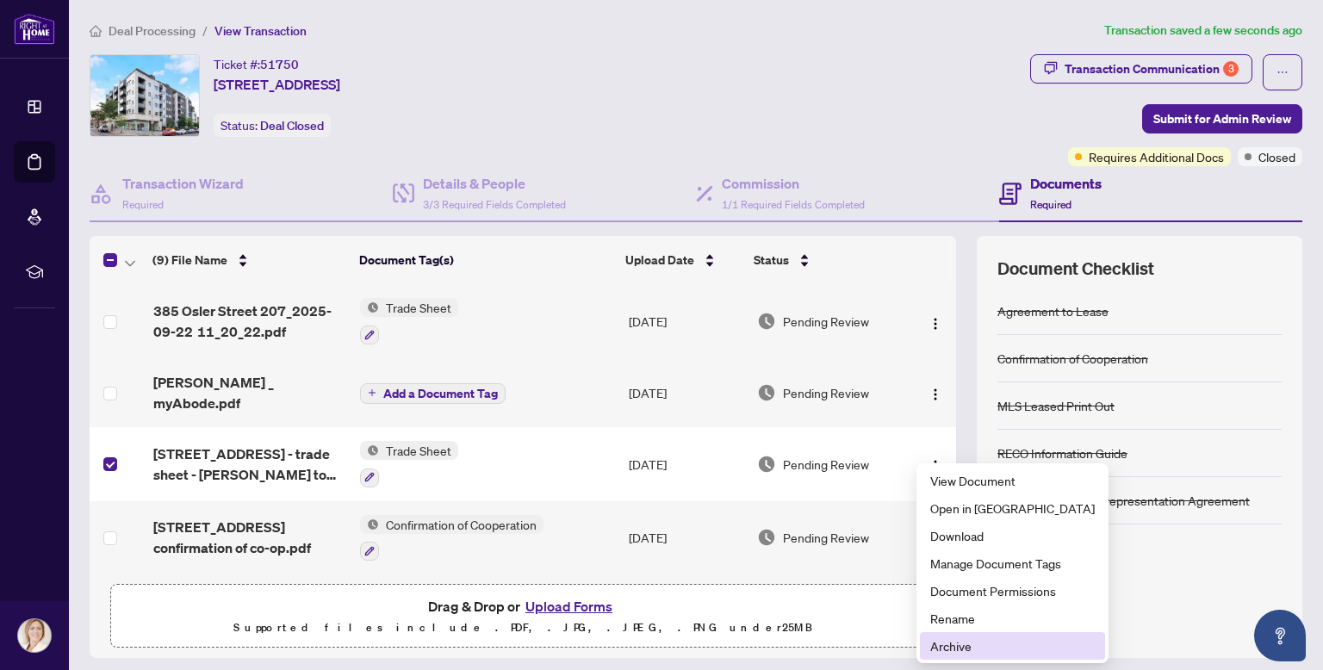
click at [956, 648] on span "Archive" at bounding box center [1012, 645] width 164 height 19
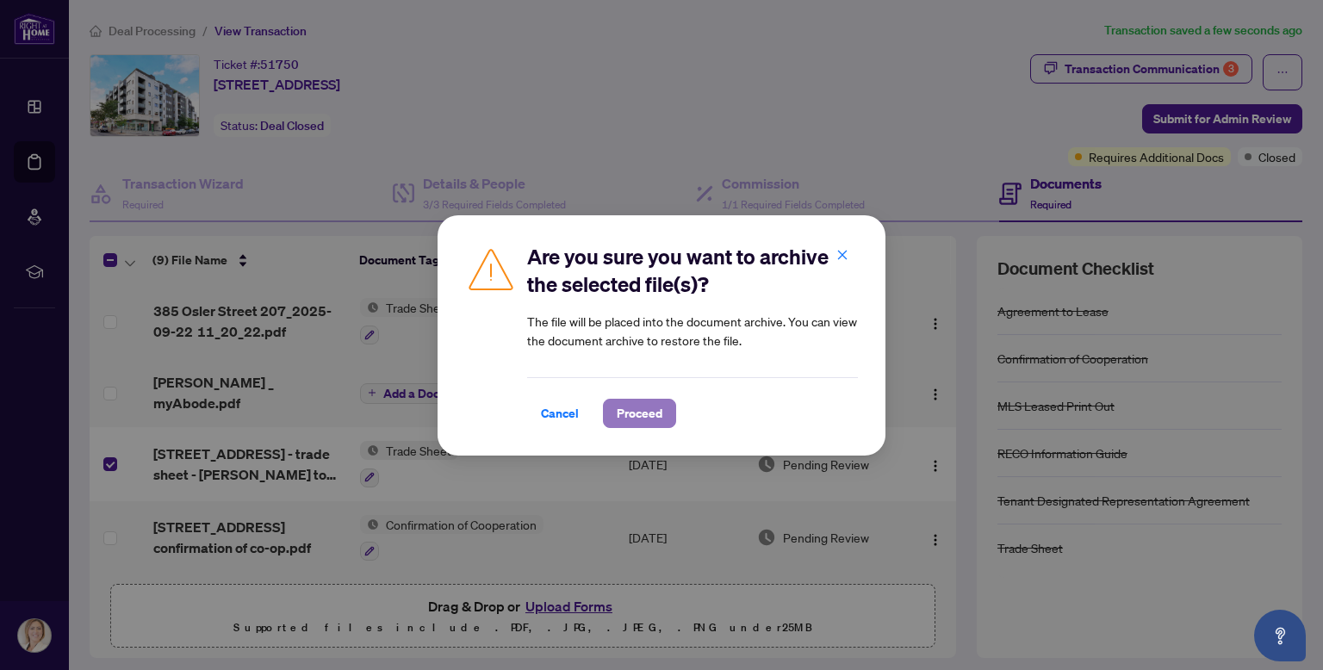
click at [655, 412] on span "Proceed" at bounding box center [640, 414] width 46 height 28
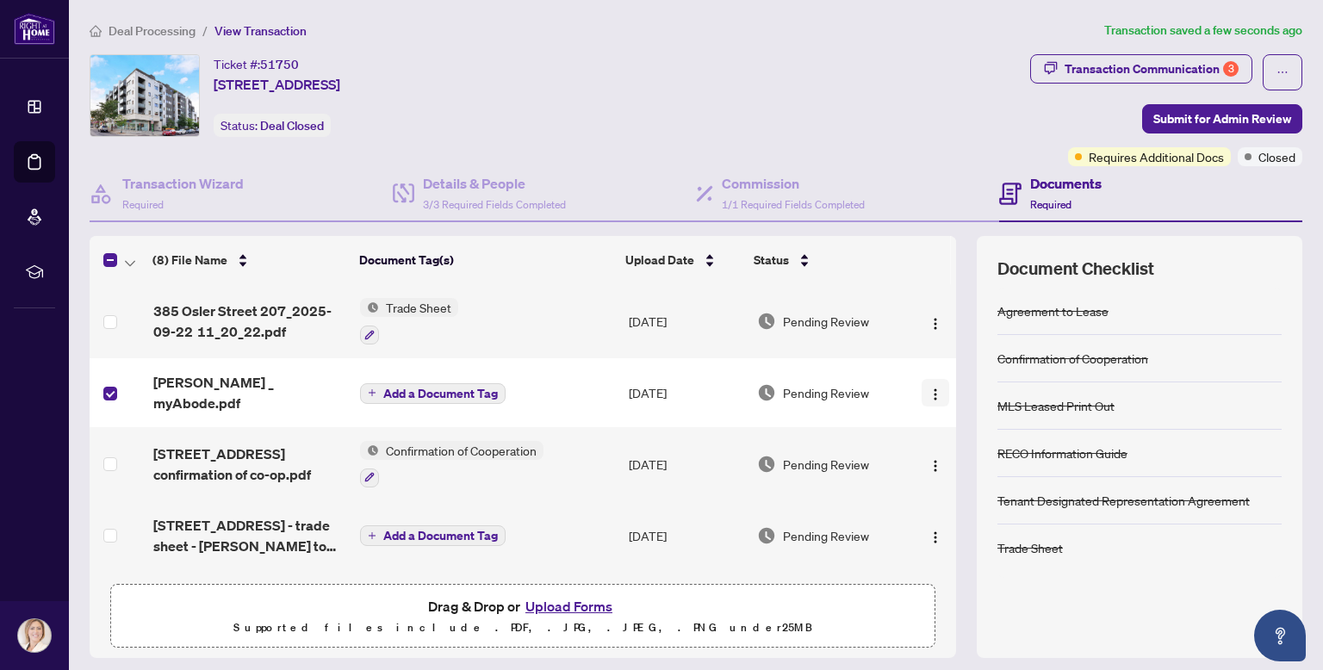
click at [932, 388] on img "button" at bounding box center [935, 395] width 14 height 14
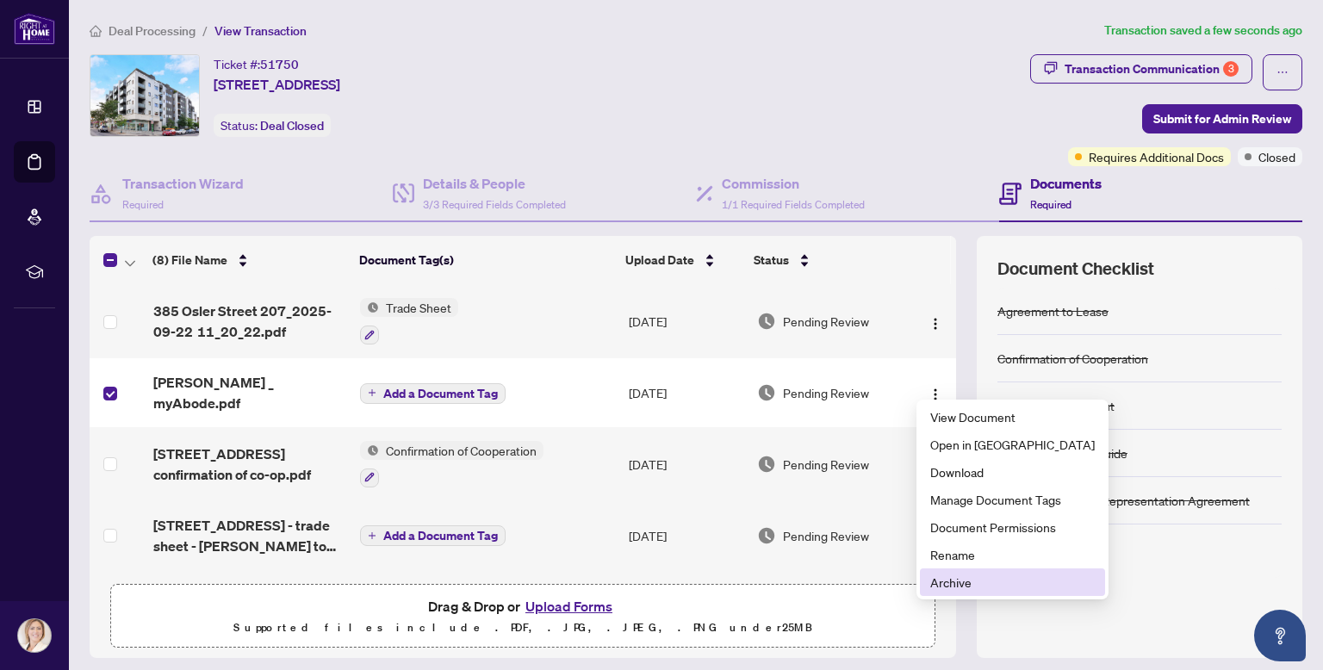
click at [940, 586] on span "Archive" at bounding box center [1012, 582] width 164 height 19
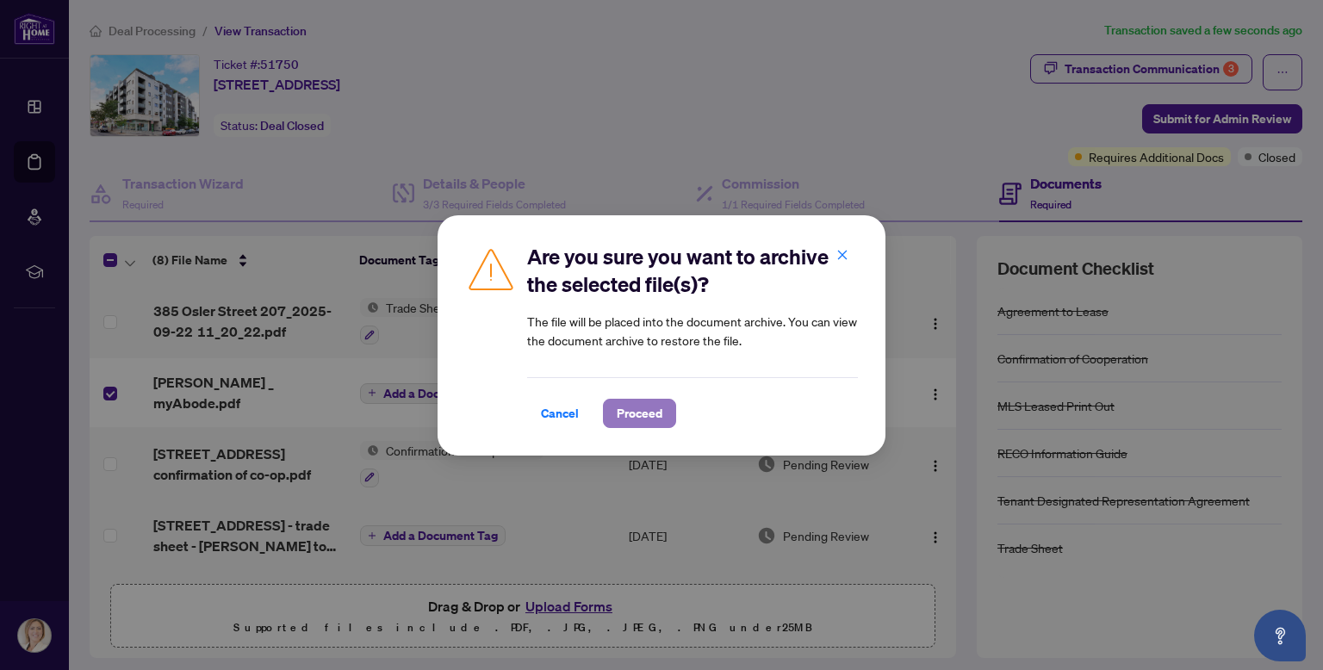
click at [629, 414] on span "Proceed" at bounding box center [640, 414] width 46 height 28
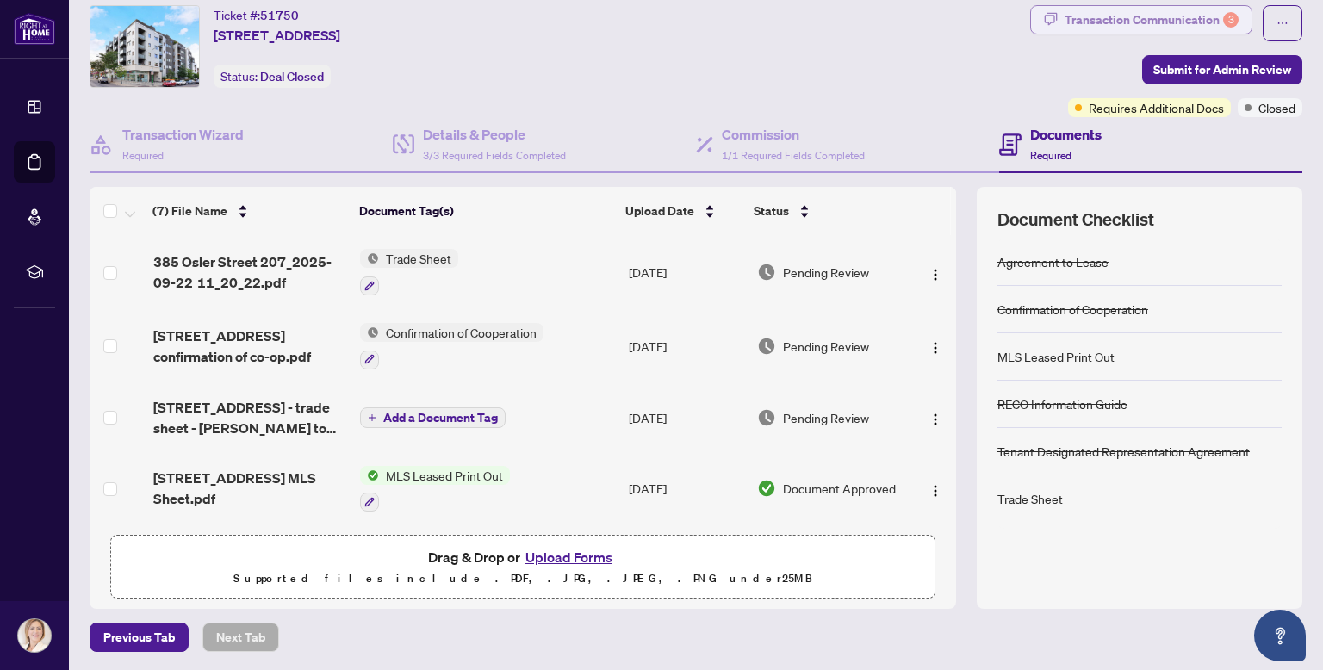
click at [1154, 20] on div "Transaction Communication 3" at bounding box center [1151, 20] width 174 height 28
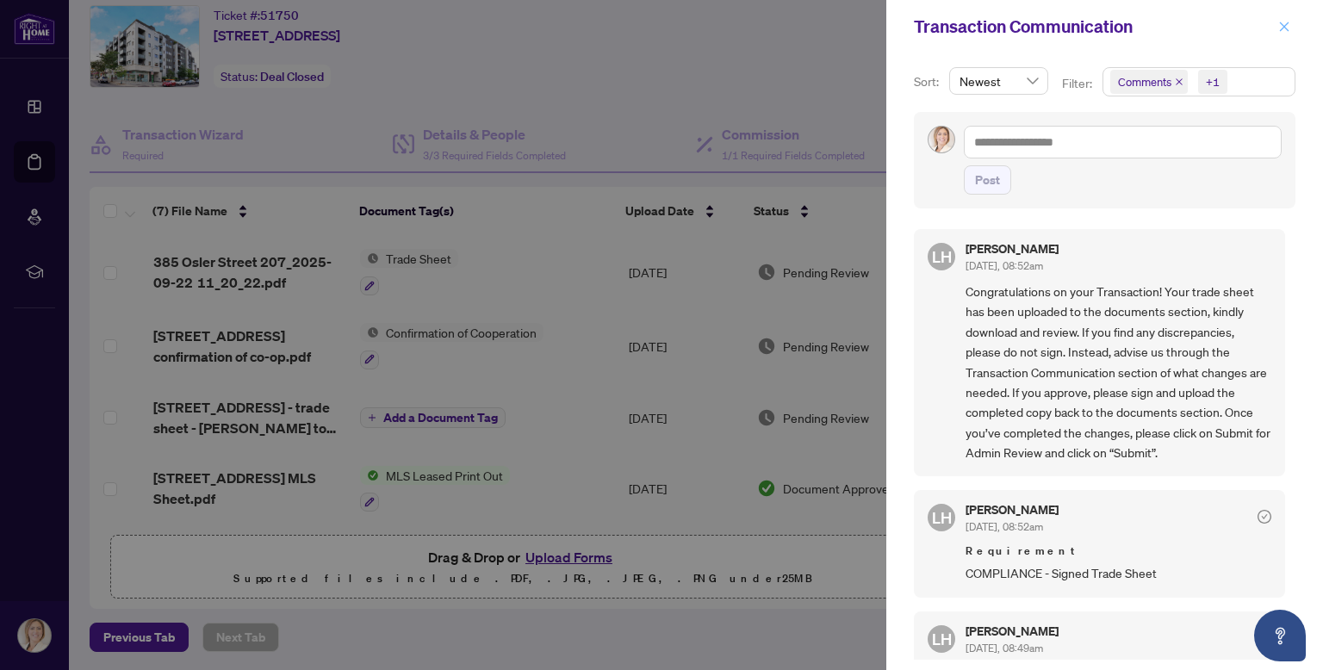
click at [1287, 23] on icon "close" at bounding box center [1284, 26] width 9 height 9
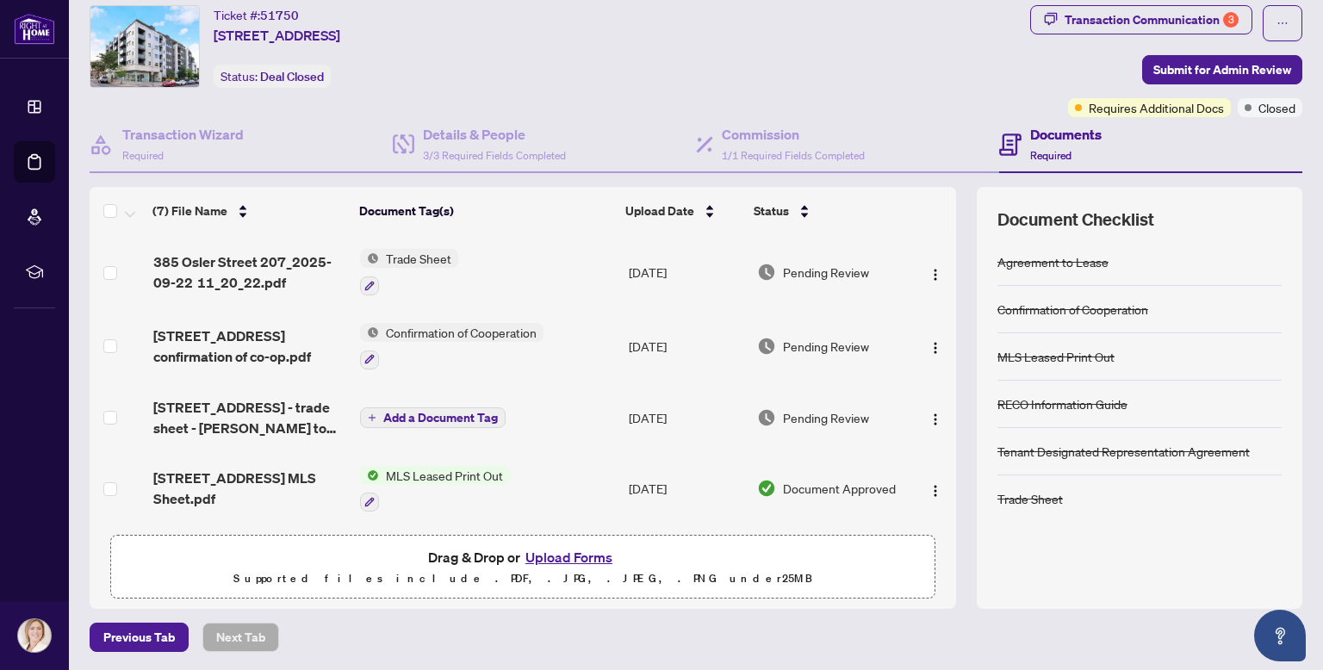
click at [226, 14] on div "Ticket #: 51750" at bounding box center [256, 15] width 85 height 20
click at [235, 34] on span "[STREET_ADDRESS]" at bounding box center [277, 35] width 127 height 21
click at [1067, 132] on h4 "Documents" at bounding box center [1065, 134] width 71 height 21
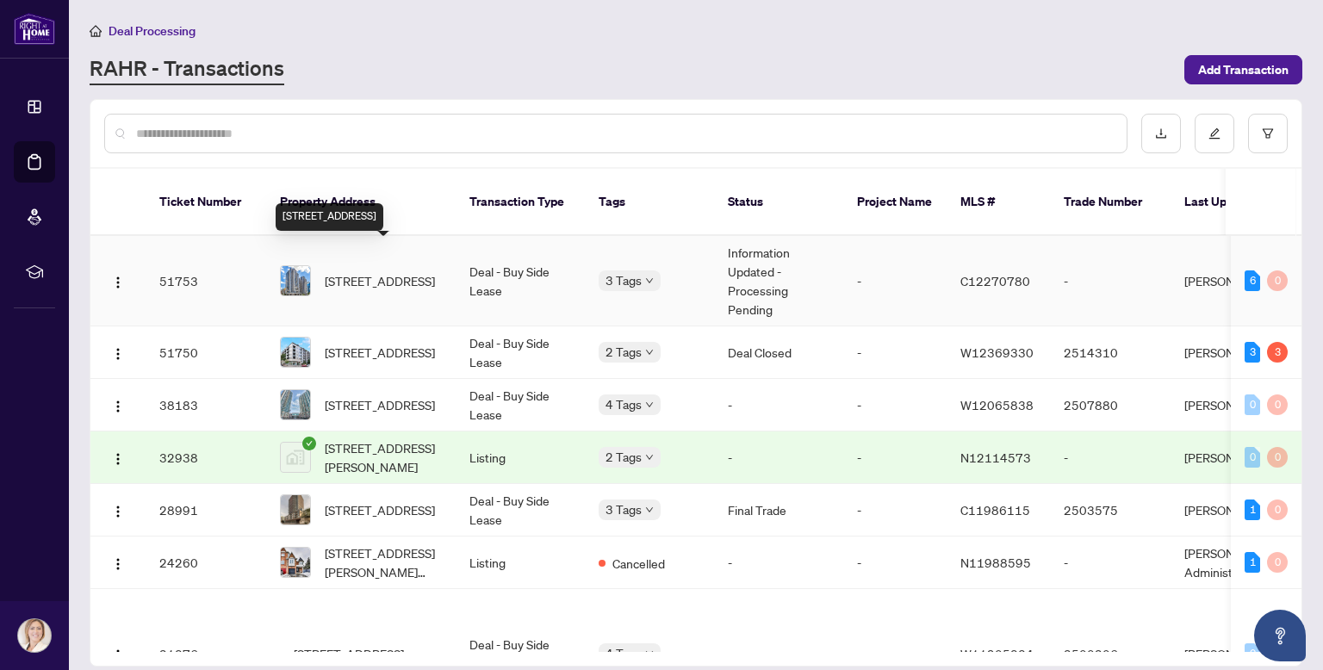
click at [408, 271] on span "[STREET_ADDRESS]" at bounding box center [380, 280] width 110 height 19
